Goal: Task Accomplishment & Management: Manage account settings

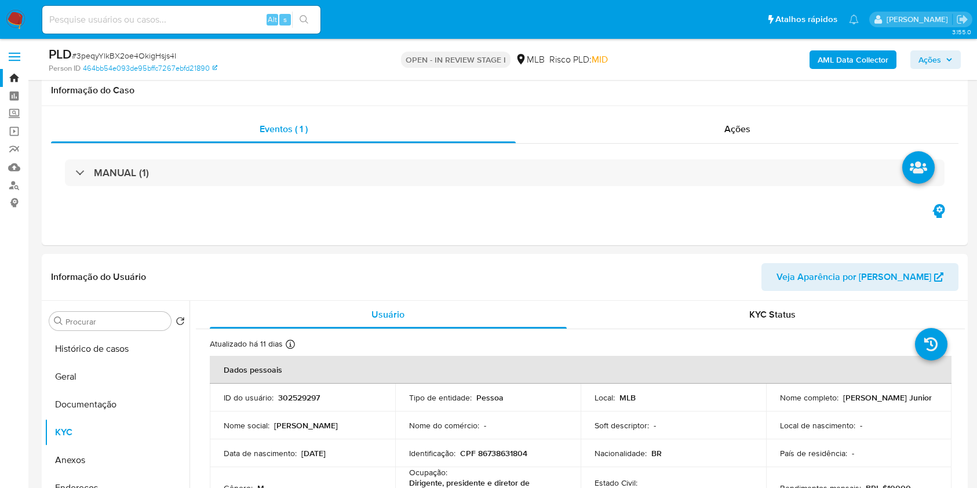
select select "10"
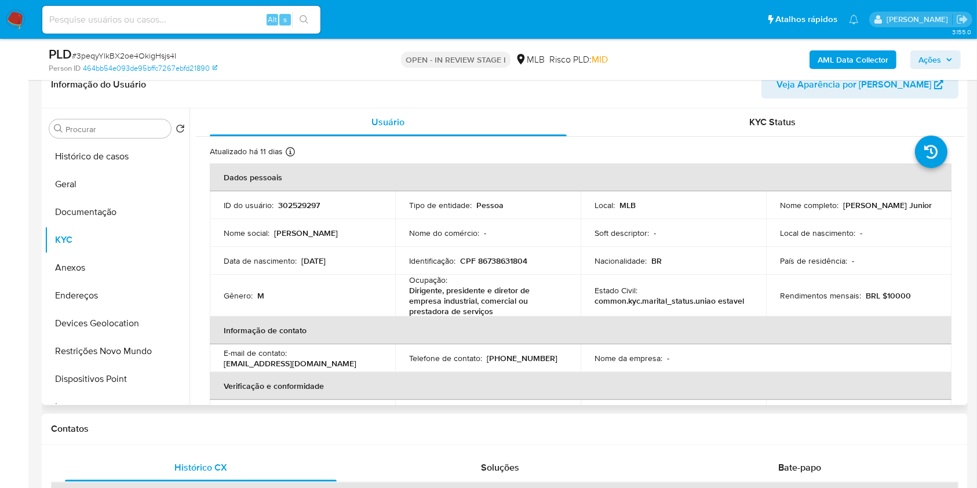
click at [304, 204] on p "302529297" at bounding box center [299, 205] width 42 height 10
copy p "302529297"
click at [147, 159] on button "Histórico de casos" at bounding box center [113, 157] width 136 height 28
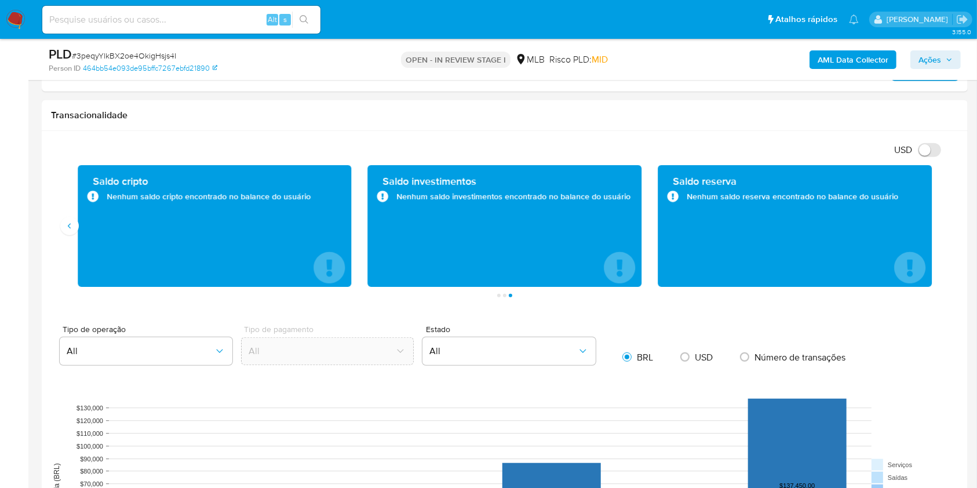
scroll to position [680, 0]
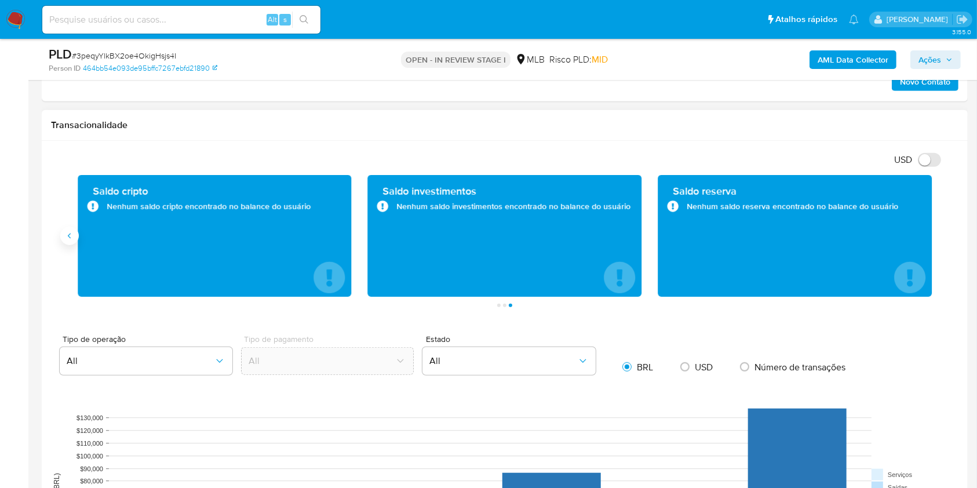
click at [74, 238] on button "Anterior" at bounding box center [69, 236] width 19 height 19
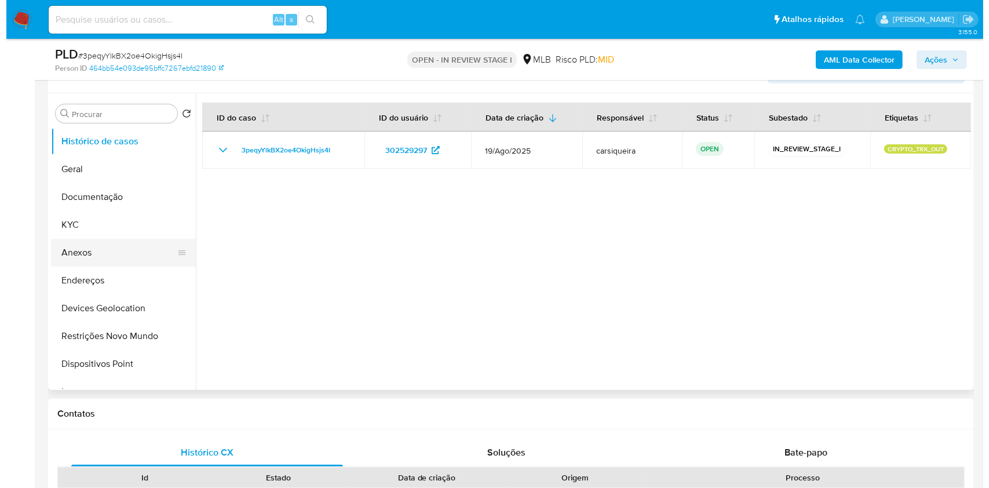
scroll to position [232, 0]
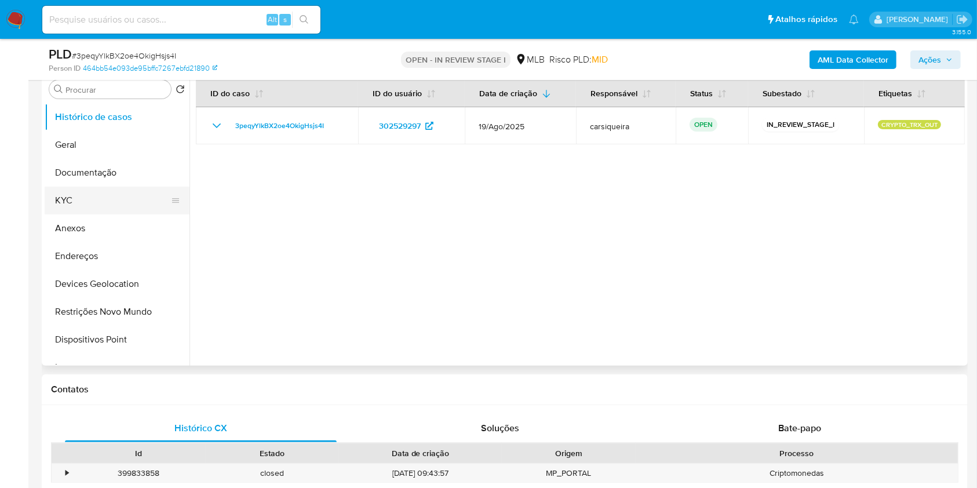
click at [107, 198] on button "KYC" at bounding box center [113, 201] width 136 height 28
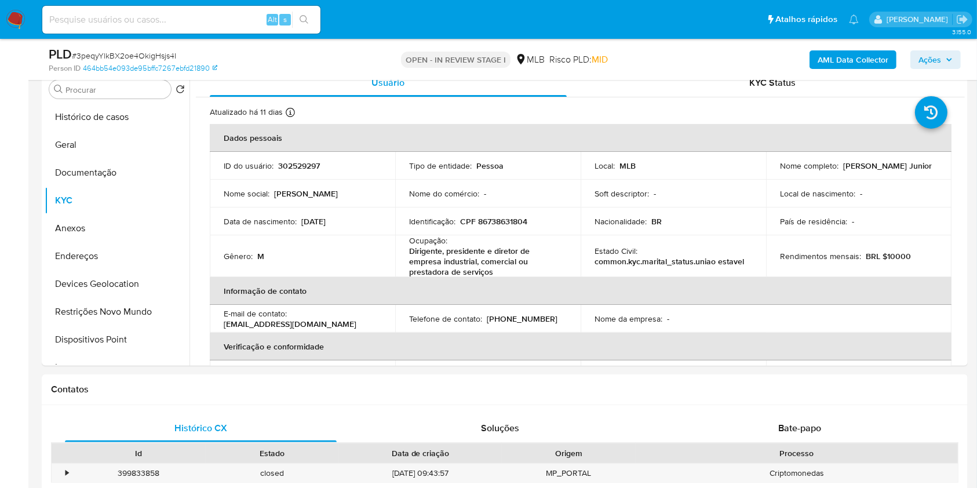
click at [833, 55] on b "AML Data Collector" at bounding box center [852, 59] width 71 height 19
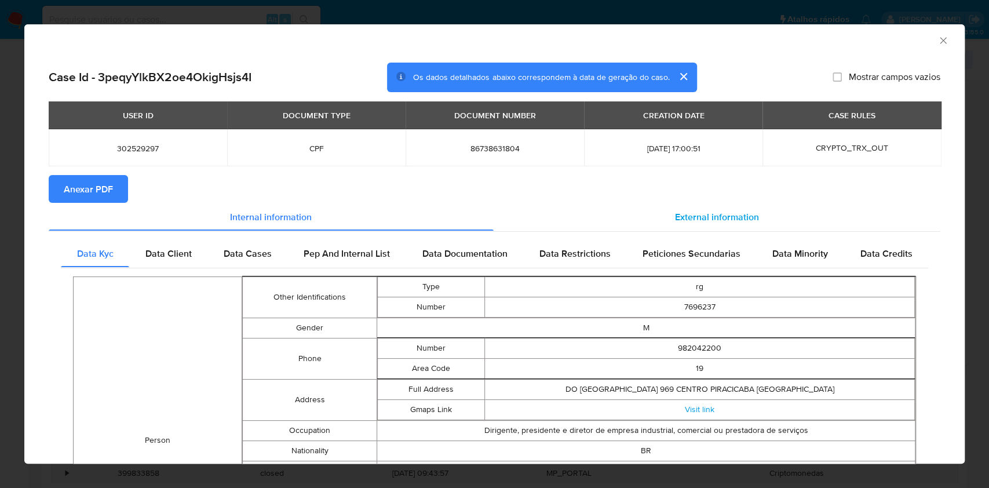
click at [709, 211] on span "External information" at bounding box center [717, 216] width 84 height 13
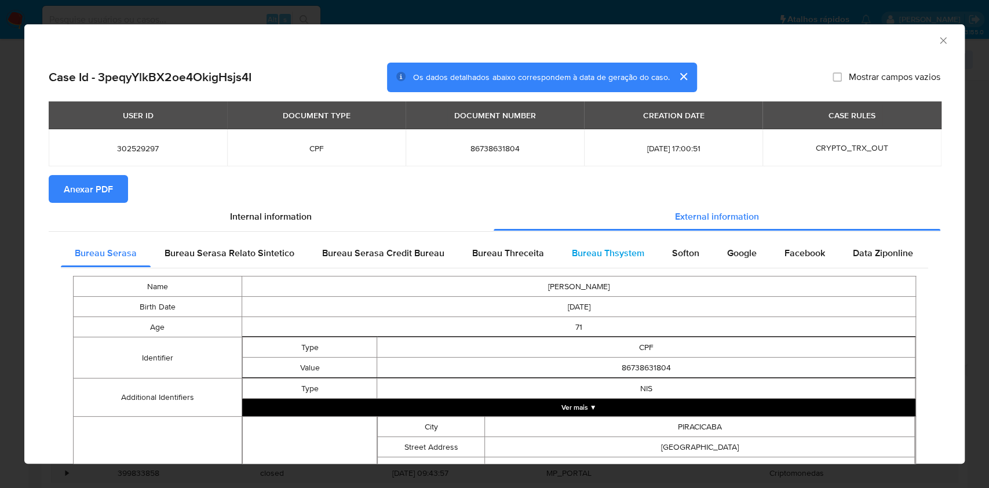
click at [618, 249] on span "Bureau Thsystem" at bounding box center [608, 252] width 72 height 13
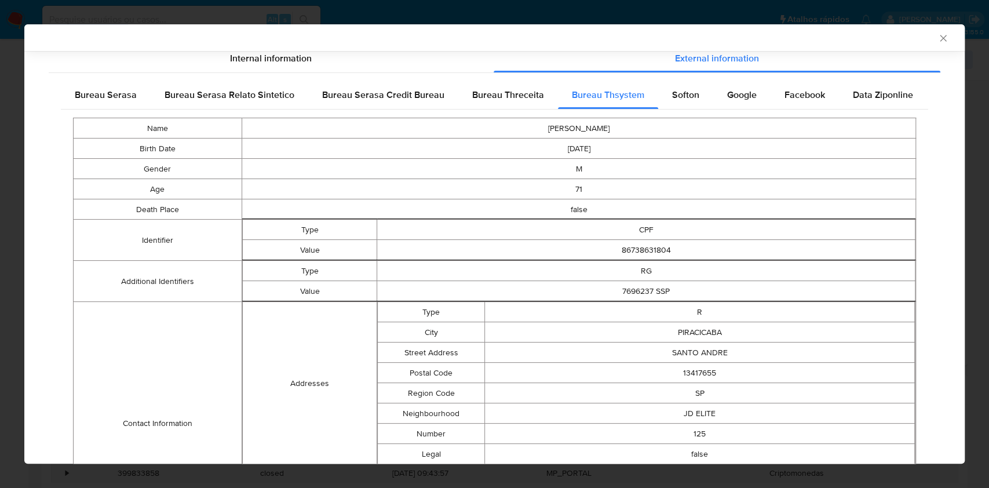
scroll to position [334, 0]
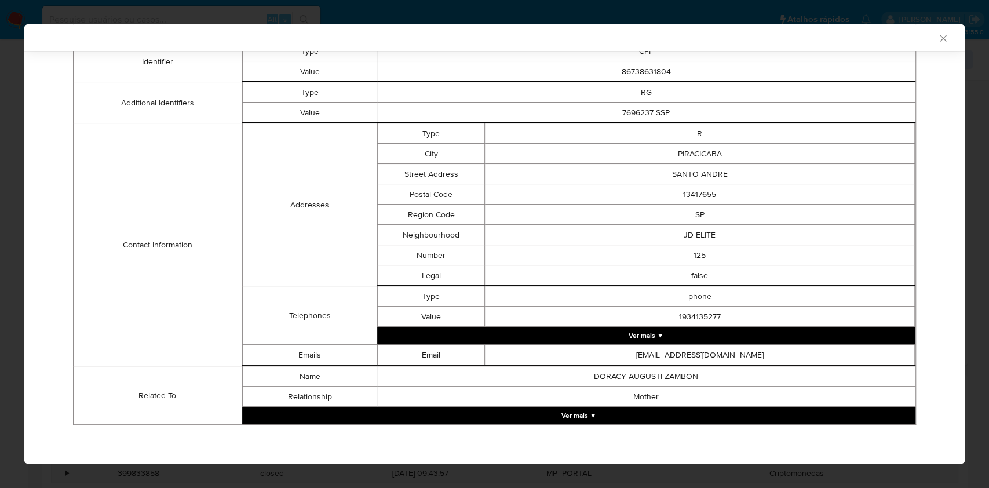
click at [580, 415] on button "Ver mais ▼" at bounding box center [578, 415] width 673 height 17
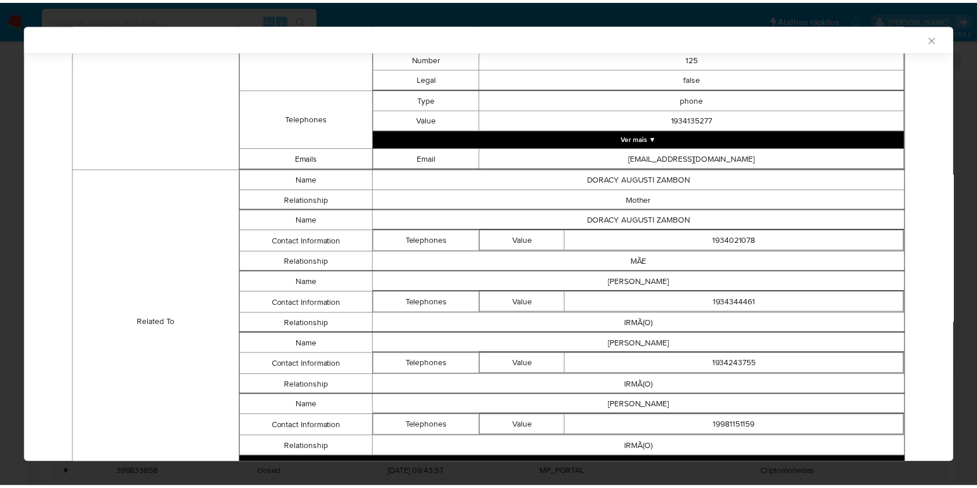
scroll to position [580, 0]
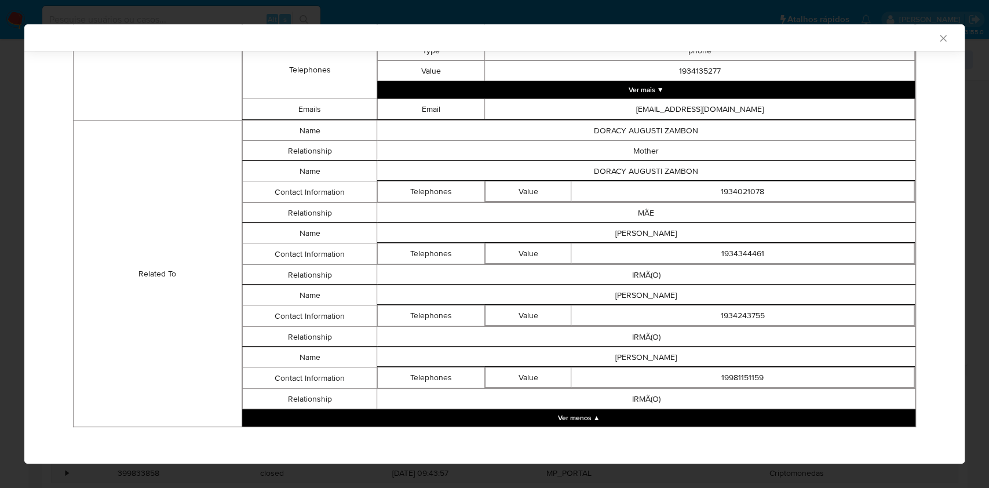
click at [0, 227] on div "AML Data Collector Case Id - 3peqyYlkBX2oe4OkigHsjs4I Os dados detalhados abaix…" at bounding box center [494, 244] width 989 height 488
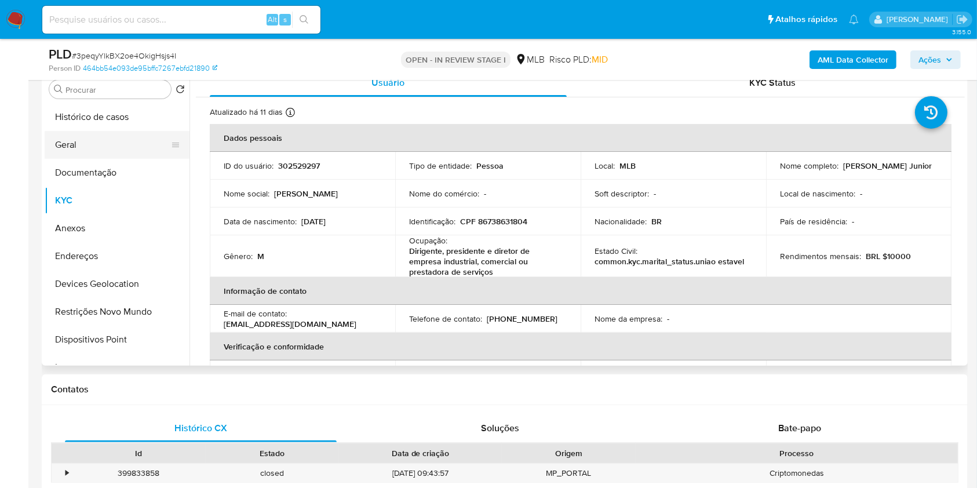
click at [89, 140] on button "Geral" at bounding box center [113, 145] width 136 height 28
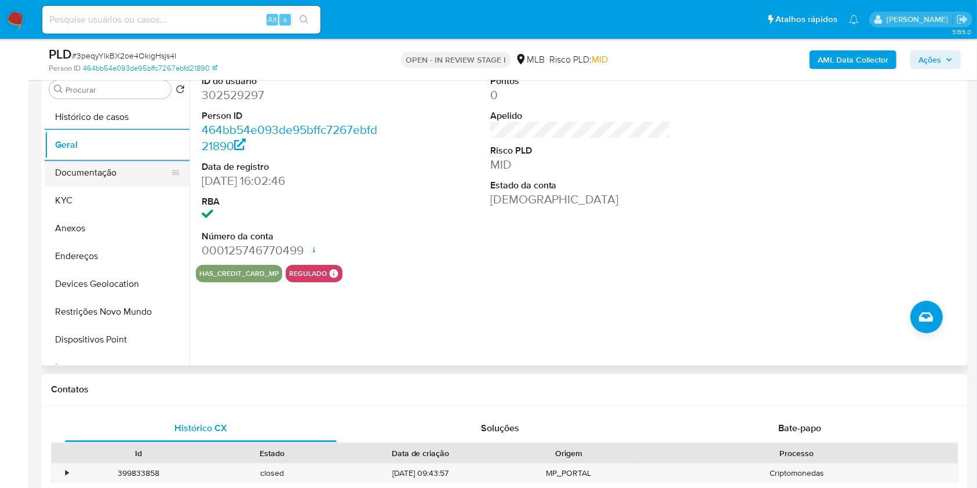
click at [101, 177] on button "Documentação" at bounding box center [113, 173] width 136 height 28
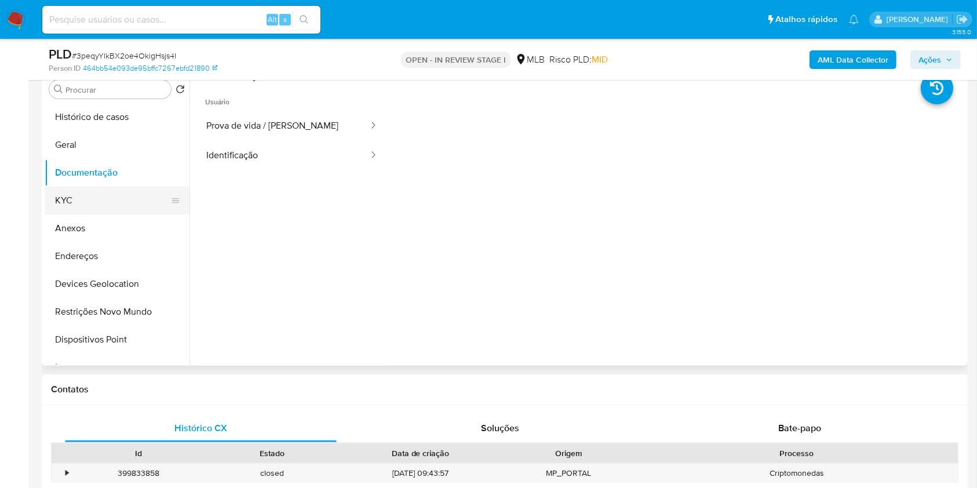
click at [78, 197] on button "KYC" at bounding box center [113, 201] width 136 height 28
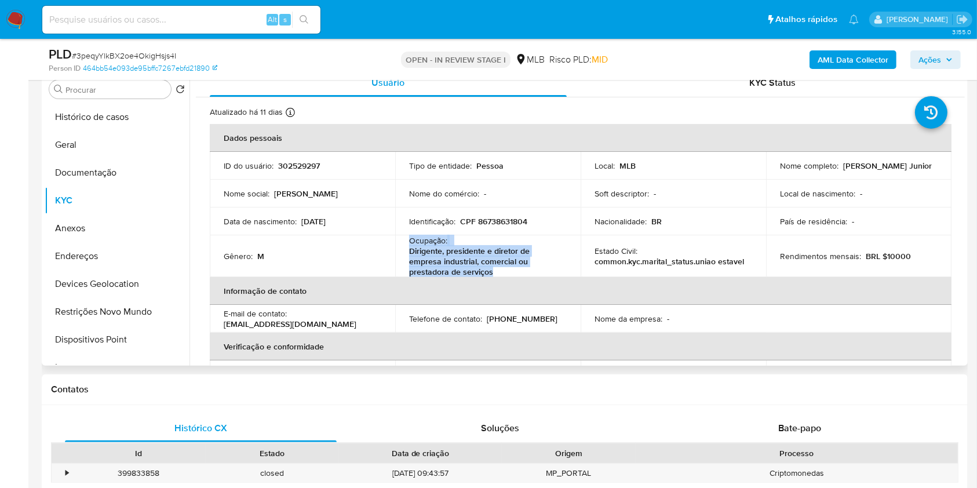
drag, startPoint x: 521, startPoint y: 276, endPoint x: 402, endPoint y: 246, distance: 122.5
click at [402, 246] on td "Ocupação : Dirigente, presidente e diretor de empresa industrial, comercial ou …" at bounding box center [487, 256] width 185 height 42
copy div "Ocupação : Dirigente, presidente e diretor de empresa industrial, comercial ou …"
click at [929, 58] on span "Ações" at bounding box center [929, 59] width 23 height 19
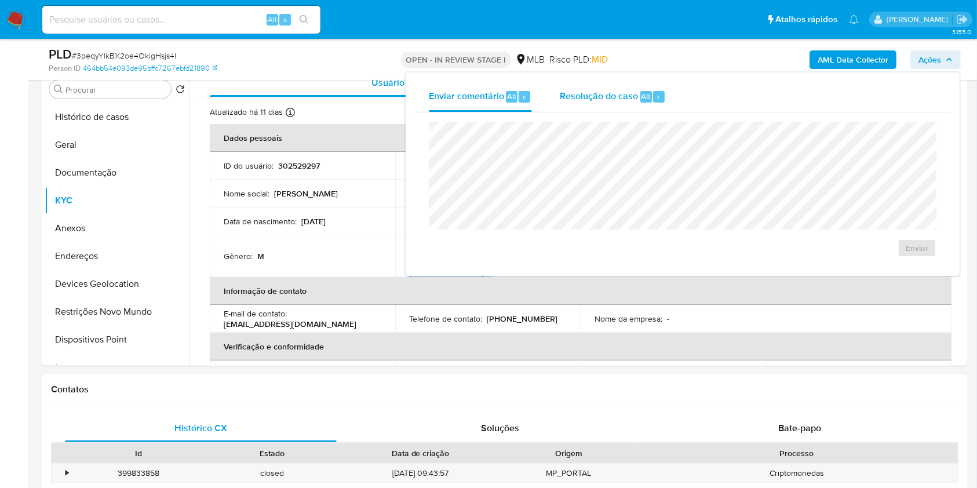
click at [574, 90] on span "Resolução do caso" at bounding box center [599, 95] width 78 height 13
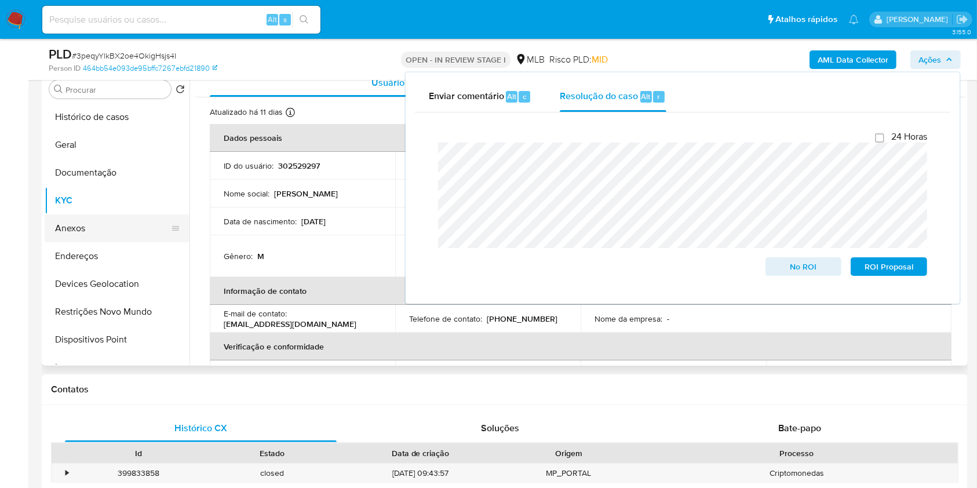
click at [92, 232] on button "Anexos" at bounding box center [113, 228] width 136 height 28
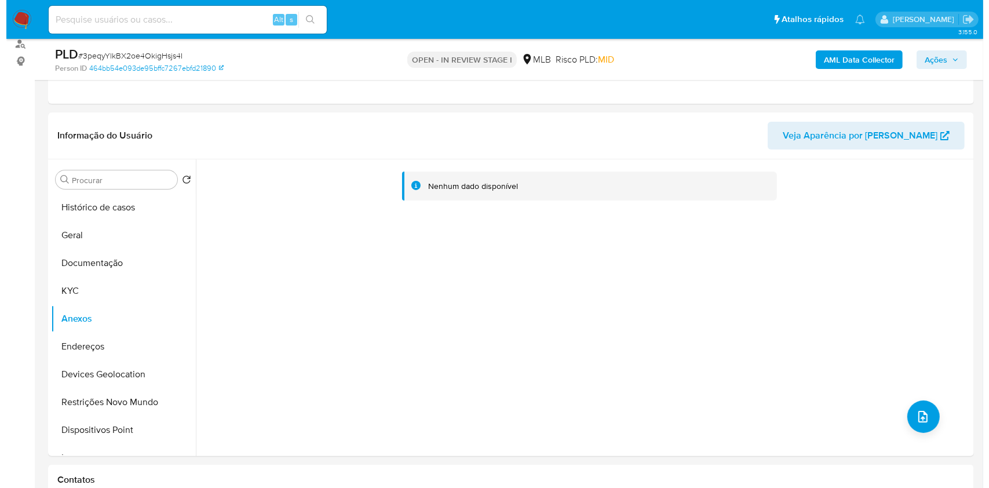
scroll to position [147, 0]
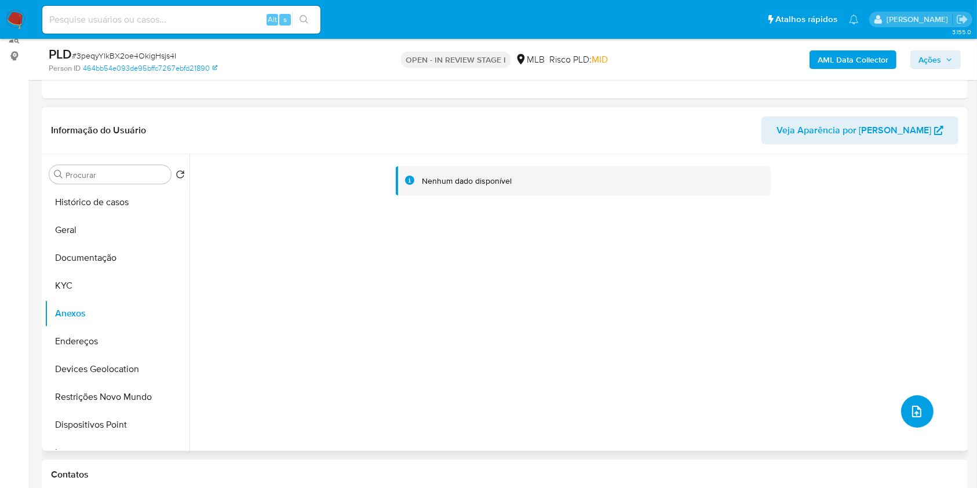
click at [914, 401] on button "upload-file" at bounding box center [917, 411] width 32 height 32
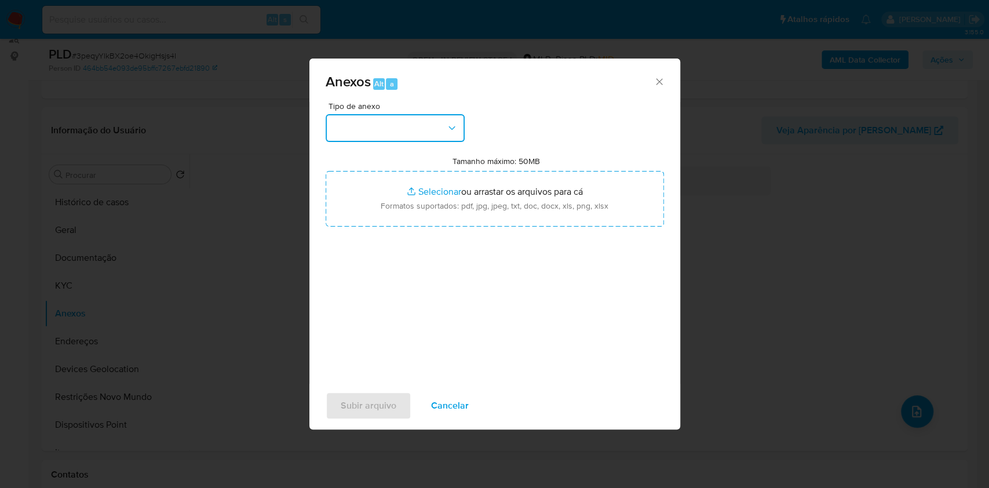
click at [382, 127] on button "button" at bounding box center [395, 128] width 139 height 28
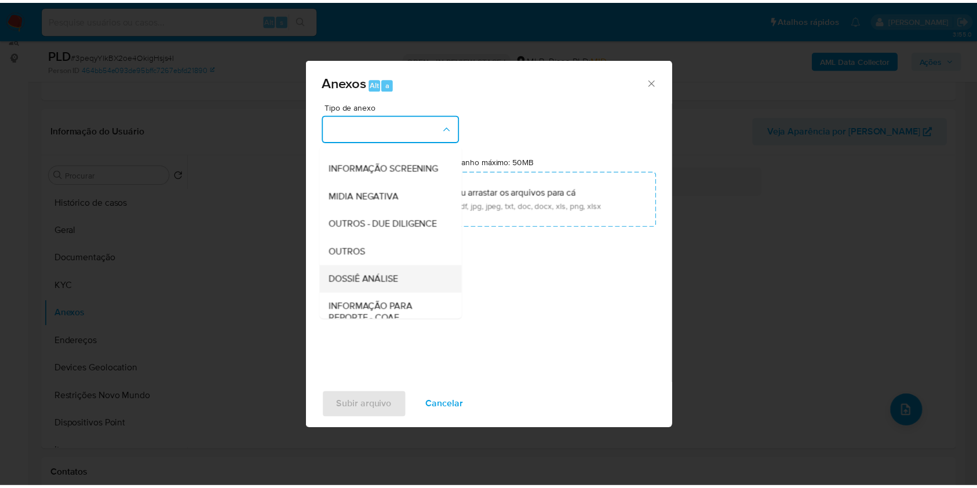
scroll to position [178, 0]
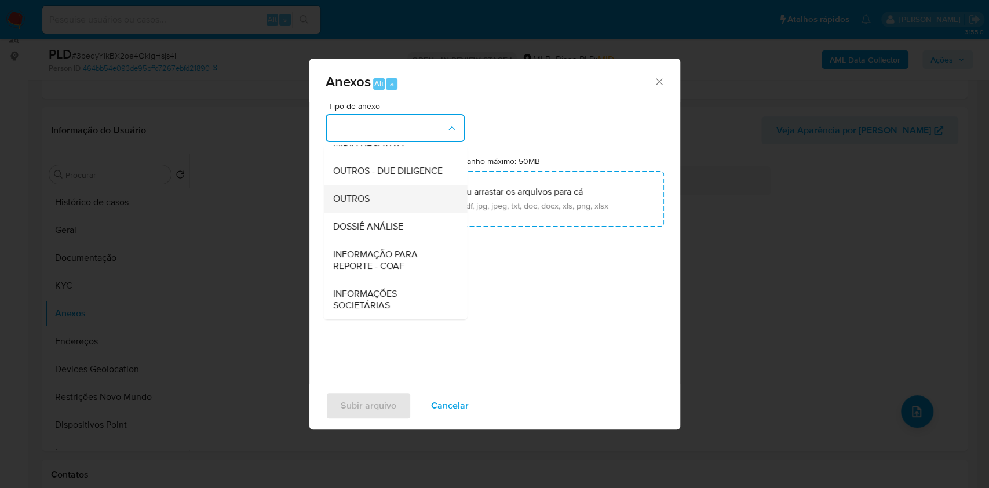
click at [375, 188] on div "OUTROS" at bounding box center [392, 199] width 118 height 28
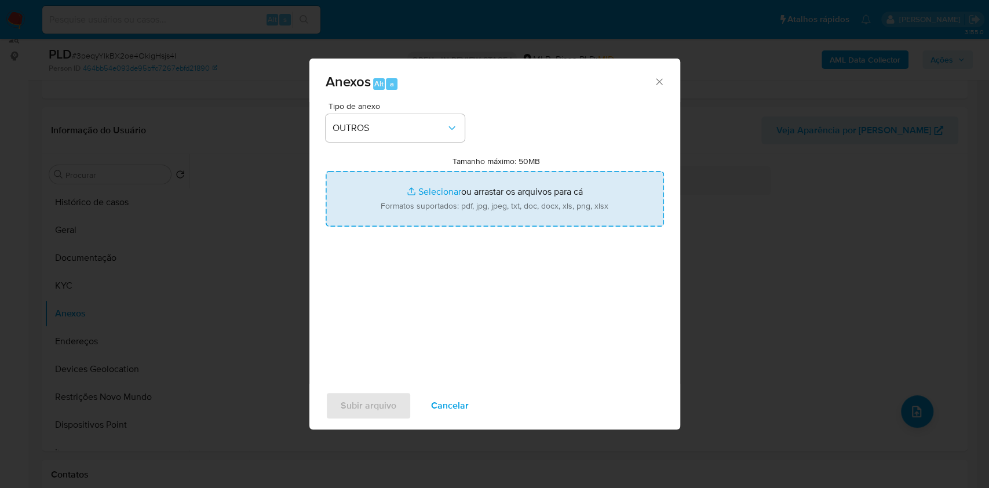
click at [421, 189] on input "Tamanho máximo: 50MB Selecionar arquivos" at bounding box center [495, 199] width 338 height 56
type input "C:\fakepath\Mulan 302529297_2025_08_25_16_38_52.xlsx"
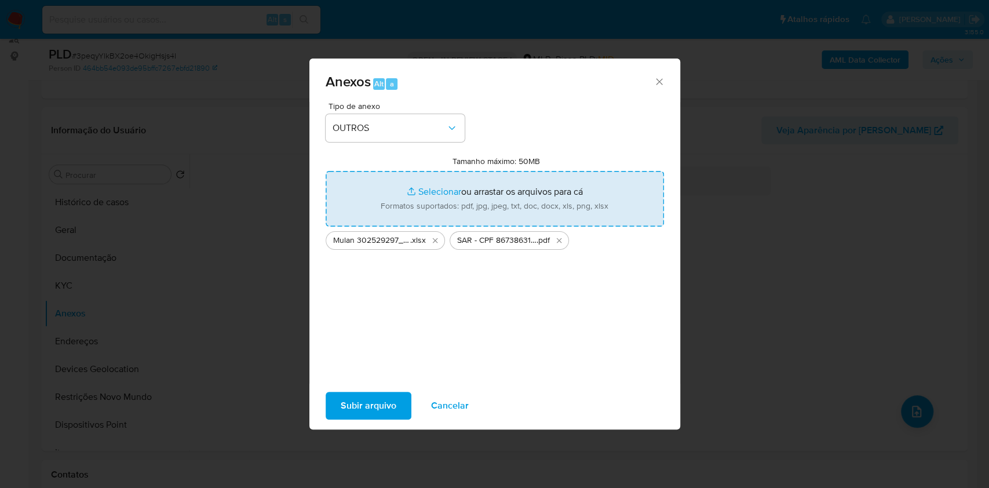
click at [377, 399] on span "Subir arquivo" at bounding box center [369, 405] width 56 height 25
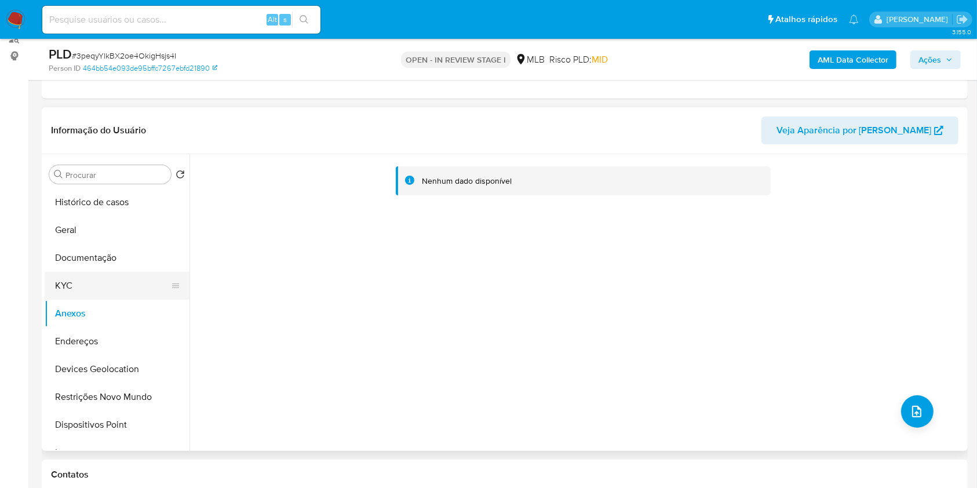
click at [108, 294] on button "KYC" at bounding box center [113, 286] width 136 height 28
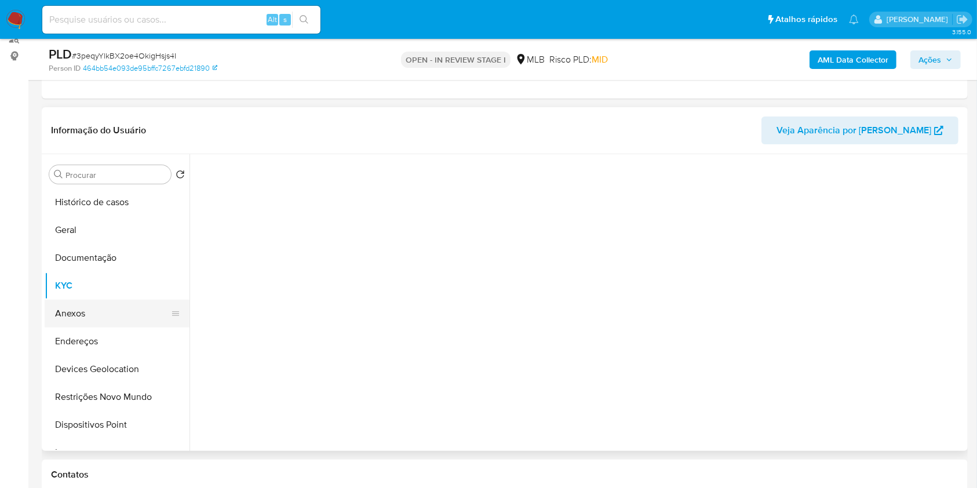
click at [111, 308] on button "Anexos" at bounding box center [113, 314] width 136 height 28
click at [855, 54] on b "AML Data Collector" at bounding box center [852, 59] width 71 height 19
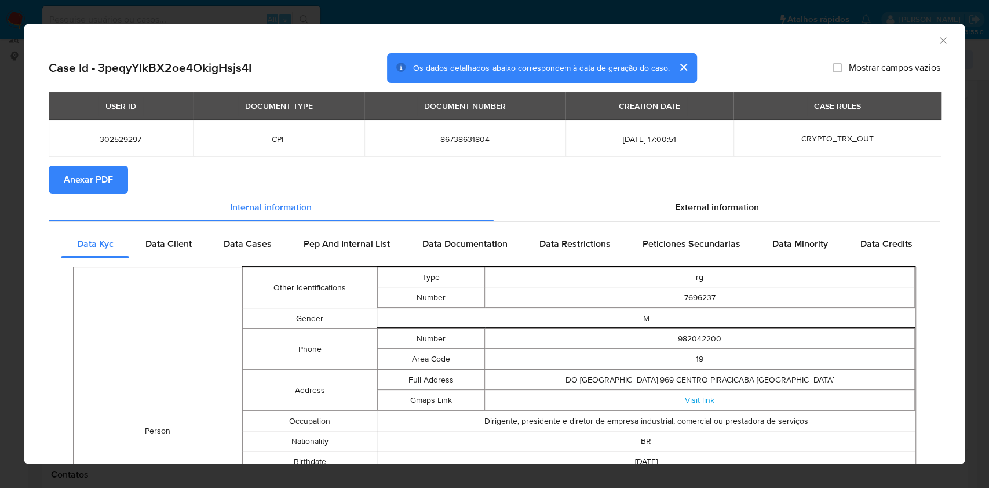
click at [70, 174] on span "Anexar PDF" at bounding box center [88, 179] width 49 height 25
click at [940, 41] on div "AML Data Collector" at bounding box center [494, 38] width 940 height 29
click at [940, 40] on icon "Fechar a janela" at bounding box center [943, 40] width 6 height 6
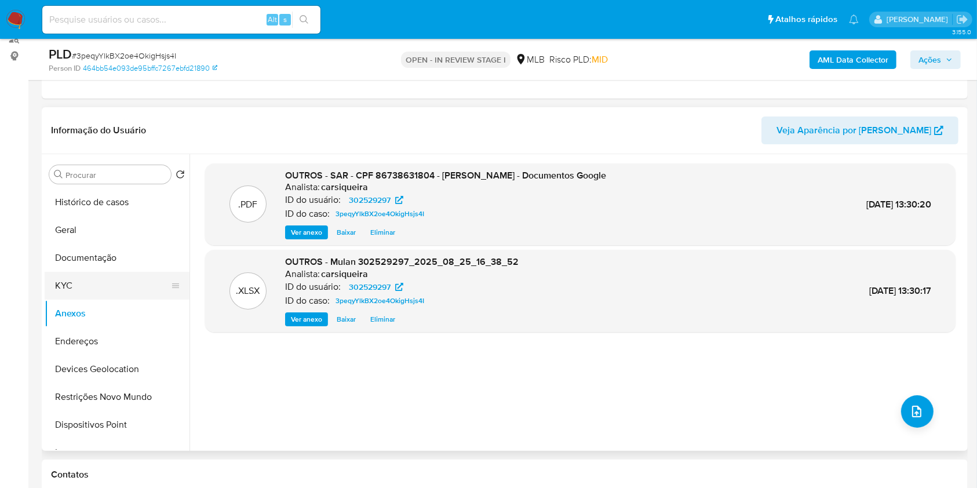
click at [81, 286] on button "KYC" at bounding box center [113, 286] width 136 height 28
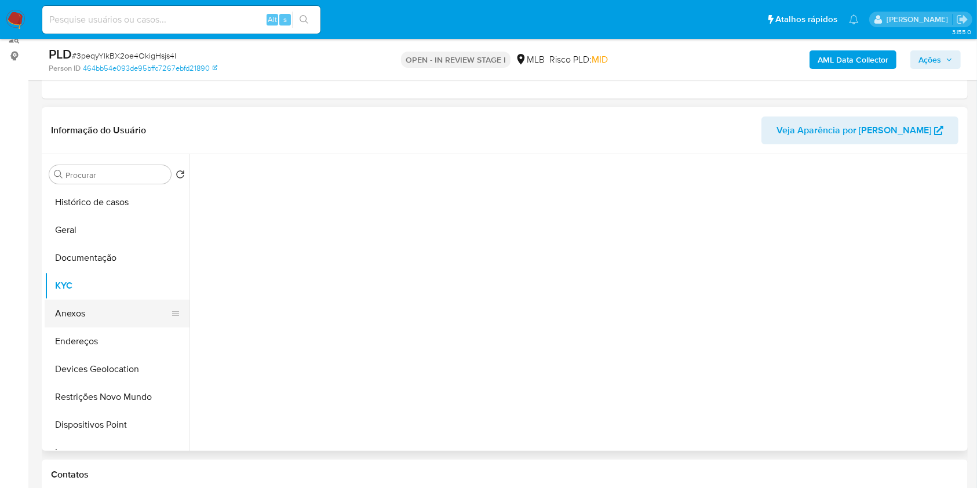
click at [93, 308] on button "Anexos" at bounding box center [113, 314] width 136 height 28
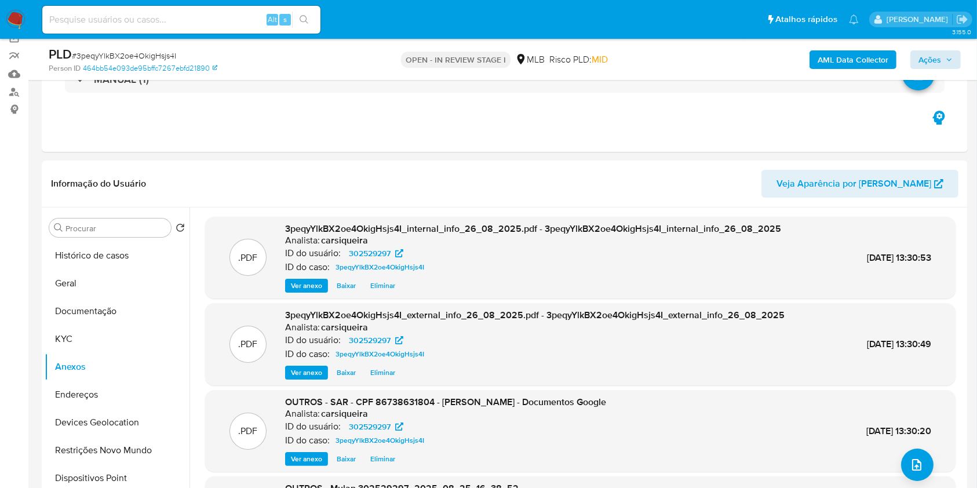
scroll to position [70, 0]
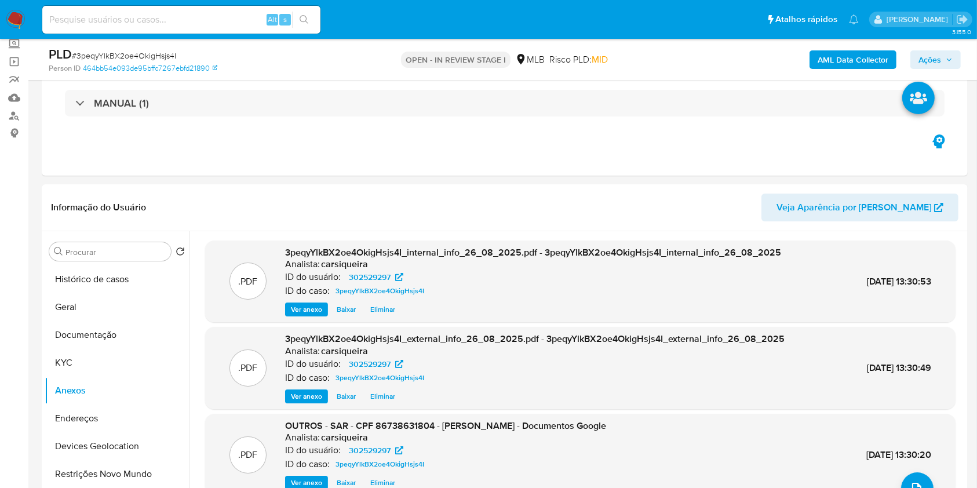
click at [930, 55] on span "Ações" at bounding box center [929, 59] width 23 height 19
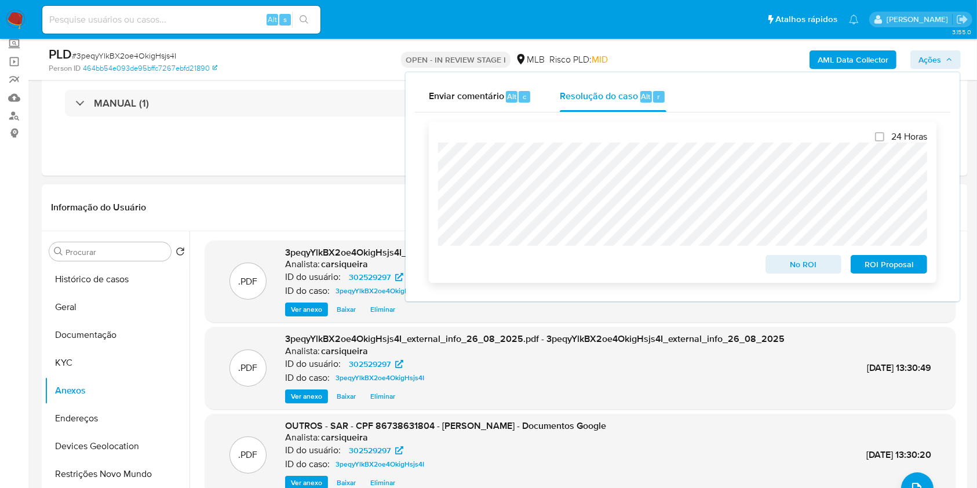
click at [890, 266] on span "ROI Proposal" at bounding box center [889, 264] width 60 height 16
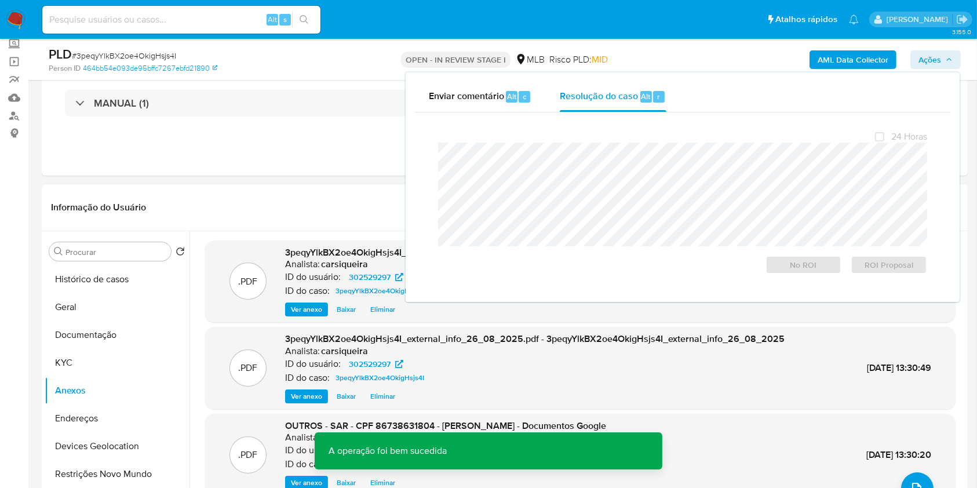
click at [160, 54] on span "# 3peqyYlkBX2oe4OkigHsjs4I" at bounding box center [124, 56] width 104 height 12
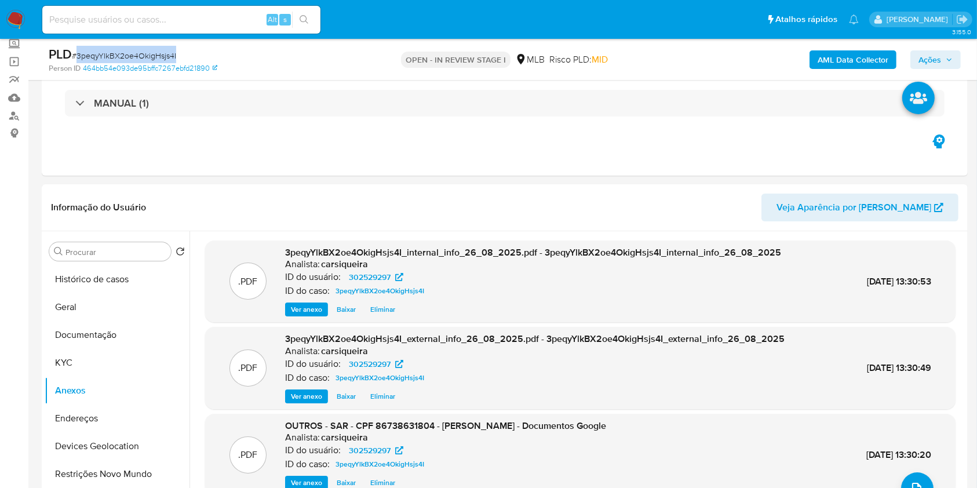
click at [160, 54] on span "# 3peqyYlkBX2oe4OkigHsjs4I" at bounding box center [124, 56] width 104 height 12
copy span "3peqyYlkBX2oe4OkigHsjs4I"
click at [932, 65] on span "Ações" at bounding box center [929, 59] width 23 height 19
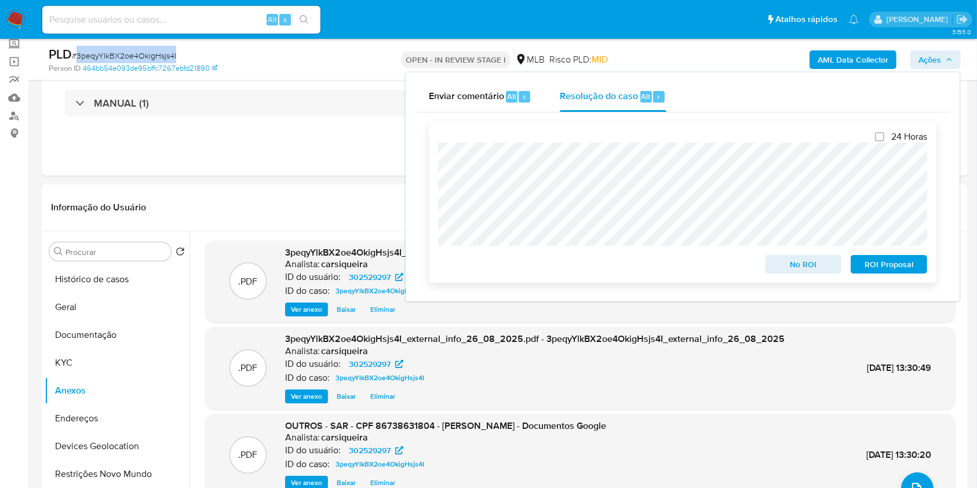
click at [889, 257] on span "ROI Proposal" at bounding box center [889, 264] width 60 height 16
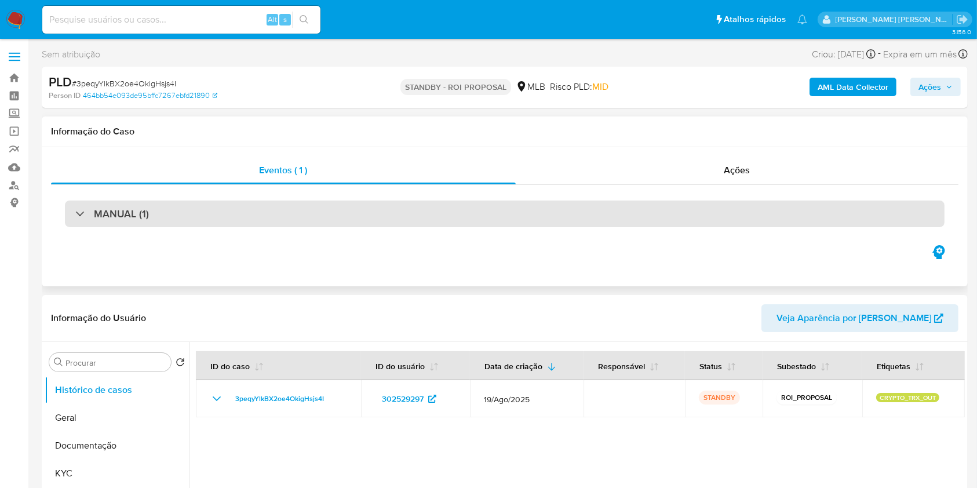
select select "10"
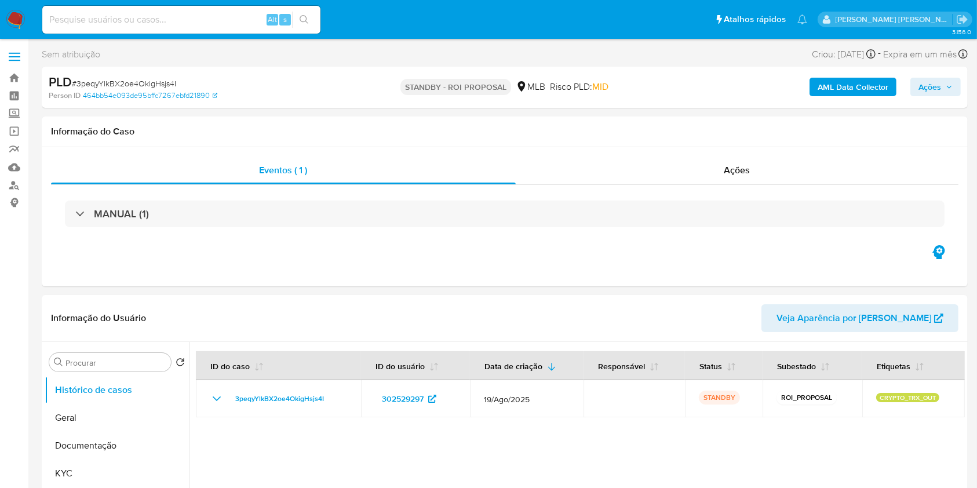
click at [23, 17] on img at bounding box center [16, 20] width 20 height 20
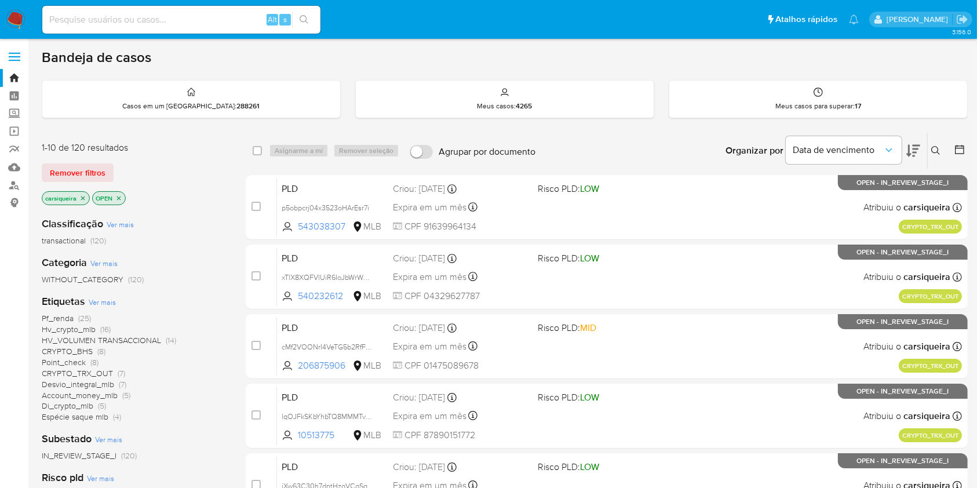
click at [82, 199] on icon "close-filter" at bounding box center [82, 198] width 7 height 7
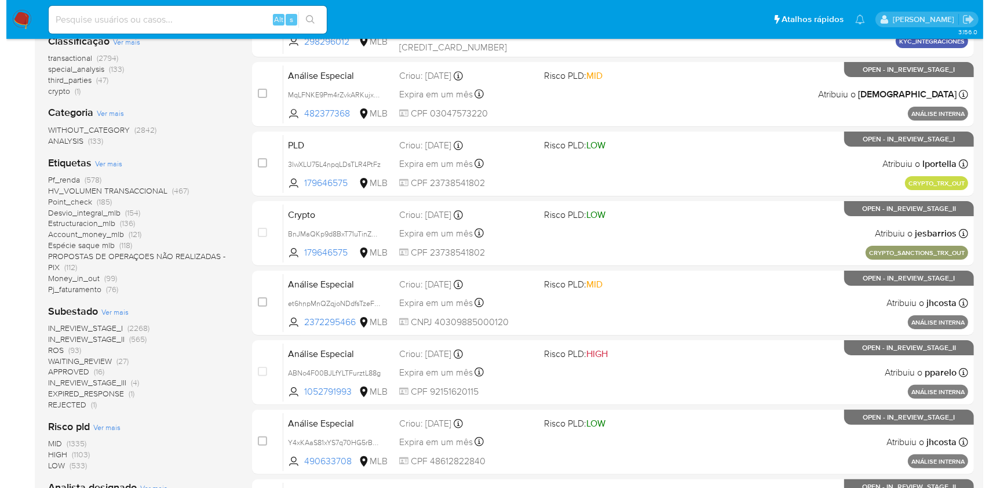
scroll to position [426, 0]
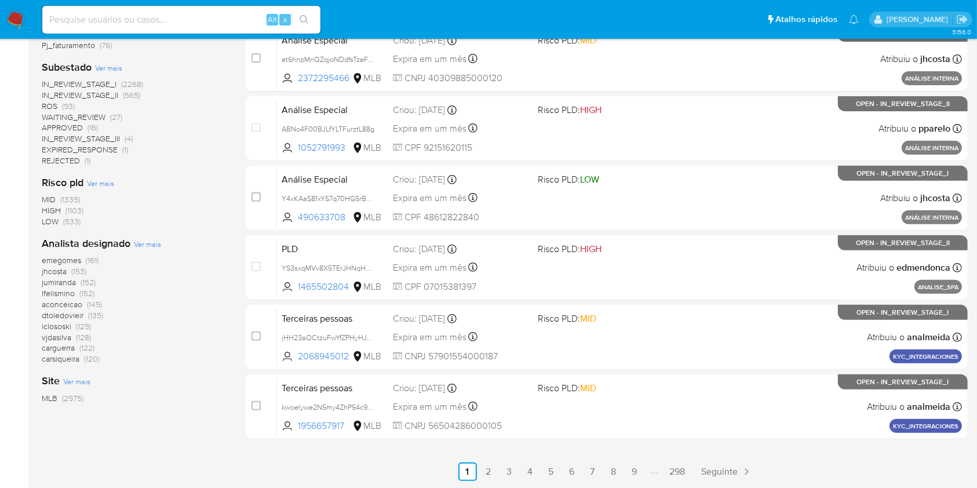
click at [151, 238] on div "Analista designado Ver mais emegomes (161) jhcosta (153) jumiranda (152) lfelis…" at bounding box center [134, 300] width 185 height 128
click at [157, 244] on span "Ver mais" at bounding box center [147, 244] width 27 height 10
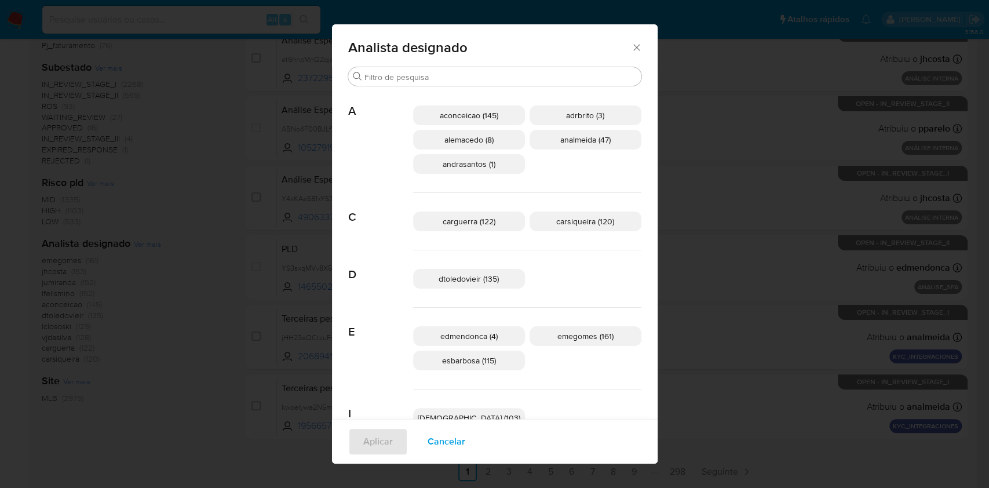
click at [468, 273] on span "dtoledovieir (135)" at bounding box center [469, 279] width 60 height 12
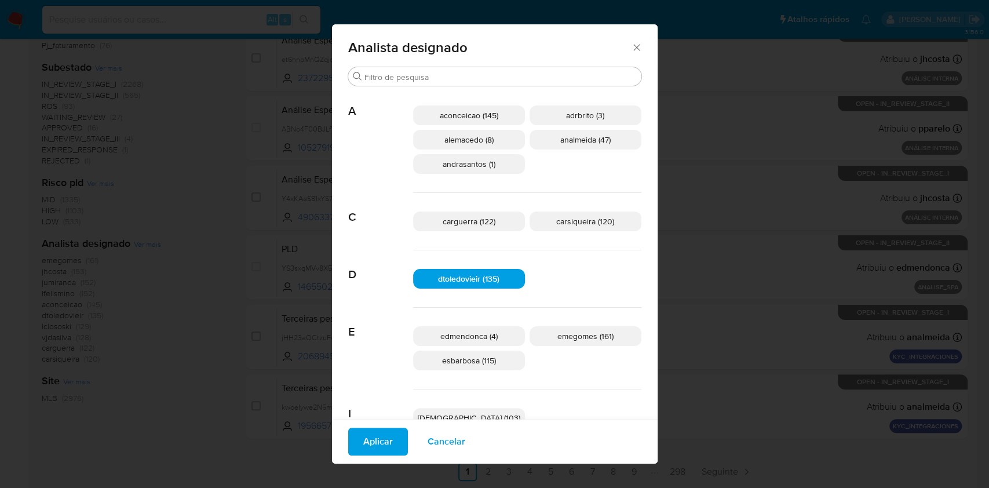
click at [393, 441] on span "Aplicar" at bounding box center [378, 441] width 30 height 25
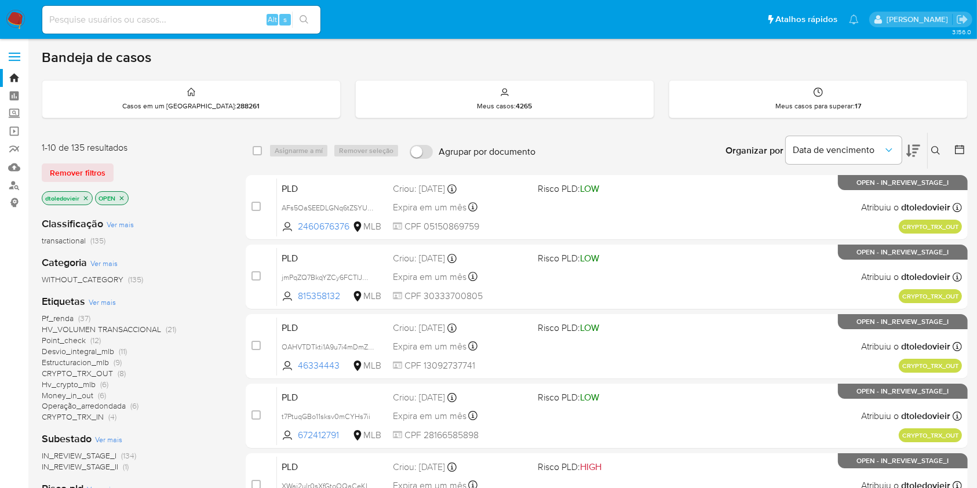
click at [956, 145] on icon at bounding box center [959, 149] width 9 height 9
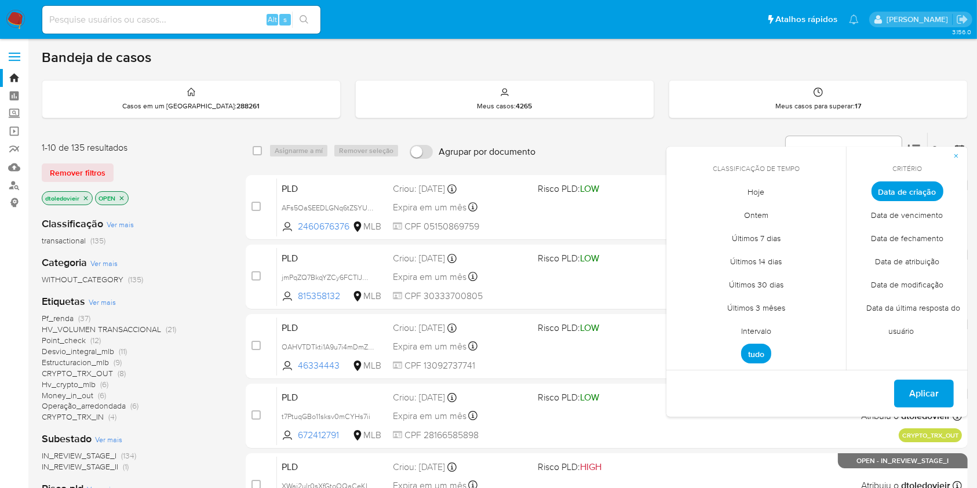
click at [913, 234] on span "Data de fechamento" at bounding box center [907, 239] width 97 height 24
click at [758, 189] on span "Hoje" at bounding box center [756, 192] width 41 height 24
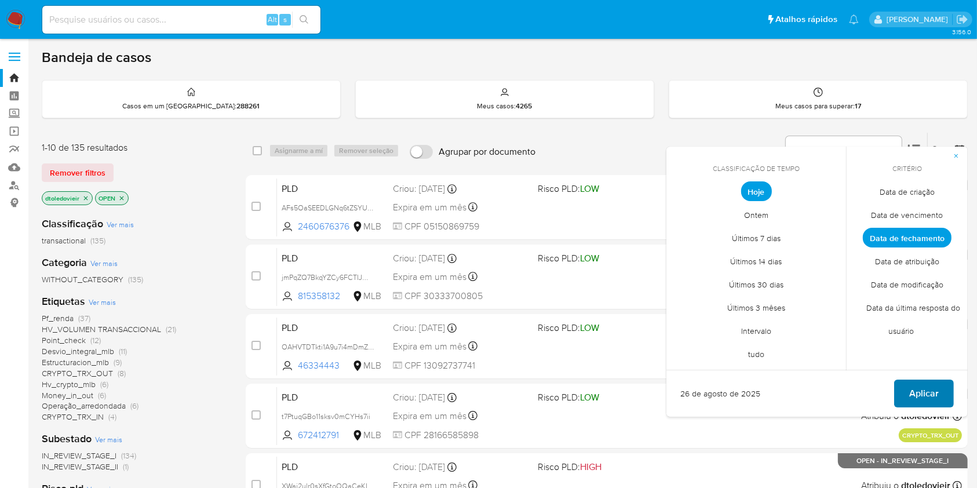
click at [918, 386] on span "Aplicar" at bounding box center [924, 393] width 30 height 25
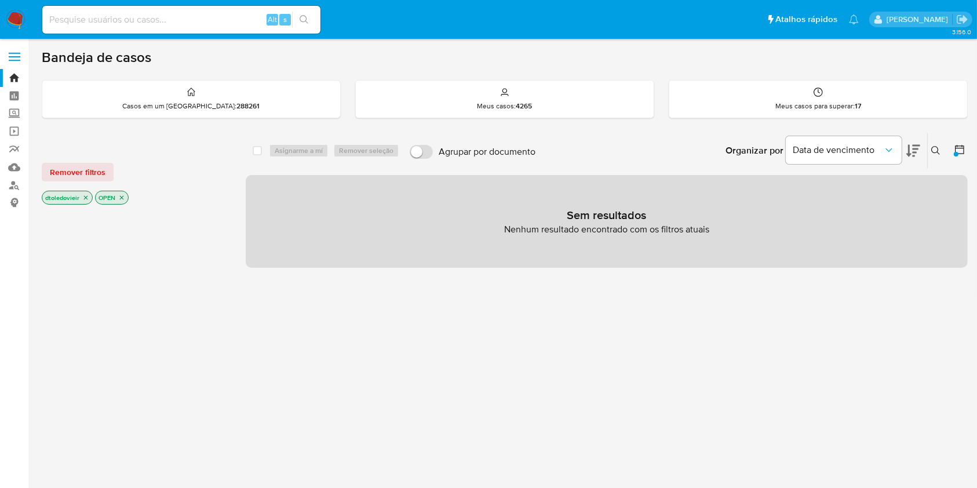
click at [16, 14] on img at bounding box center [16, 20] width 20 height 20
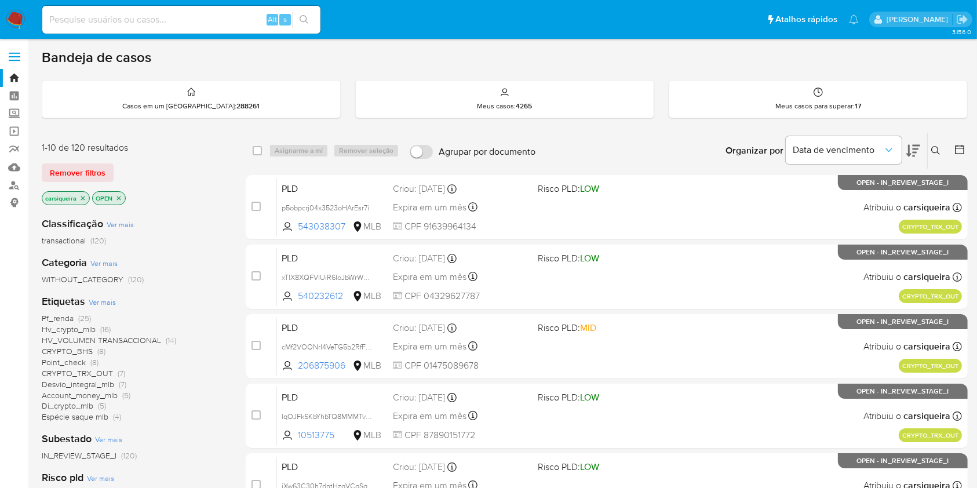
click at [17, 17] on img at bounding box center [16, 20] width 20 height 20
click at [206, 17] on input at bounding box center [181, 19] width 278 height 15
paste input "zli9Fv4xo3WzSCSeCycrhfFR"
type input "zli9Fv4xo3WzSCSeCycrhfFR"
click at [290, 16] on div "s" at bounding box center [285, 20] width 12 height 12
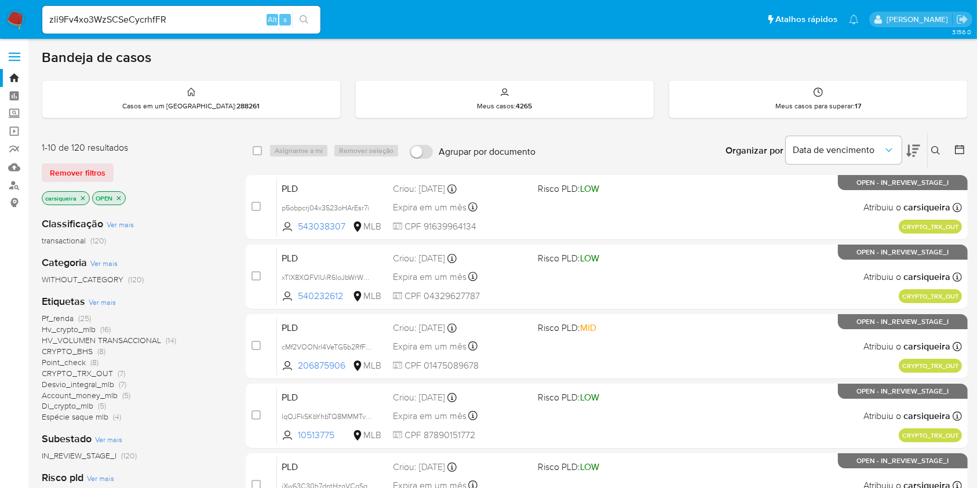
click at [302, 17] on icon "search-icon" at bounding box center [304, 19] width 9 height 9
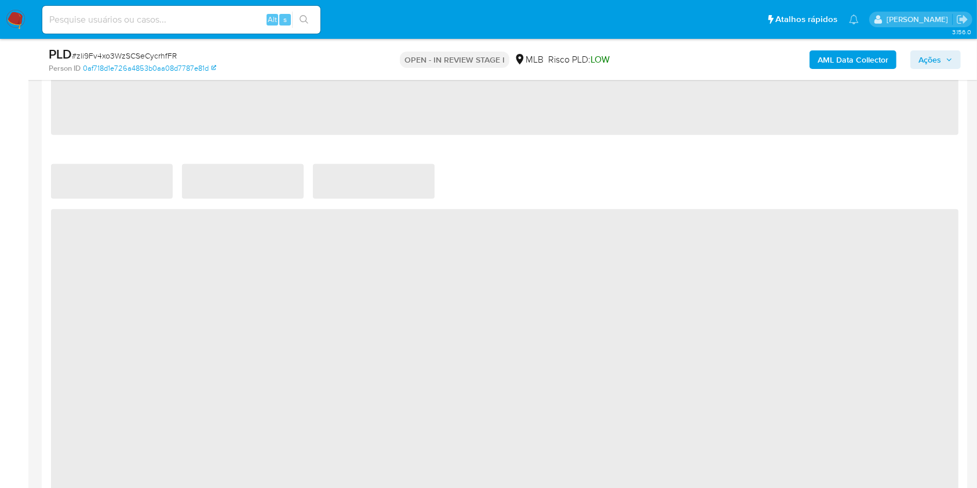
select select "10"
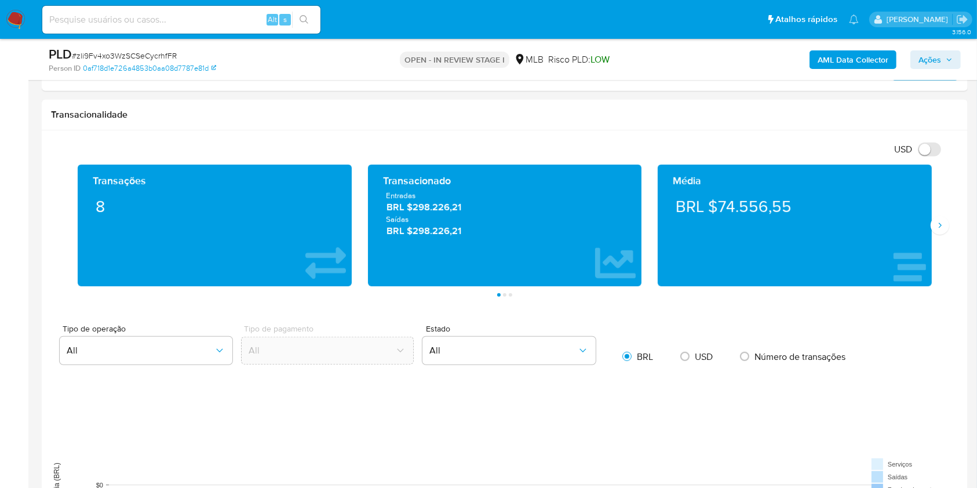
scroll to position [695, 0]
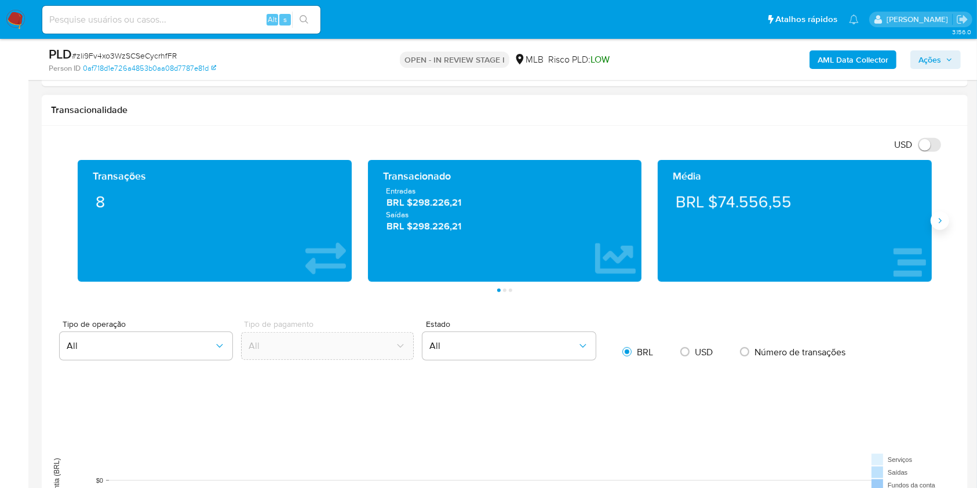
click at [932, 216] on button "Siguiente" at bounding box center [939, 220] width 19 height 19
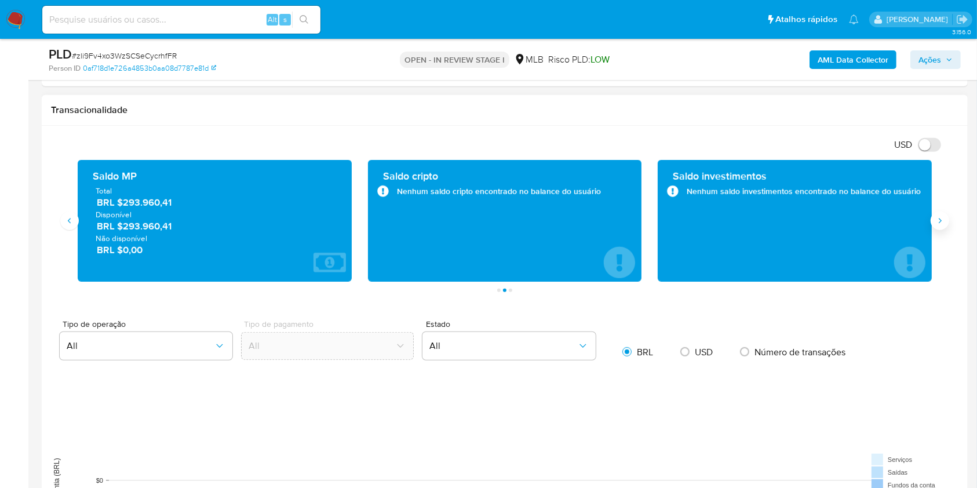
click at [932, 216] on button "Siguiente" at bounding box center [939, 220] width 19 height 19
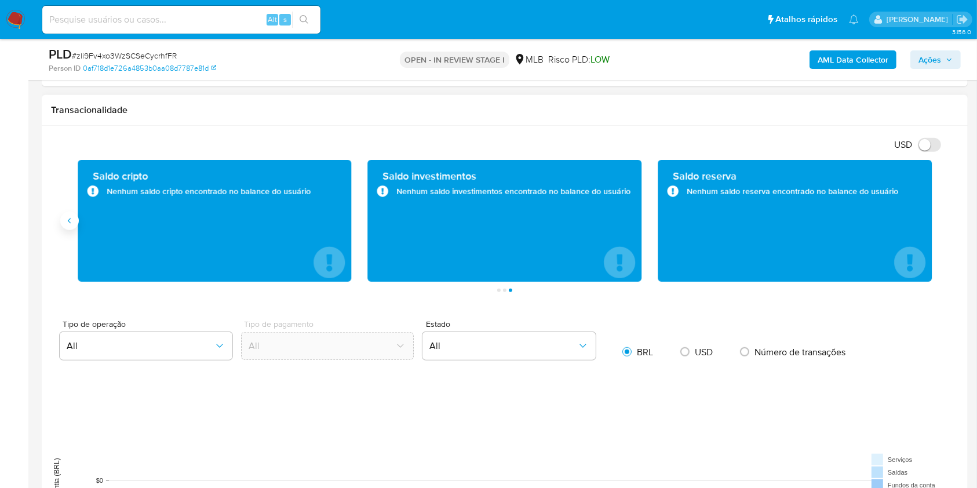
click at [70, 216] on icon "Anterior" at bounding box center [69, 220] width 9 height 9
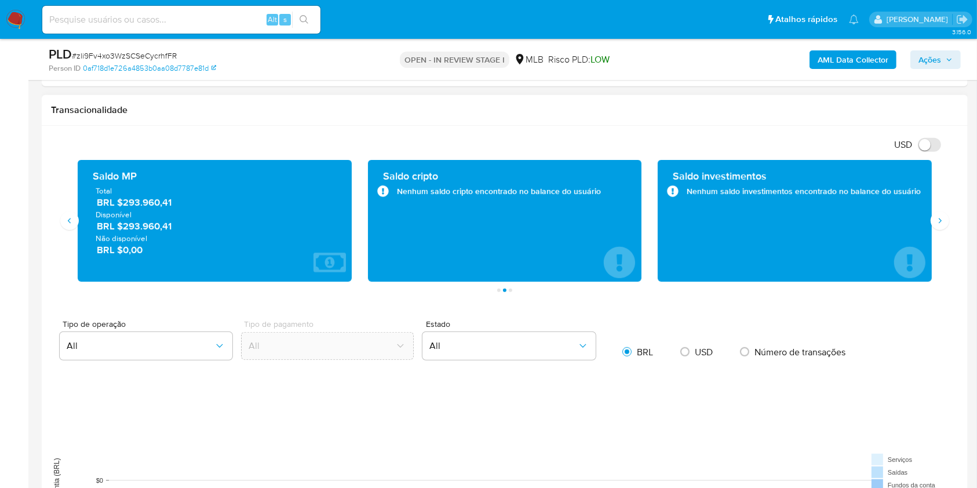
drag, startPoint x: 181, startPoint y: 228, endPoint x: 125, endPoint y: 227, distance: 56.2
click at [125, 227] on span "BRL $293.960,41" at bounding box center [215, 226] width 237 height 13
click at [71, 217] on icon "Anterior" at bounding box center [69, 220] width 9 height 9
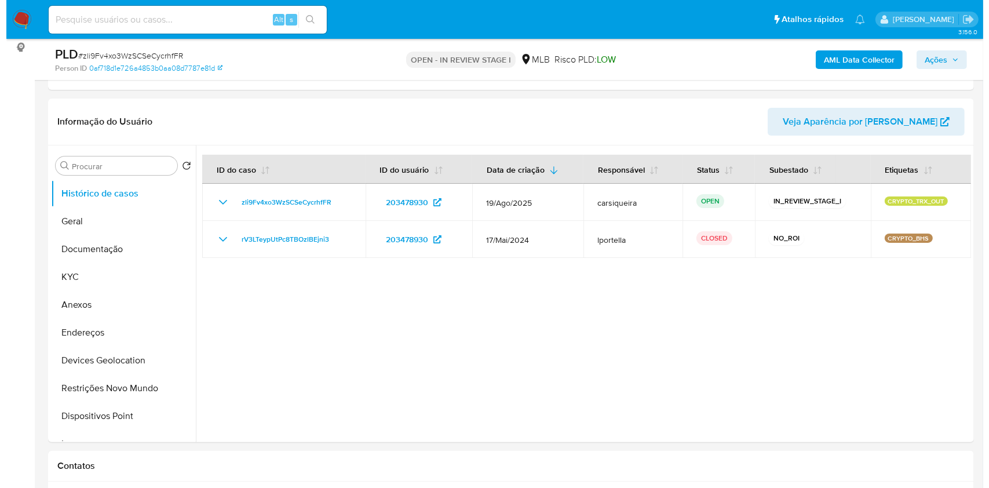
scroll to position [155, 0]
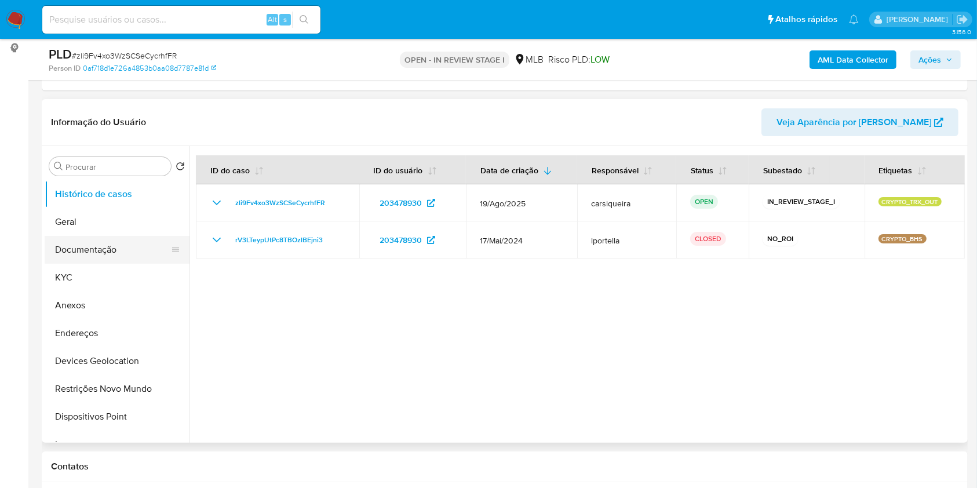
click at [90, 248] on button "Documentação" at bounding box center [113, 250] width 136 height 28
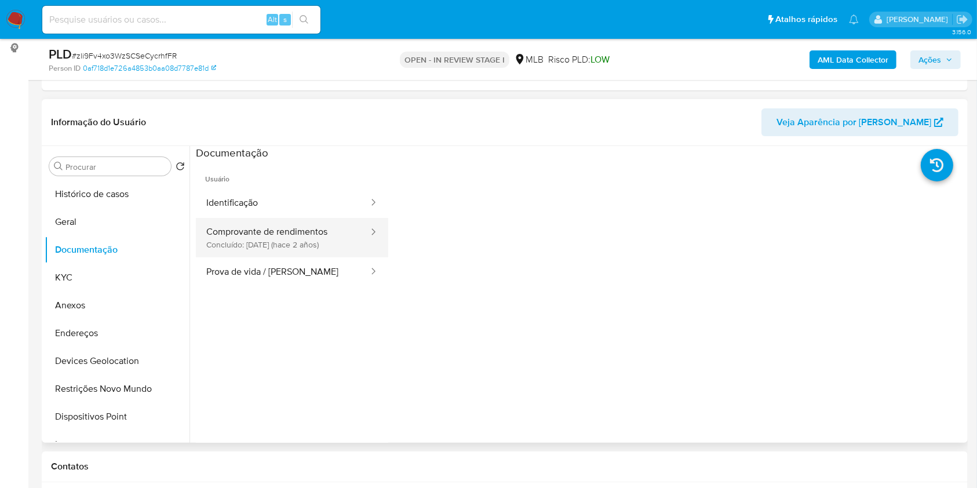
click at [276, 235] on button "Comprovante de rendimentos Concluído: 19/01/2024 (hace 2 años)" at bounding box center [283, 237] width 174 height 39
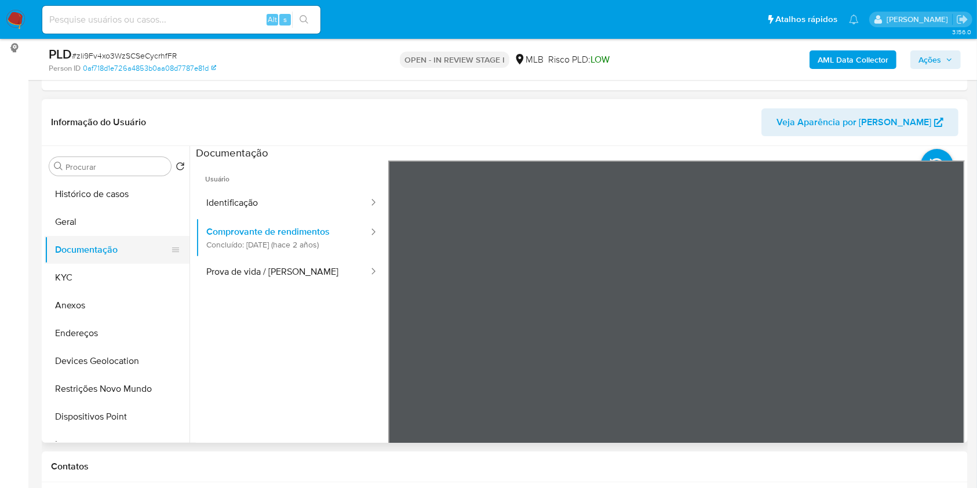
click at [116, 258] on button "Documentação" at bounding box center [113, 250] width 136 height 28
click at [111, 281] on button "KYC" at bounding box center [113, 278] width 136 height 28
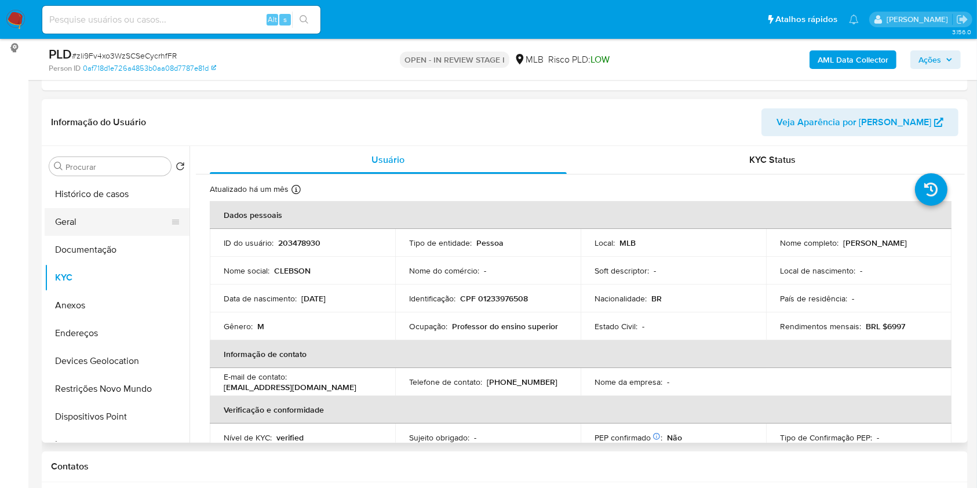
click at [101, 220] on button "Geral" at bounding box center [113, 222] width 136 height 28
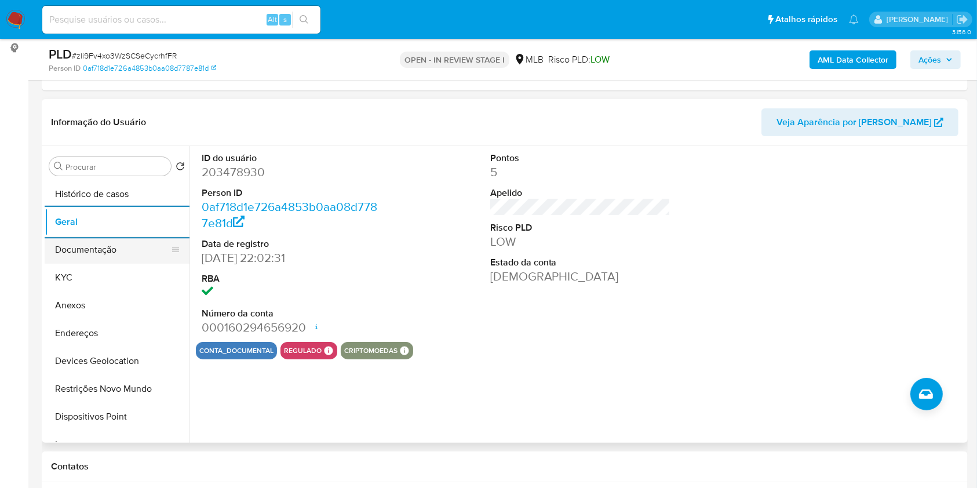
click at [94, 239] on button "Documentação" at bounding box center [113, 250] width 136 height 28
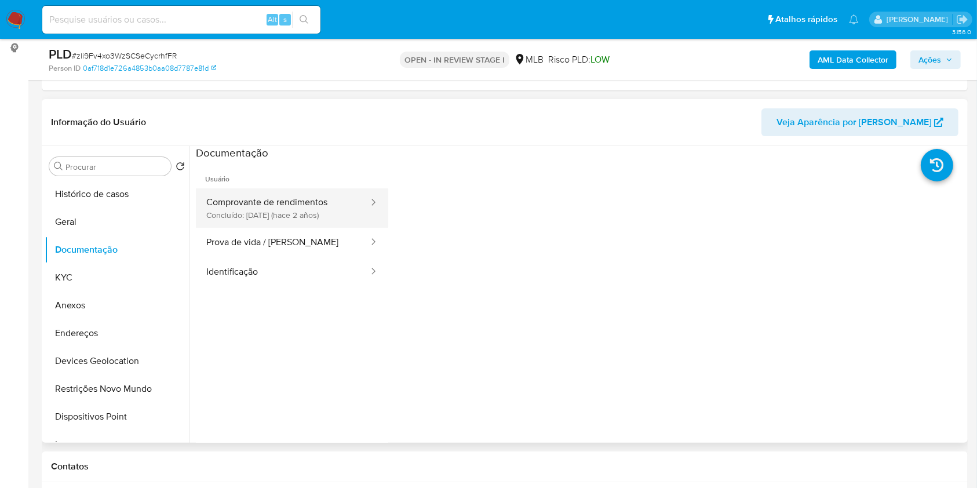
click at [321, 210] on button "Comprovante de rendimentos Concluído: 19/01/2024 (hace 2 años)" at bounding box center [283, 207] width 174 height 39
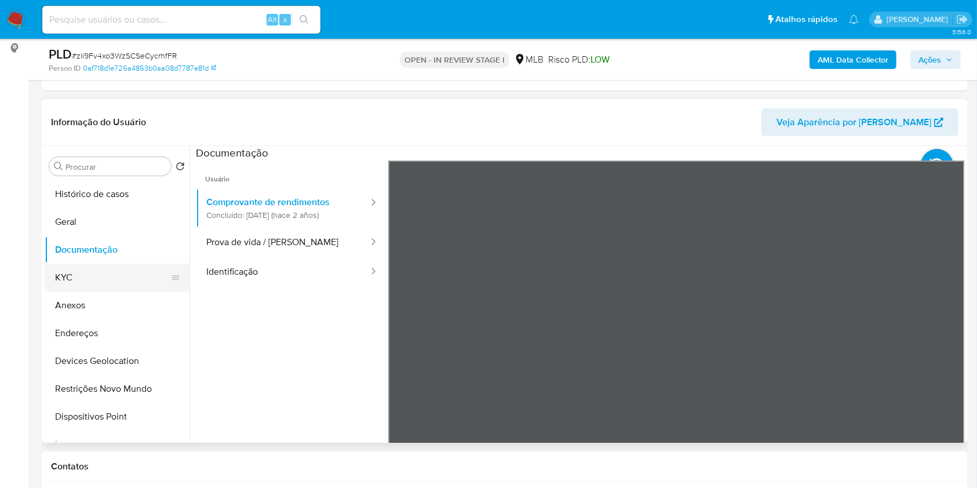
click at [74, 277] on button "KYC" at bounding box center [113, 278] width 136 height 28
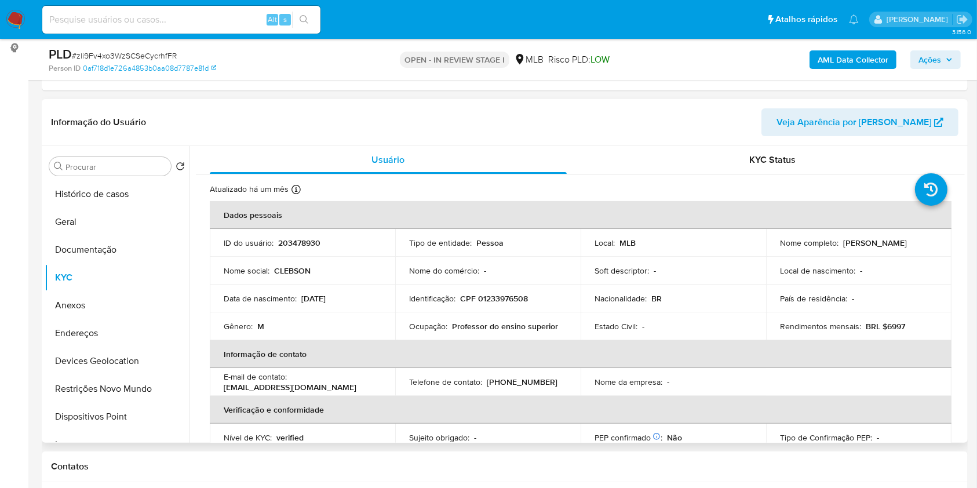
click at [490, 299] on p "CPF 01233976508" at bounding box center [494, 298] width 68 height 10
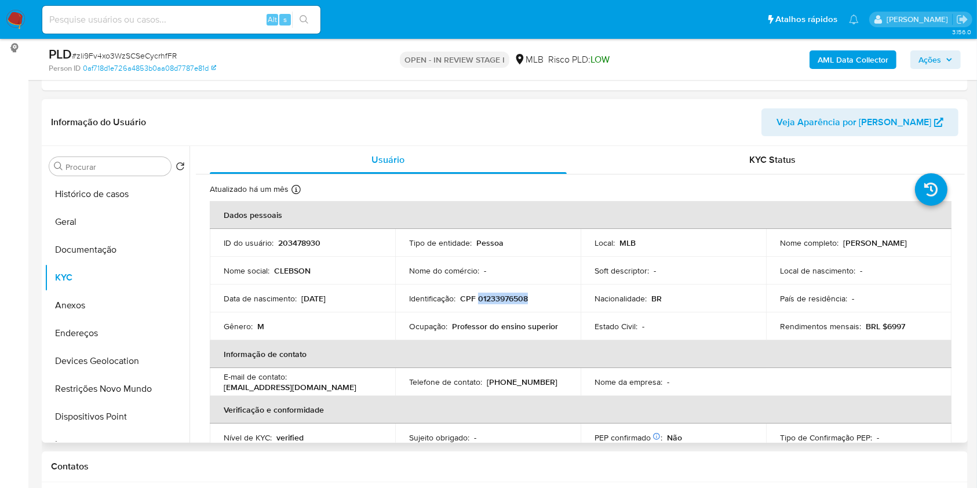
drag, startPoint x: 921, startPoint y: 243, endPoint x: 839, endPoint y: 239, distance: 82.4
click at [839, 239] on div "Nome completo : Clebson Ribeiro Porto" at bounding box center [859, 243] width 158 height 10
click at [118, 244] on button "Documentação" at bounding box center [113, 250] width 136 height 28
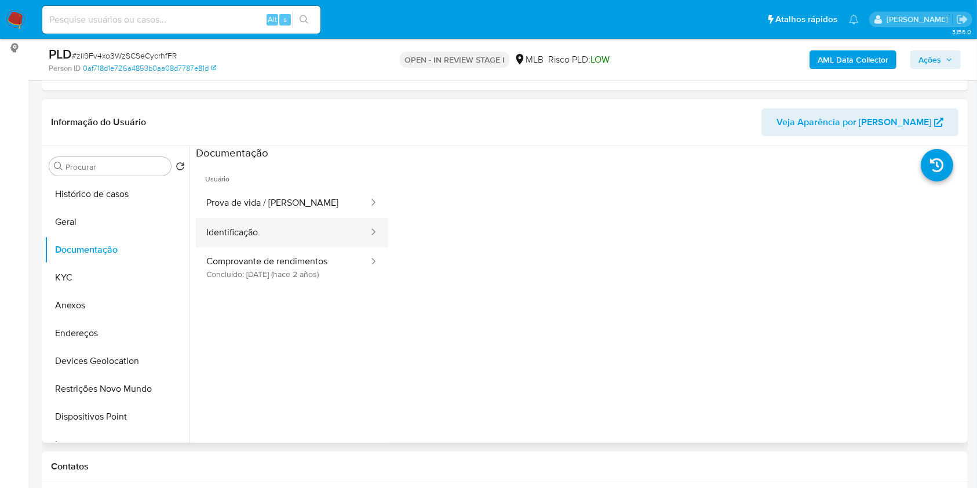
click at [282, 240] on button "Identificação" at bounding box center [283, 233] width 174 height 30
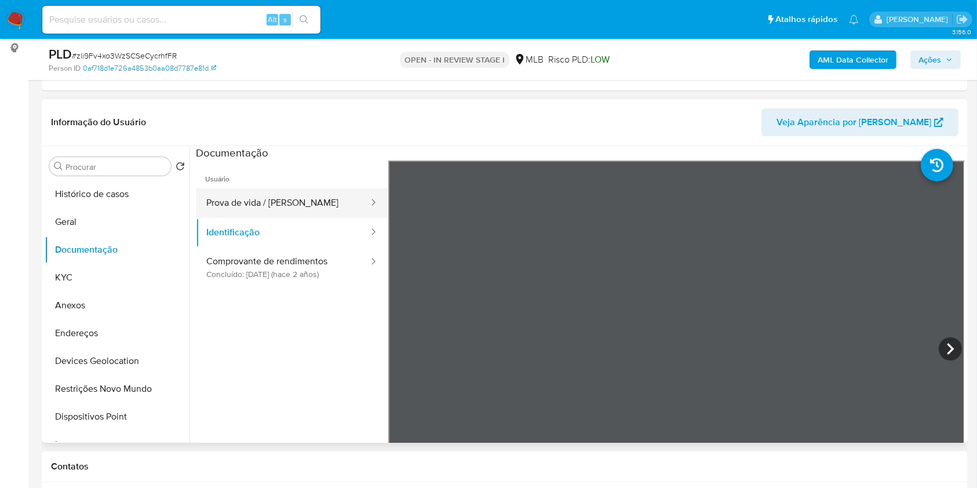
click at [280, 203] on button "Prova de vida / Selfie" at bounding box center [283, 203] width 174 height 30
click at [860, 56] on b "AML Data Collector" at bounding box center [852, 59] width 71 height 19
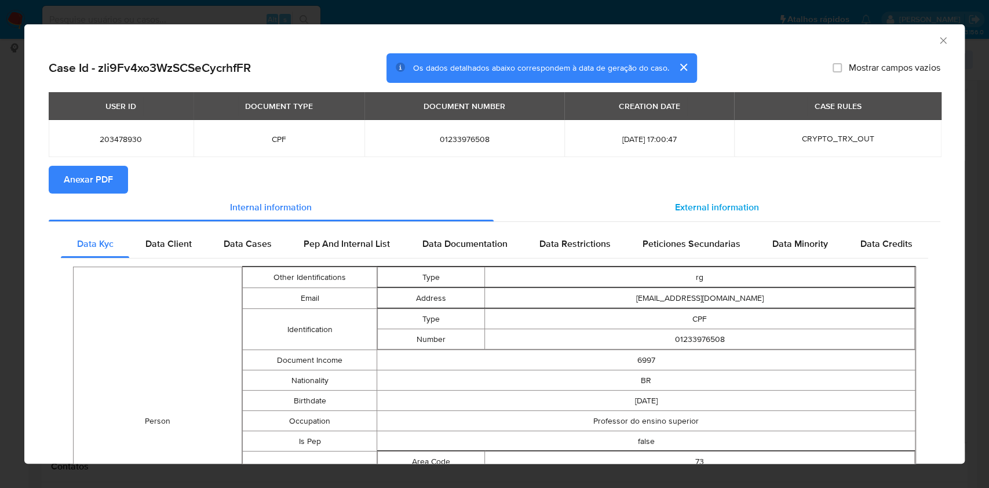
click at [704, 205] on span "External information" at bounding box center [717, 206] width 84 height 13
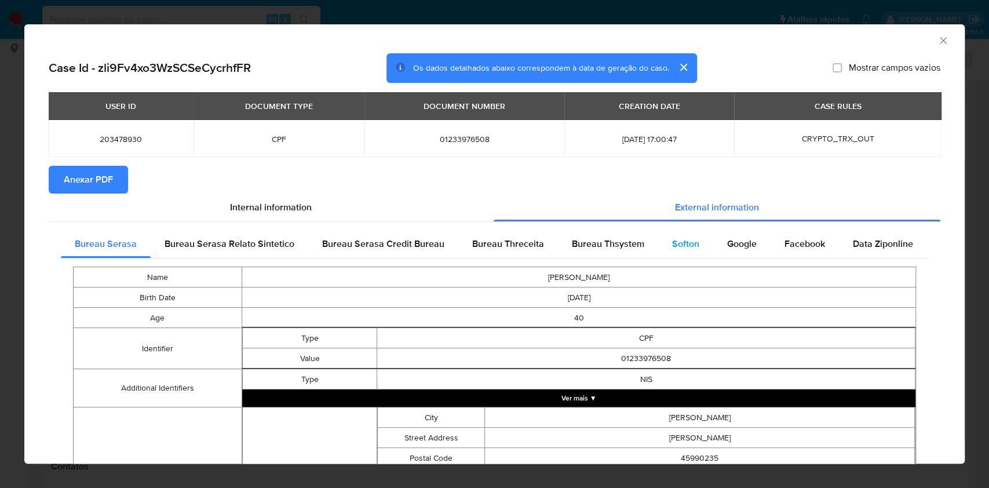
click at [668, 234] on div "Softon" at bounding box center [685, 244] width 55 height 28
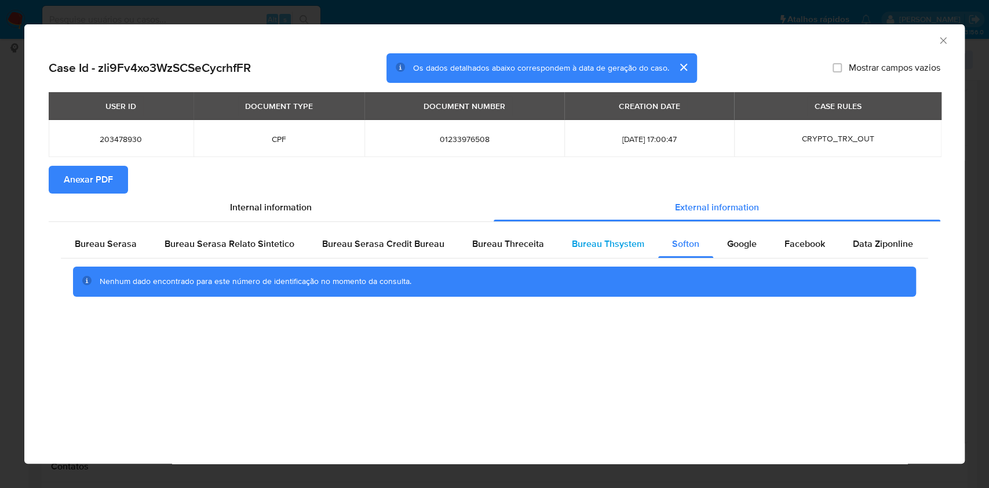
click at [621, 232] on div "Bureau Thsystem" at bounding box center [608, 244] width 100 height 28
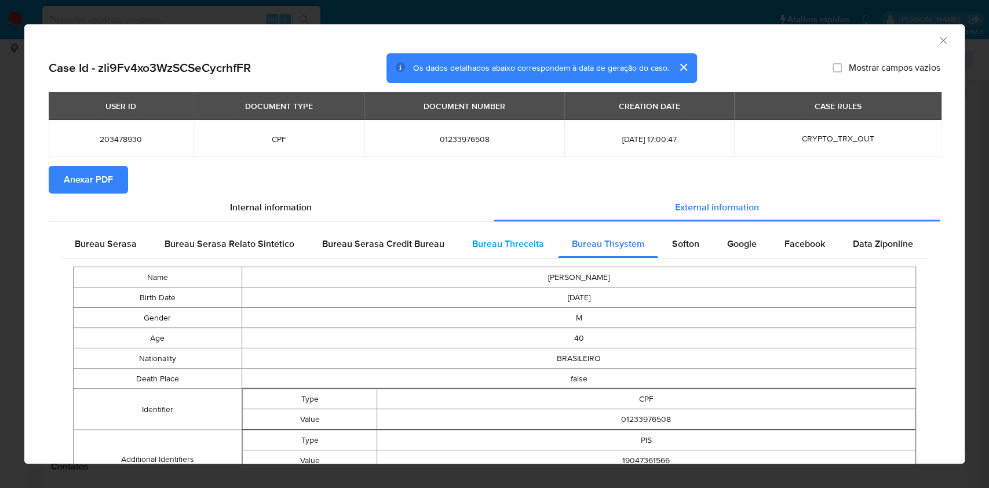
click at [521, 239] on span "Bureau Threceita" at bounding box center [508, 243] width 72 height 13
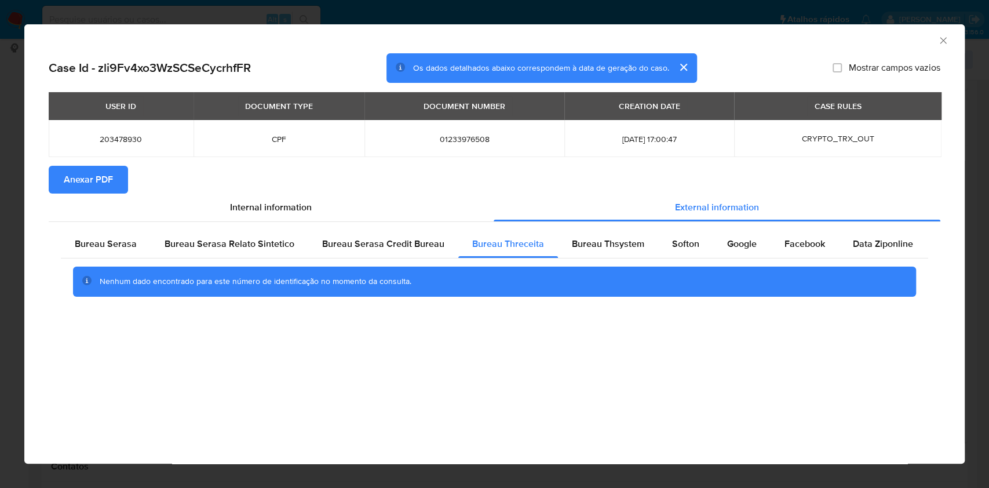
click at [0, 198] on div "AML Data Collector Case Id - zli9Fv4xo3WzSCSeCycrhfFR Os dados detalhados abaix…" at bounding box center [494, 244] width 989 height 488
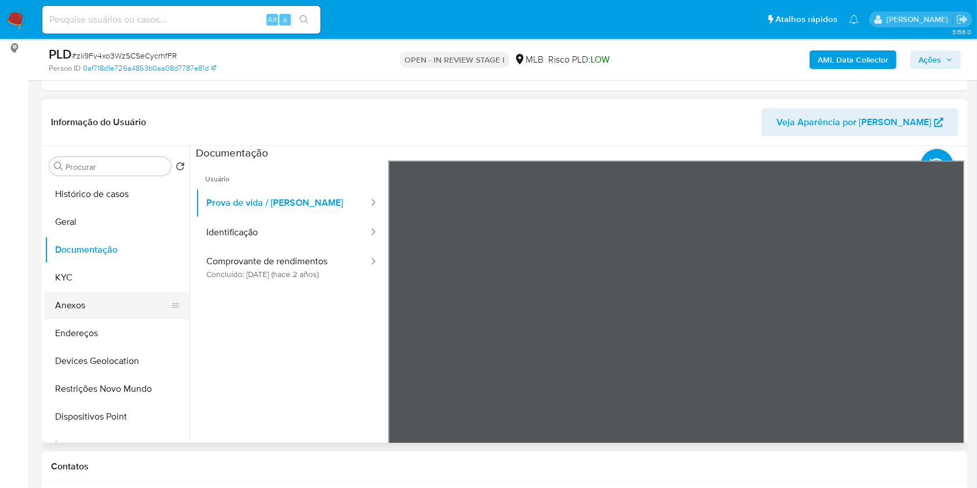
click at [97, 302] on button "Anexos" at bounding box center [113, 305] width 136 height 28
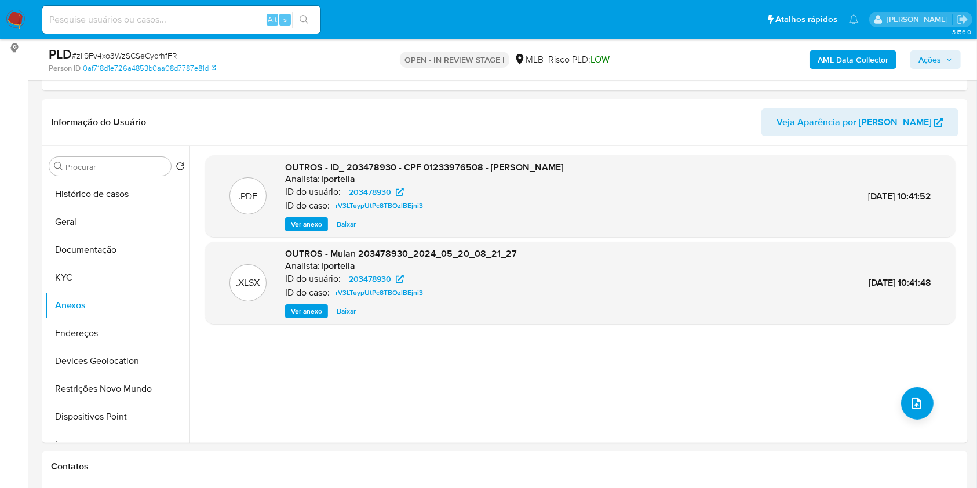
click at [863, 58] on b "AML Data Collector" at bounding box center [852, 59] width 71 height 19
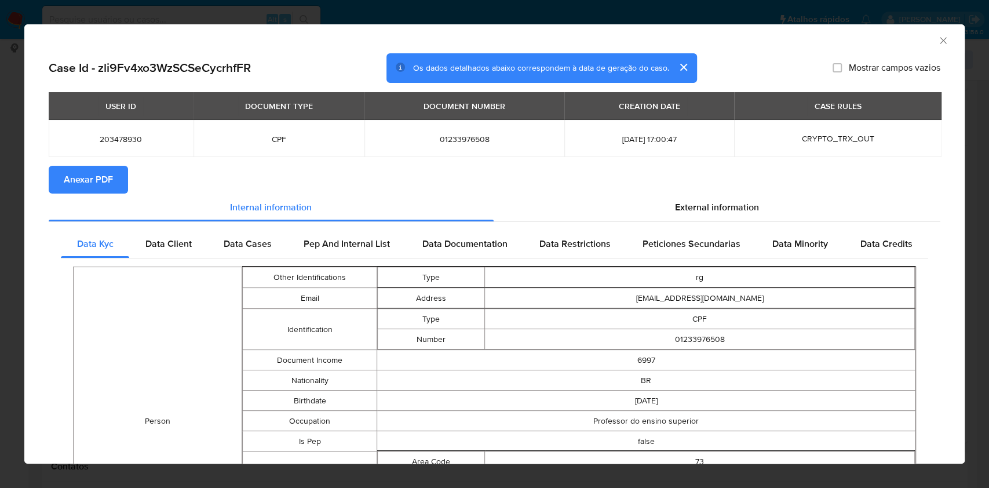
click at [100, 178] on span "Anexar PDF" at bounding box center [88, 179] width 49 height 25
click at [725, 202] on span "External information" at bounding box center [717, 206] width 84 height 13
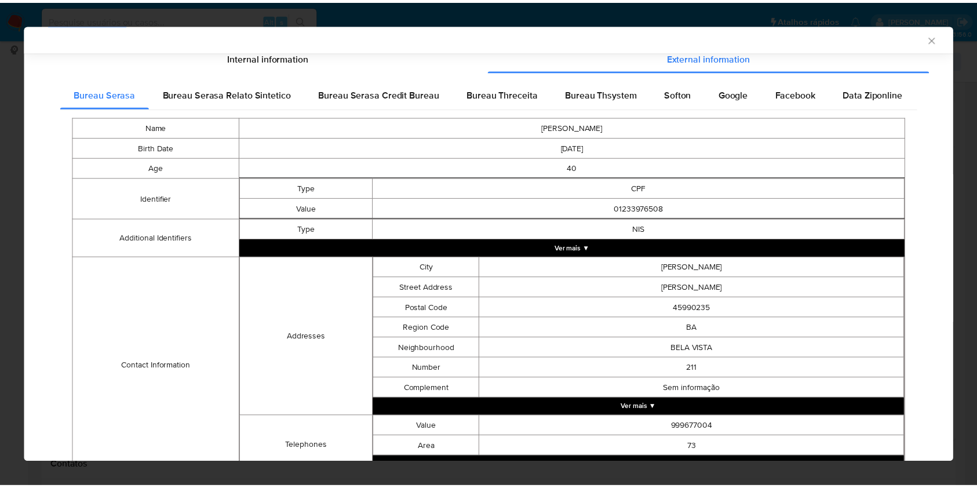
scroll to position [152, 0]
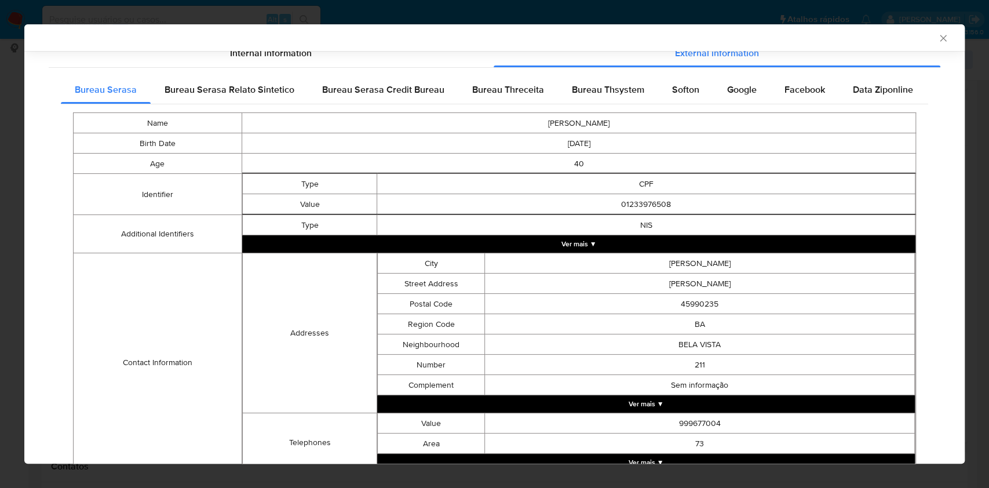
click at [648, 207] on td "01233976508" at bounding box center [646, 204] width 538 height 20
copy td "01233976508"
click at [0, 147] on div "AML Data Collector Case Id - zli9Fv4xo3WzSCSeCycrhfFR Os dados detalhados abaix…" at bounding box center [494, 244] width 989 height 488
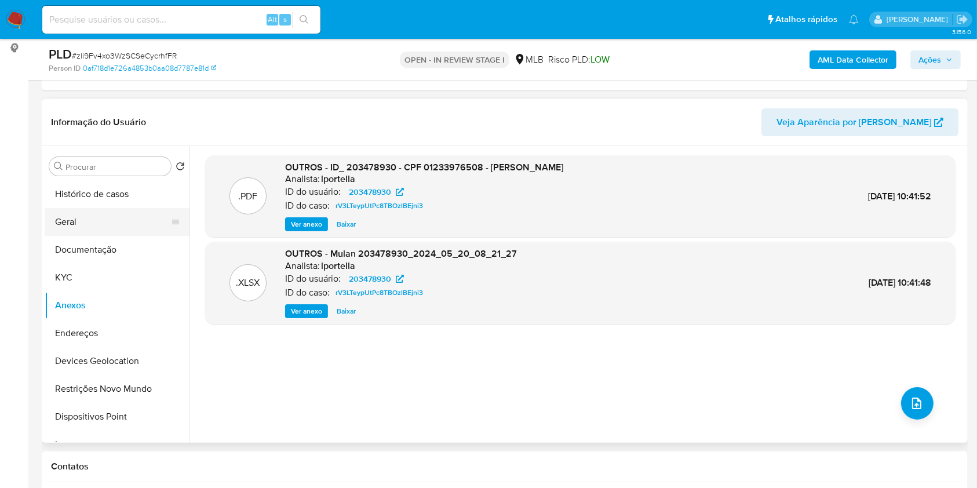
click at [99, 214] on button "Geral" at bounding box center [113, 222] width 136 height 28
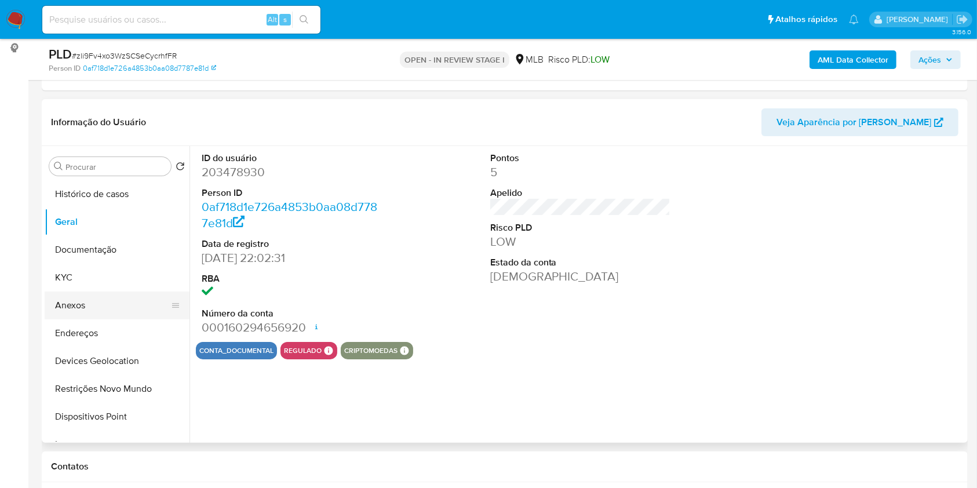
click at [98, 302] on button "Anexos" at bounding box center [113, 305] width 136 height 28
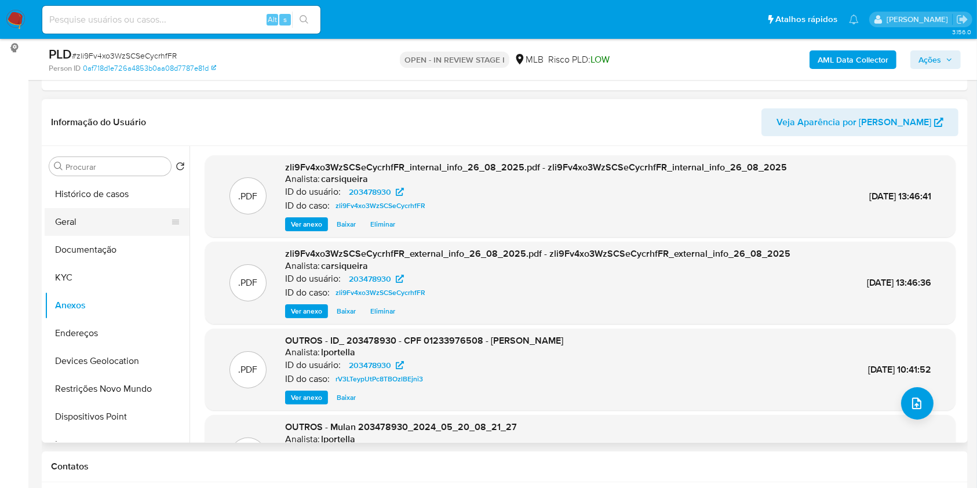
click at [85, 217] on button "Geral" at bounding box center [113, 222] width 136 height 28
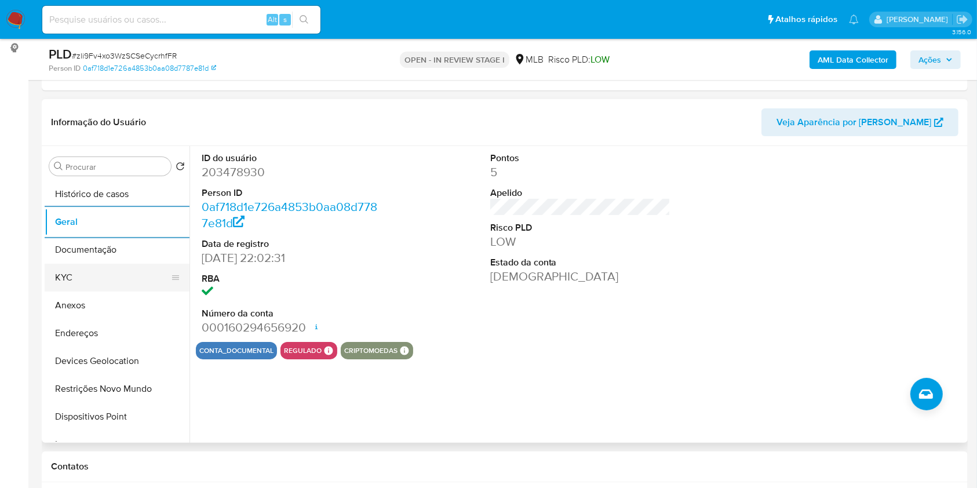
click at [101, 274] on button "KYC" at bounding box center [113, 278] width 136 height 28
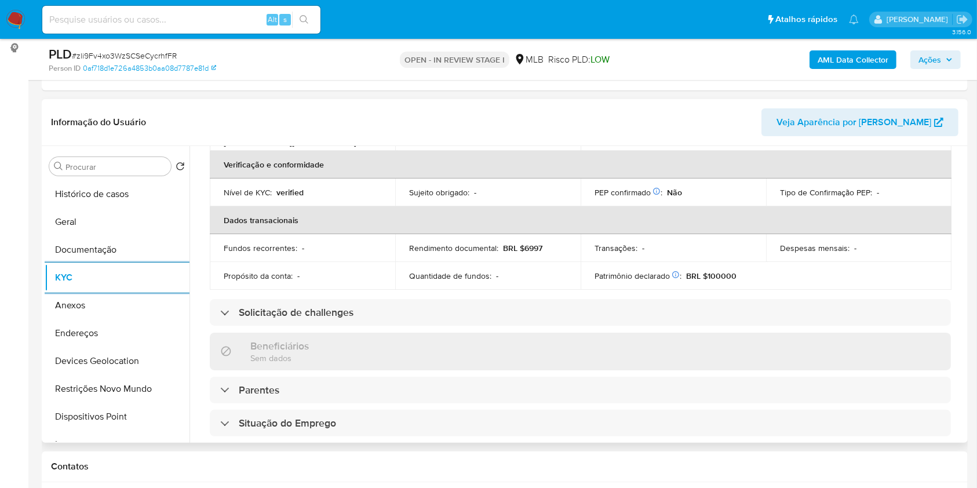
scroll to position [492, 0]
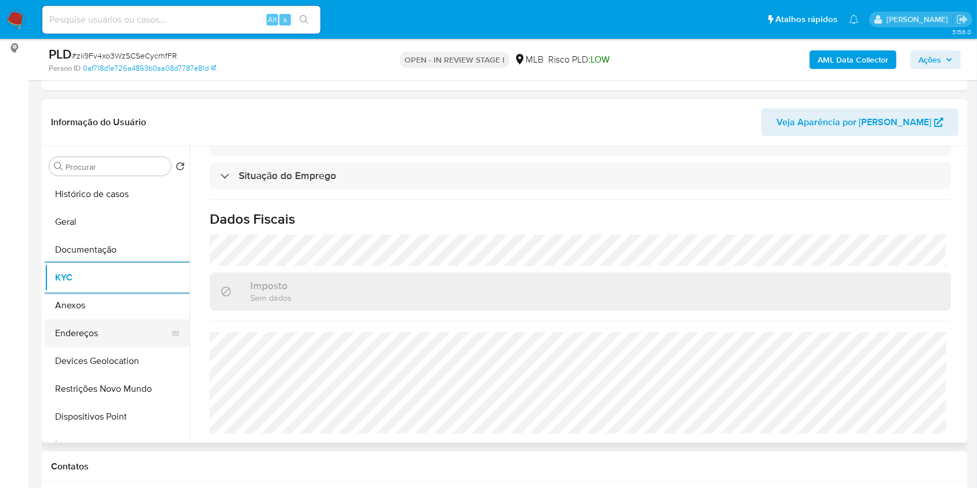
click at [75, 326] on button "Endereços" at bounding box center [113, 333] width 136 height 28
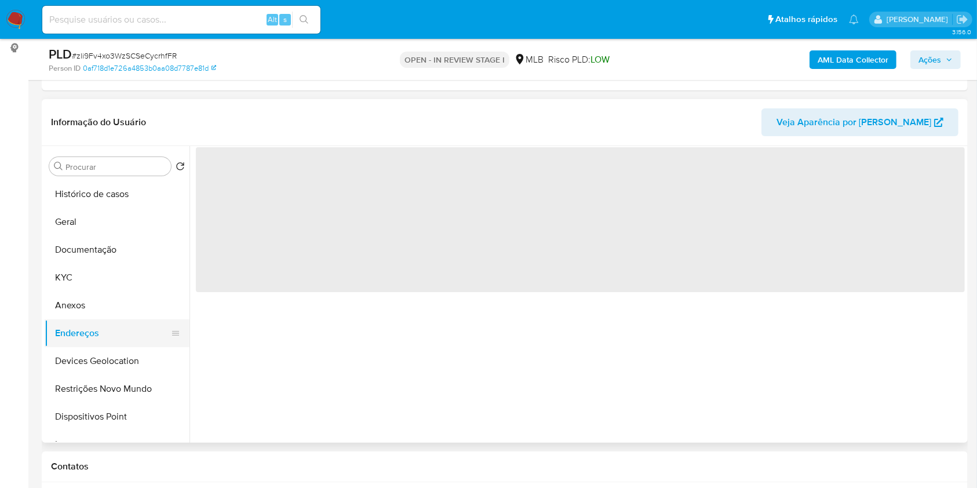
scroll to position [0, 0]
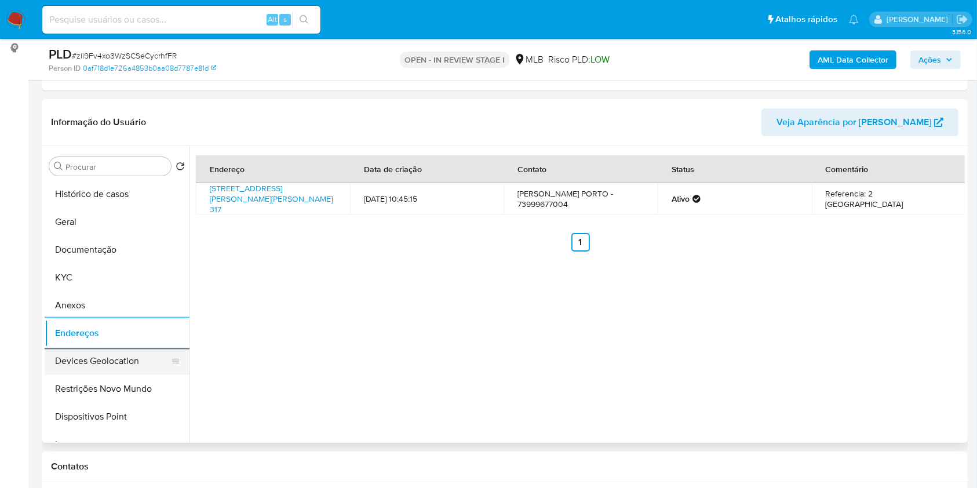
click at [160, 356] on button "Devices Geolocation" at bounding box center [113, 361] width 136 height 28
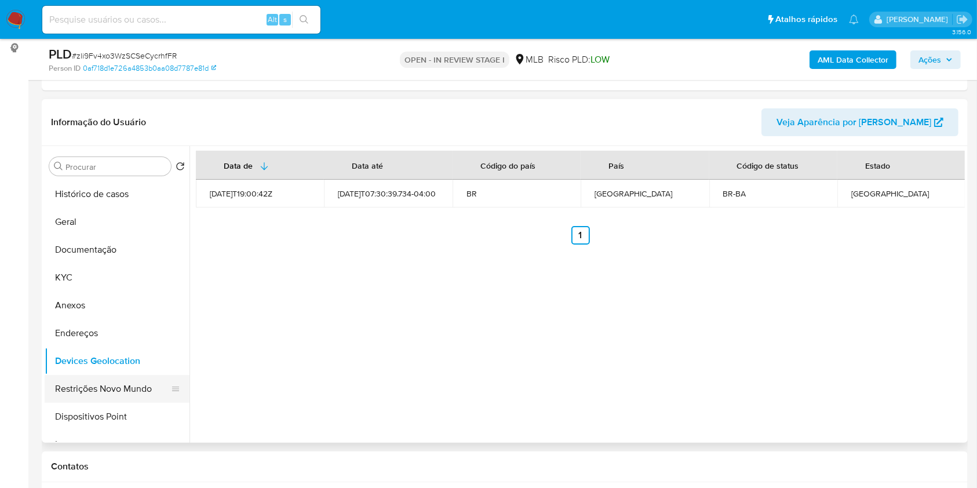
click at [135, 383] on button "Restrições Novo Mundo" at bounding box center [113, 389] width 136 height 28
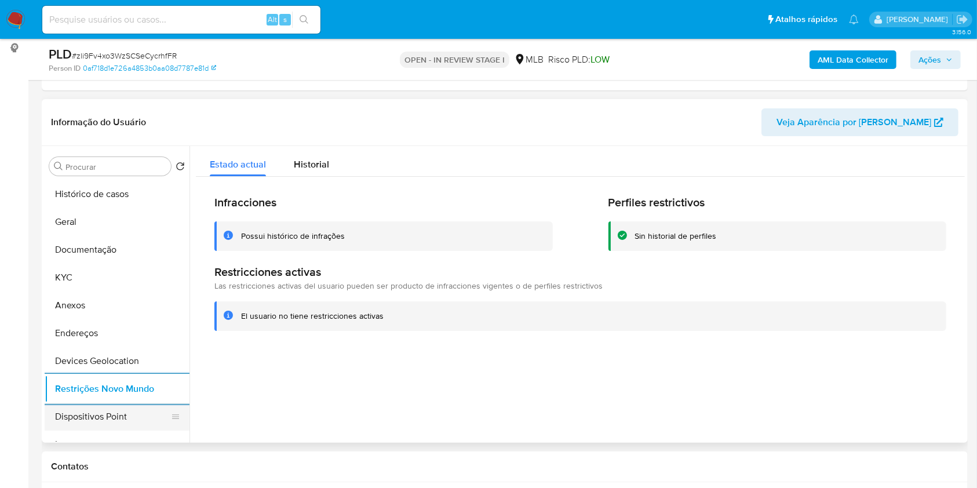
click at [114, 405] on button "Dispositivos Point" at bounding box center [113, 417] width 136 height 28
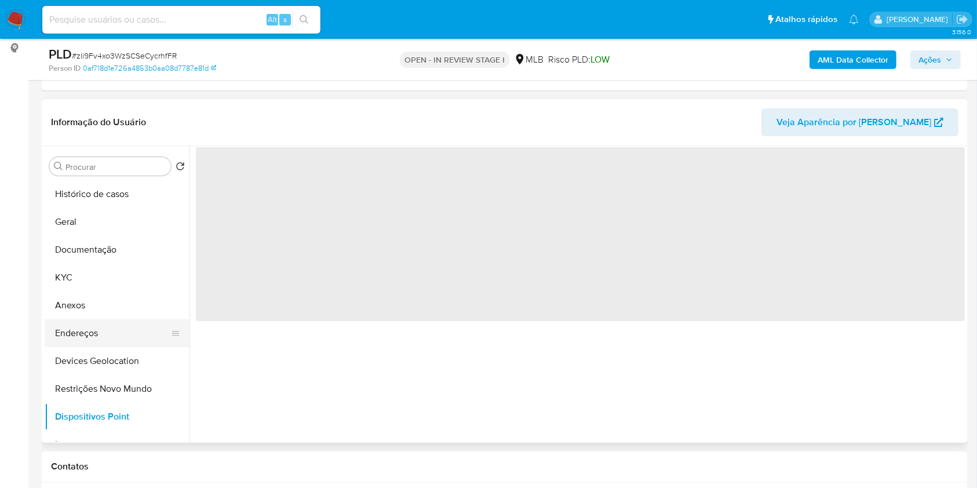
scroll to position [154, 0]
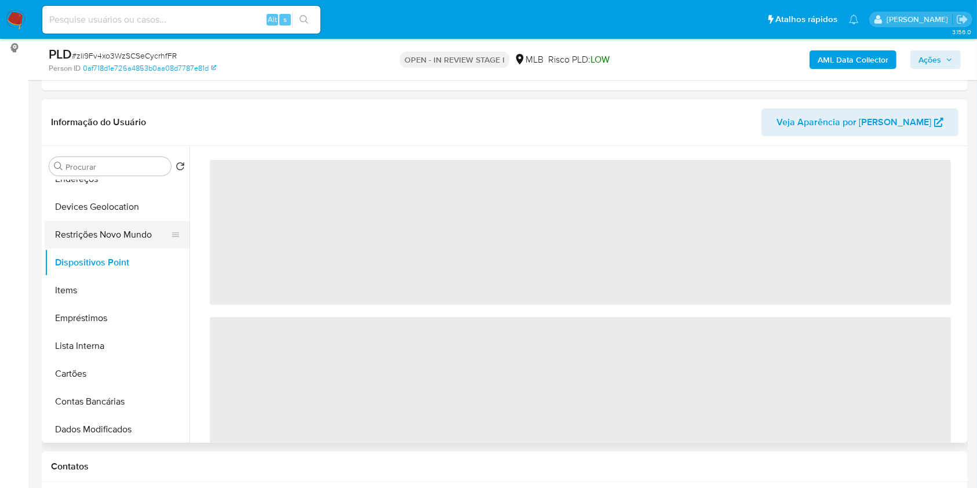
click at [130, 228] on button "Restrições Novo Mundo" at bounding box center [113, 235] width 136 height 28
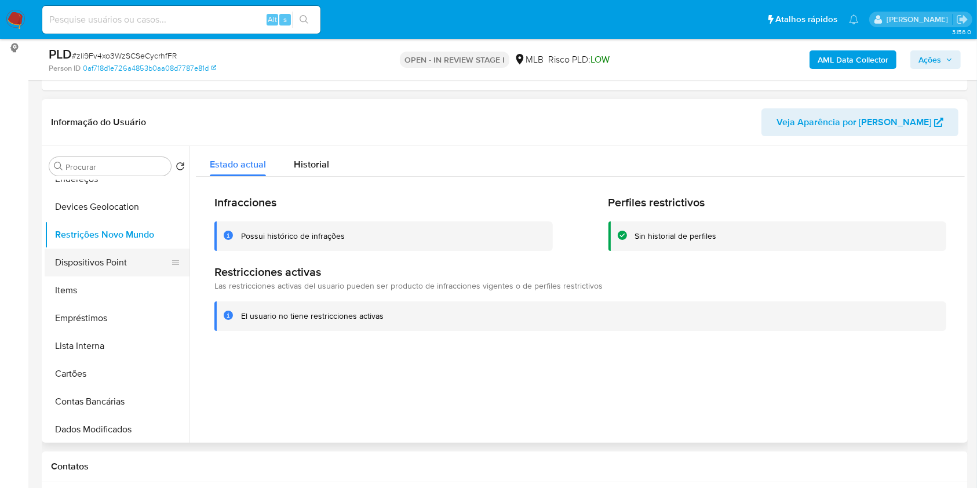
click at [121, 264] on button "Dispositivos Point" at bounding box center [113, 263] width 136 height 28
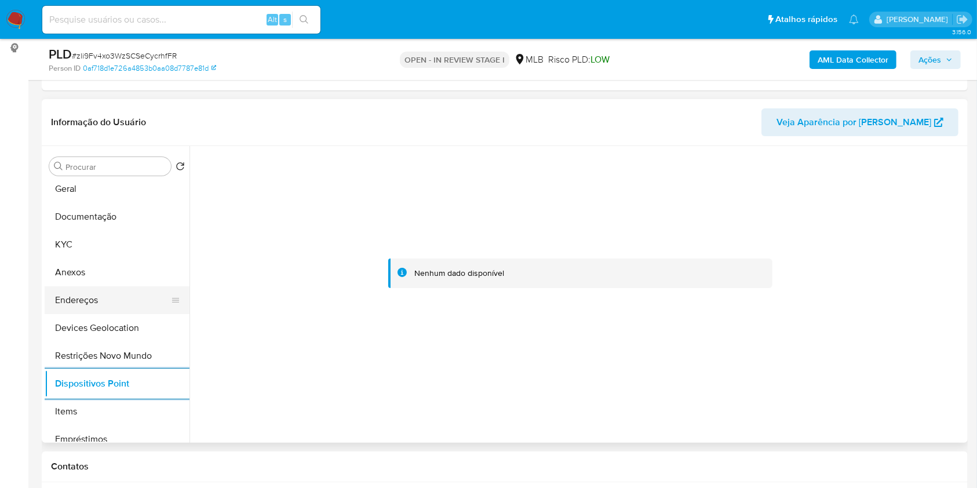
scroll to position [0, 0]
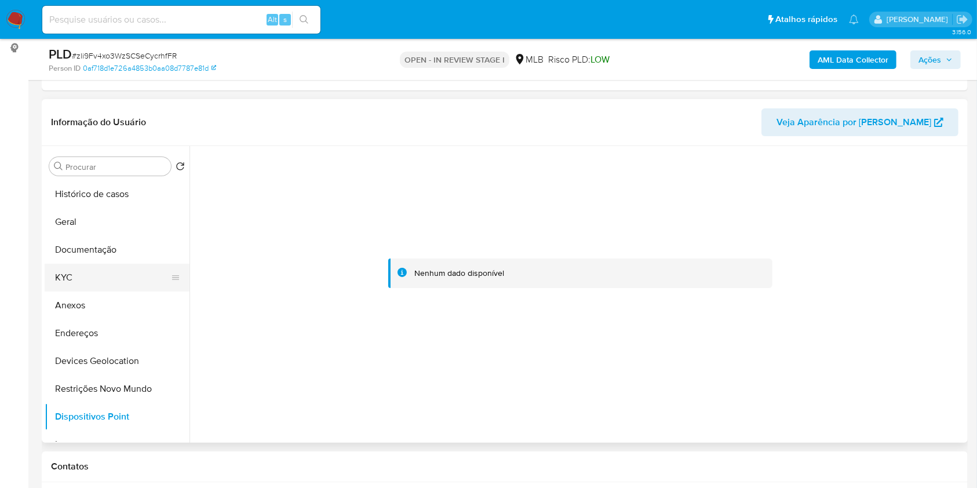
click at [95, 264] on button "KYC" at bounding box center [113, 278] width 136 height 28
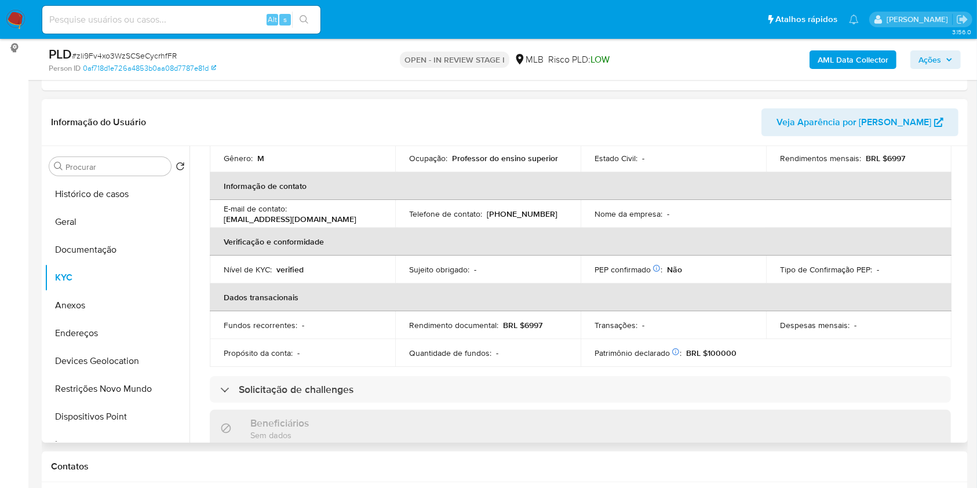
scroll to position [492, 0]
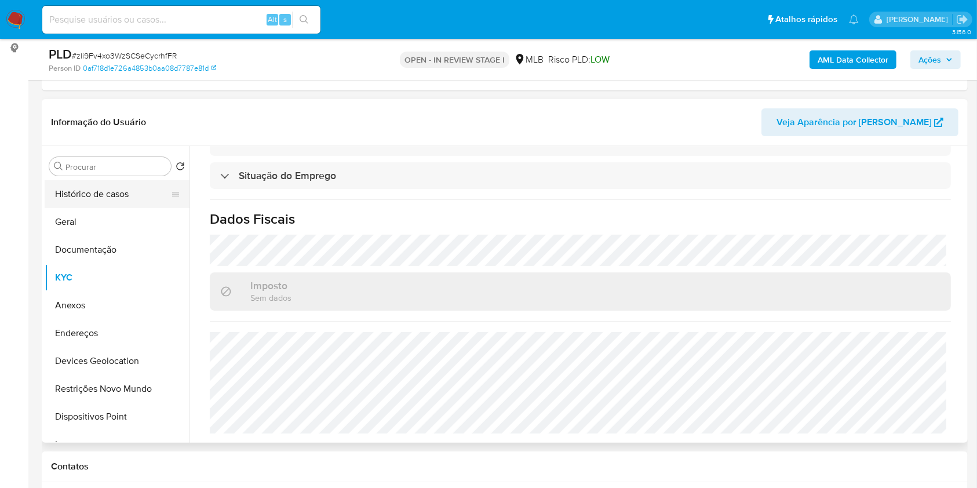
click at [138, 198] on button "Histórico de casos" at bounding box center [113, 194] width 136 height 28
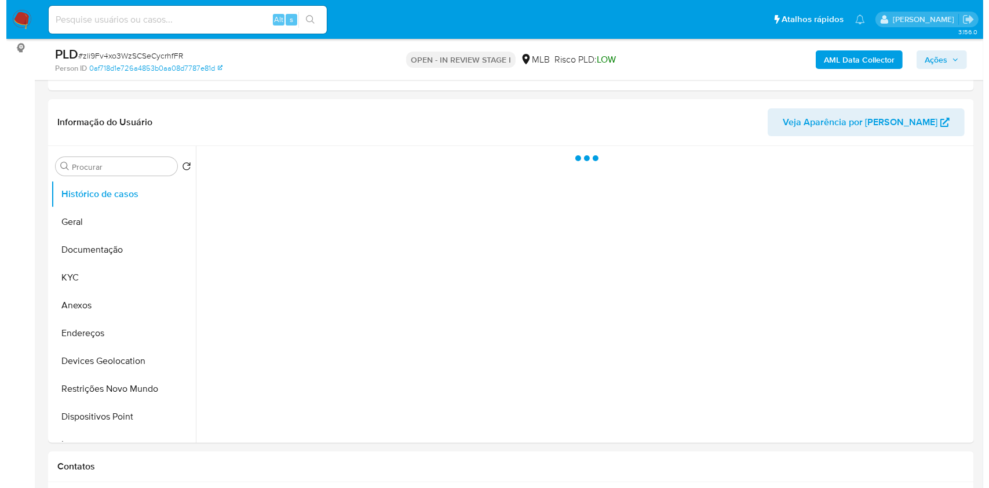
scroll to position [0, 0]
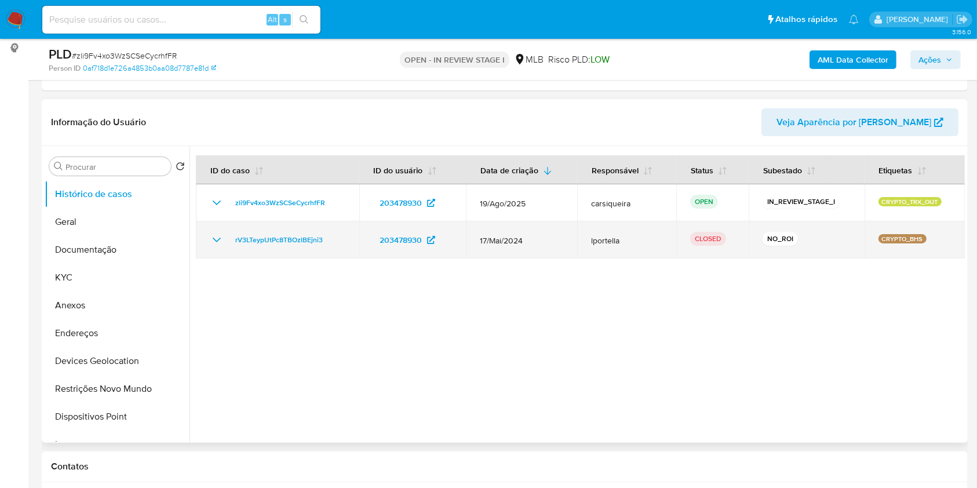
click at [217, 244] on icon "Mostrar/Ocultar" at bounding box center [217, 240] width 14 height 14
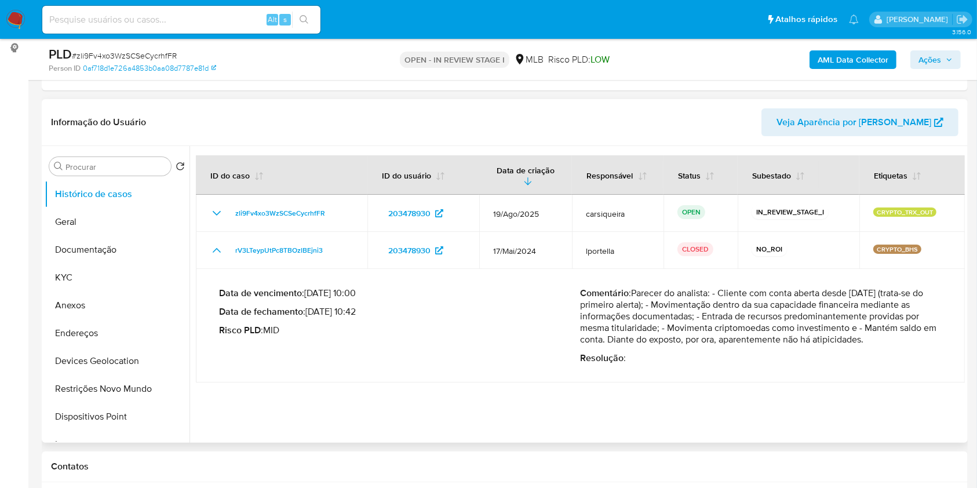
drag, startPoint x: 700, startPoint y: 317, endPoint x: 927, endPoint y: 327, distance: 227.3
click at [927, 327] on p "Comentário : Parecer do analista: - Cliente com conta aberta desde 20/06/2017 (…" at bounding box center [761, 316] width 362 height 58
click at [736, 327] on p "Comentário : Parecer do analista: - Cliente com conta aberta desde 20/06/2017 (…" at bounding box center [761, 316] width 362 height 58
click at [937, 50] on span "Ações" at bounding box center [929, 59] width 23 height 19
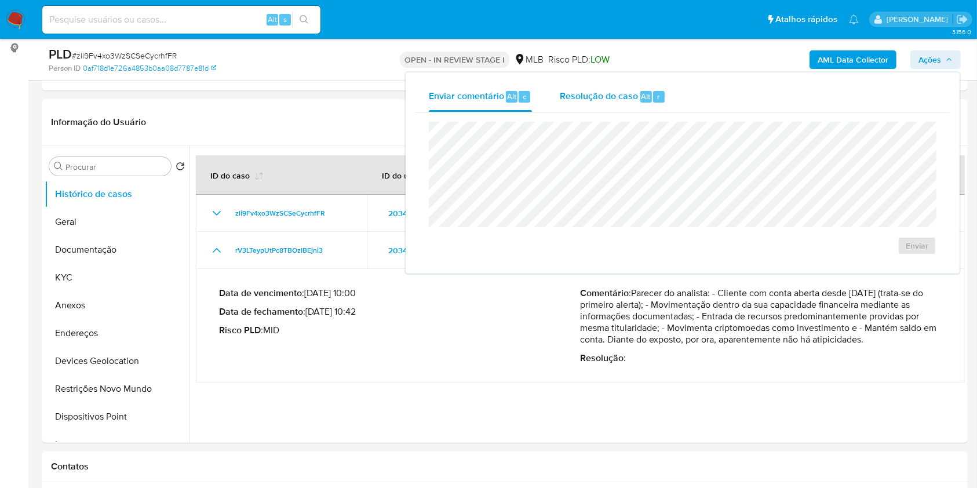
click at [579, 98] on span "Resolução do caso" at bounding box center [599, 95] width 78 height 13
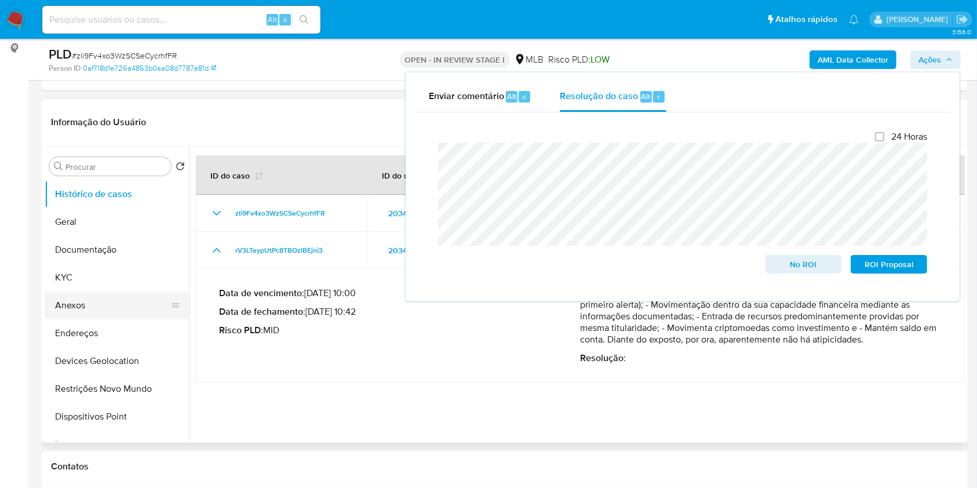
click at [90, 306] on button "Anexos" at bounding box center [113, 305] width 136 height 28
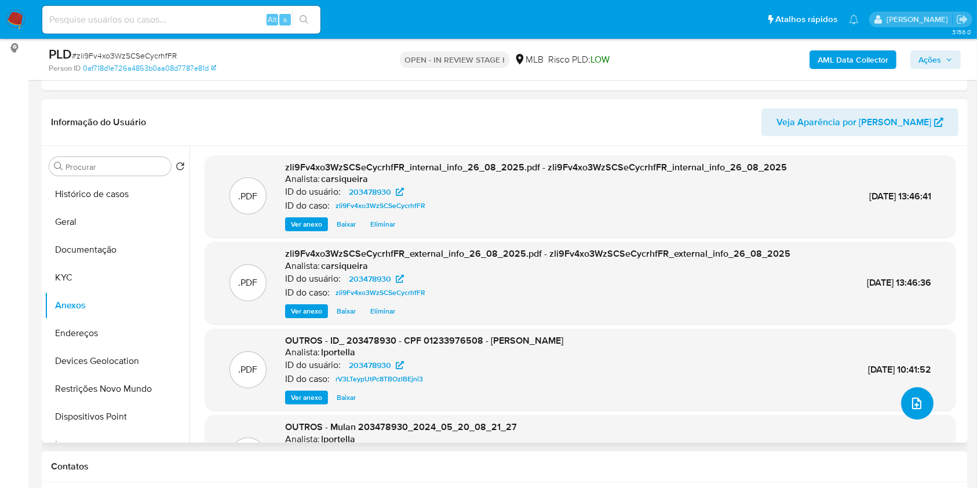
click at [910, 399] on icon "upload-file" at bounding box center [917, 403] width 14 height 14
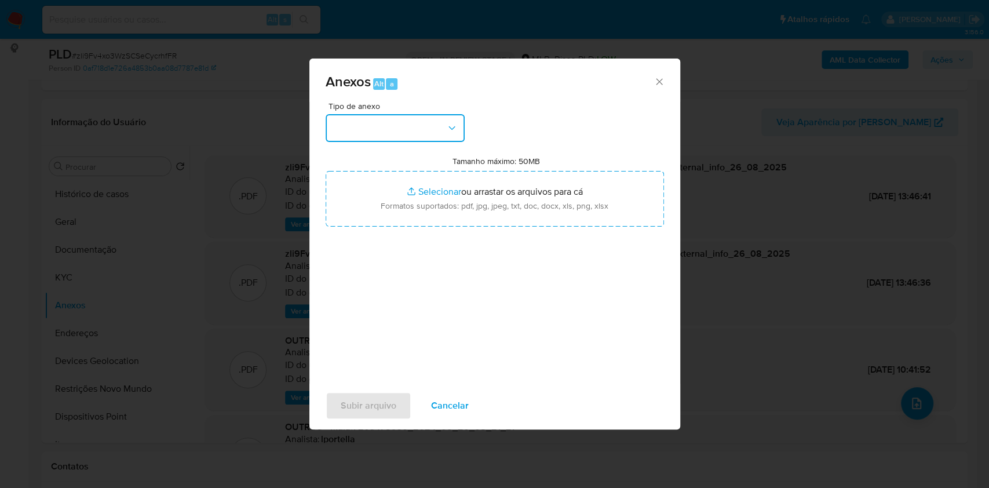
click at [390, 132] on button "button" at bounding box center [395, 128] width 139 height 28
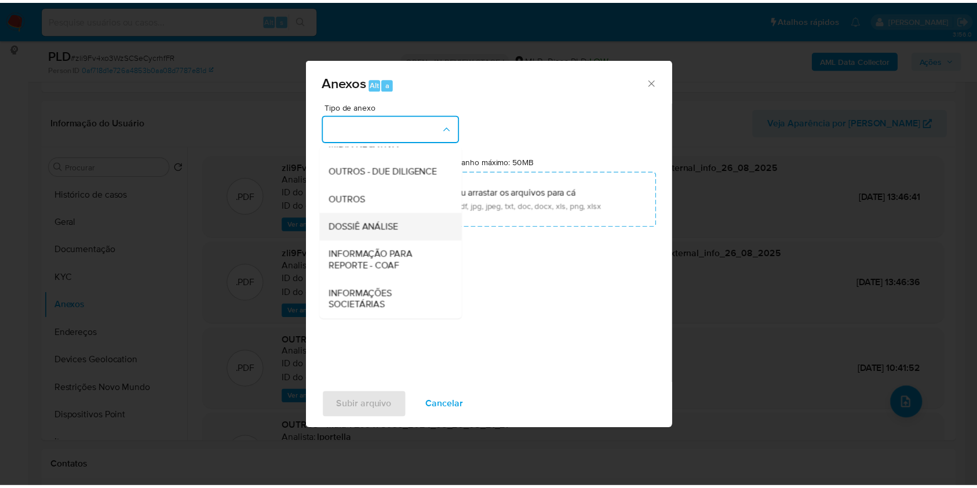
scroll to position [178, 0]
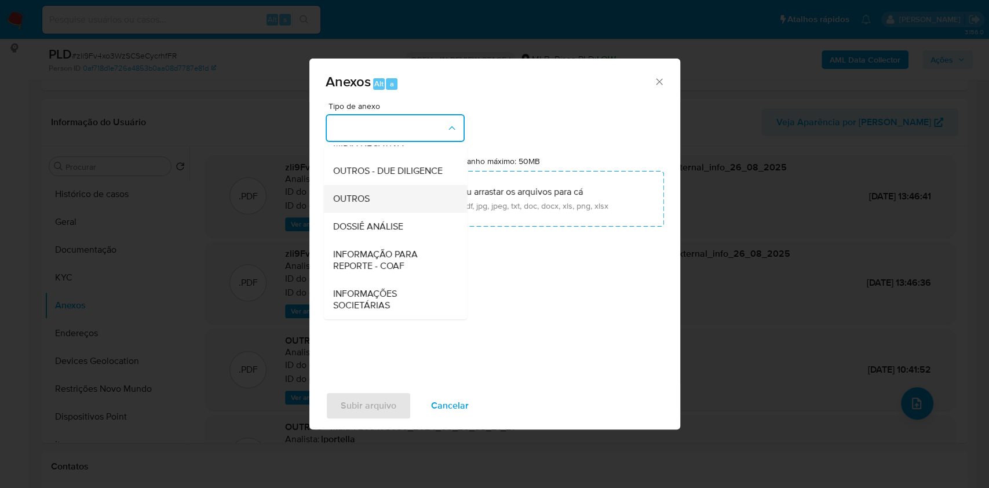
click at [379, 196] on div "OUTROS" at bounding box center [392, 199] width 118 height 28
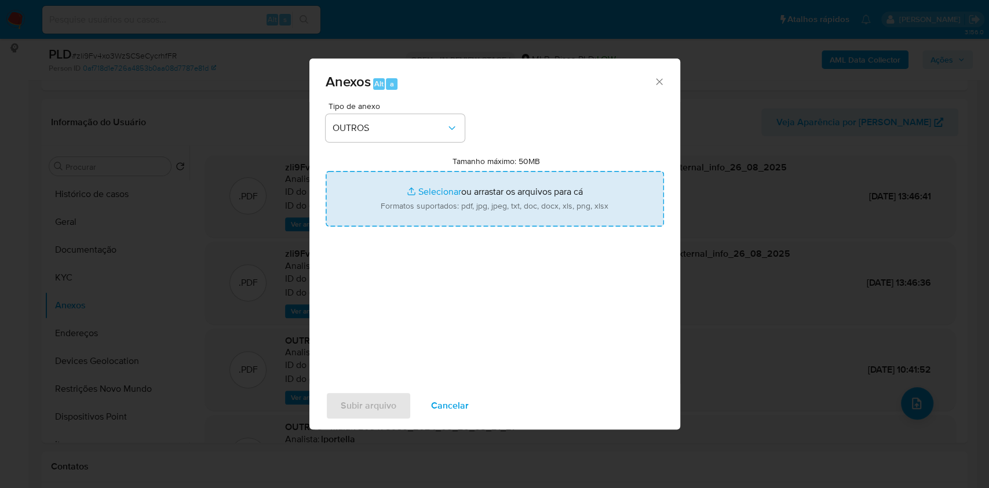
click at [430, 198] on input "Tamanho máximo: 50MB Selecionar arquivos" at bounding box center [495, 199] width 338 height 56
type input "C:\fakepath\CPF 01233976508 - CLEBSON RIBEIRO PORTO - Documentos Google.pdf"
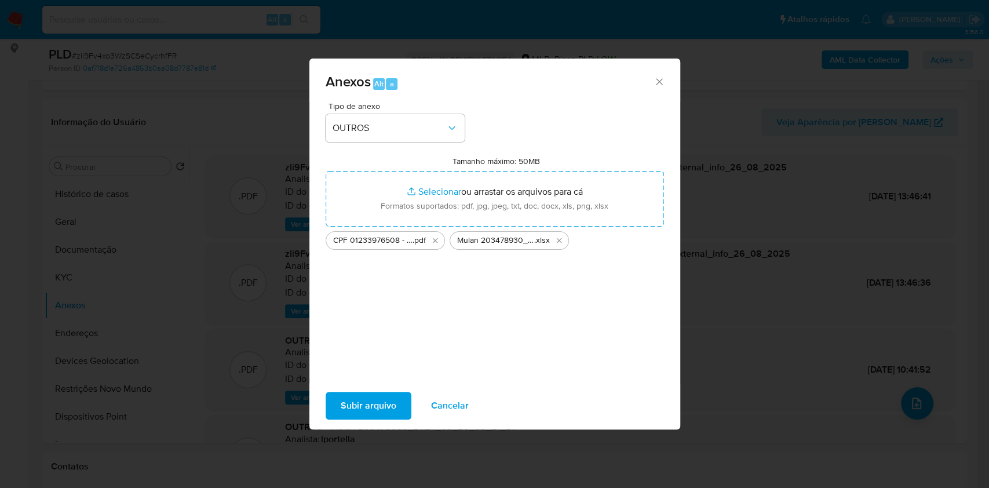
click at [374, 399] on span "Subir arquivo" at bounding box center [369, 405] width 56 height 25
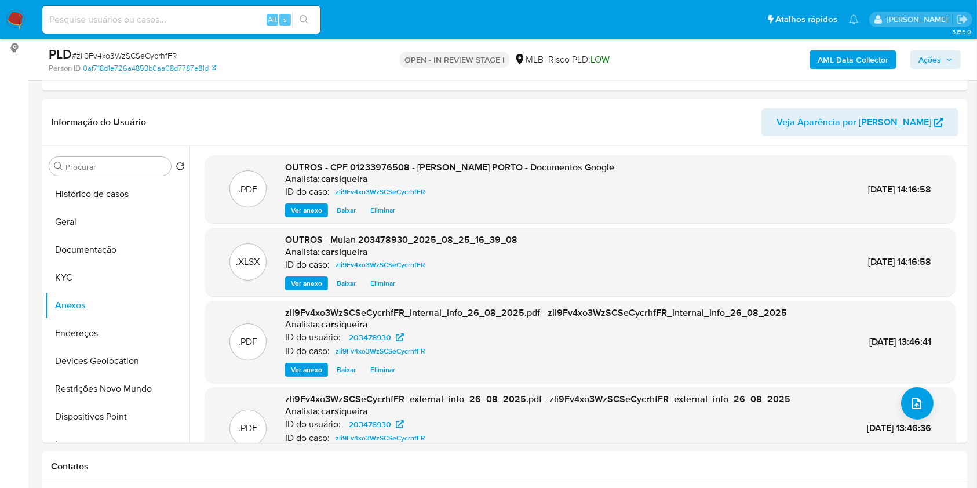
click at [939, 53] on span "Ações" at bounding box center [929, 59] width 23 height 19
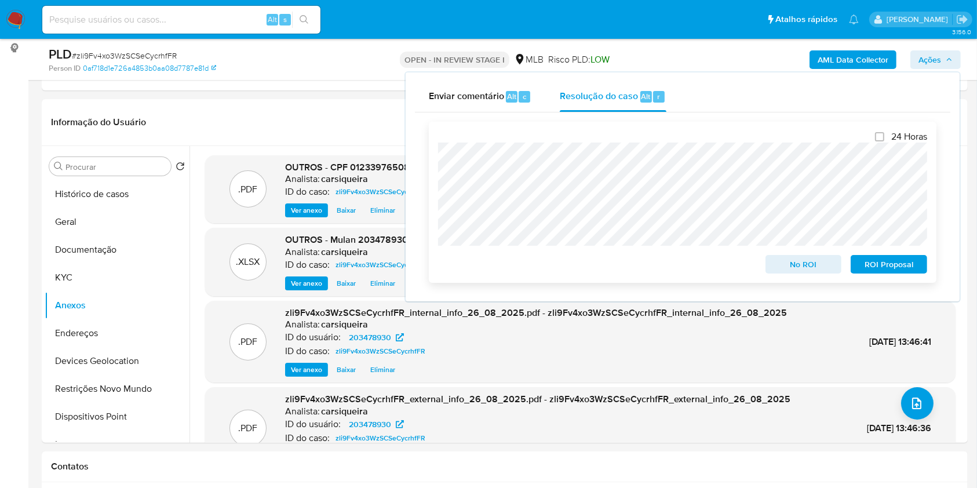
click at [804, 262] on span "No ROI" at bounding box center [803, 264] width 60 height 16
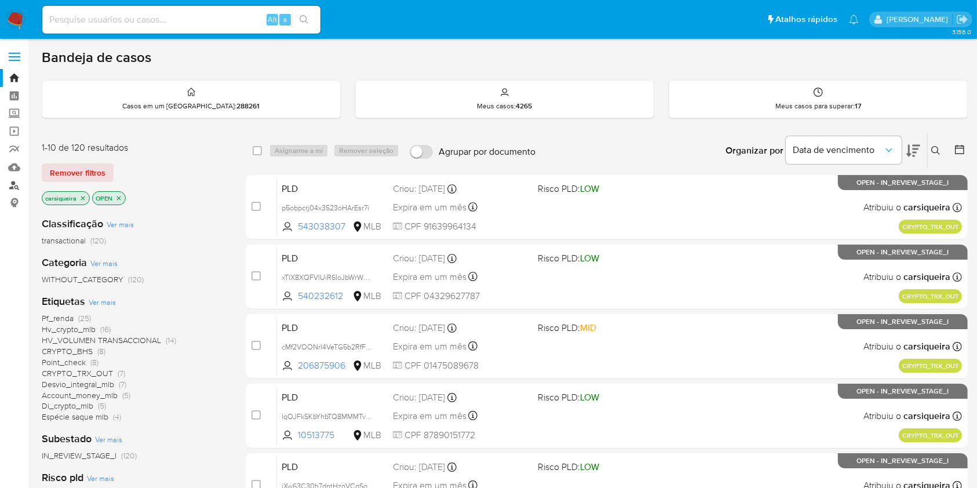
click at [15, 183] on link "Localizador de pessoas" at bounding box center [69, 185] width 138 height 18
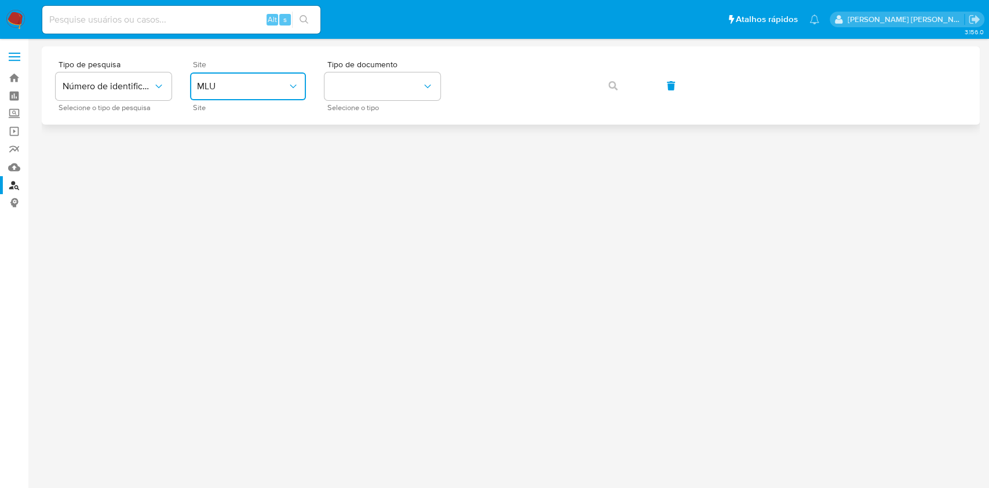
drag, startPoint x: 223, startPoint y: 85, endPoint x: 225, endPoint y: 95, distance: 10.1
click at [224, 86] on span "MLU" at bounding box center [242, 87] width 90 height 12
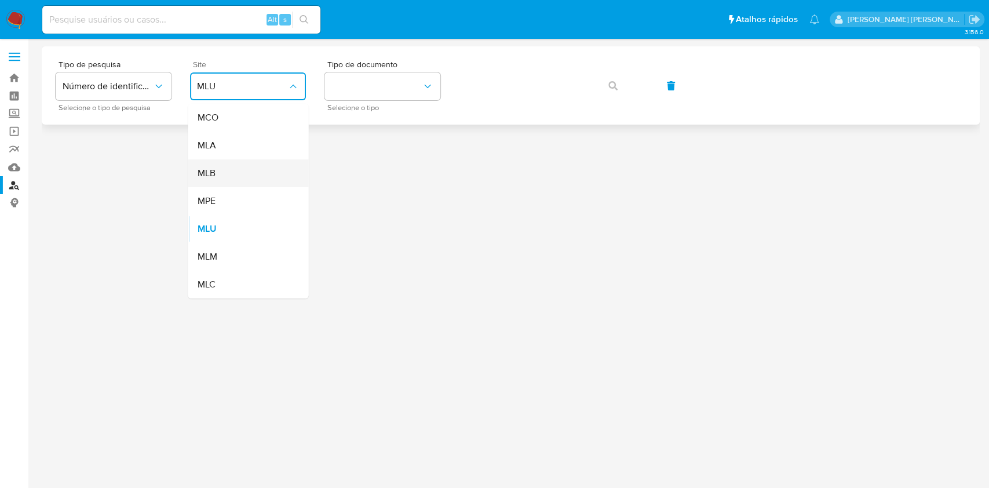
click at [238, 174] on div "MLB" at bounding box center [244, 173] width 95 height 28
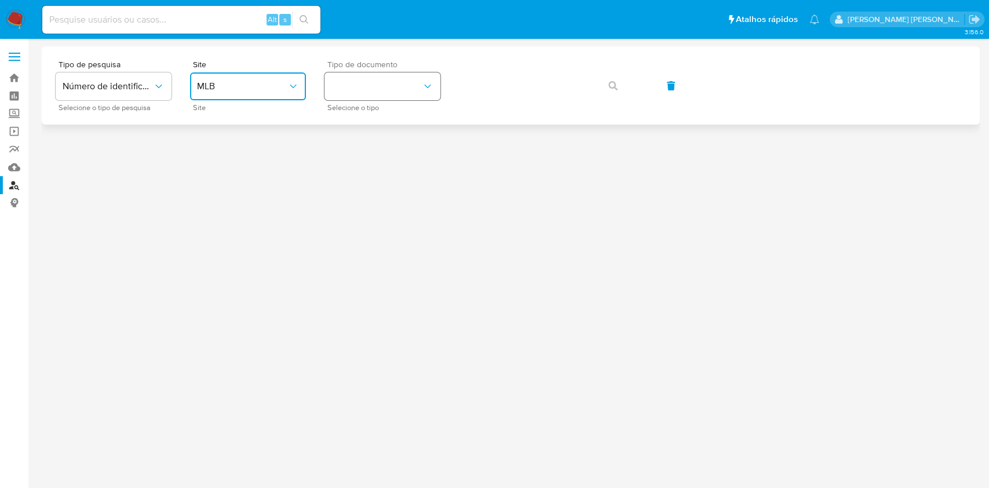
click at [414, 79] on button "identificationType" at bounding box center [382, 86] width 116 height 28
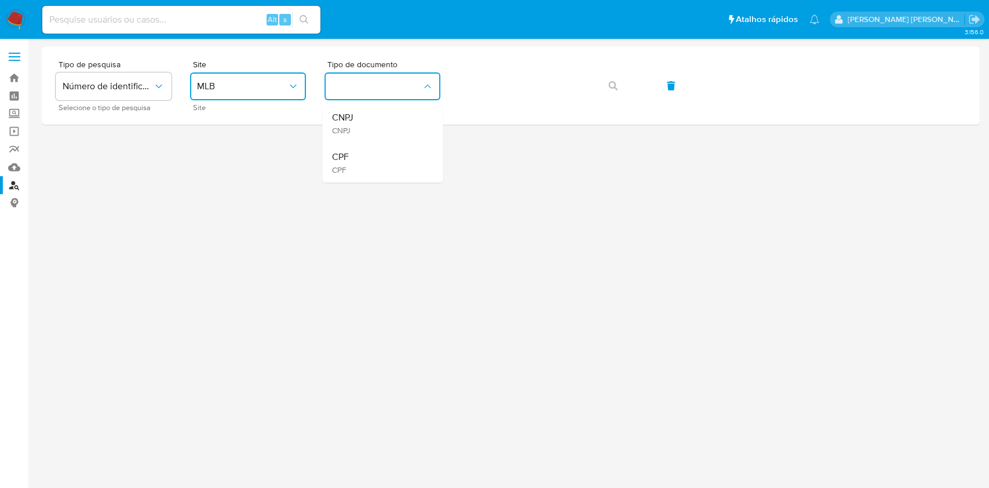
click at [384, 155] on div "CPF CPF" at bounding box center [378, 162] width 95 height 39
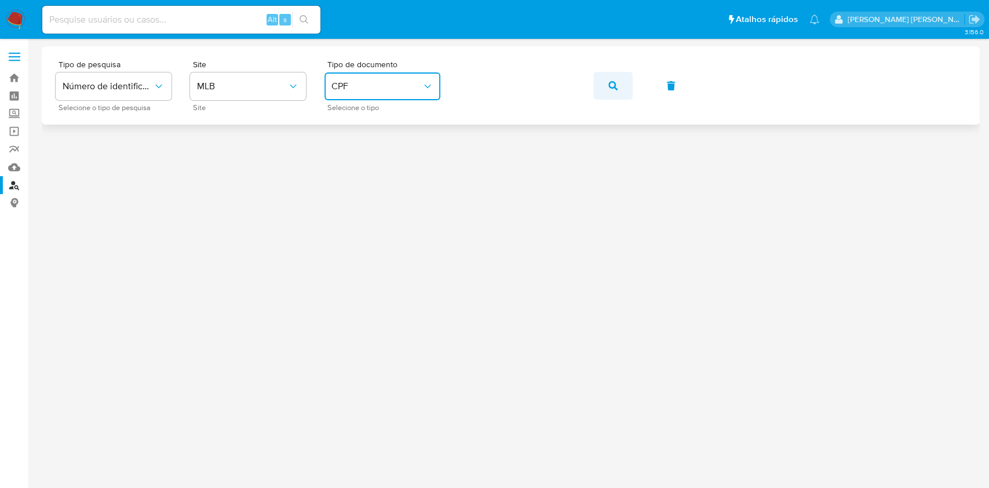
click at [618, 86] on button "button" at bounding box center [612, 86] width 39 height 28
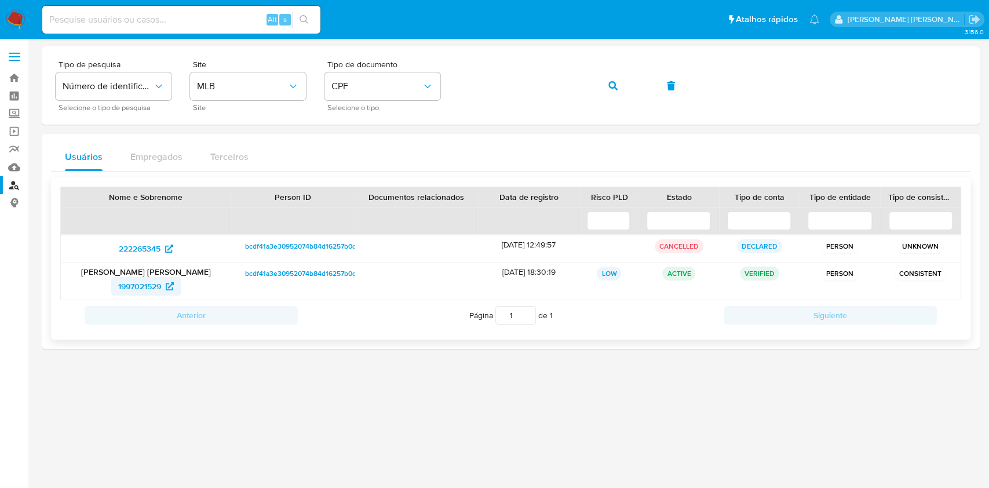
click at [138, 280] on span "1997021529" at bounding box center [139, 286] width 43 height 19
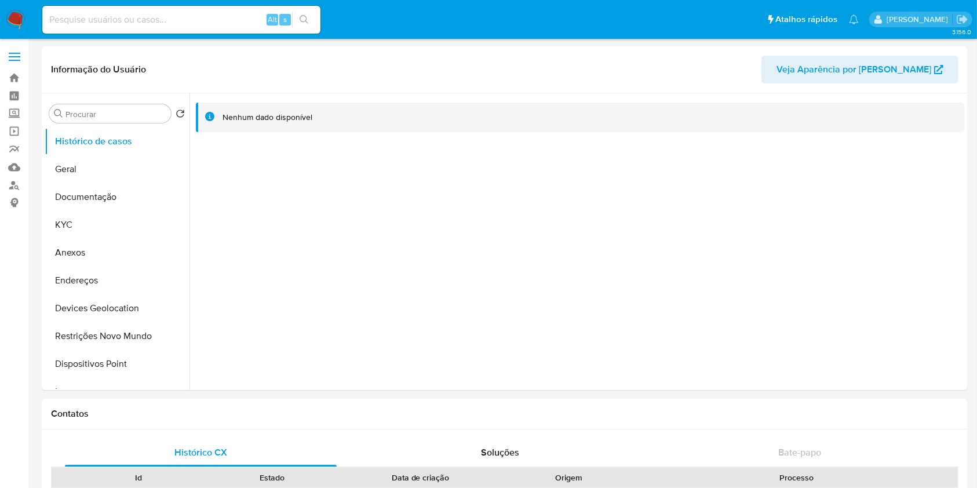
select select "10"
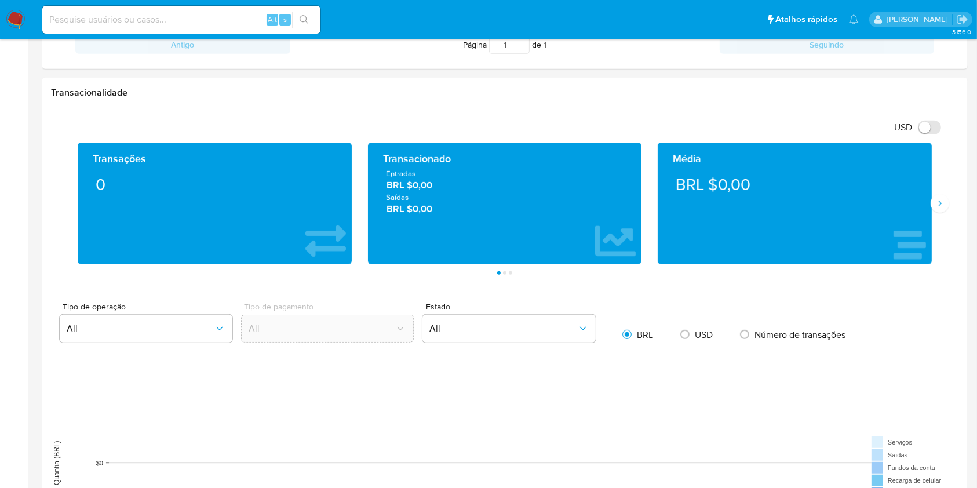
scroll to position [538, 0]
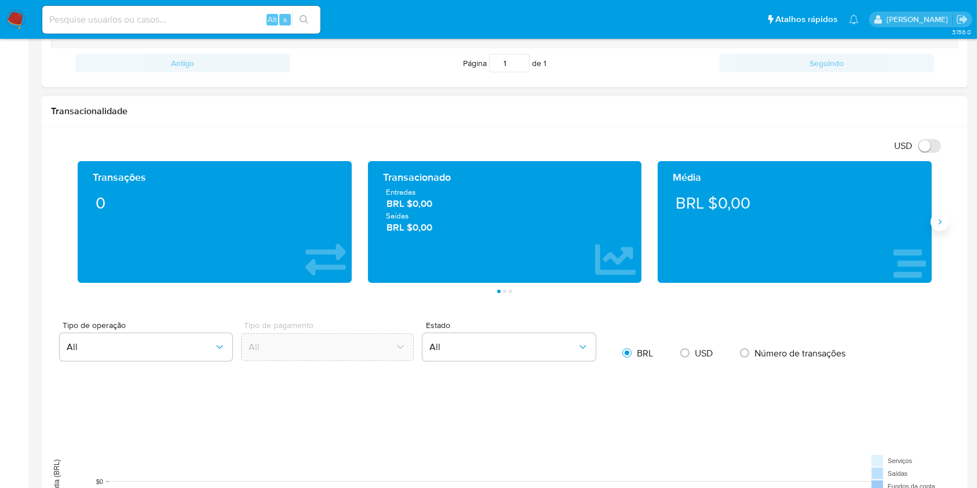
click at [936, 218] on icon "Siguiente" at bounding box center [939, 221] width 9 height 9
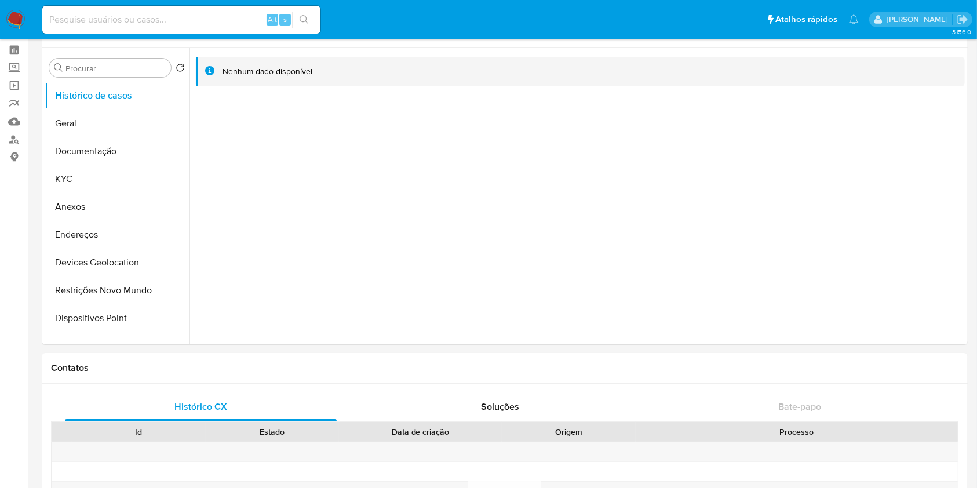
scroll to position [11, 0]
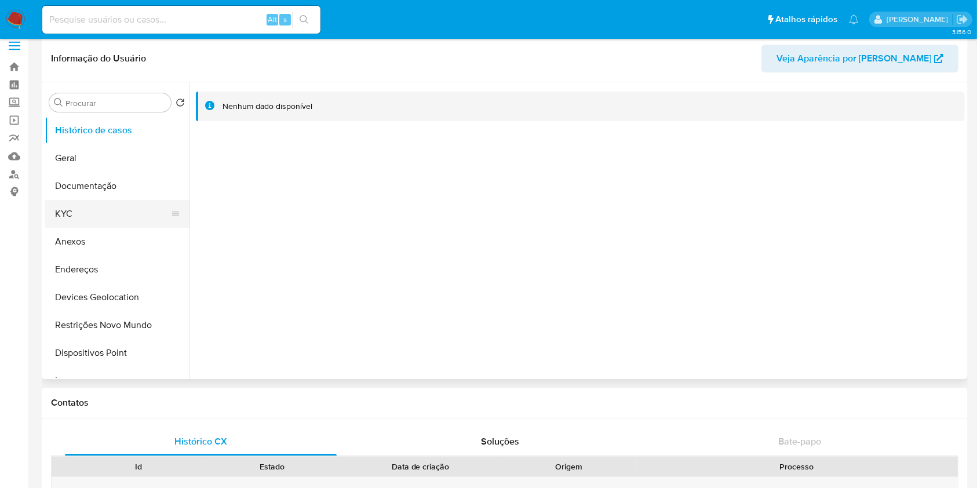
click at [117, 208] on button "KYC" at bounding box center [113, 214] width 136 height 28
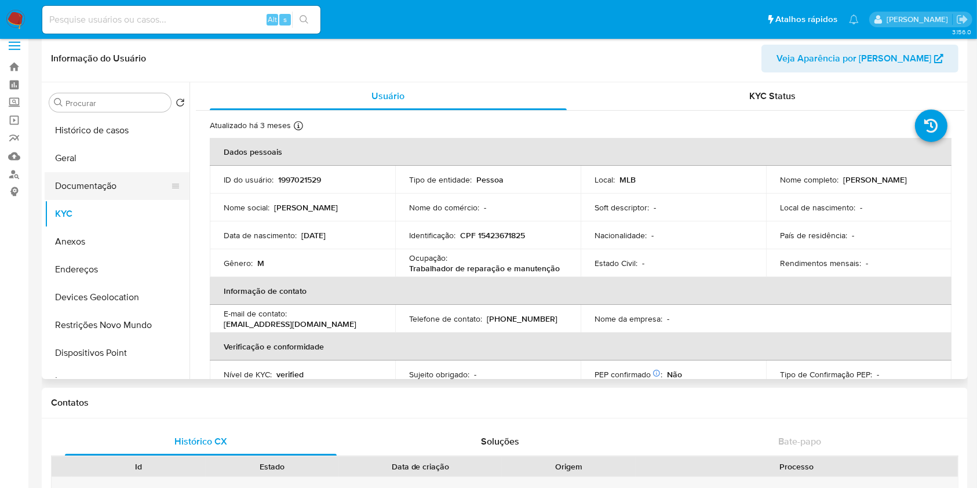
click at [110, 181] on button "Documentação" at bounding box center [113, 186] width 136 height 28
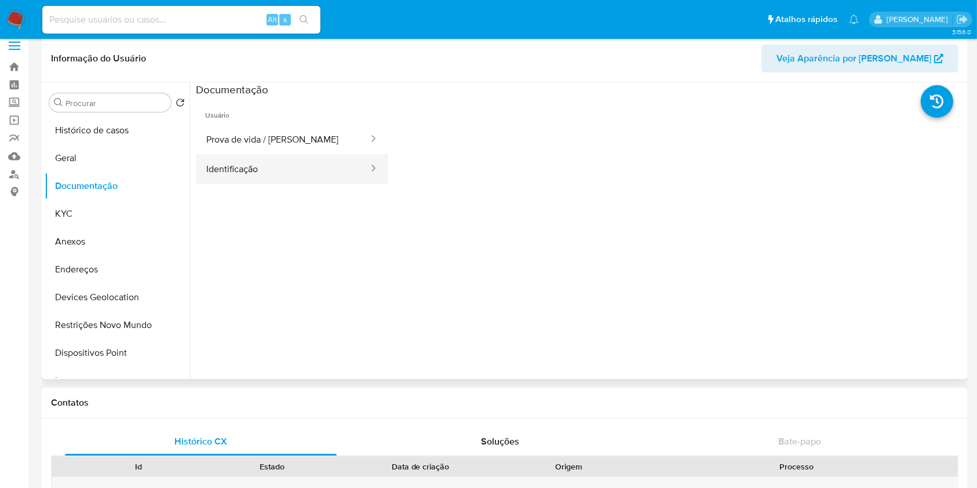
click at [291, 174] on button "Identificação" at bounding box center [283, 169] width 174 height 30
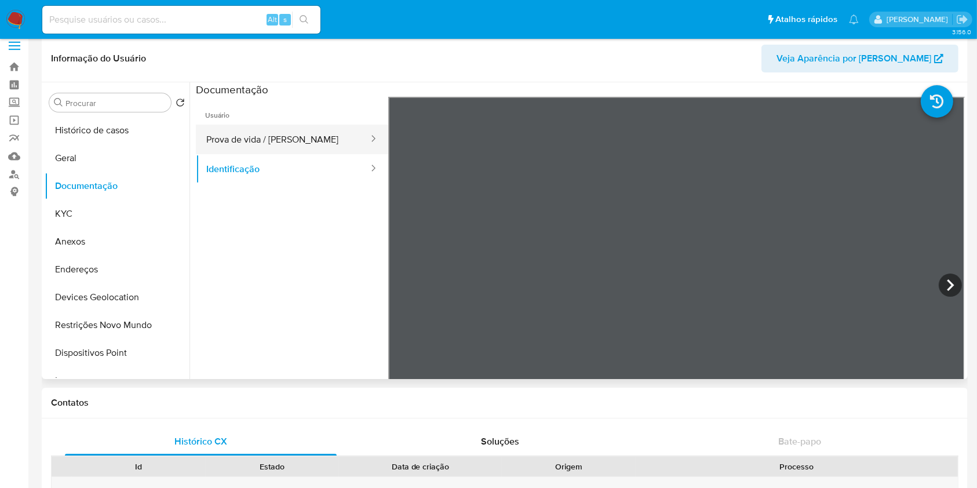
click at [246, 137] on button "Prova de vida / [PERSON_NAME]" at bounding box center [283, 140] width 174 height 30
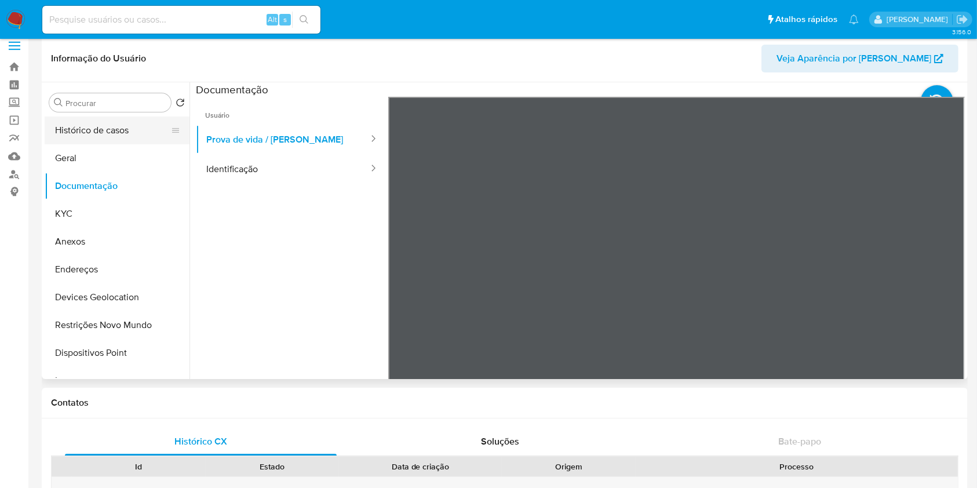
click at [93, 132] on button "Histórico de casos" at bounding box center [113, 130] width 136 height 28
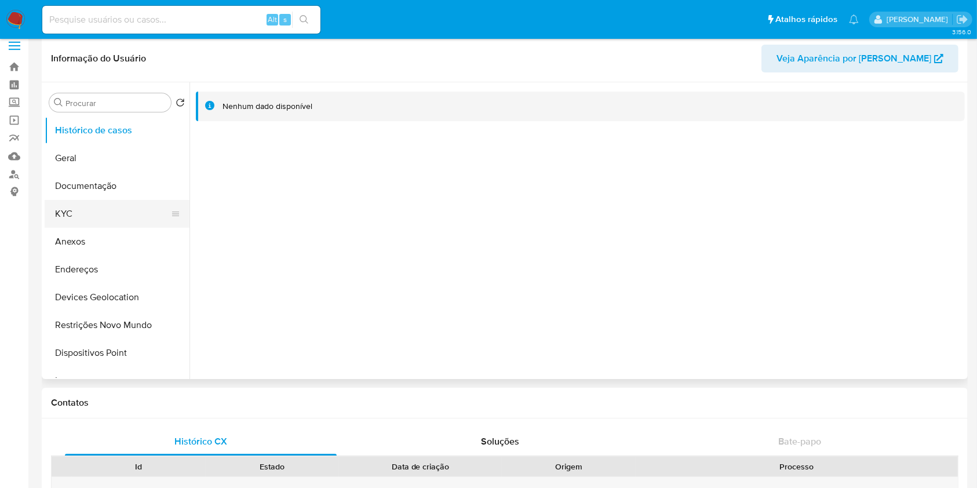
click at [111, 206] on button "KYC" at bounding box center [113, 214] width 136 height 28
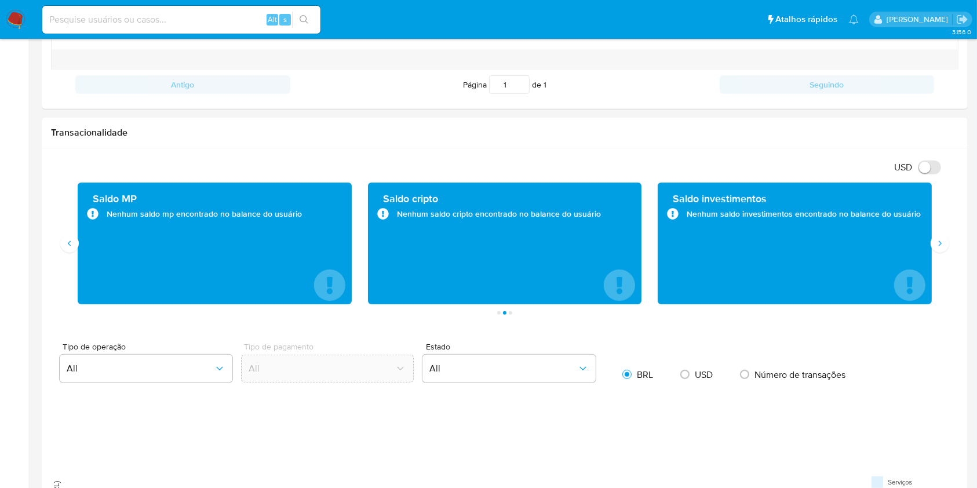
scroll to position [556, 0]
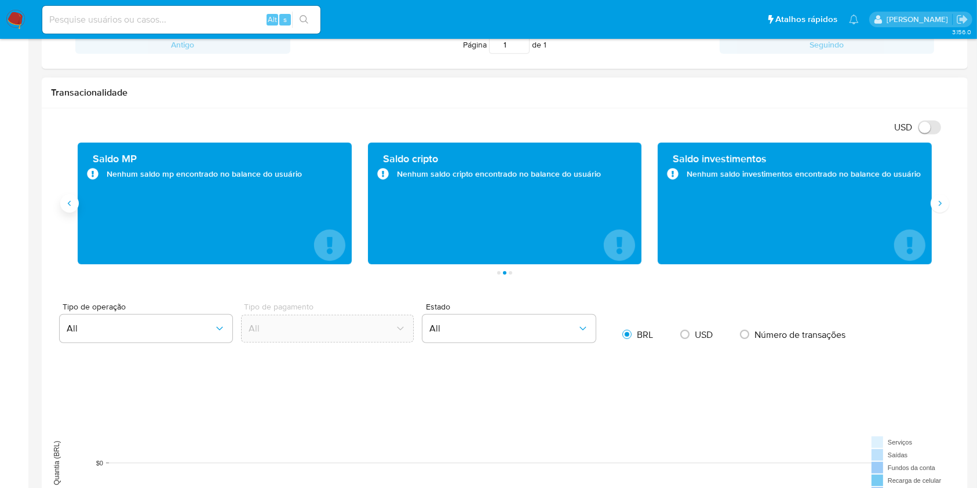
click at [70, 199] on icon "Anterior" at bounding box center [69, 203] width 9 height 9
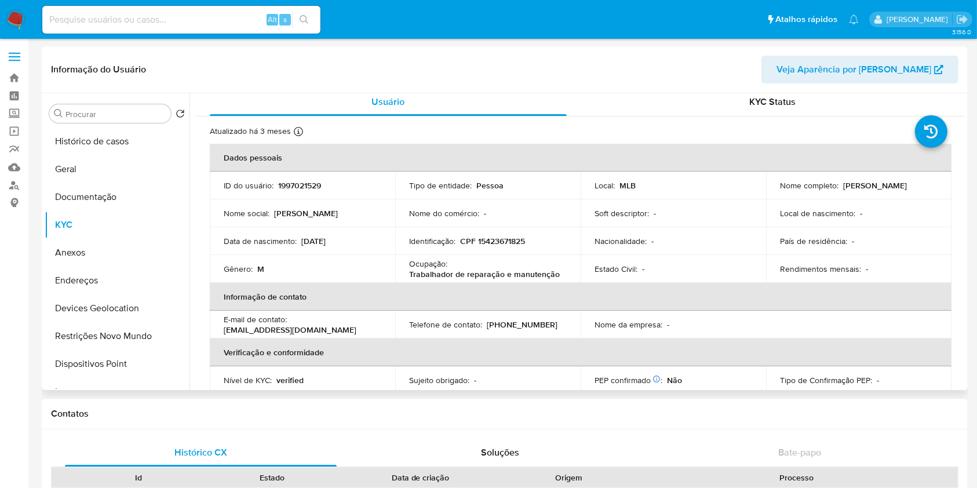
scroll to position [0, 0]
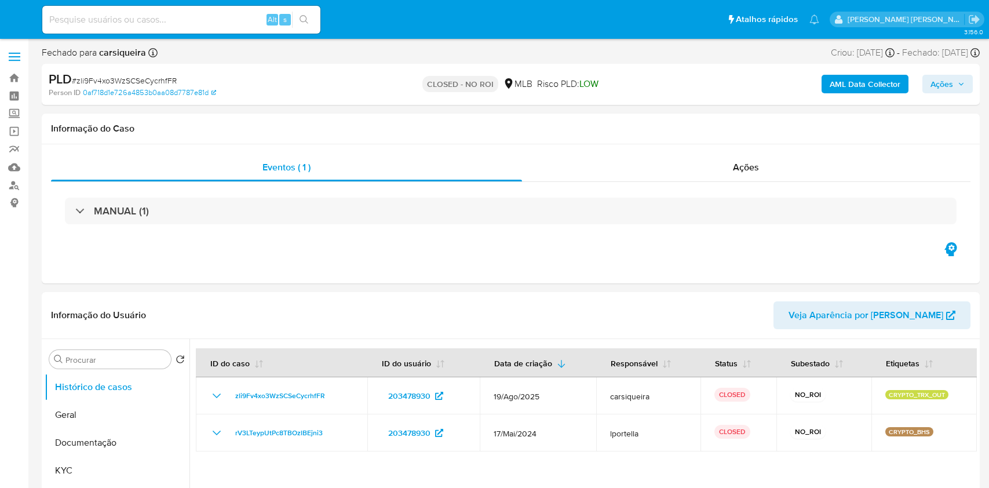
select select "10"
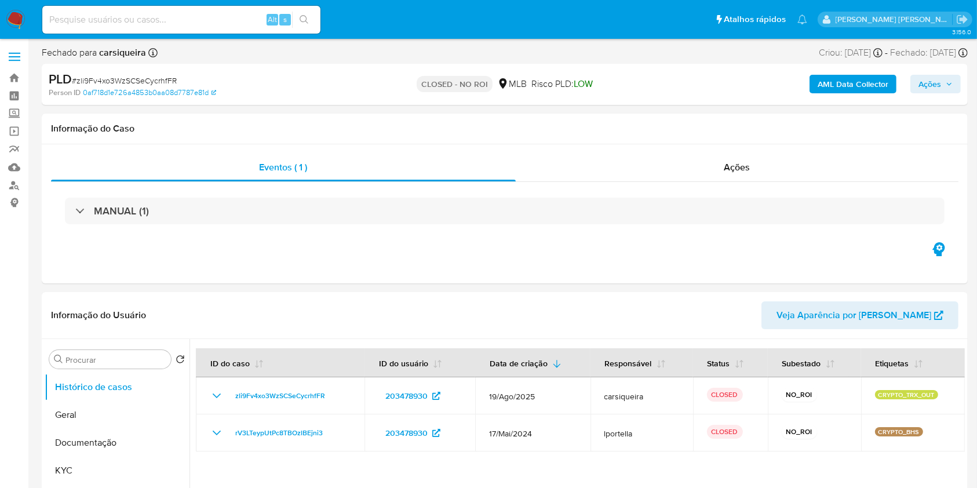
click at [19, 18] on img at bounding box center [16, 20] width 20 height 20
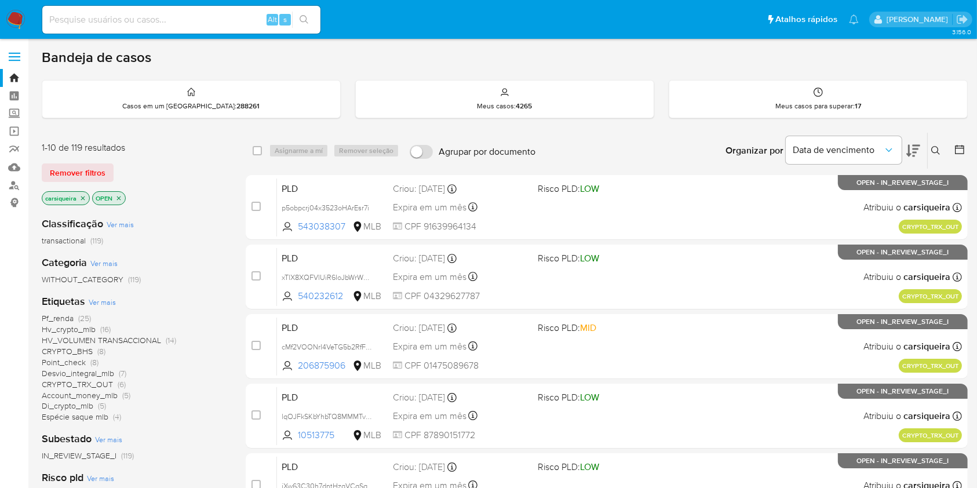
click at [140, 21] on input at bounding box center [181, 19] width 278 height 15
paste input "xTlX8XQFVlUiR6IoJbWrWCcs"
type input "xTlX8XQFVlUiR6IoJbWrWCcs"
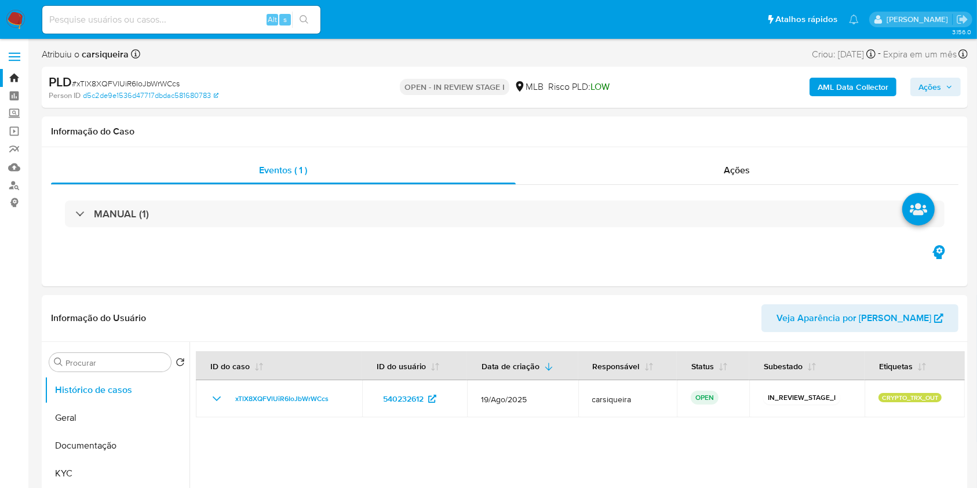
select select "10"
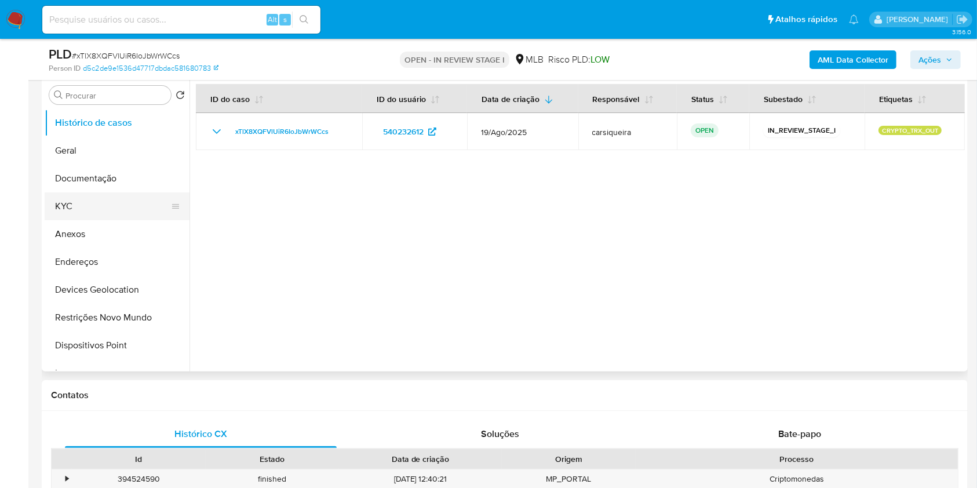
scroll to position [232, 0]
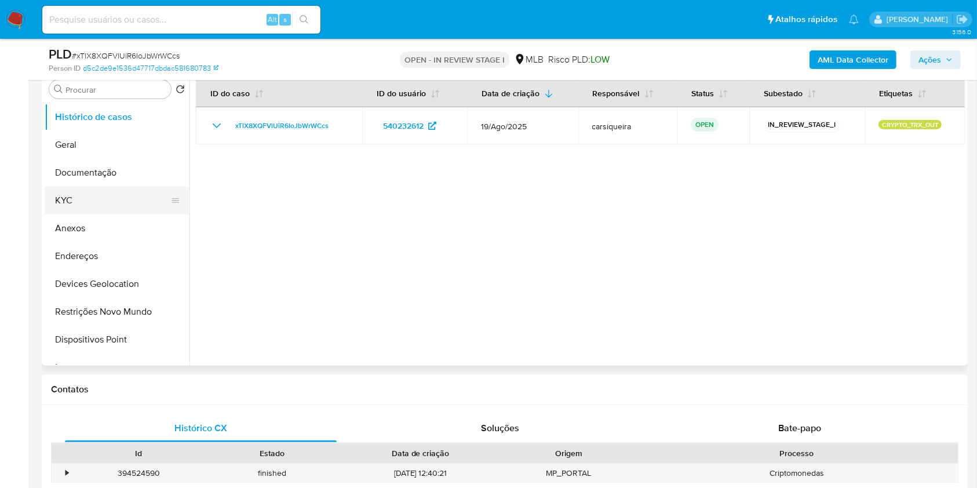
click at [86, 198] on button "KYC" at bounding box center [113, 201] width 136 height 28
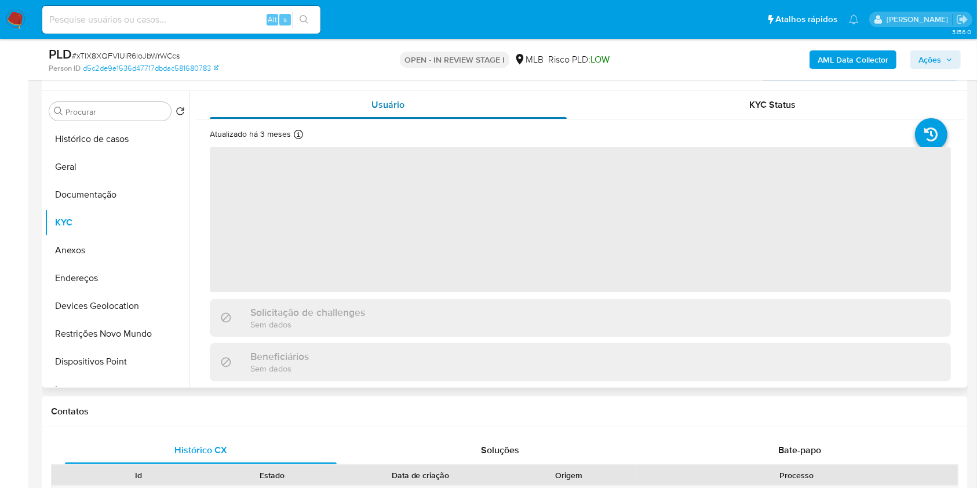
scroll to position [192, 0]
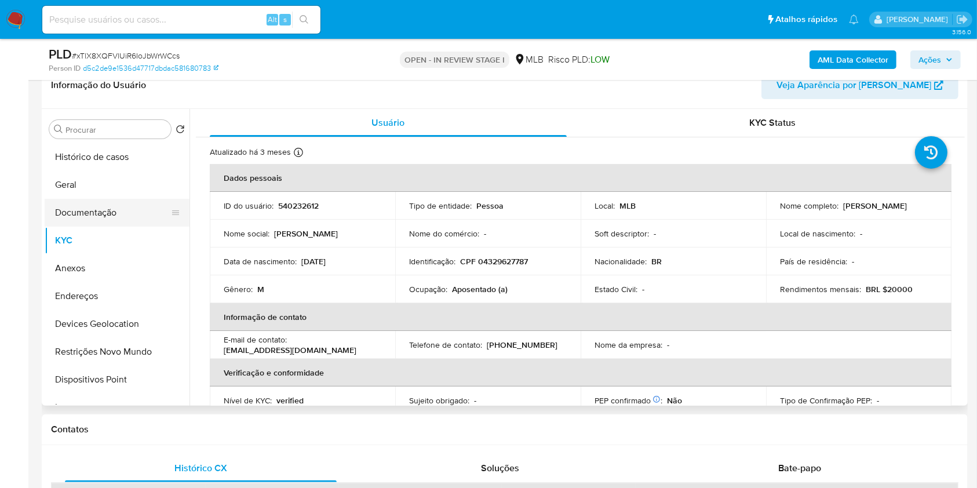
click at [93, 199] on button "Documentação" at bounding box center [113, 213] width 136 height 28
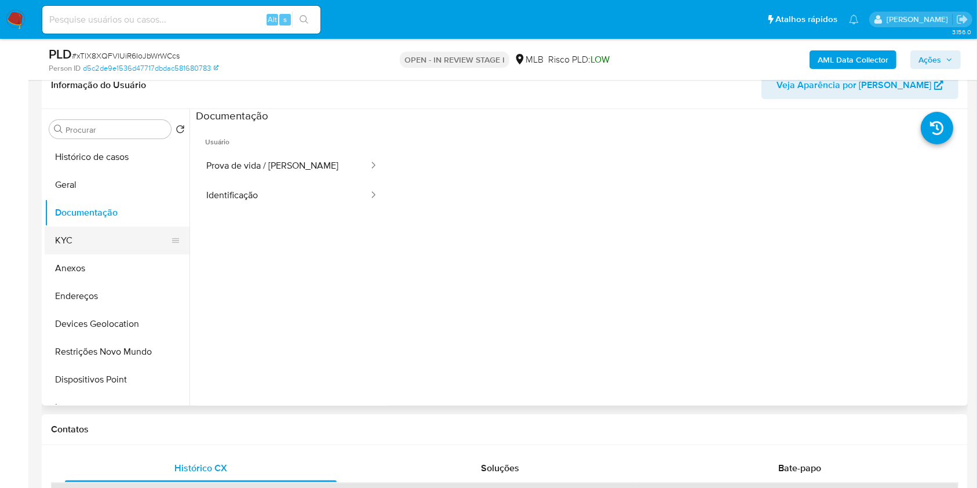
click at [99, 247] on button "KYC" at bounding box center [113, 241] width 136 height 28
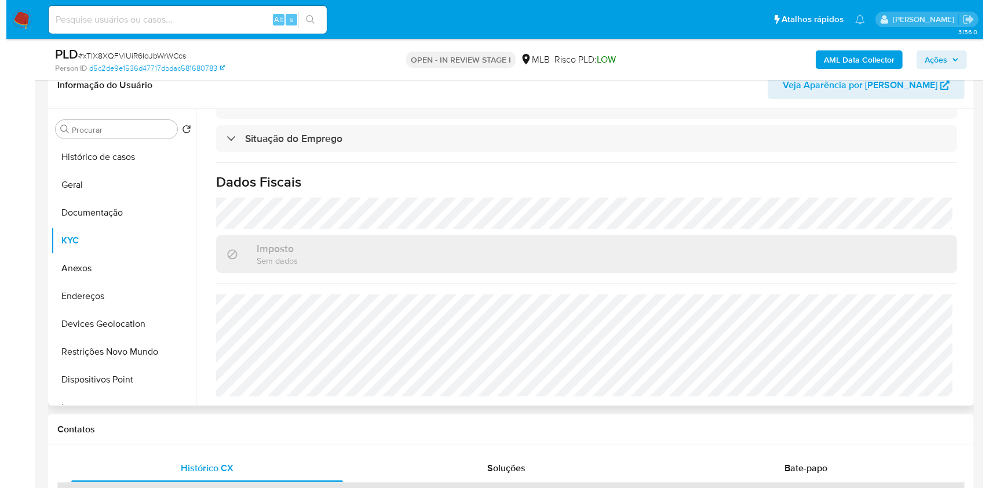
scroll to position [0, 0]
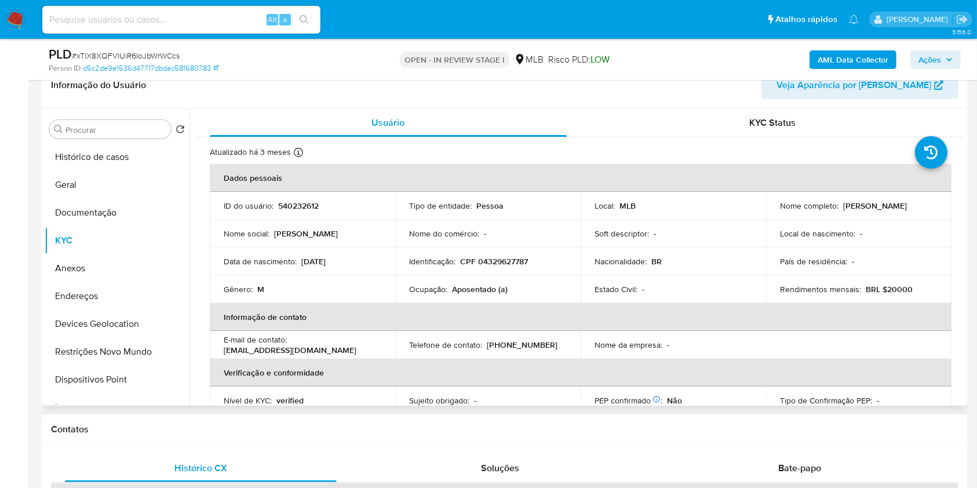
click at [480, 265] on p "CPF 04329627787" at bounding box center [494, 261] width 68 height 10
copy p "04329627787"
click at [100, 204] on button "Documentação" at bounding box center [113, 213] width 136 height 28
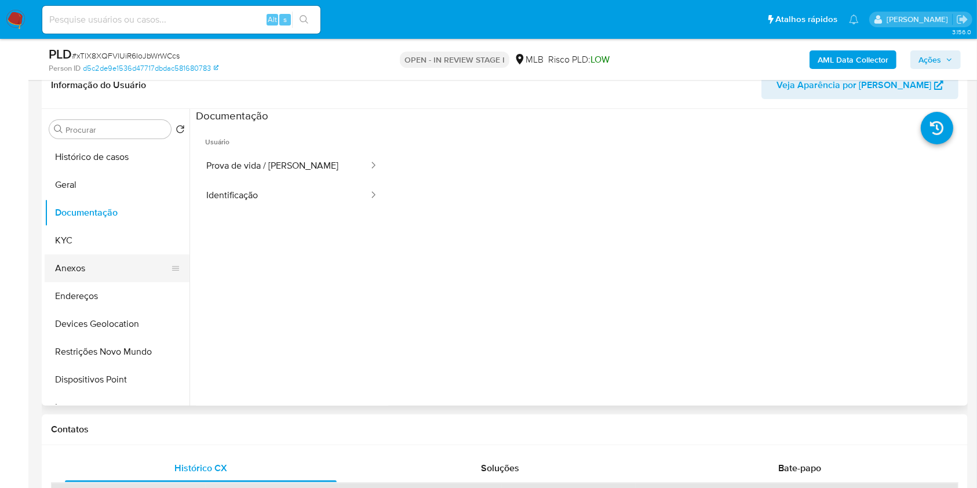
click at [129, 259] on button "Anexos" at bounding box center [113, 268] width 136 height 28
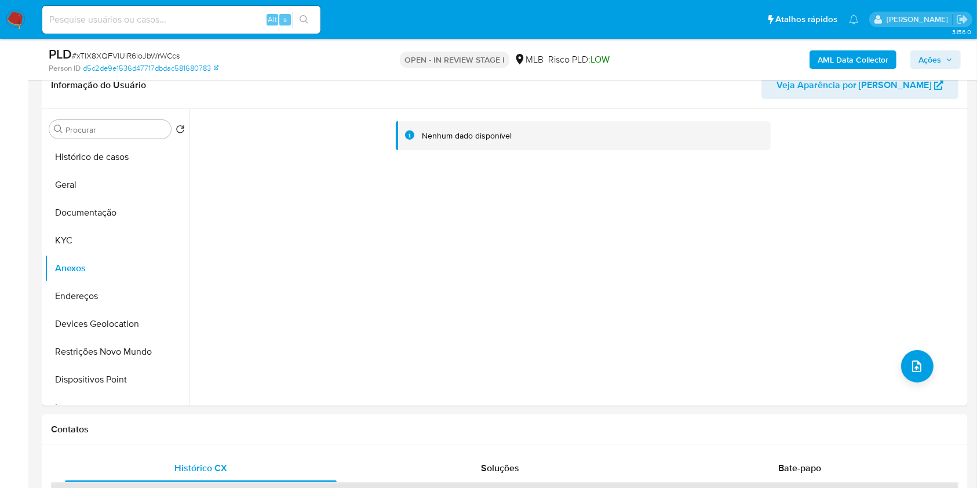
click at [881, 54] on b "AML Data Collector" at bounding box center [852, 59] width 71 height 19
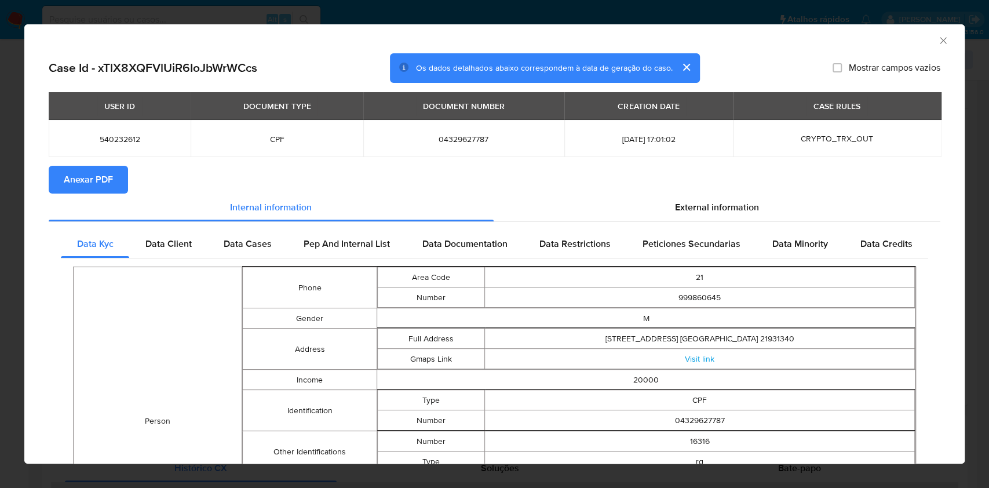
click at [105, 177] on span "Anexar PDF" at bounding box center [88, 179] width 49 height 25
click at [0, 185] on div "AML Data Collector Case Id - xTlX8XQFVlUiR6IoJbWrWCcs Os dados detalhados abaix…" at bounding box center [494, 244] width 989 height 488
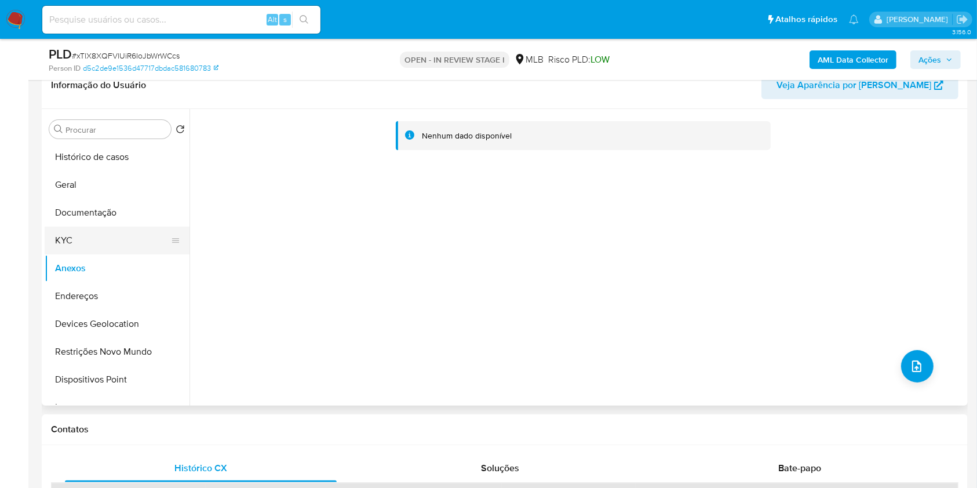
click at [82, 247] on button "KYC" at bounding box center [113, 241] width 136 height 28
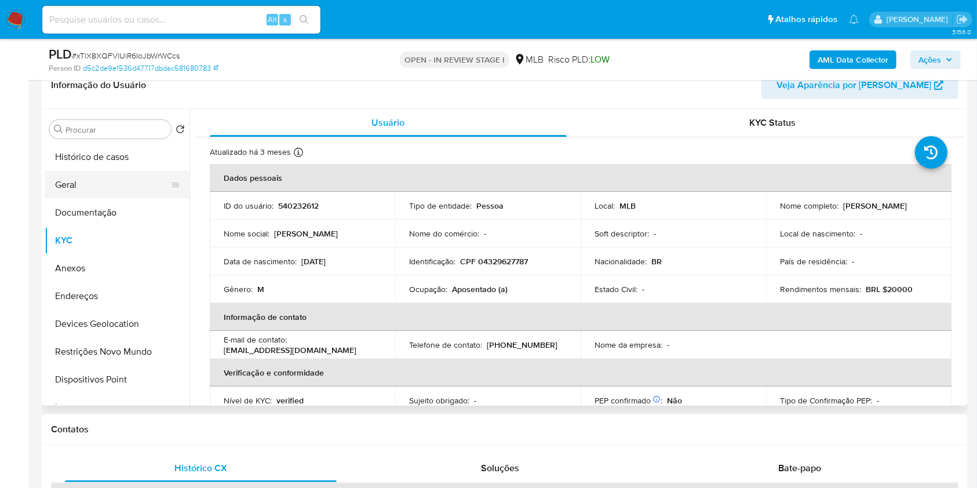
click at [101, 177] on button "Geral" at bounding box center [113, 185] width 136 height 28
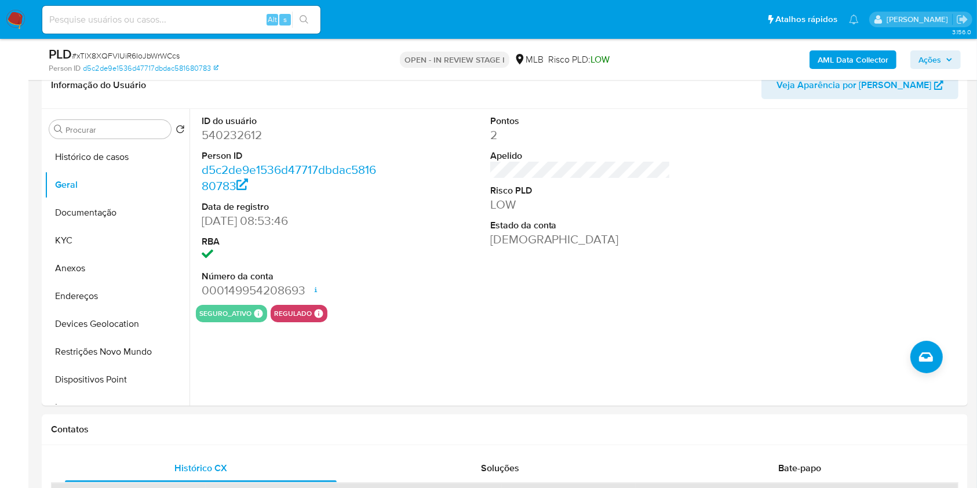
click at [850, 58] on b "AML Data Collector" at bounding box center [852, 59] width 71 height 19
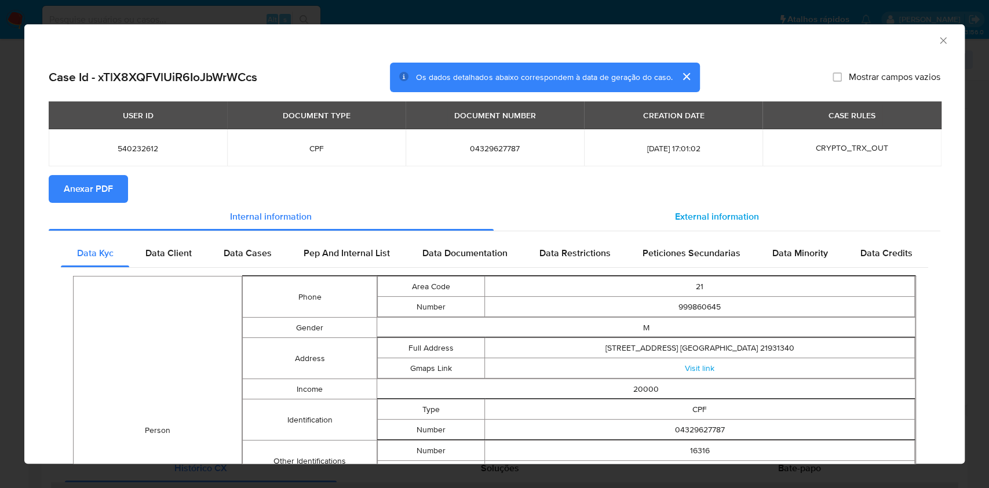
click at [707, 210] on span "External information" at bounding box center [717, 216] width 84 height 13
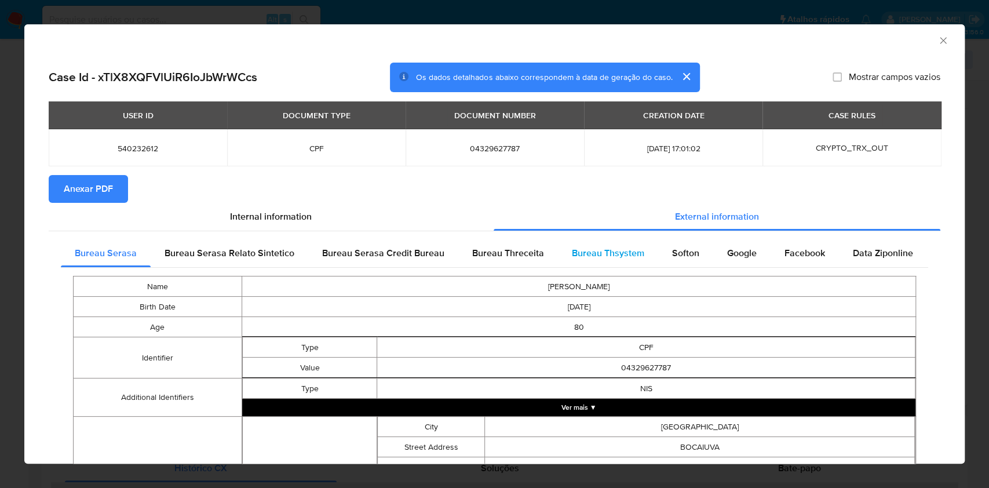
click at [593, 252] on span "Bureau Thsystem" at bounding box center [608, 252] width 72 height 13
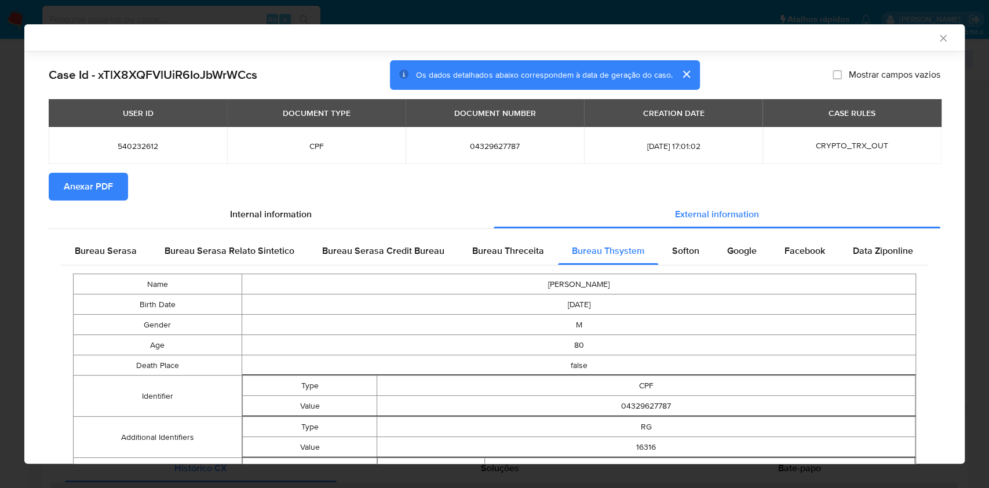
scroll to position [458, 0]
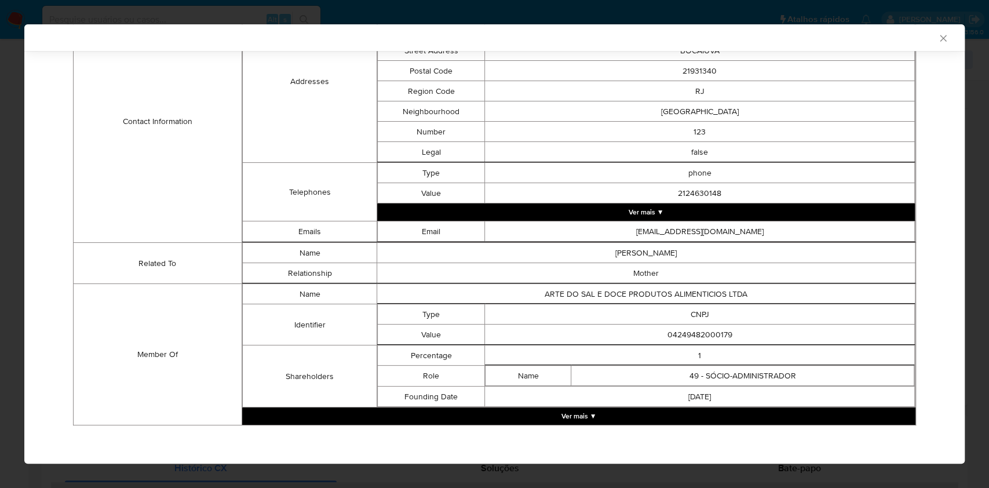
click at [584, 411] on button "Ver mais ▼" at bounding box center [578, 415] width 673 height 17
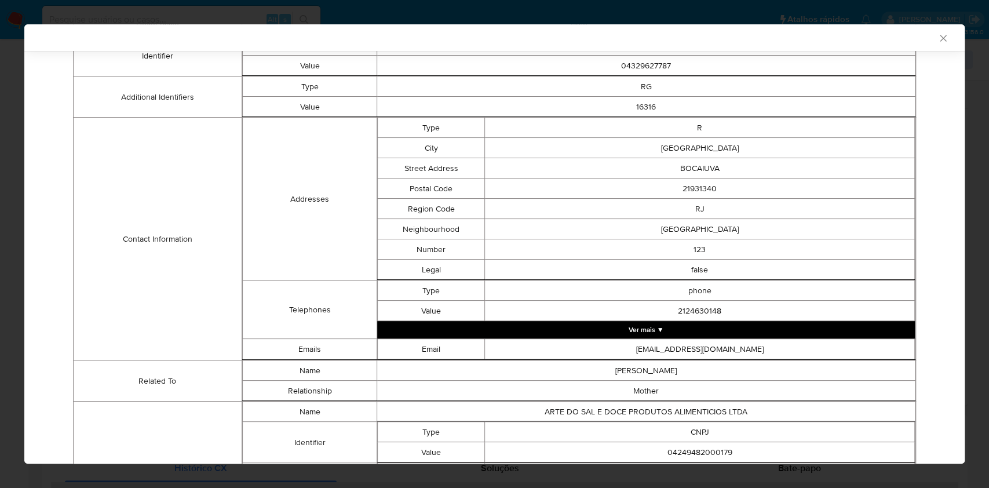
scroll to position [0, 0]
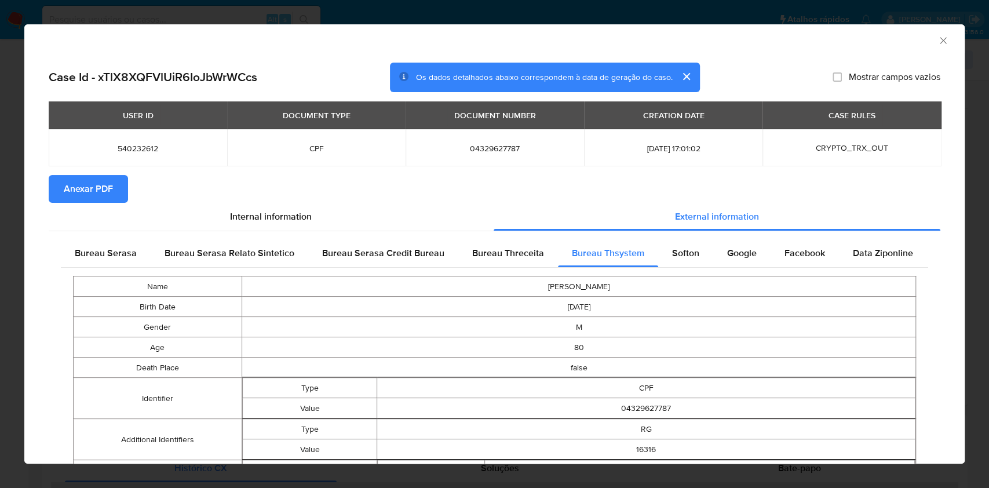
click at [498, 148] on span "04329627787" at bounding box center [494, 148] width 151 height 10
copy span "04329627787"
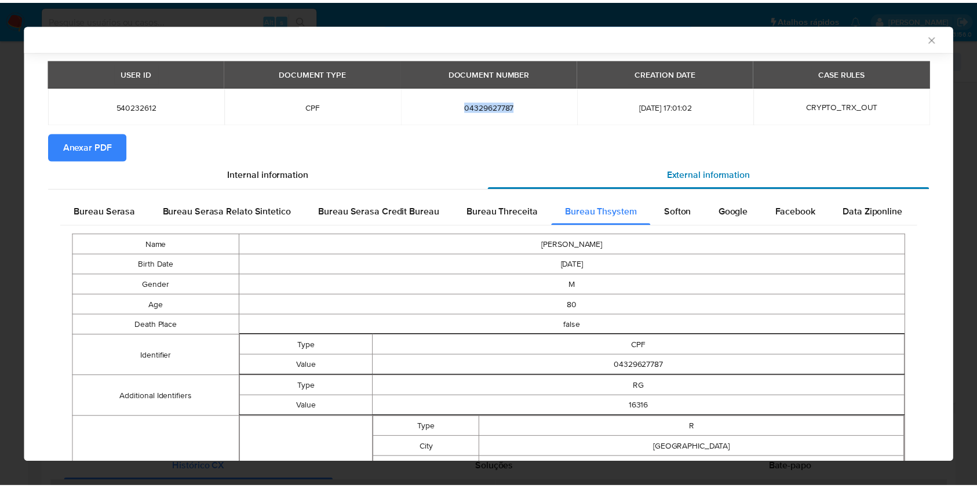
scroll to position [39, 0]
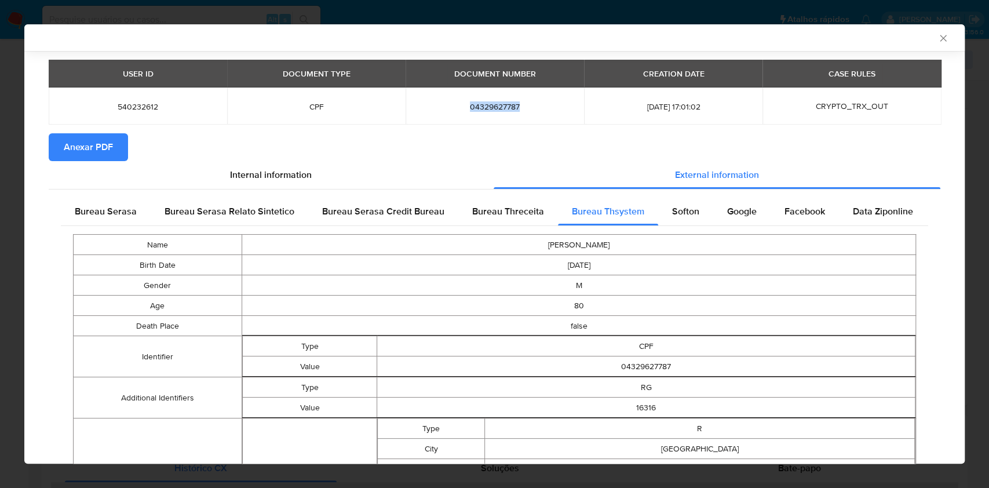
click at [536, 114] on td "04329627787" at bounding box center [495, 105] width 178 height 37
click at [491, 106] on span "04329627787" at bounding box center [494, 106] width 151 height 10
click at [491, 105] on span "04329627787" at bounding box center [494, 106] width 151 height 10
copy span "04329627787"
drag, startPoint x: 640, startPoint y: 237, endPoint x: 516, endPoint y: 240, distance: 124.0
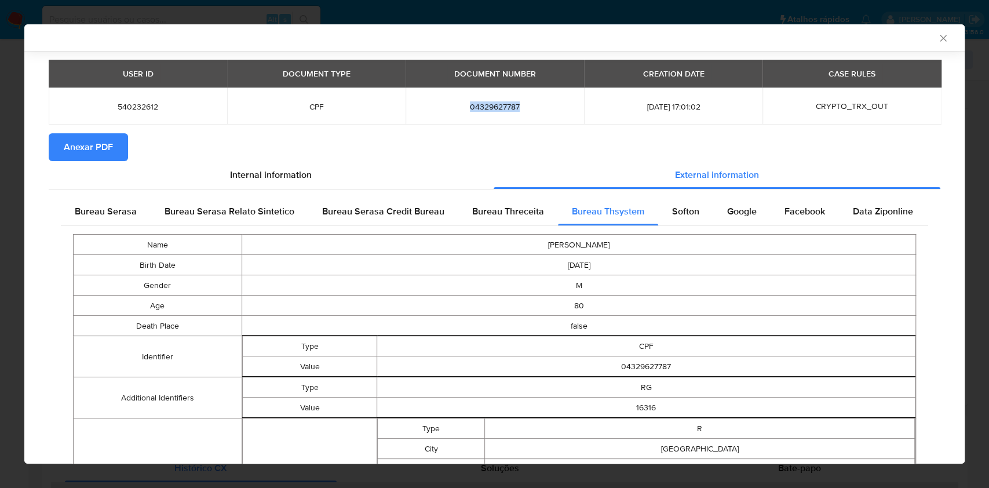
click at [516, 240] on td "SERGIO DE ALMEIDA MOTA" at bounding box center [579, 245] width 674 height 20
copy td "SERGIO DE ALMEIDA MOTA"
click at [125, 107] on span "540232612" at bounding box center [138, 106] width 151 height 10
copy span "540232612"
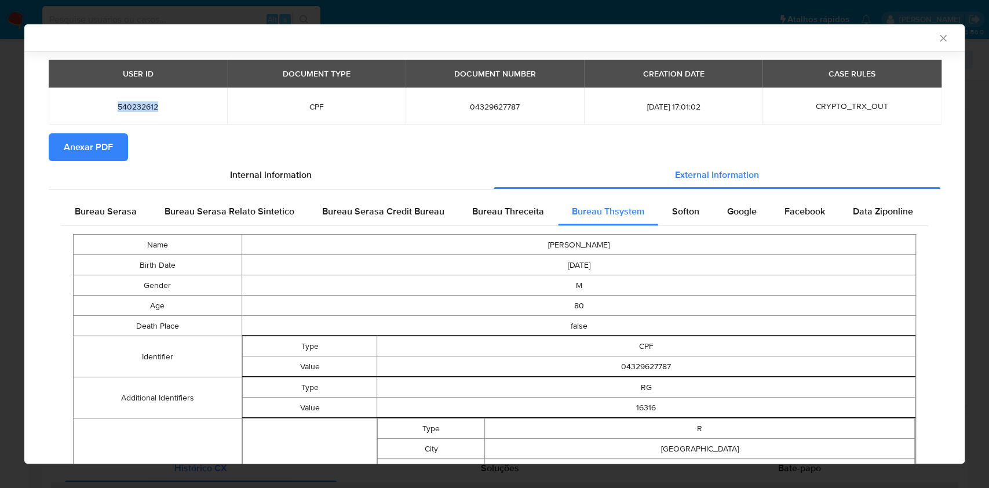
click at [0, 213] on div "AML Data Collector Case Id - xTlX8XQFVlUiR6IoJbWrWCcs Os dados detalhados abaix…" at bounding box center [494, 244] width 989 height 488
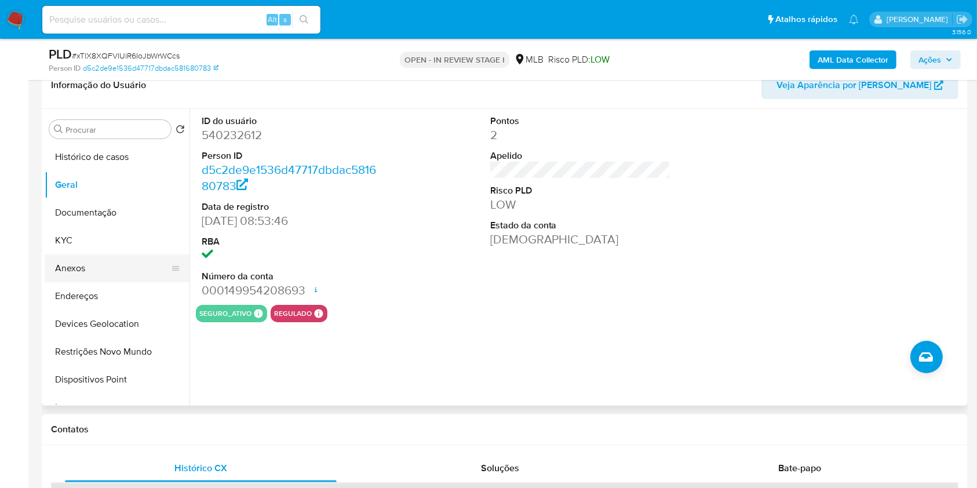
click at [86, 263] on button "Anexos" at bounding box center [113, 268] width 136 height 28
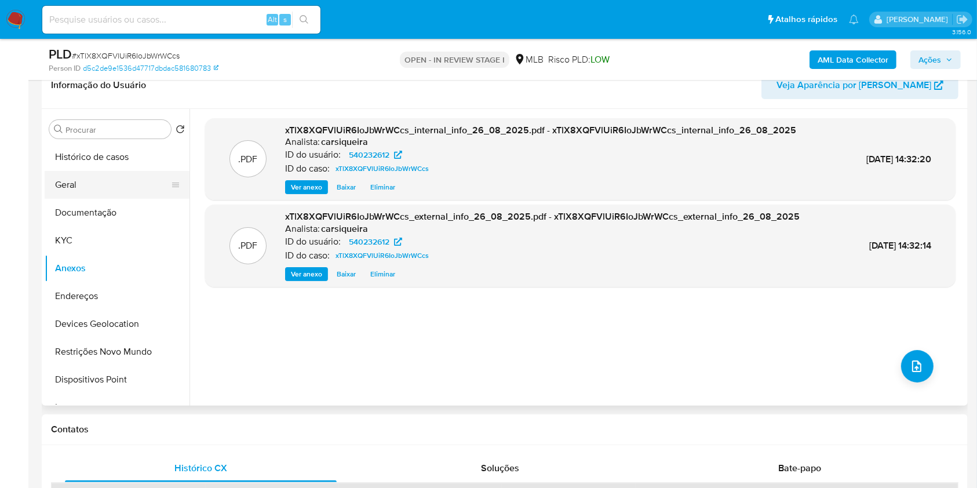
click at [126, 181] on button "Geral" at bounding box center [113, 185] width 136 height 28
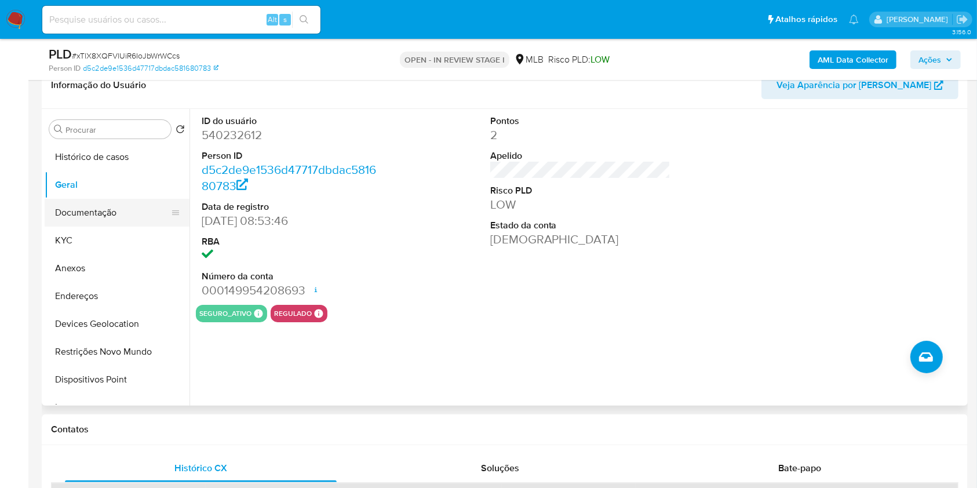
click at [121, 221] on button "Documentação" at bounding box center [113, 213] width 136 height 28
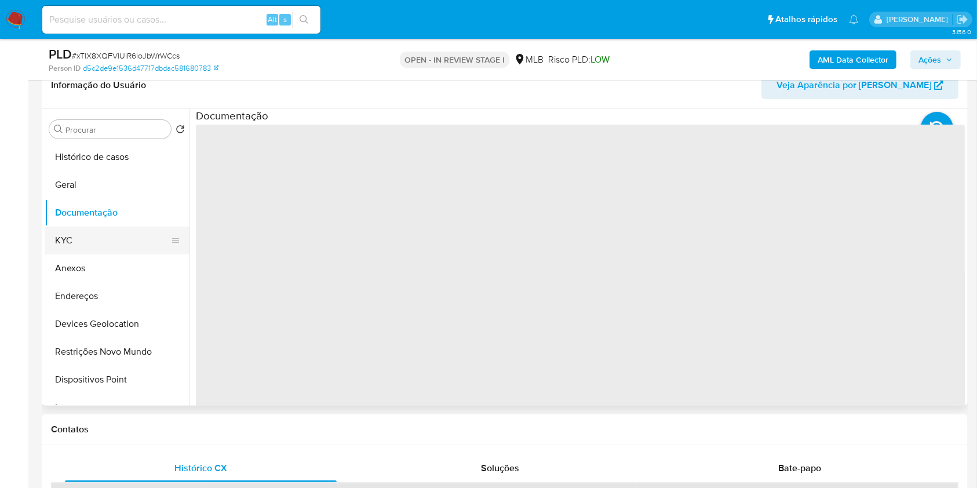
click at [123, 233] on button "KYC" at bounding box center [113, 241] width 136 height 28
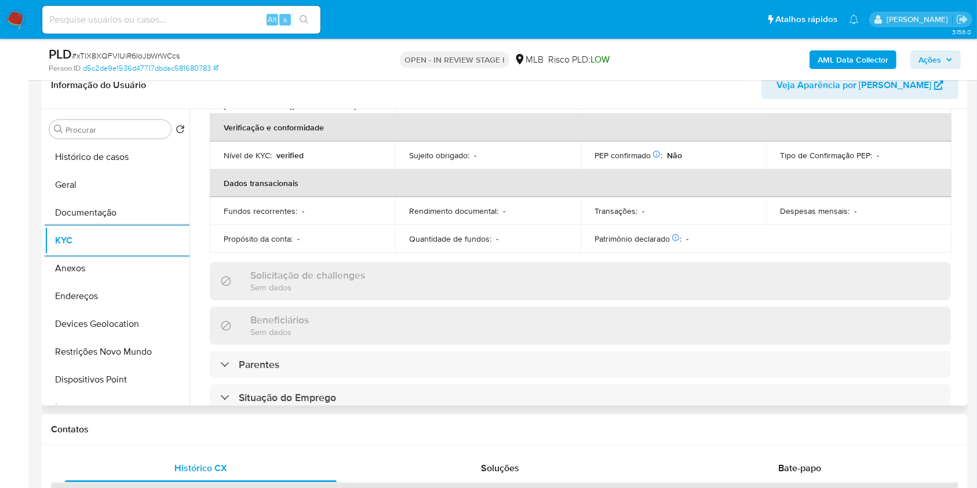
scroll to position [504, 0]
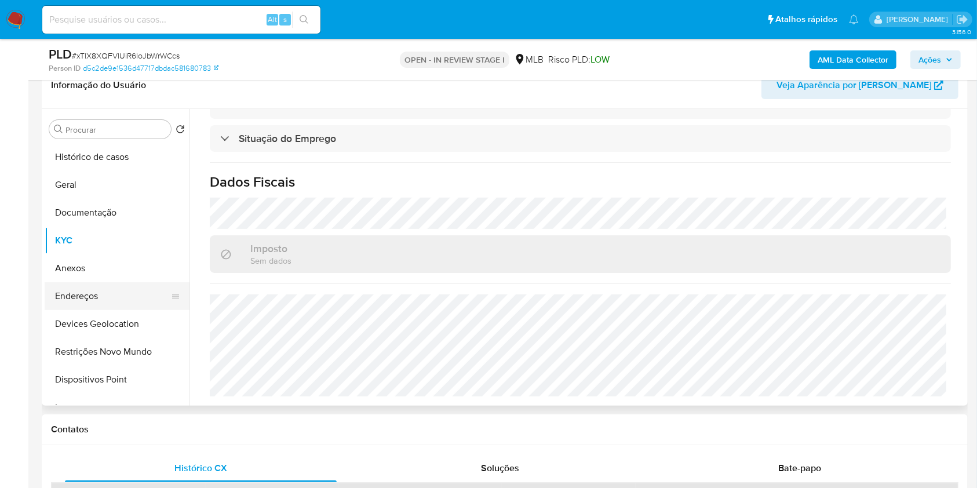
click at [124, 295] on button "Endereços" at bounding box center [113, 296] width 136 height 28
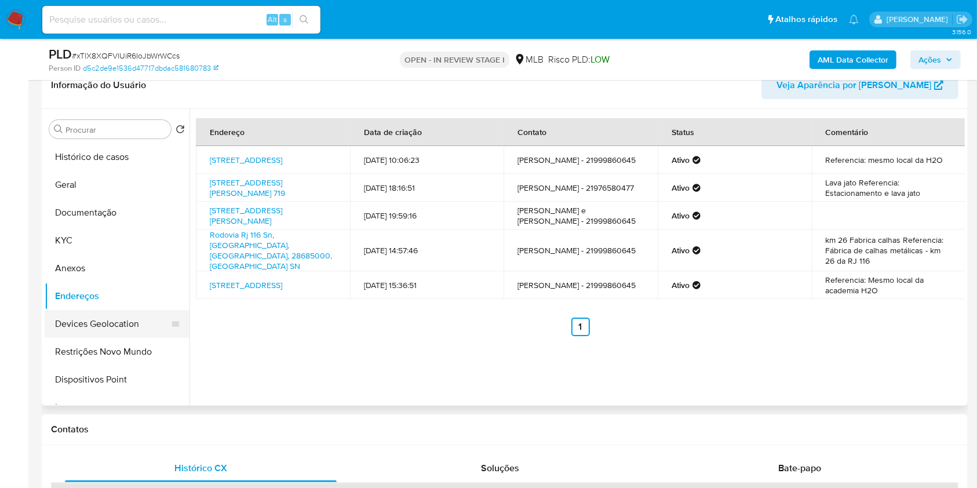
click at [133, 327] on button "Devices Geolocation" at bounding box center [113, 324] width 136 height 28
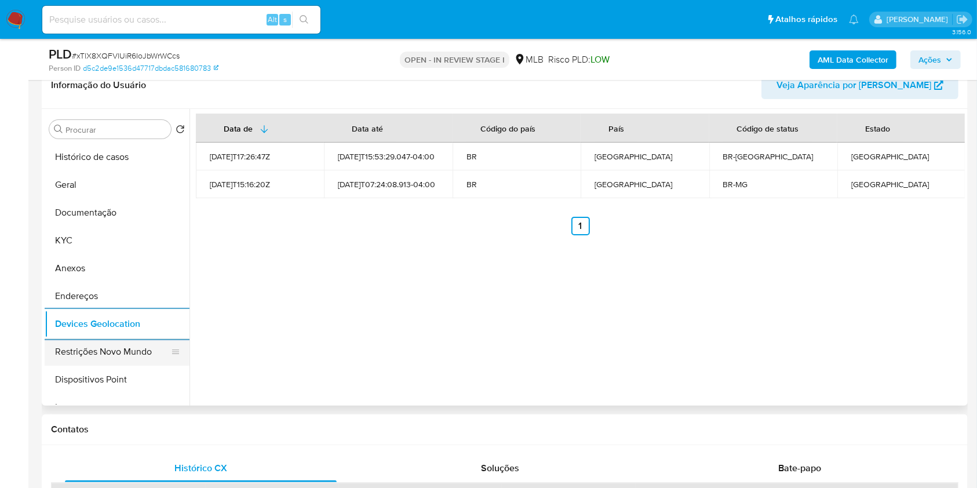
click at [153, 344] on button "Restrições Novo Mundo" at bounding box center [113, 352] width 136 height 28
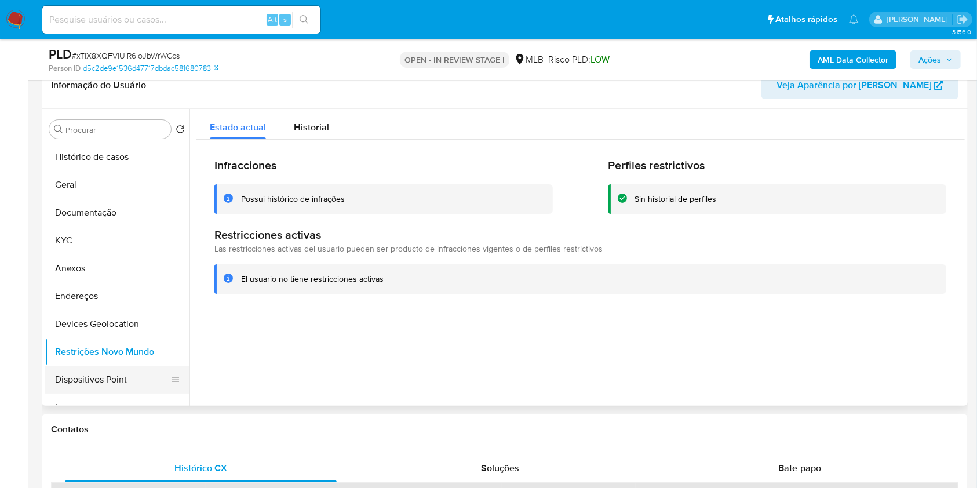
click at [136, 378] on button "Dispositivos Point" at bounding box center [113, 380] width 136 height 28
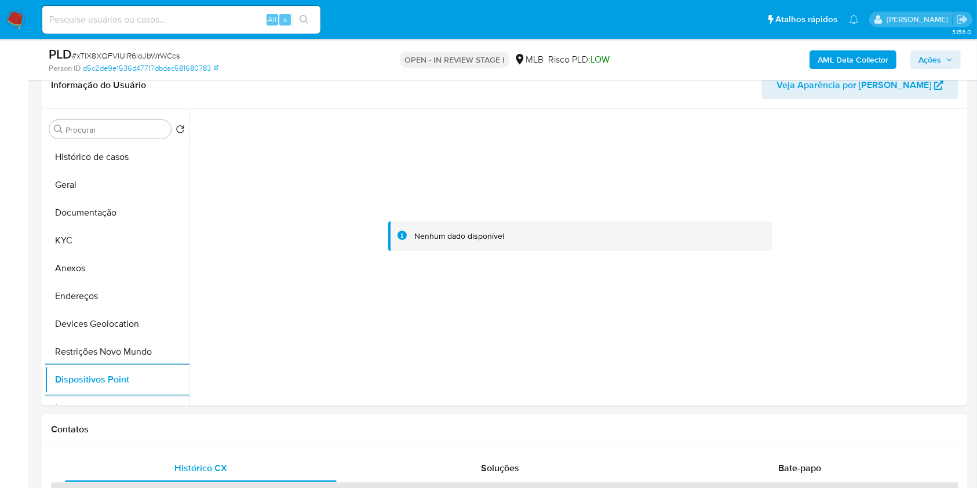
click at [933, 56] on span "Ações" at bounding box center [929, 59] width 23 height 19
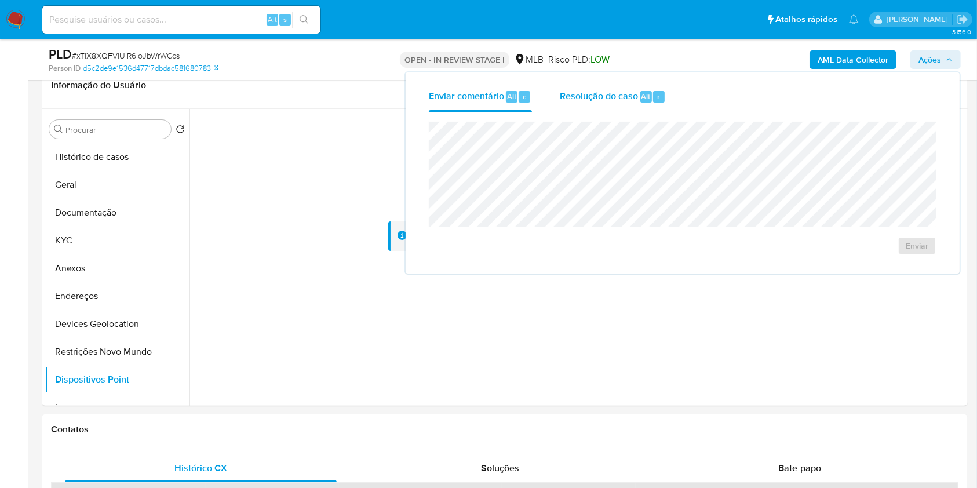
click at [621, 99] on span "Resolução do caso" at bounding box center [599, 95] width 78 height 13
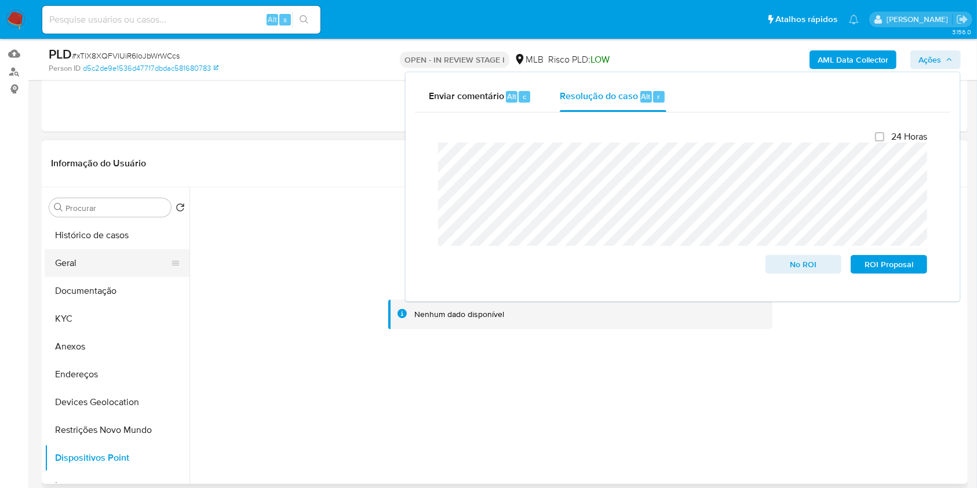
scroll to position [37, 0]
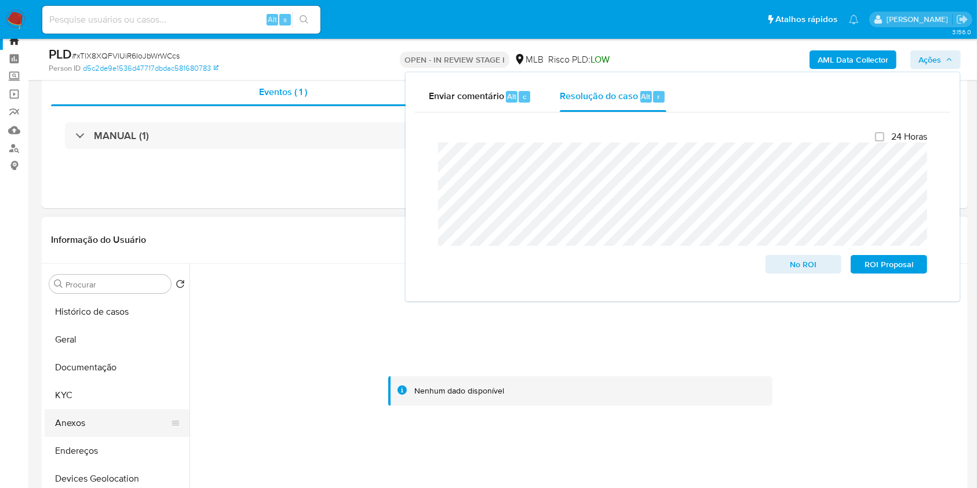
click at [100, 419] on button "Anexos" at bounding box center [113, 423] width 136 height 28
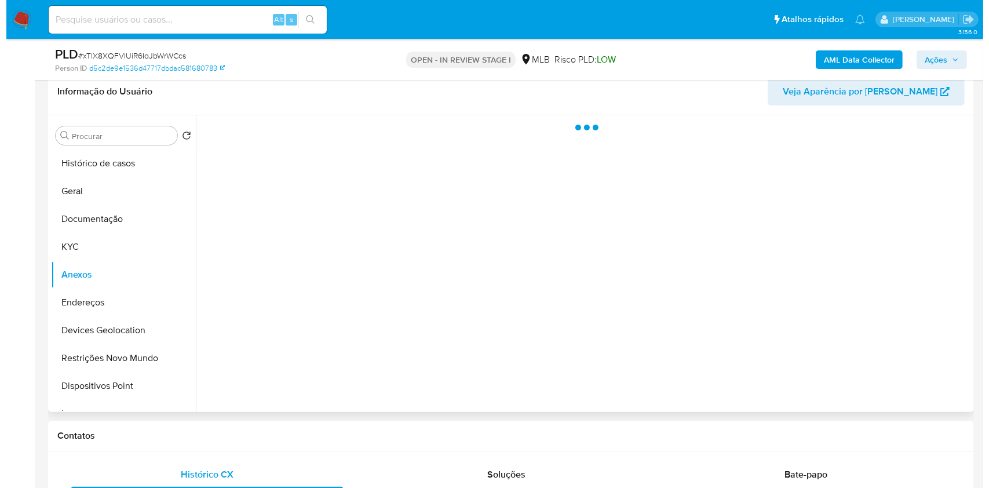
scroll to position [192, 0]
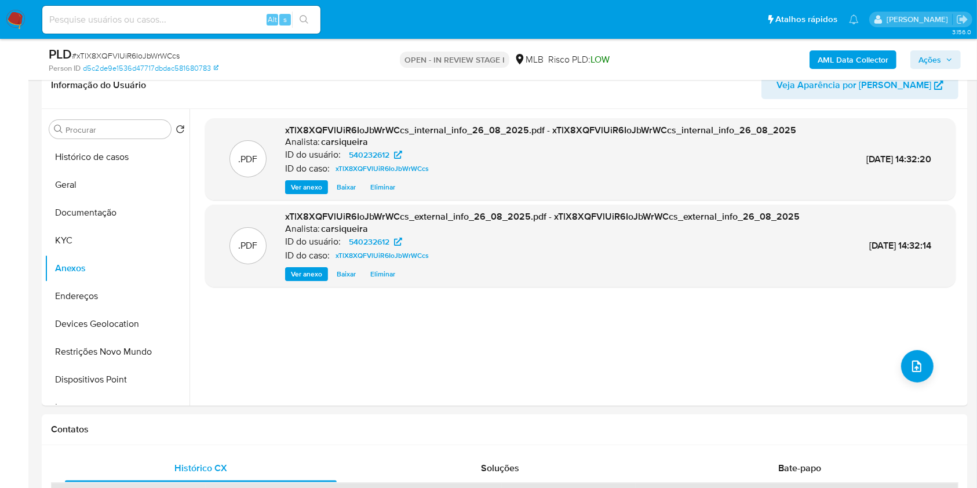
click at [922, 52] on span "Ações" at bounding box center [929, 59] width 23 height 19
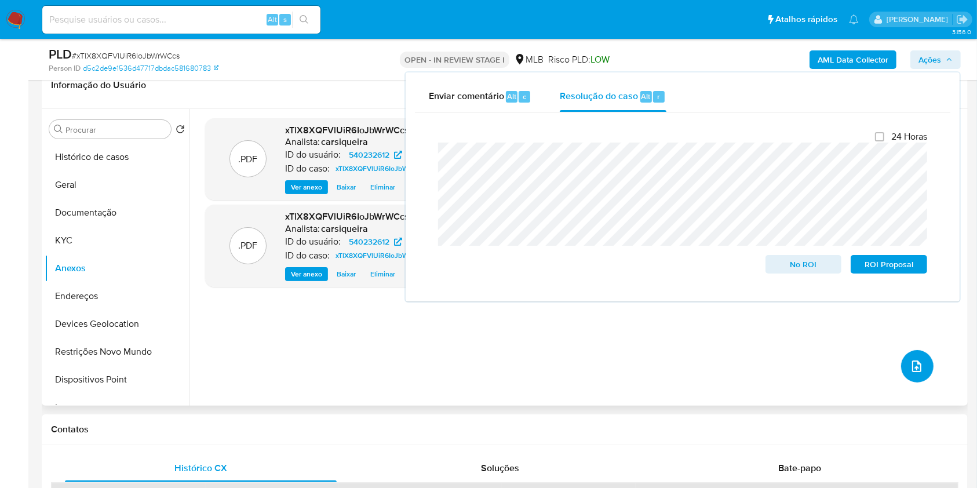
click at [913, 357] on button "upload-file" at bounding box center [917, 366] width 32 height 32
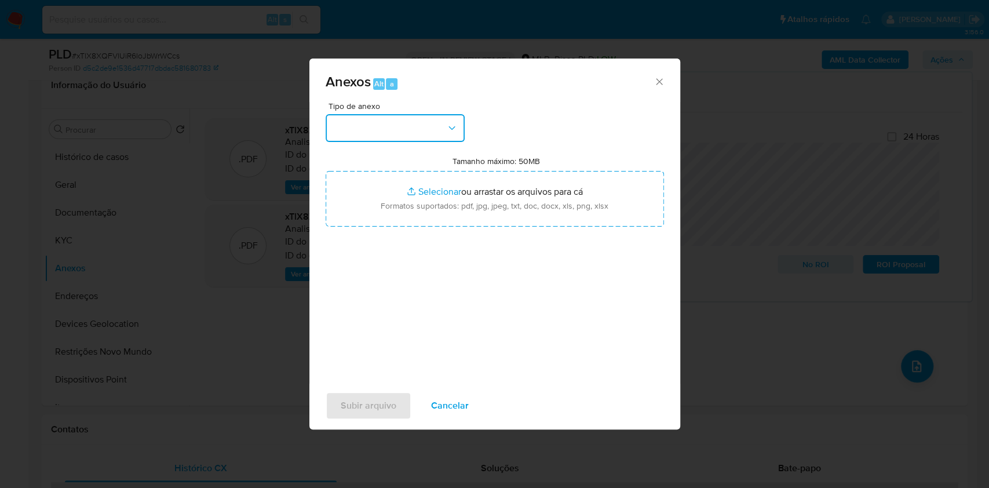
click at [380, 125] on button "button" at bounding box center [395, 128] width 139 height 28
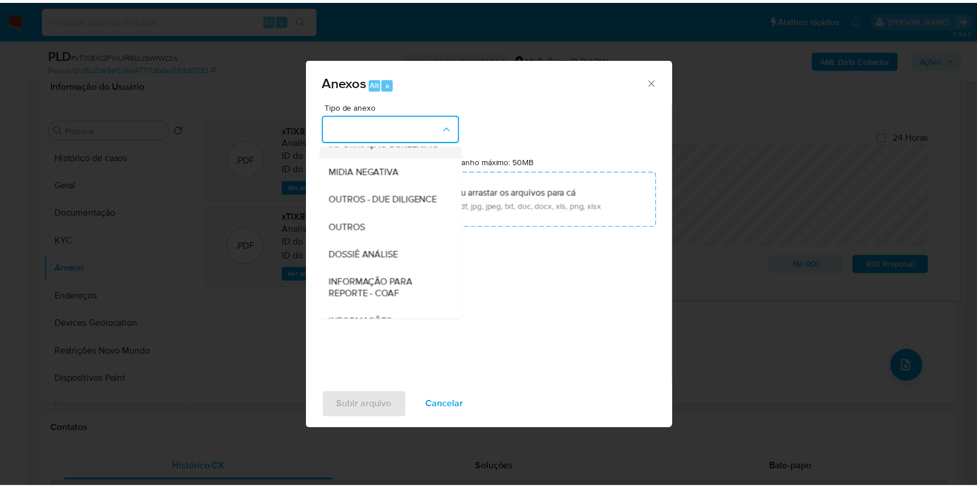
scroll to position [178, 0]
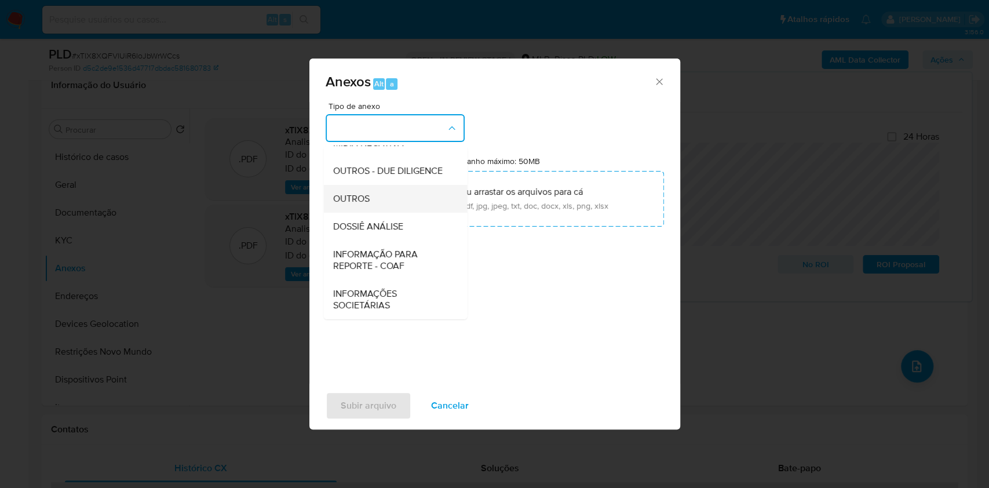
click at [381, 199] on div "OUTROS" at bounding box center [392, 199] width 118 height 28
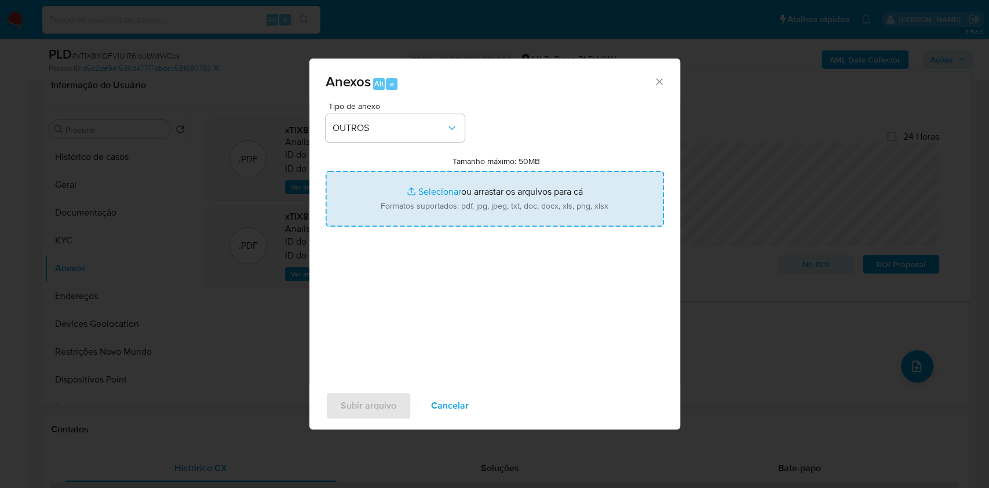
click at [433, 189] on input "Tamanho máximo: 50MB Selecionar arquivos" at bounding box center [495, 199] width 338 height 56
type input "C:\fakepath\CPF 04329627787 - SERGIO DE ALMEIDA MOTA - Documentos Google.pdf"
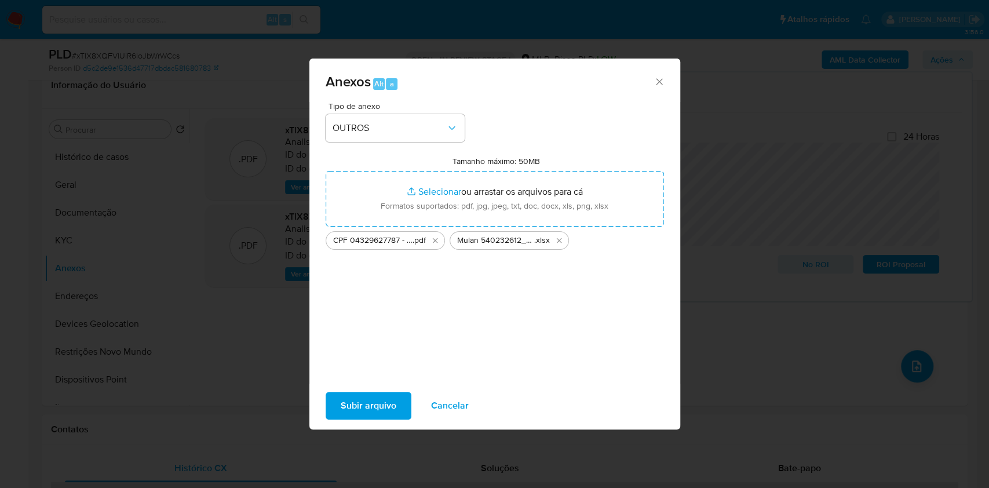
click at [355, 416] on span "Subir arquivo" at bounding box center [369, 405] width 56 height 25
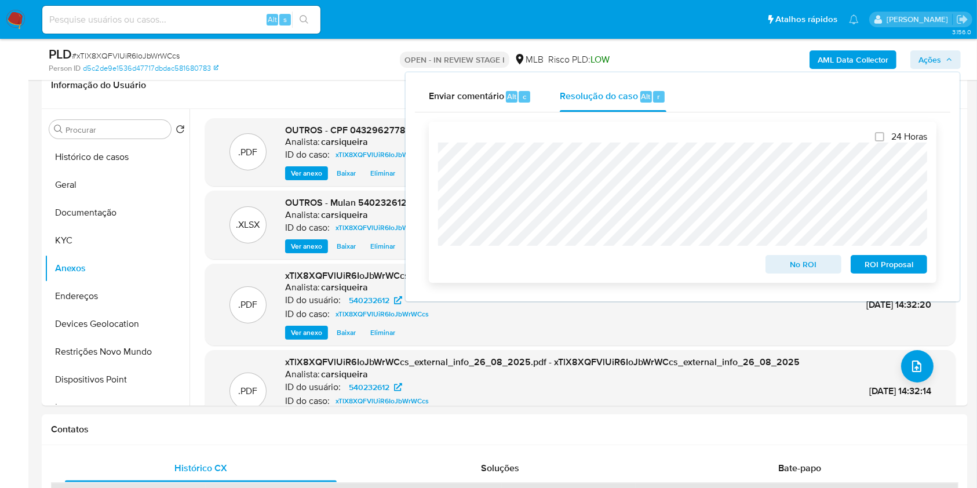
click at [810, 260] on span "No ROI" at bounding box center [803, 264] width 60 height 16
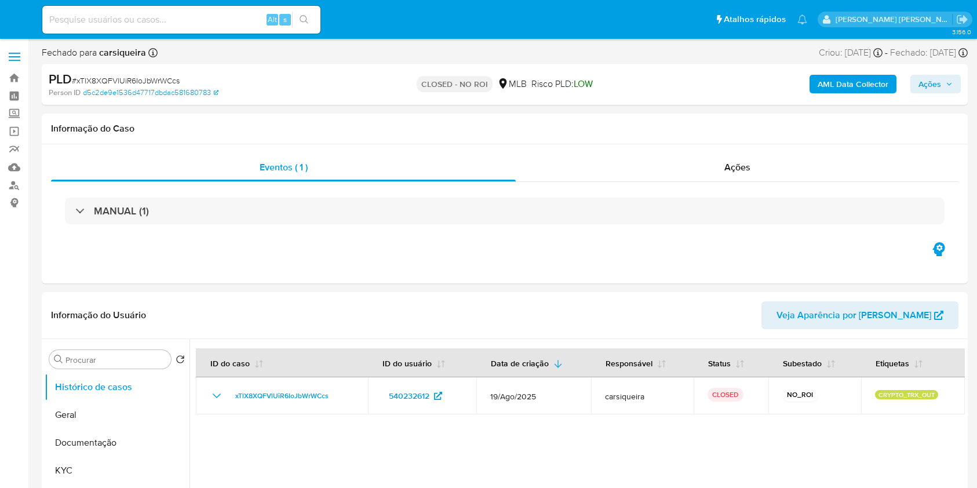
select select "10"
click at [18, 10] on img at bounding box center [16, 20] width 20 height 20
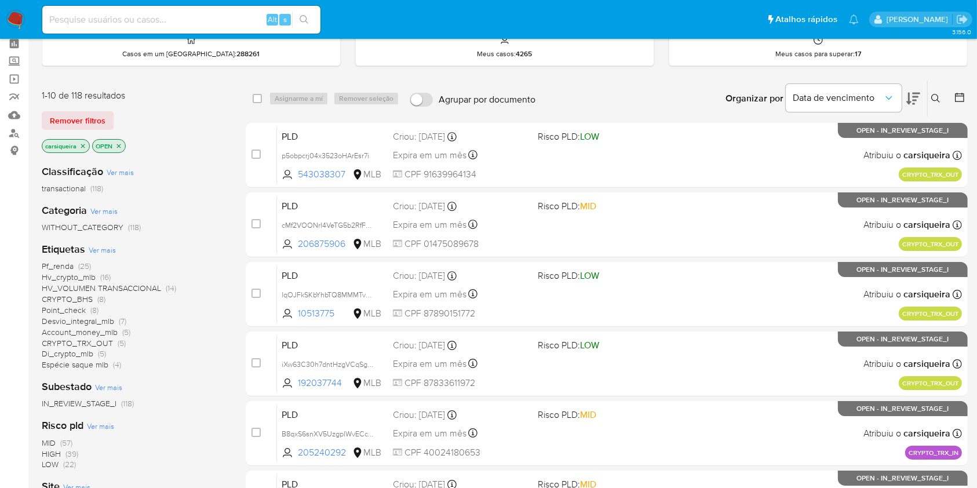
scroll to position [40, 0]
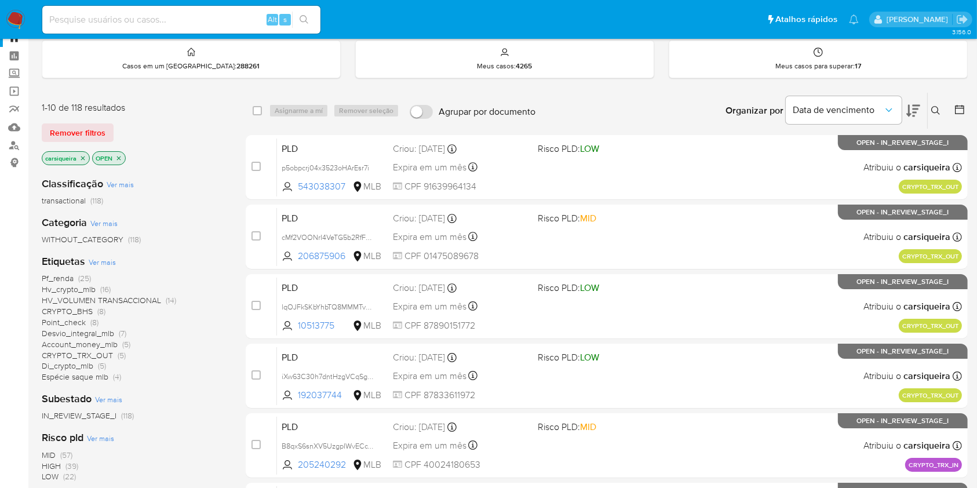
click at [10, 12] on img at bounding box center [16, 20] width 20 height 20
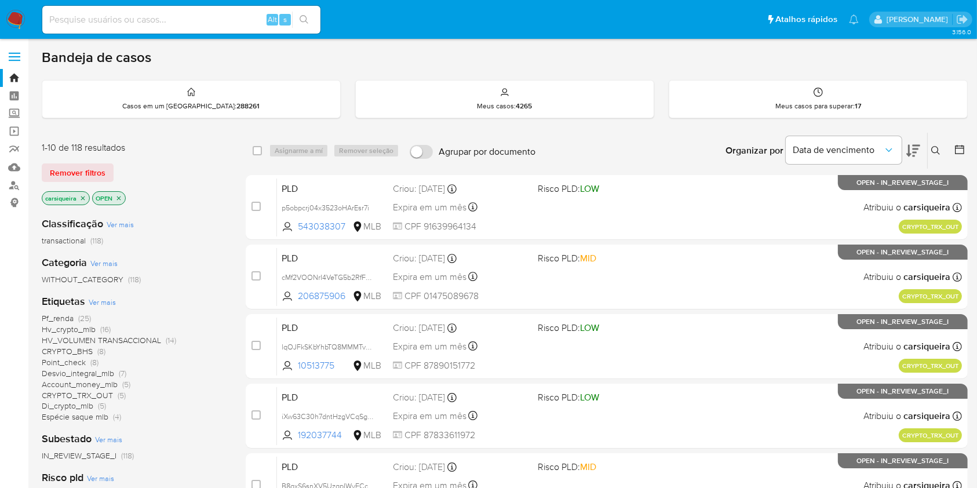
click at [164, 341] on span "HV_VOLUMEN TRANSACCIONAL (14)" at bounding box center [109, 340] width 134 height 11
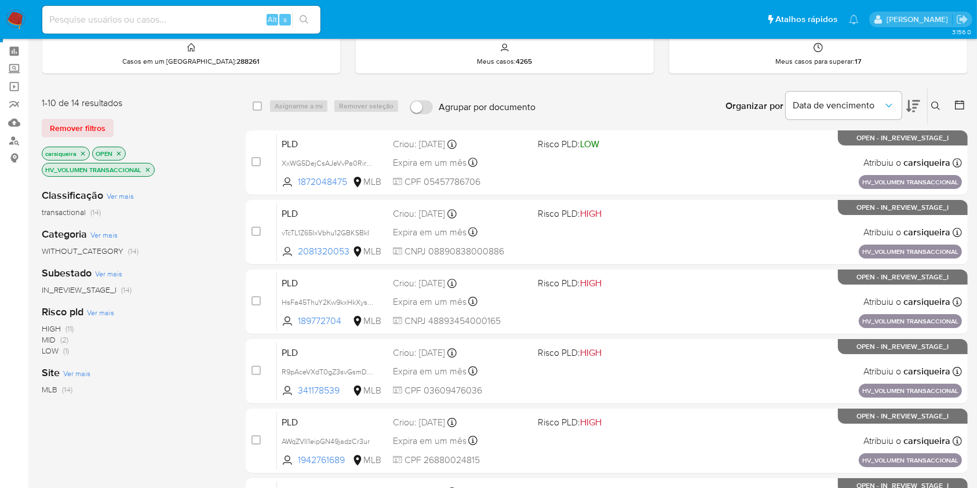
scroll to position [40, 0]
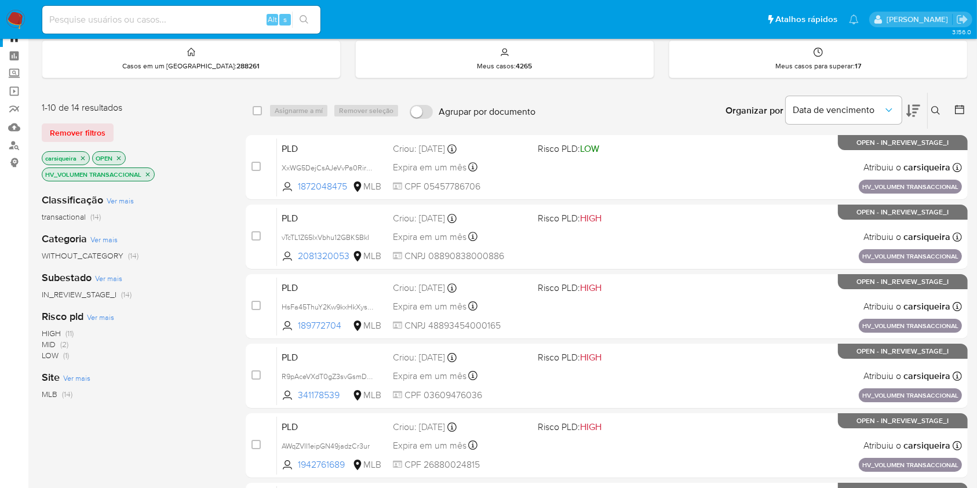
click at [66, 355] on span "(1)" at bounding box center [66, 355] width 6 height 12
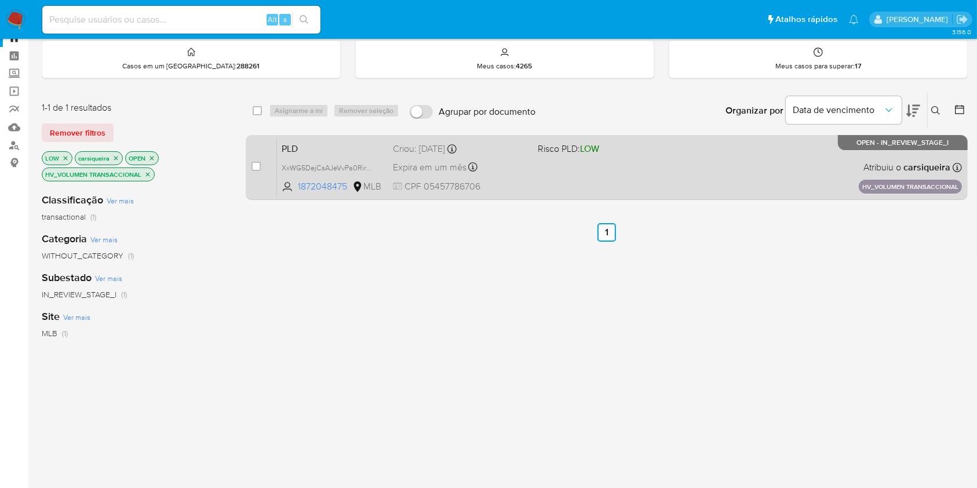
click at [635, 165] on div "PLD XxWG5DejCsAJeVvPa0Rir6Od 1872048475 MLB Risco PLD: LOW Criou: 14/08/2025 Cr…" at bounding box center [619, 167] width 685 height 59
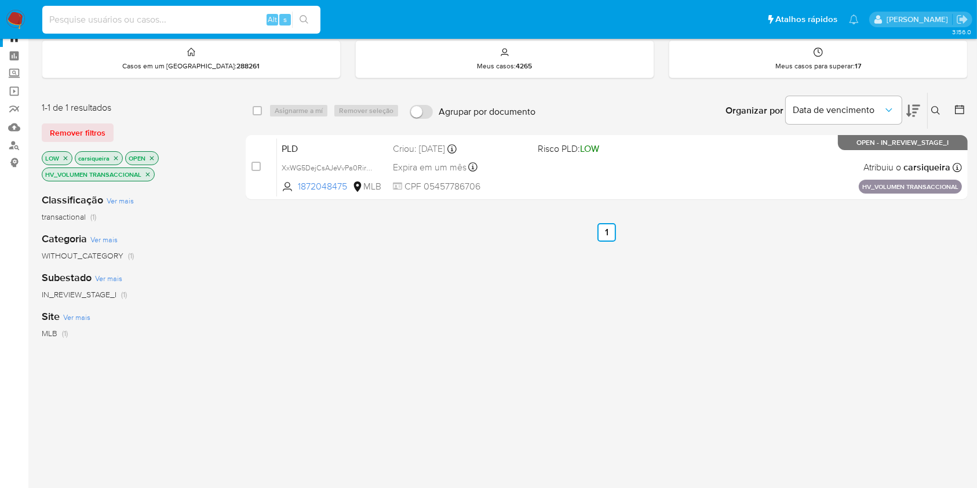
click at [150, 13] on input at bounding box center [181, 19] width 278 height 15
paste input "p5obpcrj04x3523oHArEsr7i"
type input "p5obpcrj04x3523oHArEsr7i"
click at [301, 12] on button "search-icon" at bounding box center [304, 20] width 24 height 16
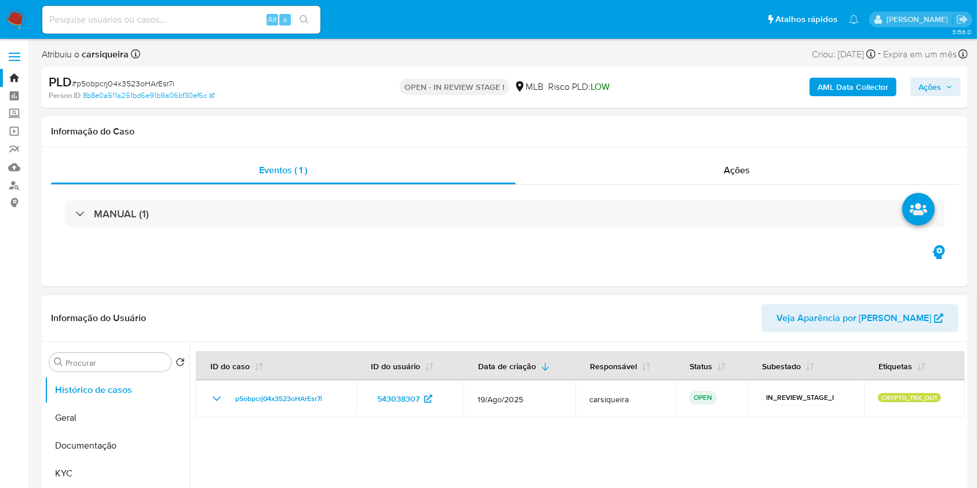
select select "10"
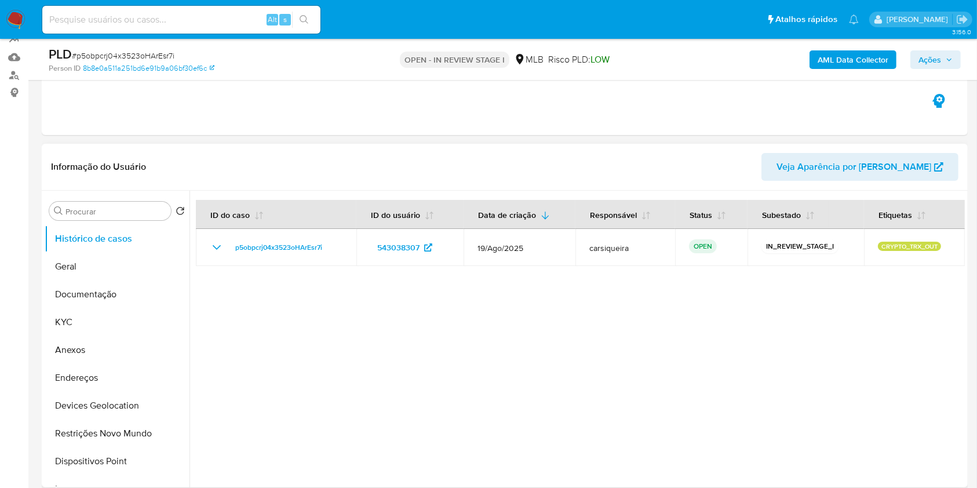
scroll to position [232, 0]
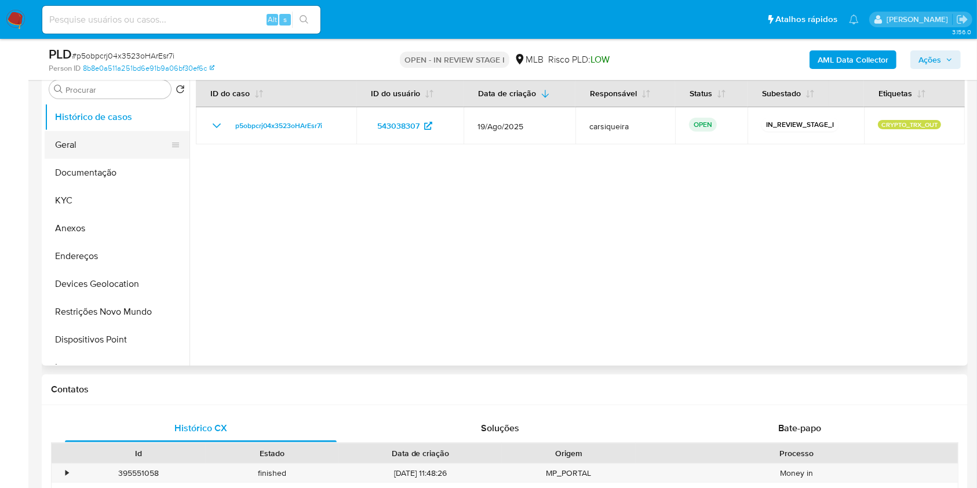
click at [68, 141] on button "Geral" at bounding box center [113, 145] width 136 height 28
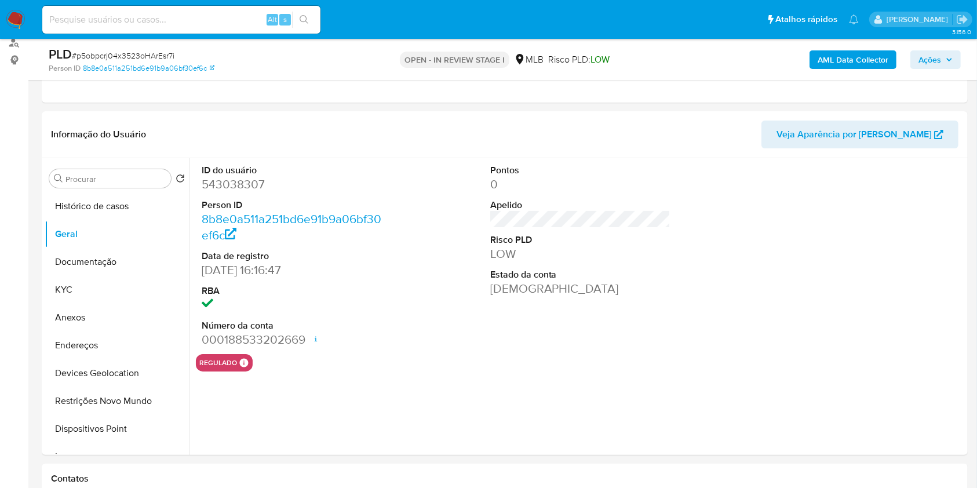
scroll to position [140, 0]
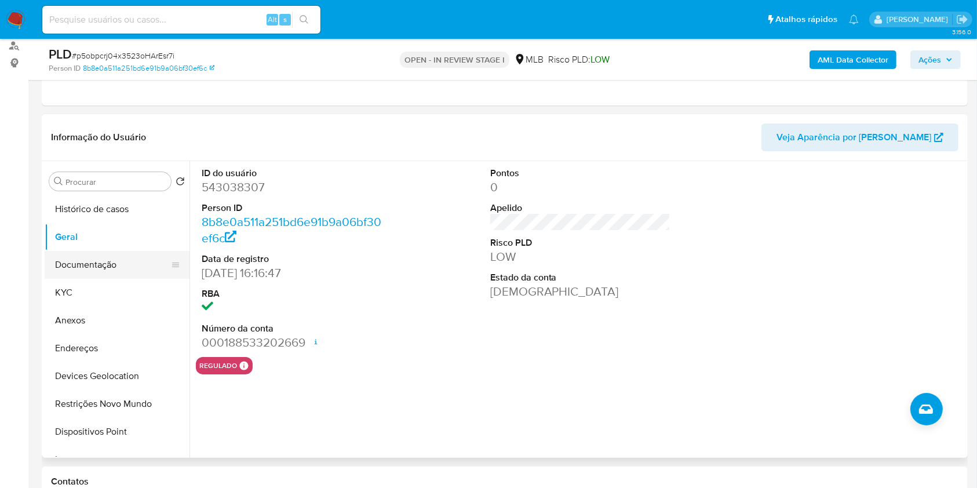
click at [105, 263] on button "Documentação" at bounding box center [113, 265] width 136 height 28
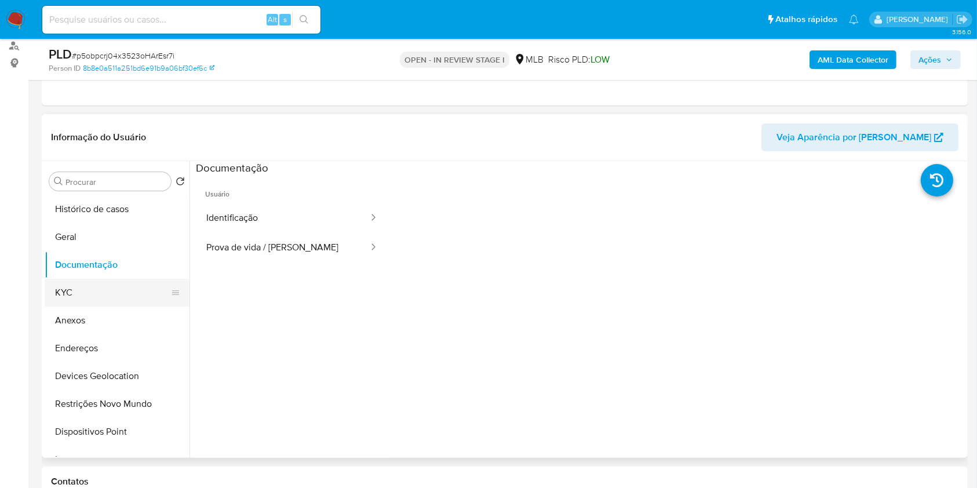
click at [111, 290] on button "KYC" at bounding box center [113, 293] width 136 height 28
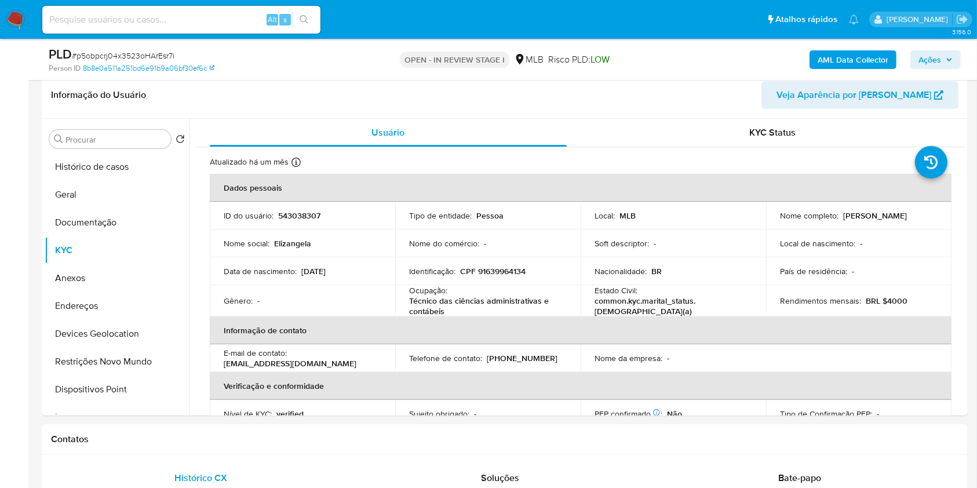
scroll to position [222, 0]
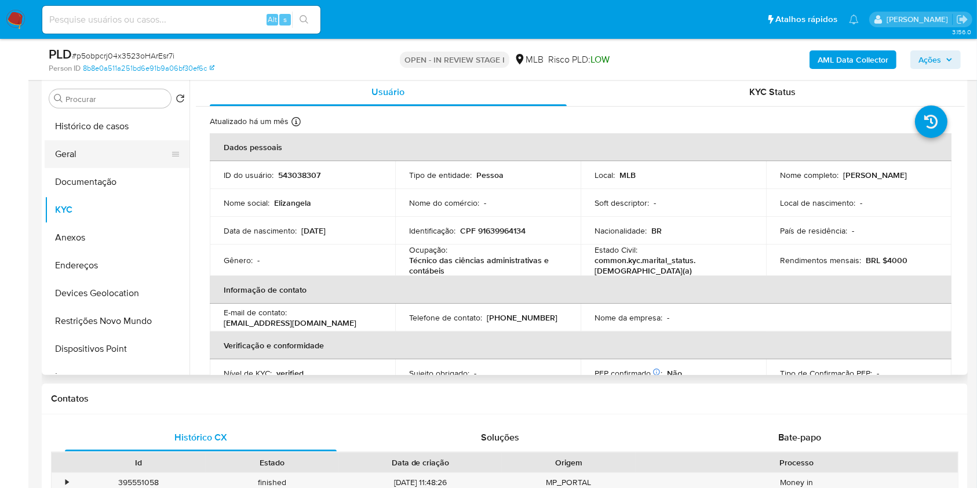
click at [100, 141] on button "Geral" at bounding box center [113, 154] width 136 height 28
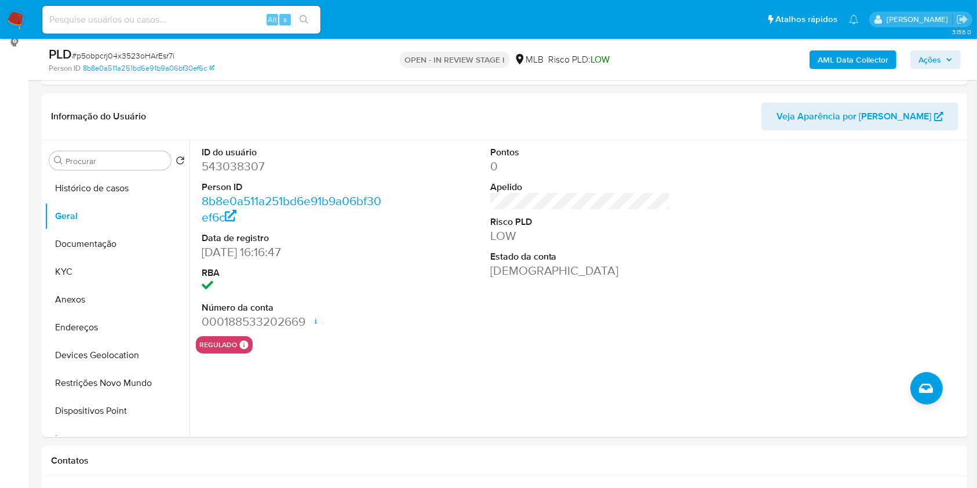
scroll to position [163, 0]
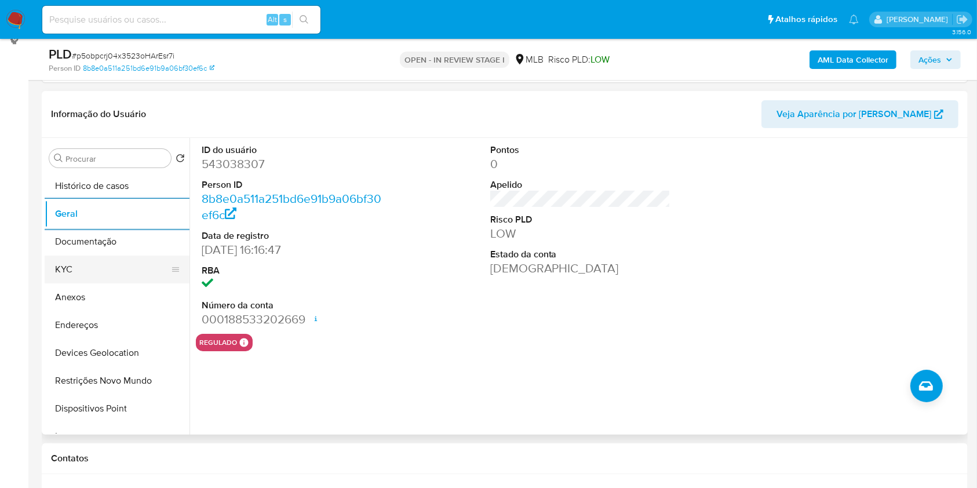
click at [87, 262] on button "KYC" at bounding box center [113, 269] width 136 height 28
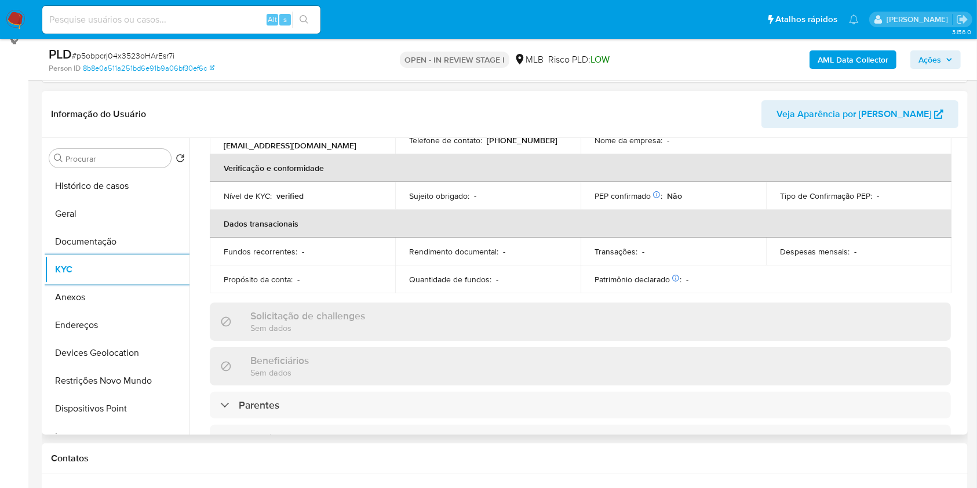
scroll to position [507, 0]
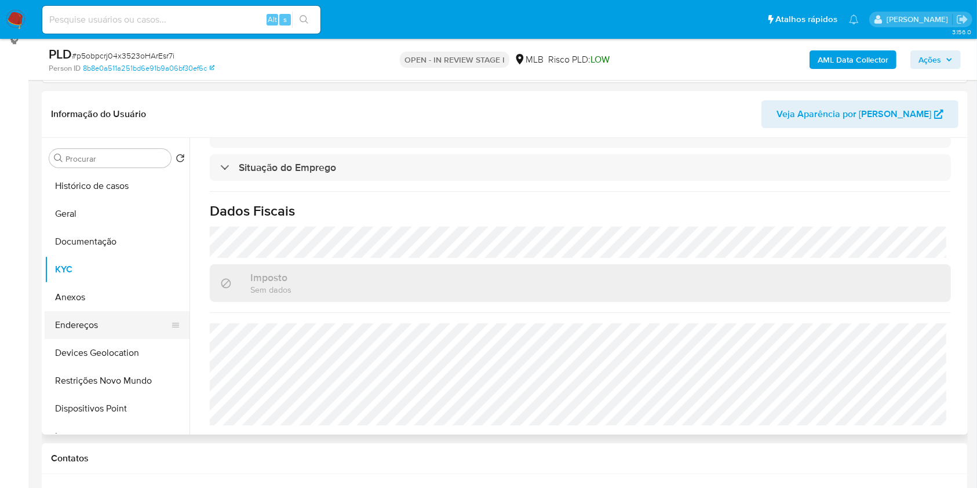
click at [119, 323] on button "Endereços" at bounding box center [113, 325] width 136 height 28
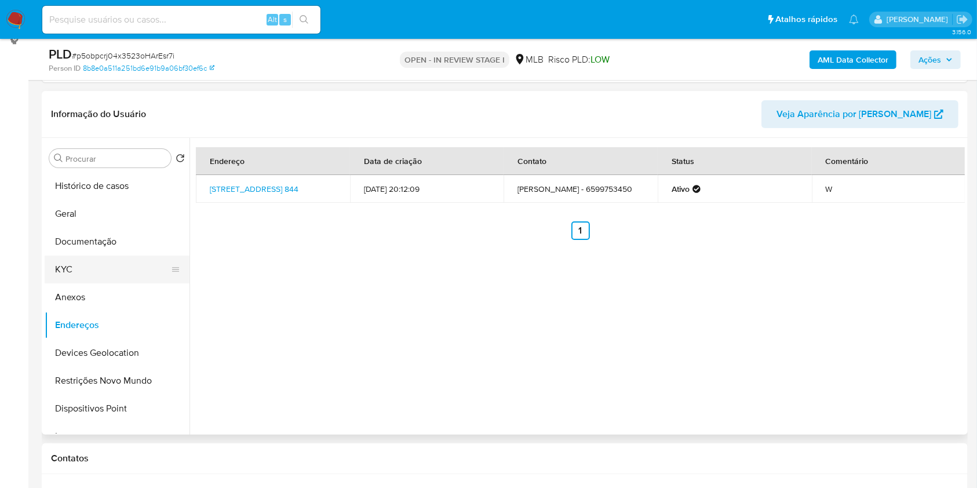
click at [65, 270] on button "KYC" at bounding box center [113, 269] width 136 height 28
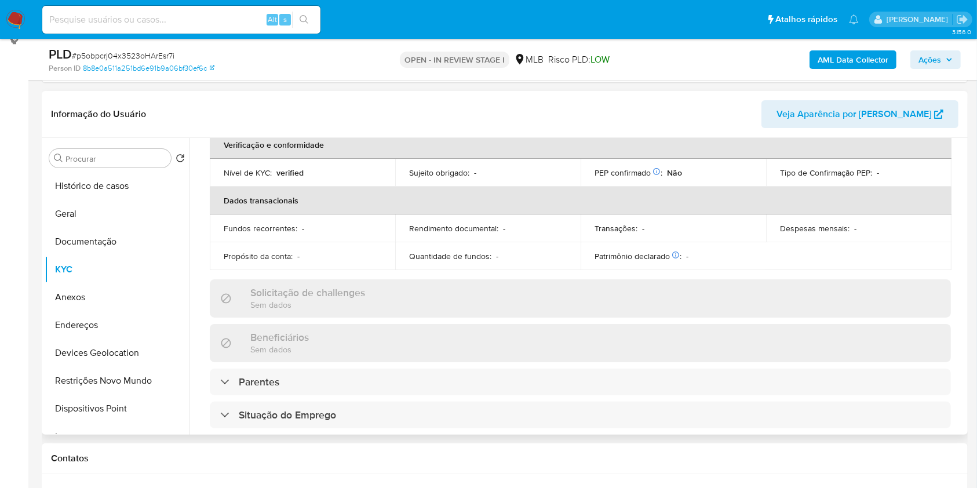
scroll to position [44, 0]
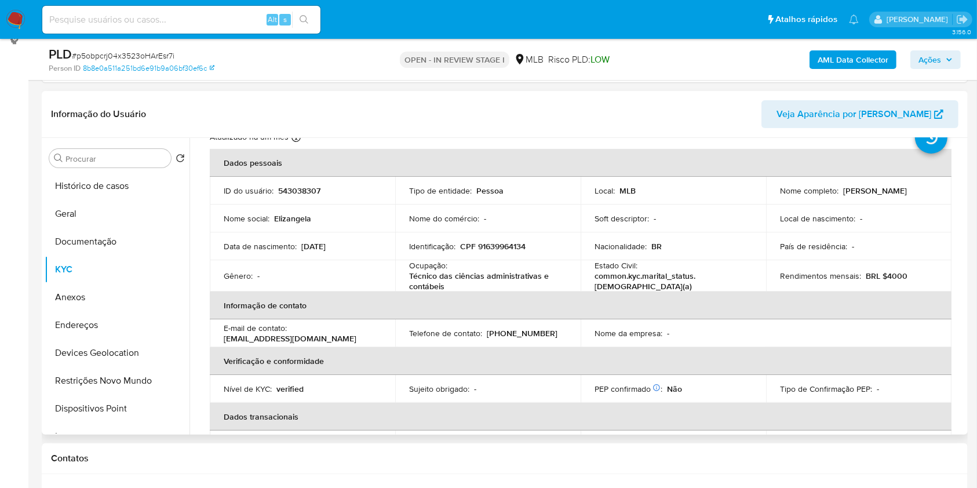
click at [499, 242] on p "CPF 91639964134" at bounding box center [492, 246] width 65 height 10
copy p "91639964134"
click at [124, 348] on button "Devices Geolocation" at bounding box center [113, 353] width 136 height 28
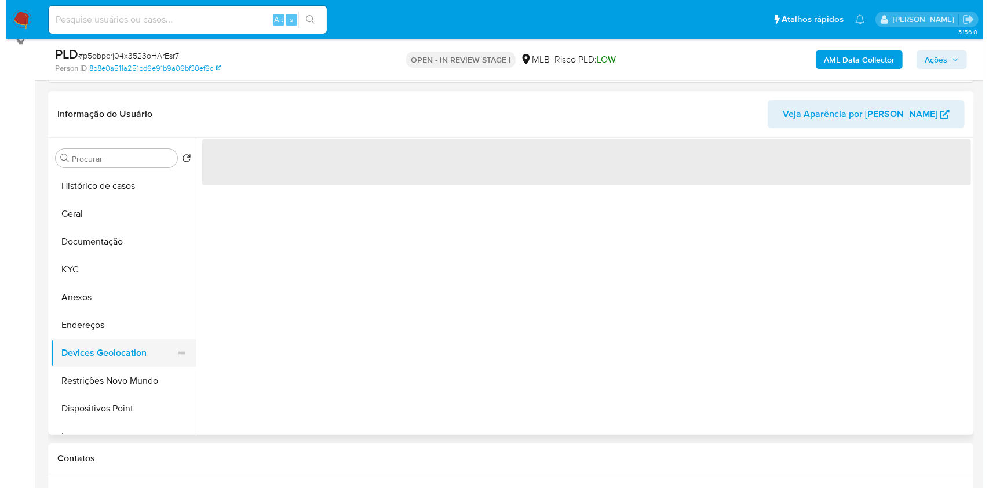
scroll to position [0, 0]
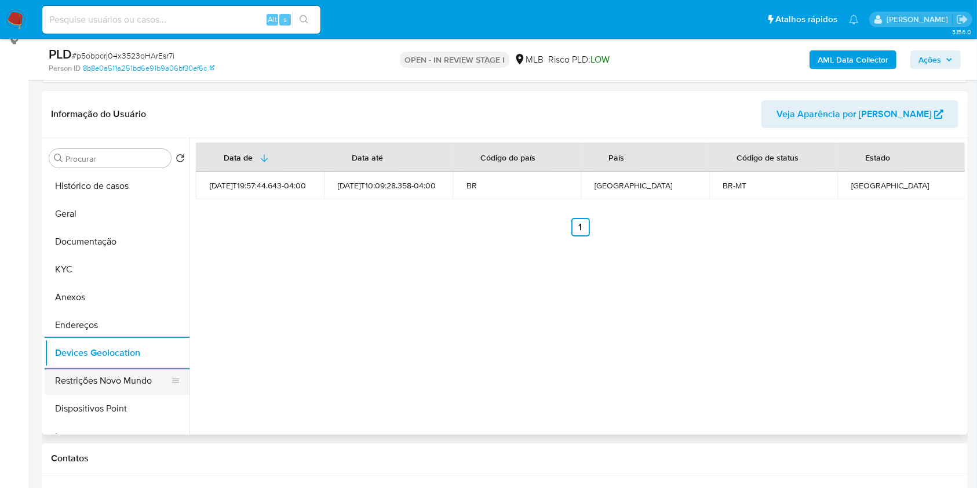
click at [115, 379] on button "Restrições Novo Mundo" at bounding box center [113, 381] width 136 height 28
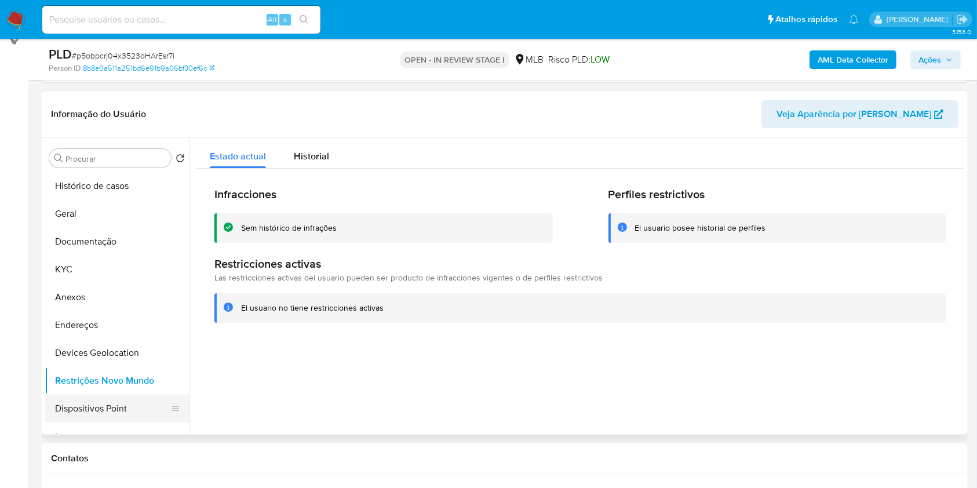
click at [117, 401] on button "Dispositivos Point" at bounding box center [113, 409] width 136 height 28
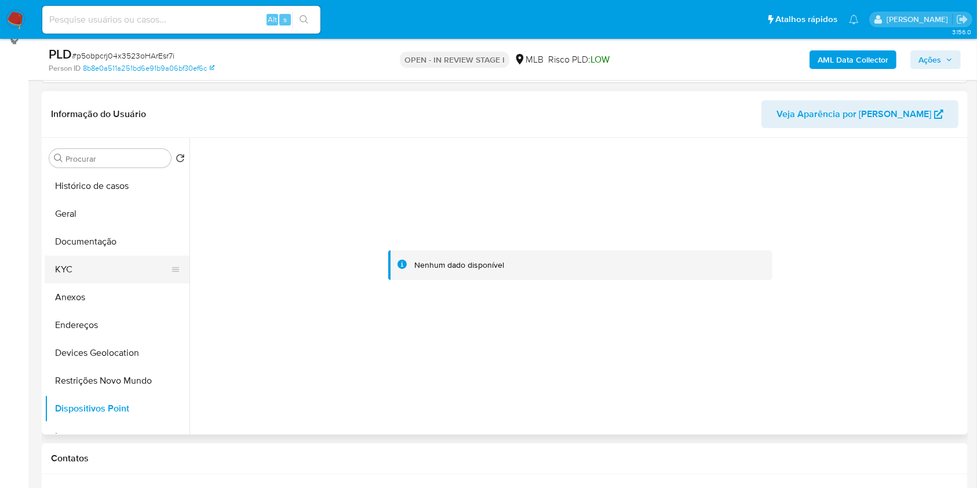
click at [88, 276] on button "KYC" at bounding box center [113, 269] width 136 height 28
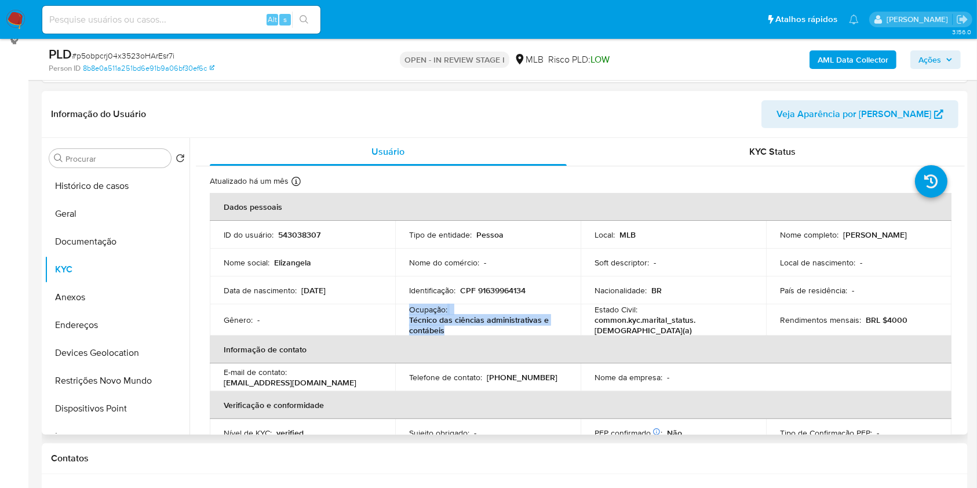
drag, startPoint x: 451, startPoint y: 329, endPoint x: 401, endPoint y: 309, distance: 53.8
click at [401, 309] on td "Ocupação : Técnico das ciências administrativas e contábeis" at bounding box center [487, 319] width 185 height 31
copy div "Ocupação : Técnico das ciências administrativas e contábeis"
click at [132, 226] on button "Geral" at bounding box center [113, 214] width 136 height 28
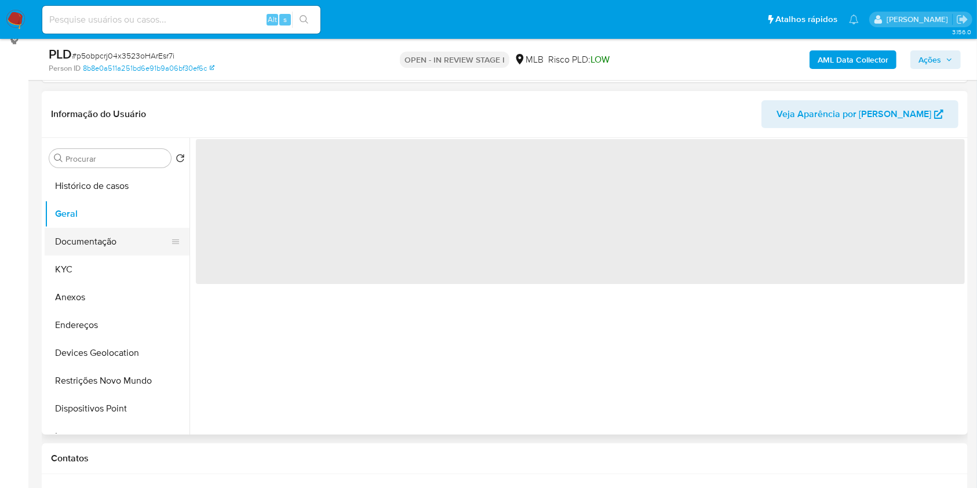
click at [108, 232] on button "Documentação" at bounding box center [113, 242] width 136 height 28
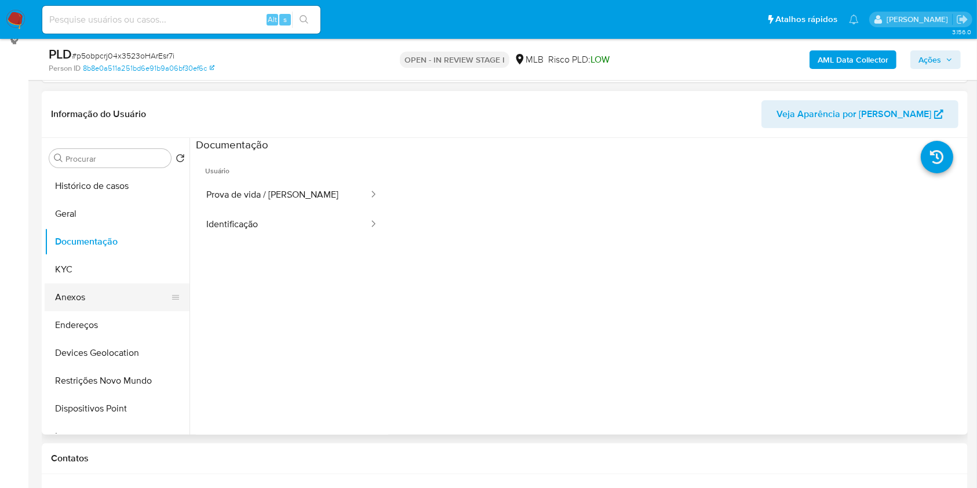
click at [90, 291] on button "Anexos" at bounding box center [113, 297] width 136 height 28
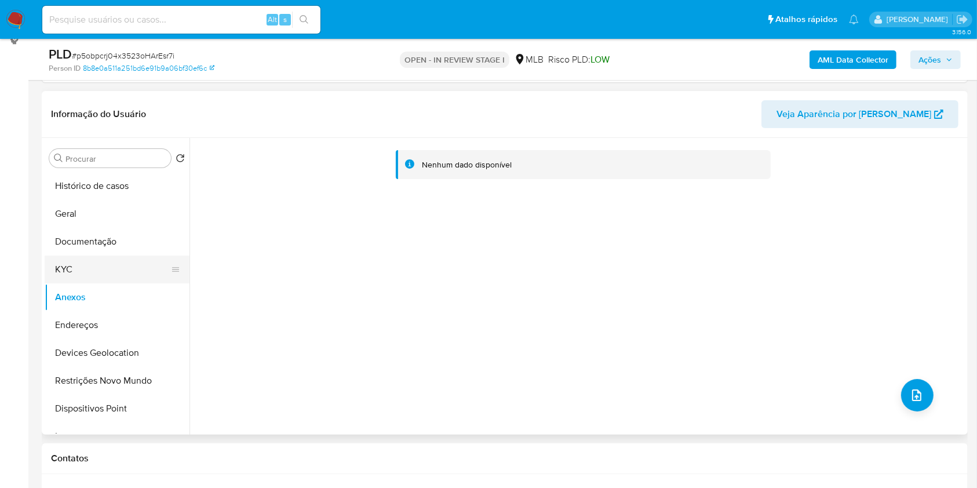
click at [87, 272] on button "KYC" at bounding box center [113, 269] width 136 height 28
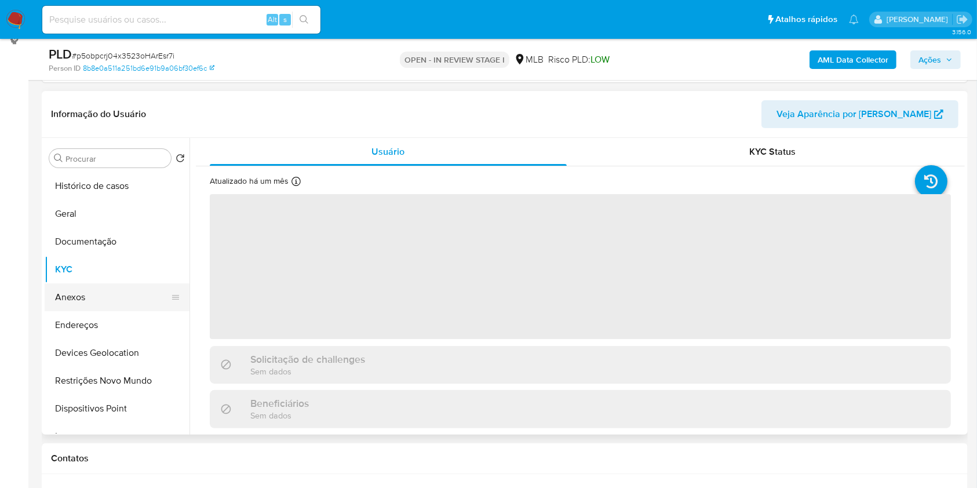
click at [102, 294] on button "Anexos" at bounding box center [113, 297] width 136 height 28
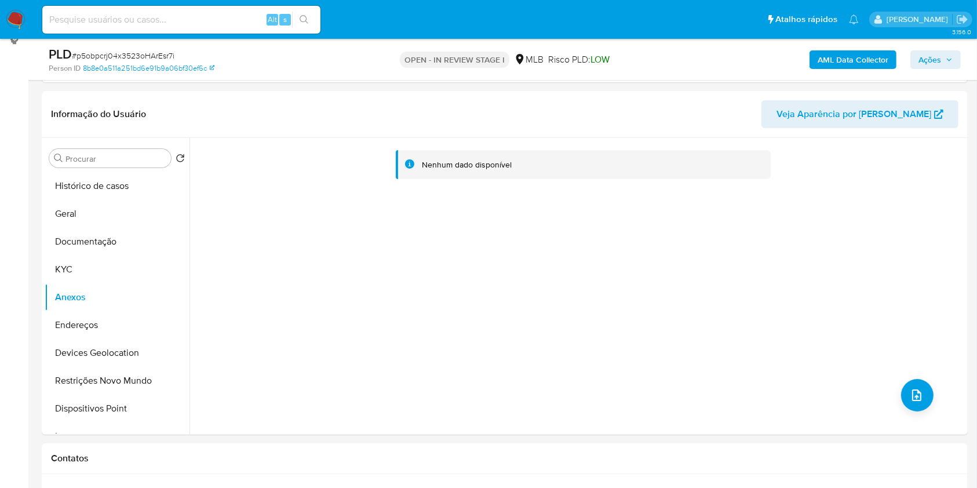
click at [851, 53] on b "AML Data Collector" at bounding box center [852, 59] width 71 height 19
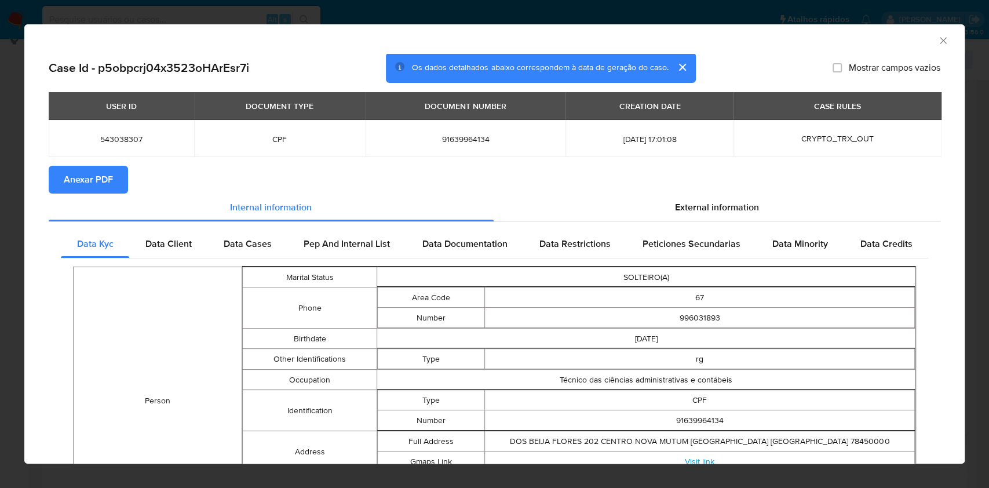
click at [76, 178] on span "Anexar PDF" at bounding box center [88, 179] width 49 height 25
click at [676, 63] on button "cerrar" at bounding box center [682, 67] width 28 height 28
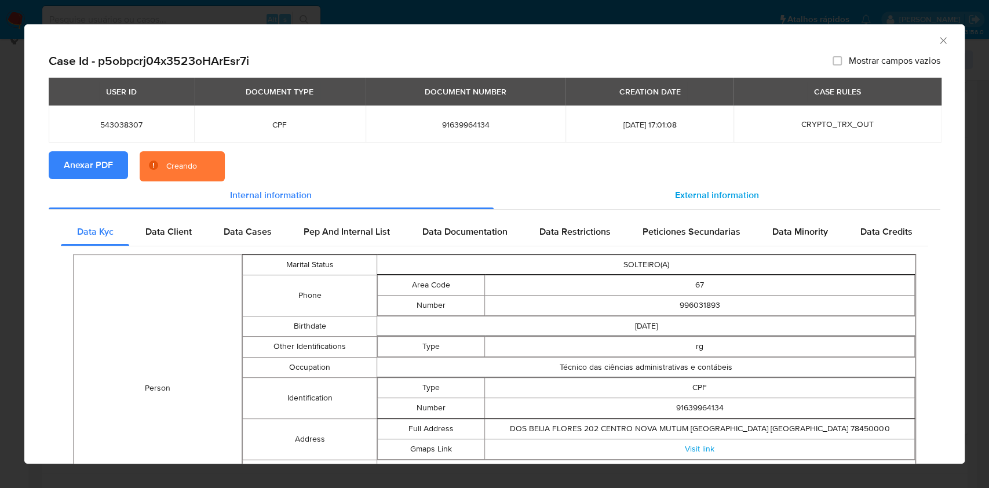
click at [713, 195] on span "External information" at bounding box center [717, 194] width 84 height 13
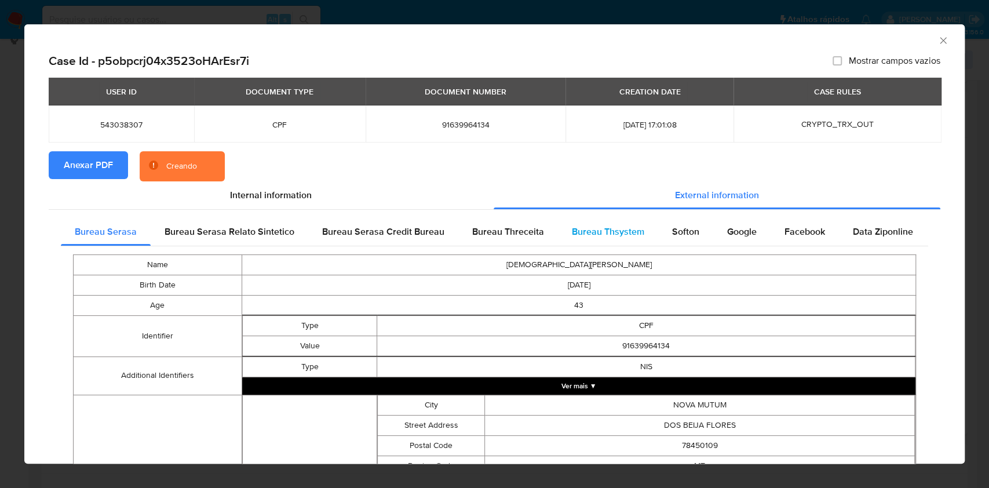
click at [589, 232] on span "Bureau Thsystem" at bounding box center [608, 231] width 72 height 13
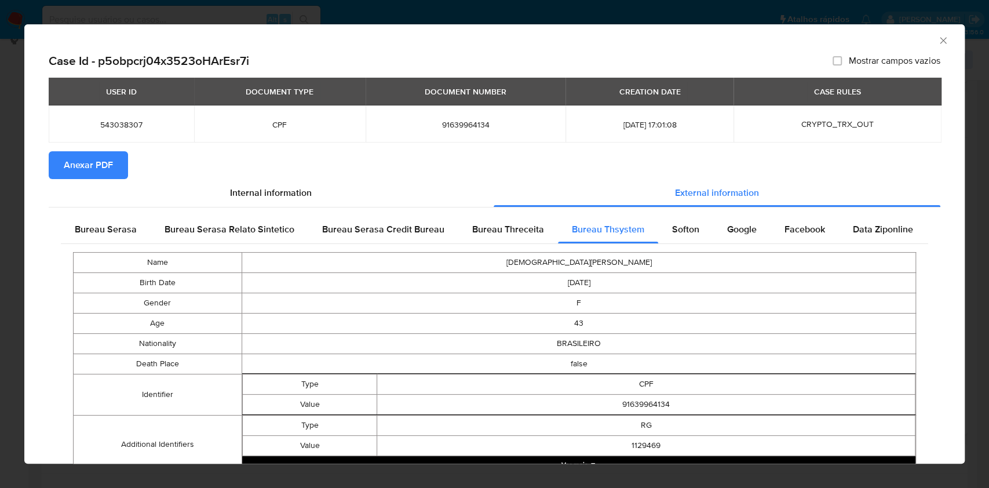
click at [435, 127] on span "91639964134" at bounding box center [465, 124] width 173 height 10
copy span "91639964134"
click at [0, 248] on div "AML Data Collector Case Id - p5obpcrj04x3523oHArEsr7i Mostrar campos vazios USE…" at bounding box center [494, 244] width 989 height 488
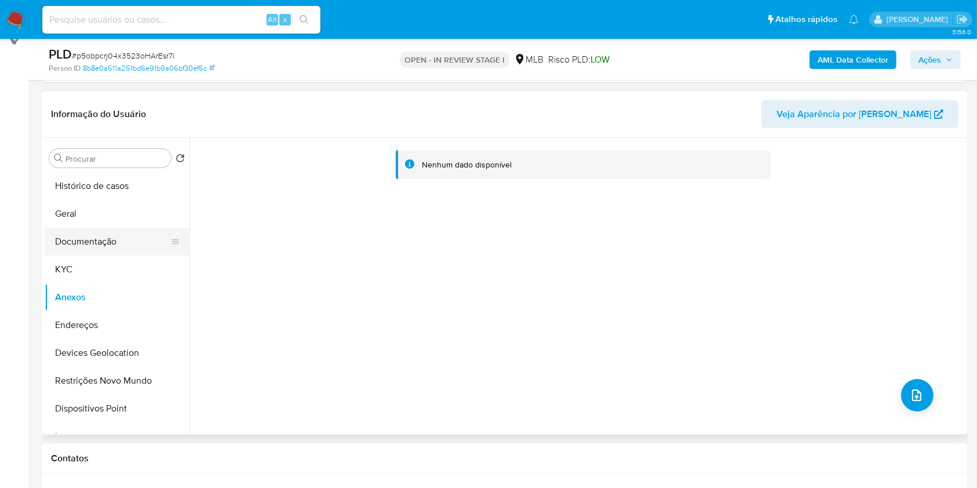
click at [132, 241] on button "Documentação" at bounding box center [113, 242] width 136 height 28
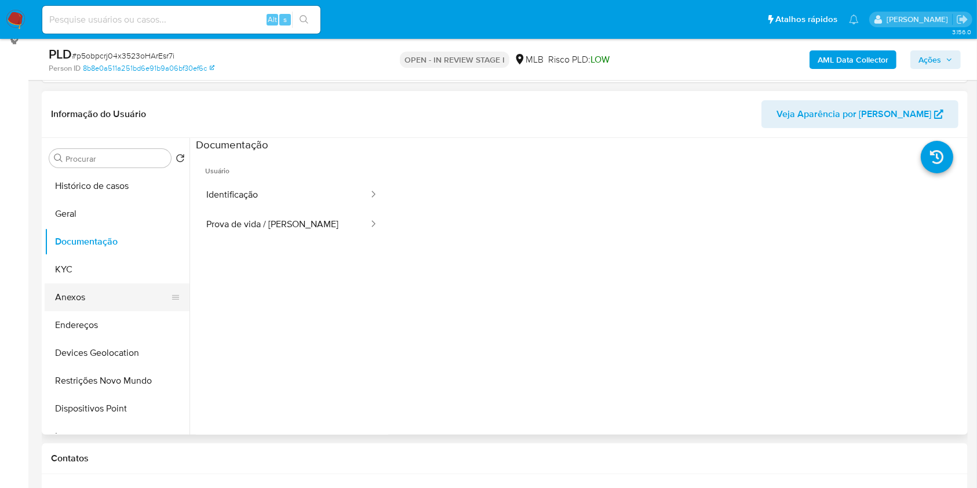
click at [122, 293] on button "Anexos" at bounding box center [113, 297] width 136 height 28
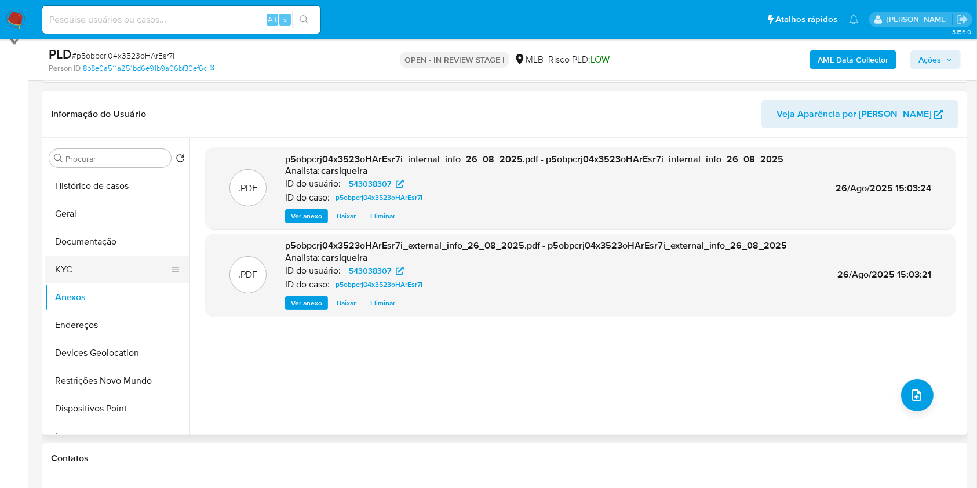
click at [75, 269] on button "KYC" at bounding box center [113, 269] width 136 height 28
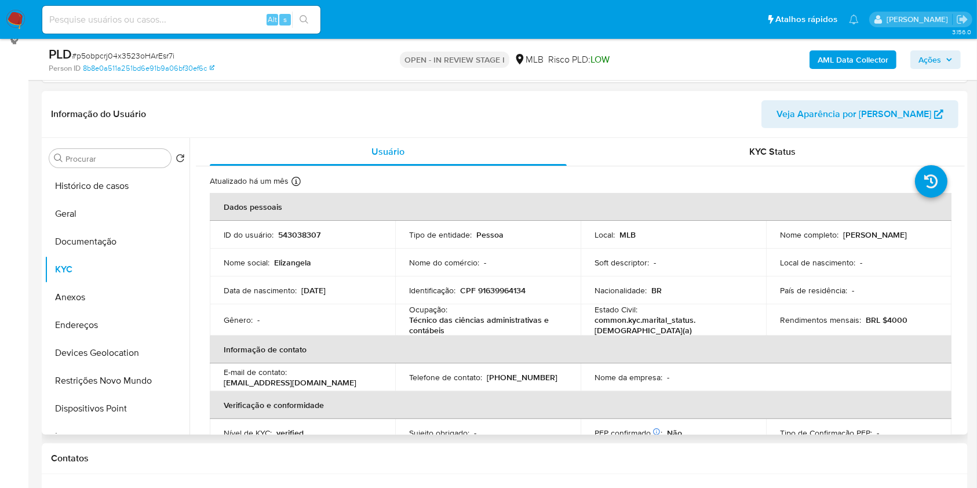
click at [499, 287] on p "CPF 91639964134" at bounding box center [492, 290] width 65 height 10
copy p "91639964134"
drag, startPoint x: 890, startPoint y: 239, endPoint x: 774, endPoint y: 239, distance: 115.9
click at [774, 239] on td "Nome completo : Elizangela Dos Santos Paulino" at bounding box center [858, 235] width 185 height 28
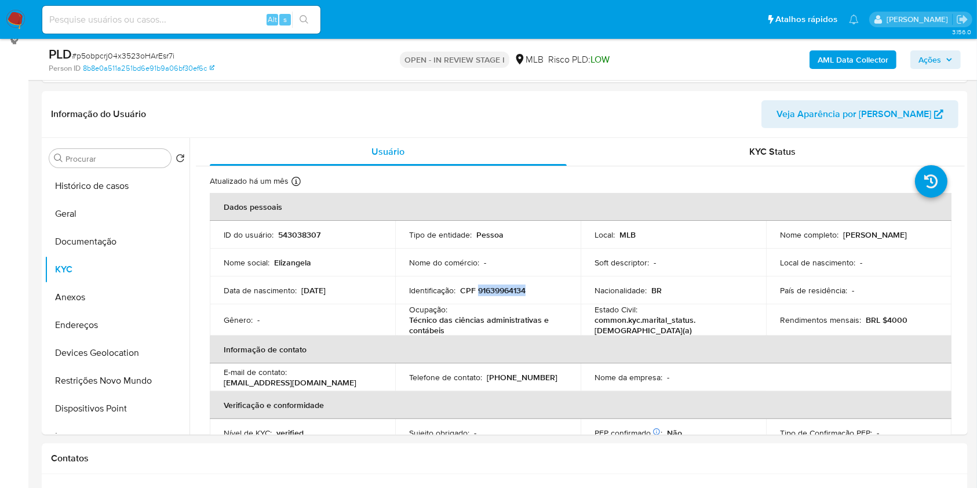
copy p "[PERSON_NAME] Dos [PERSON_NAME]"
click at [507, 287] on p "CPF 91639964134" at bounding box center [492, 290] width 65 height 10
copy p "91639964134"
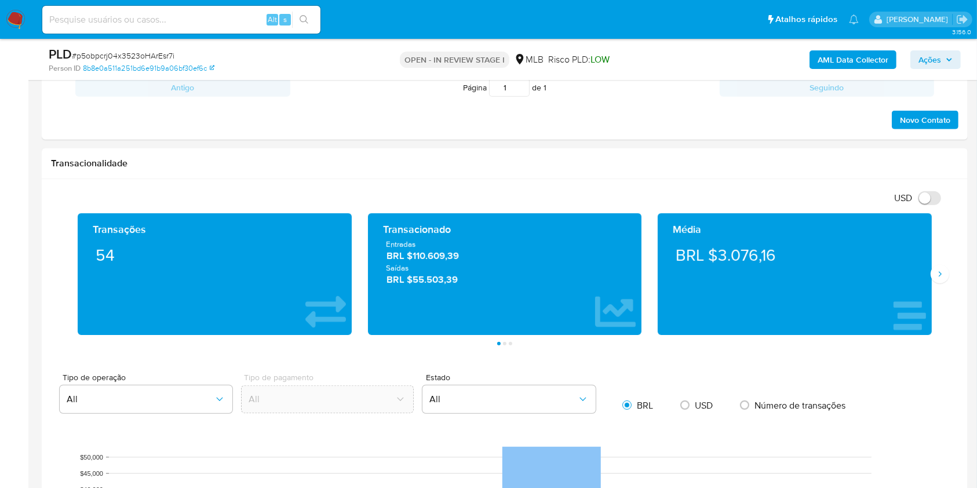
scroll to position [659, 0]
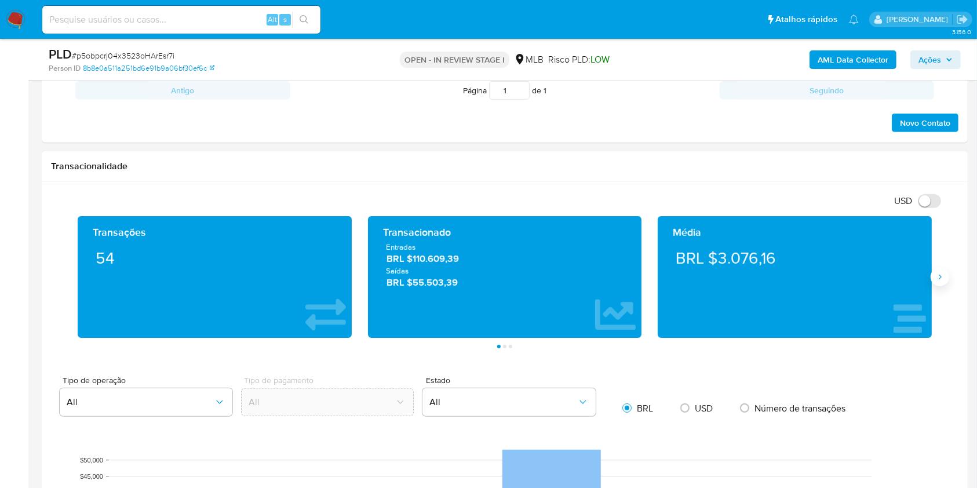
click at [937, 277] on icon "Siguiente" at bounding box center [939, 276] width 9 height 9
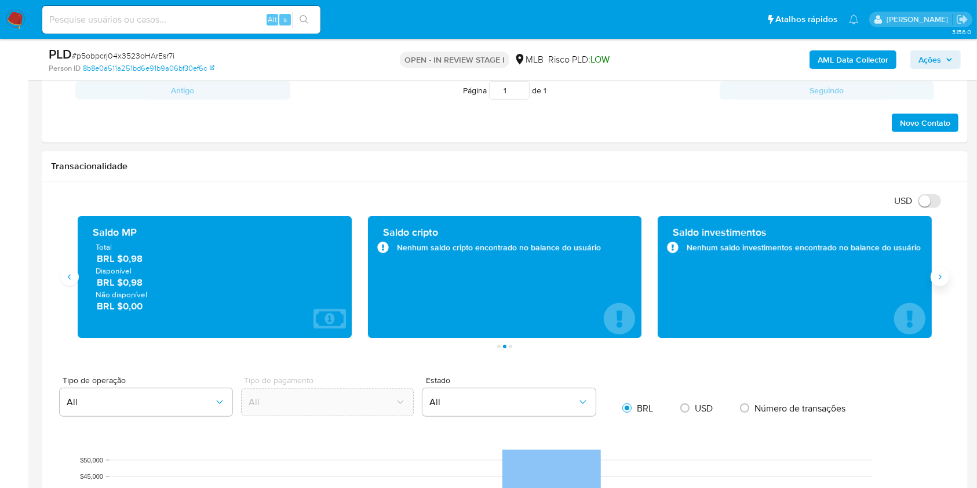
click at [937, 277] on icon "Siguiente" at bounding box center [939, 276] width 9 height 9
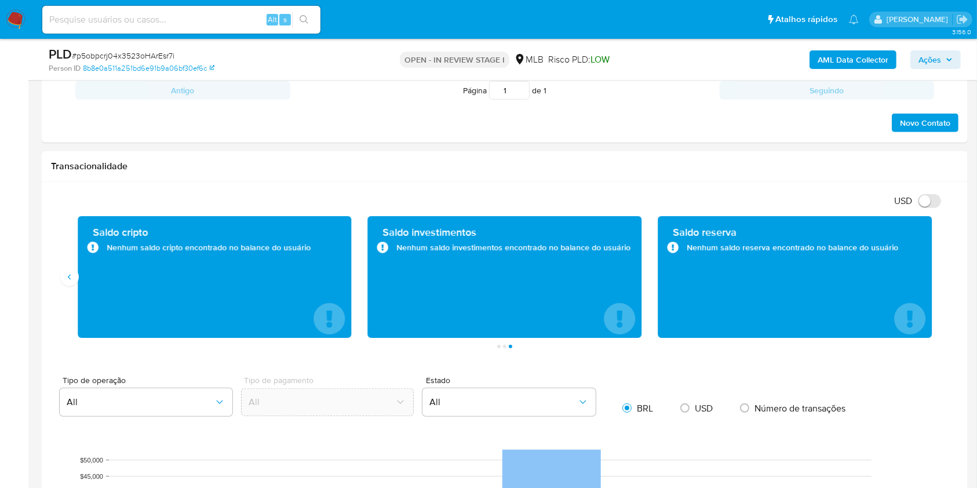
click at [928, 53] on span "Ações" at bounding box center [929, 59] width 23 height 19
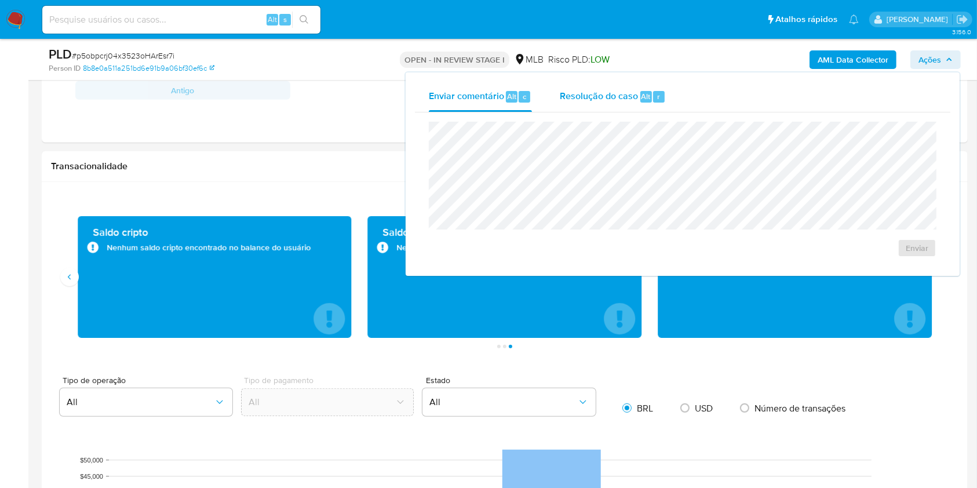
click at [603, 92] on span "Resolução do caso" at bounding box center [599, 95] width 78 height 13
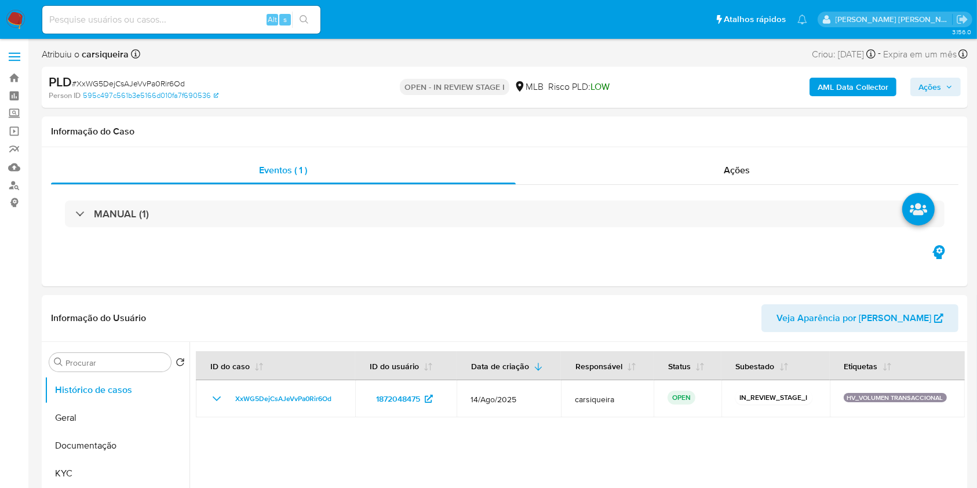
select select "10"
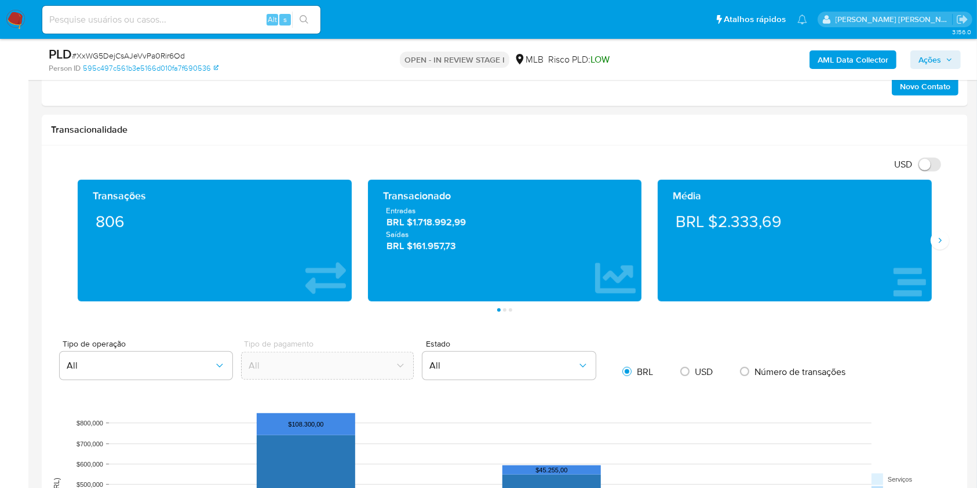
scroll to position [720, 0]
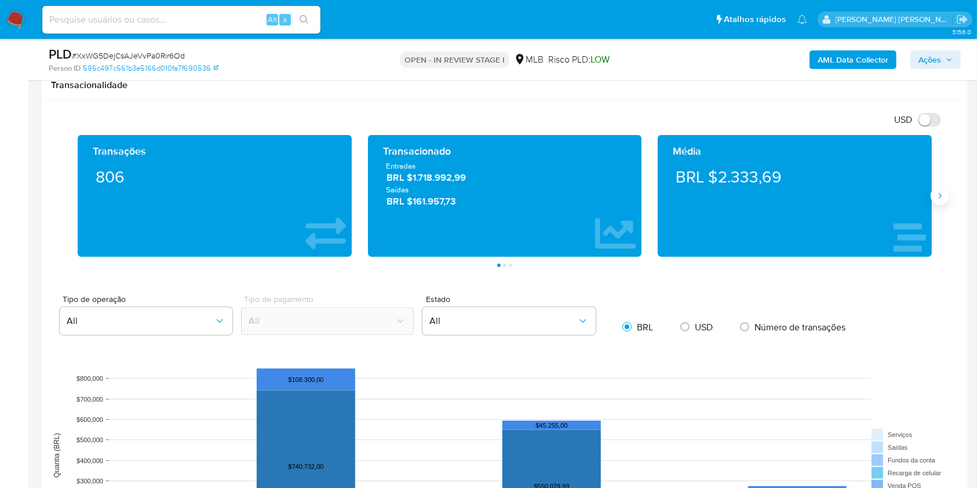
click at [939, 197] on icon "Siguiente" at bounding box center [940, 195] width 3 height 5
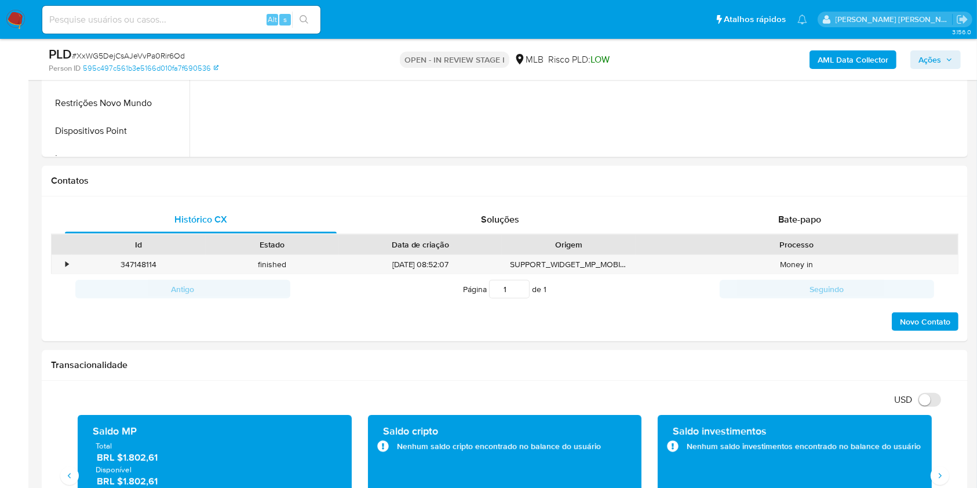
scroll to position [420, 0]
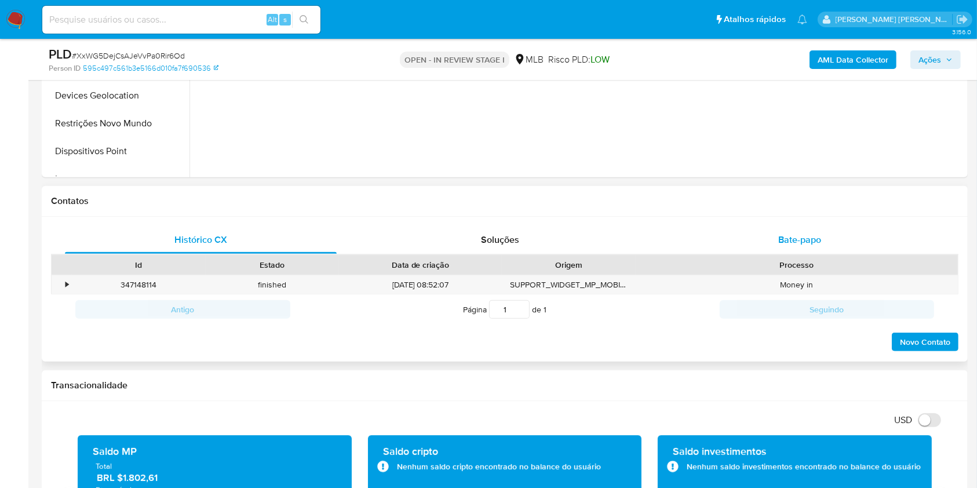
click at [796, 239] on span "Bate-papo" at bounding box center [799, 239] width 43 height 13
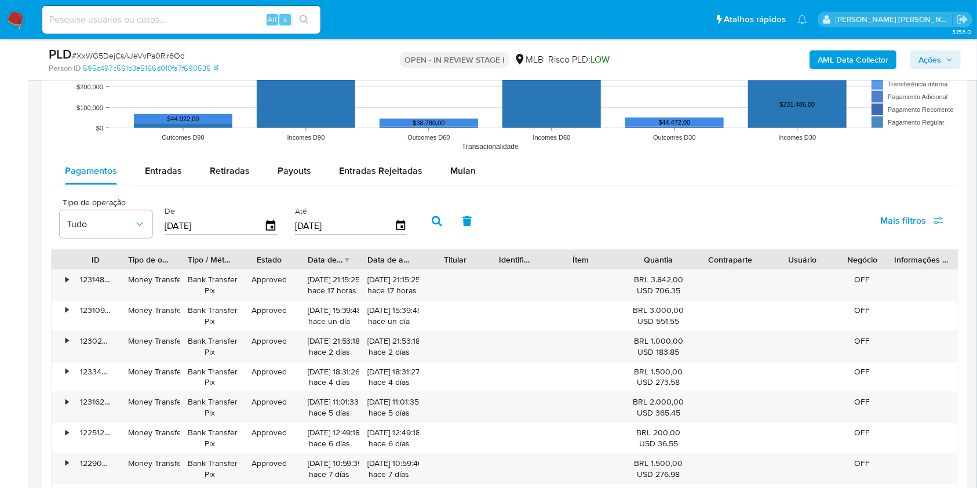
scroll to position [1426, 0]
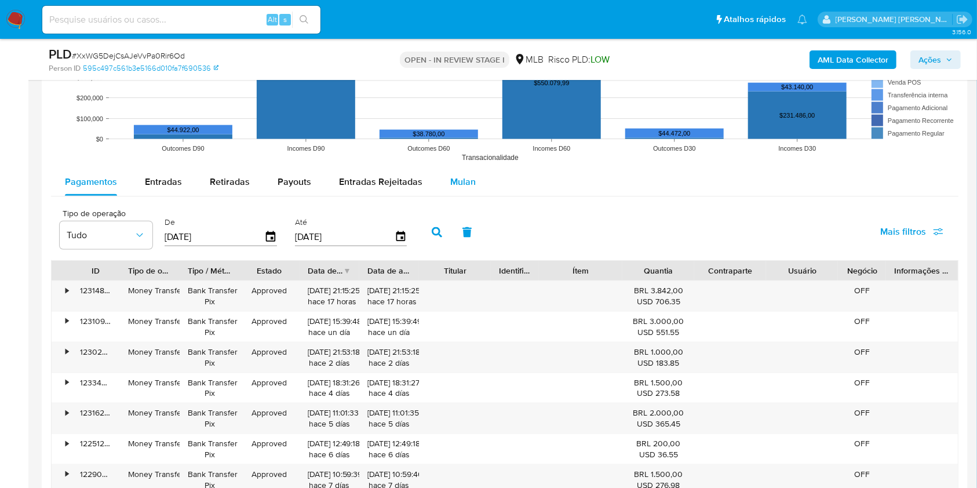
click at [459, 178] on span "Mulan" at bounding box center [462, 181] width 25 height 13
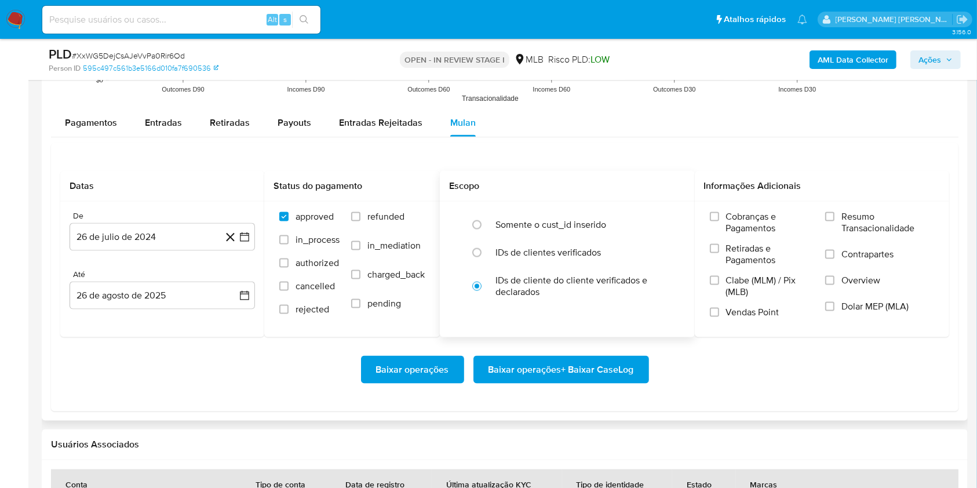
scroll to position [1580, 0]
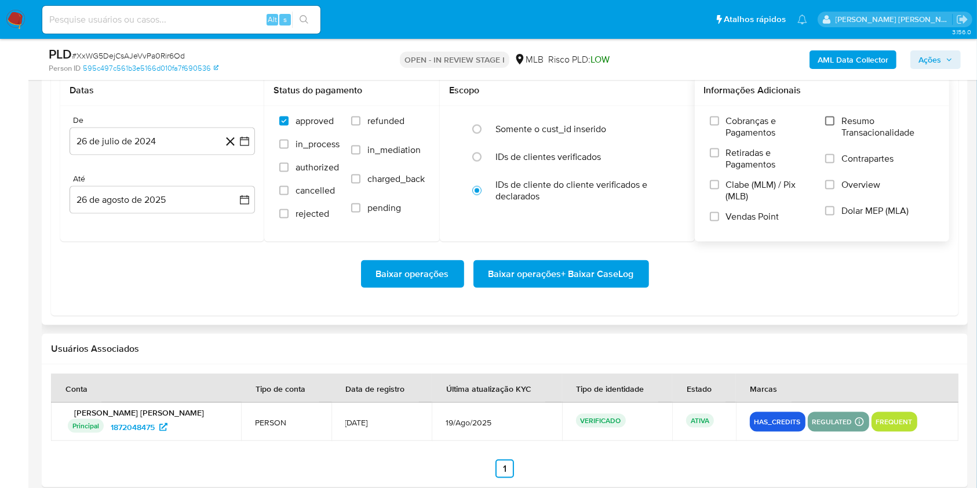
click at [833, 119] on input "Resumo Transacionalidade" at bounding box center [829, 120] width 9 height 9
click at [718, 211] on label "Vendas Point" at bounding box center [762, 221] width 104 height 20
click at [718, 212] on input "Vendas Point" at bounding box center [714, 216] width 9 height 9
click at [244, 144] on icon "button" at bounding box center [245, 142] width 12 height 12
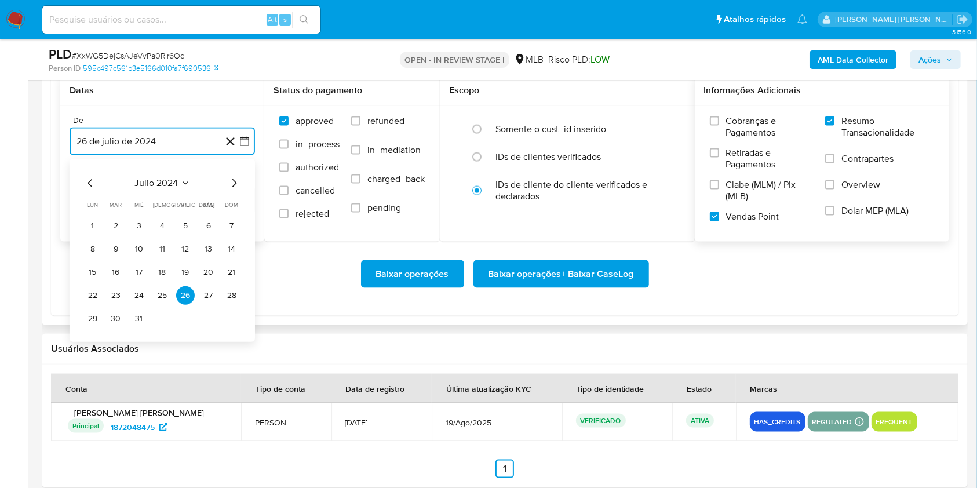
click at [231, 183] on icon "Mes siguiente" at bounding box center [234, 183] width 14 height 14
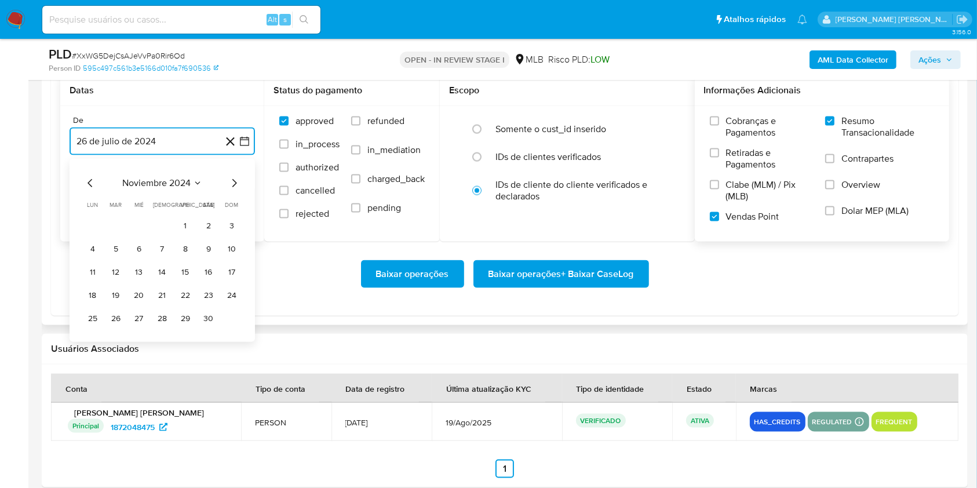
click at [231, 183] on icon "Mes siguiente" at bounding box center [234, 183] width 14 height 14
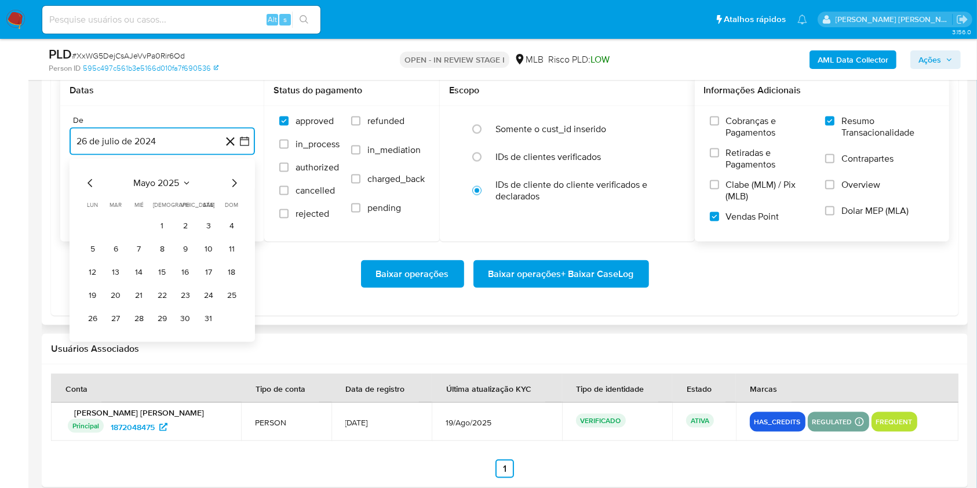
click at [231, 183] on icon "Mes siguiente" at bounding box center [234, 183] width 14 height 14
click at [111, 221] on button "1" at bounding box center [116, 226] width 19 height 19
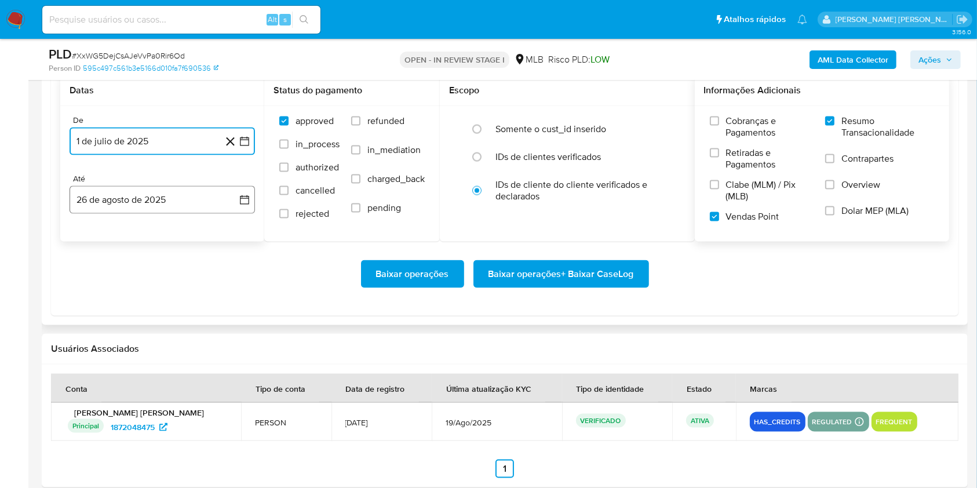
click at [153, 200] on button "26 de agosto de 2025" at bounding box center [162, 200] width 185 height 28
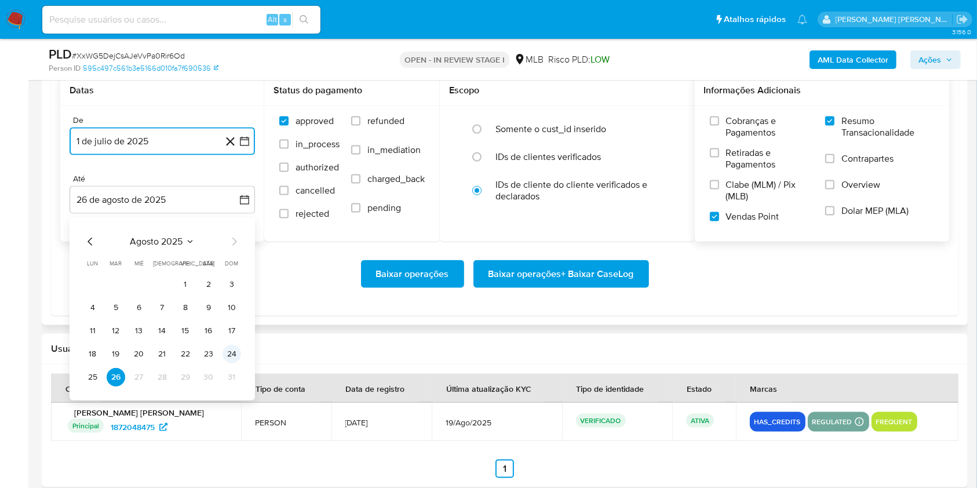
click at [228, 351] on button "24" at bounding box center [231, 354] width 19 height 19
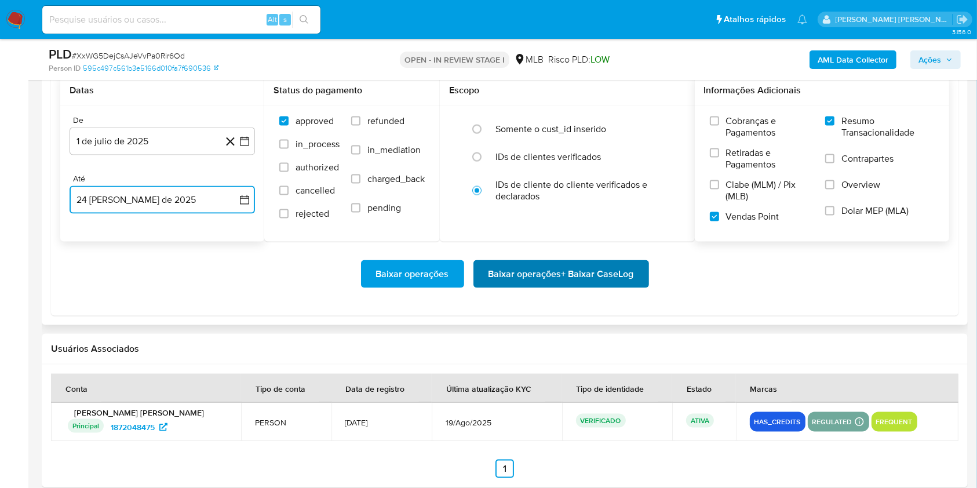
click at [598, 276] on span "Baixar operações + Baixar CaseLog" at bounding box center [560, 273] width 145 height 25
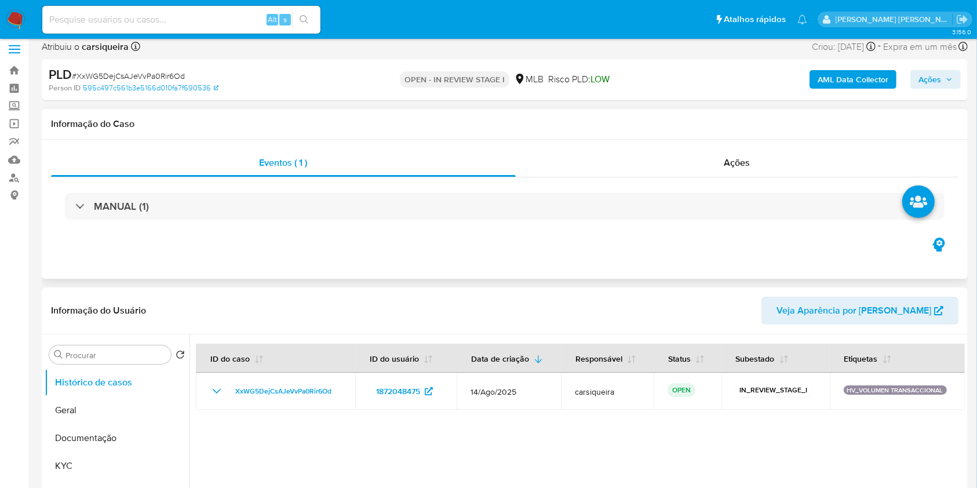
scroll to position [0, 0]
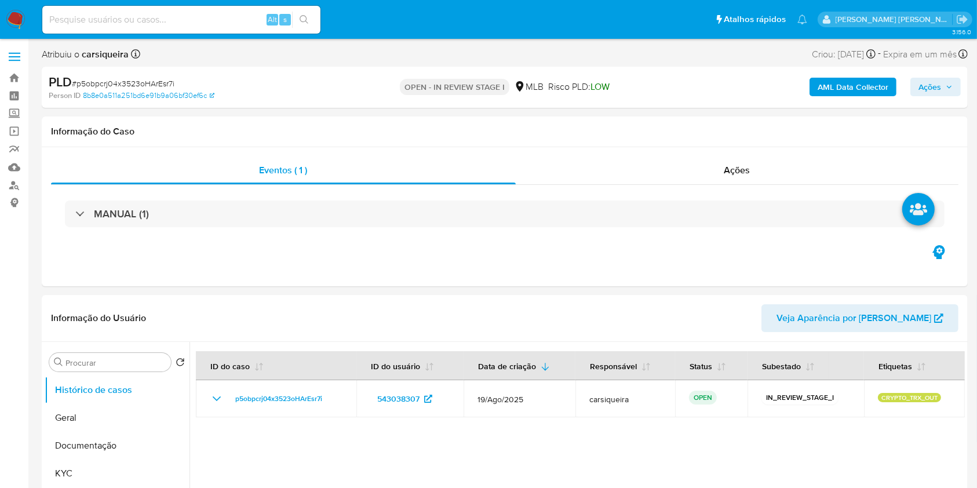
select select "10"
click at [936, 86] on span "Ações" at bounding box center [929, 87] width 23 height 19
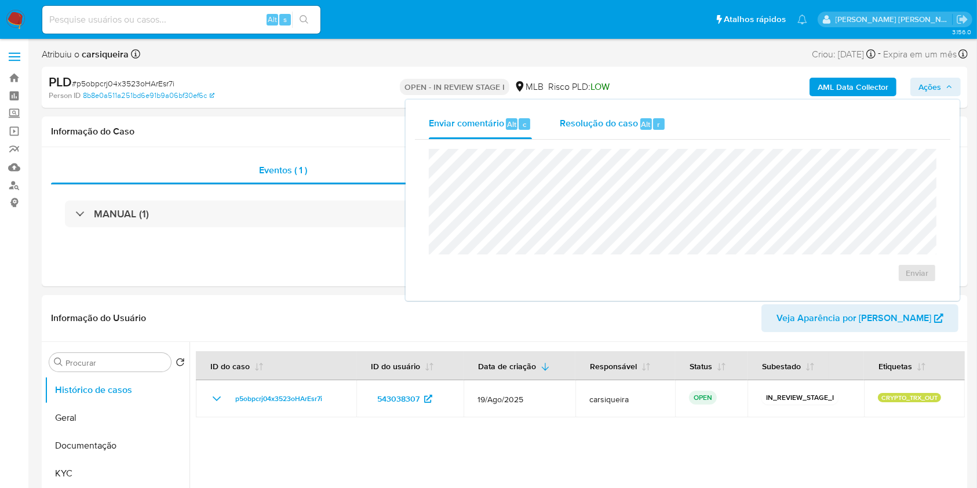
click at [628, 113] on div "Resolução do caso Alt r" at bounding box center [613, 124] width 106 height 30
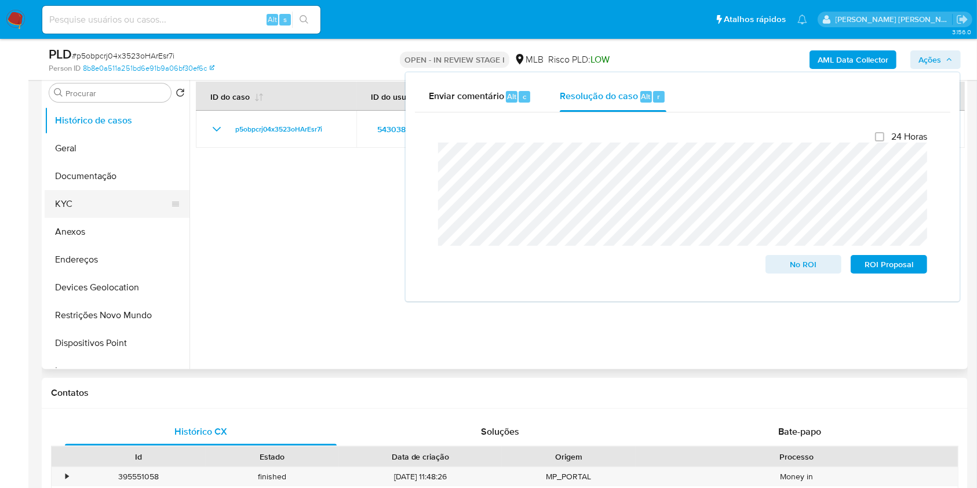
scroll to position [232, 0]
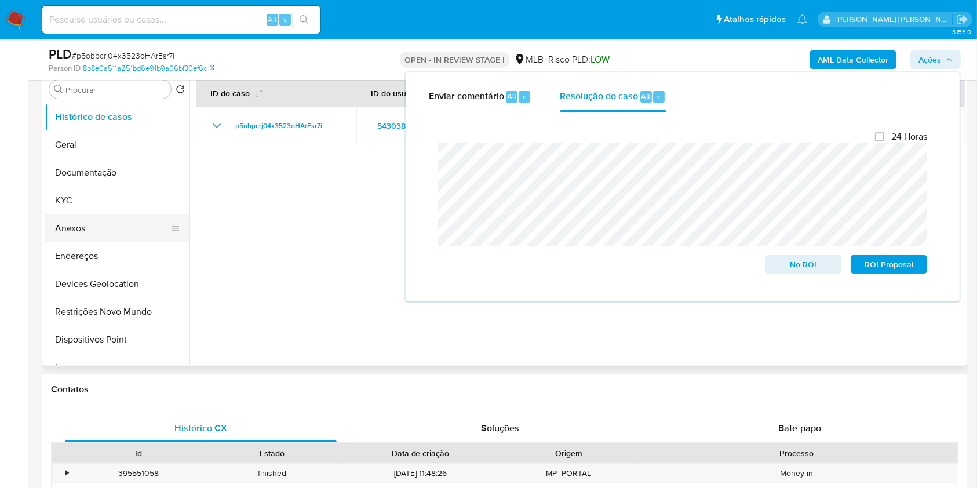
click at [101, 230] on button "Anexos" at bounding box center [113, 228] width 136 height 28
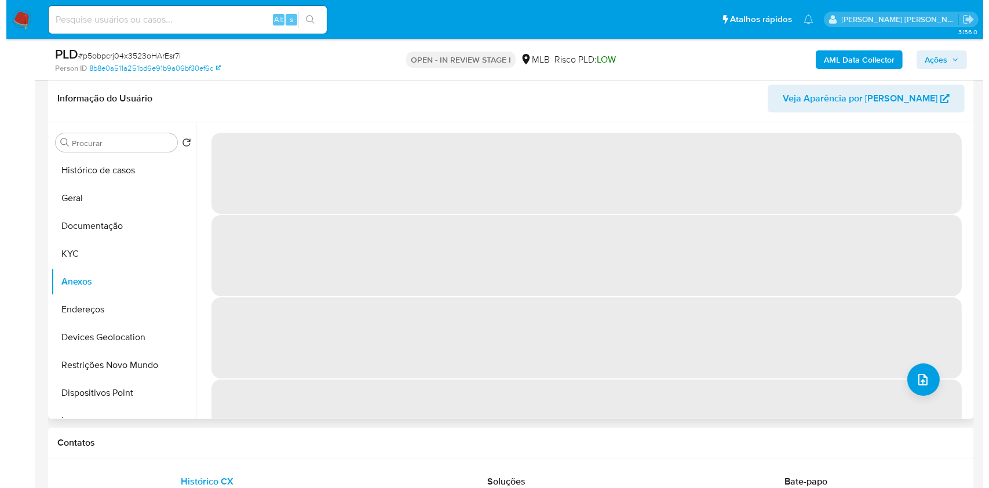
scroll to position [154, 0]
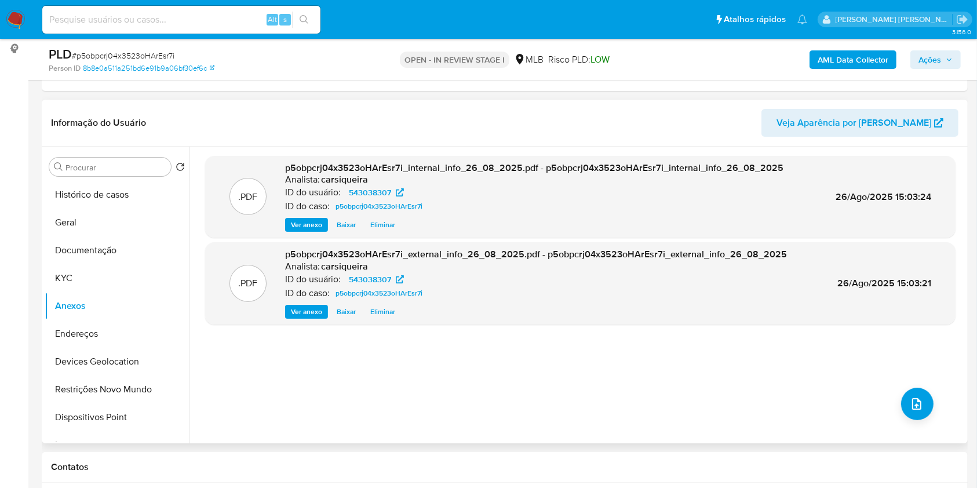
click at [925, 58] on span "Ações" at bounding box center [929, 59] width 23 height 19
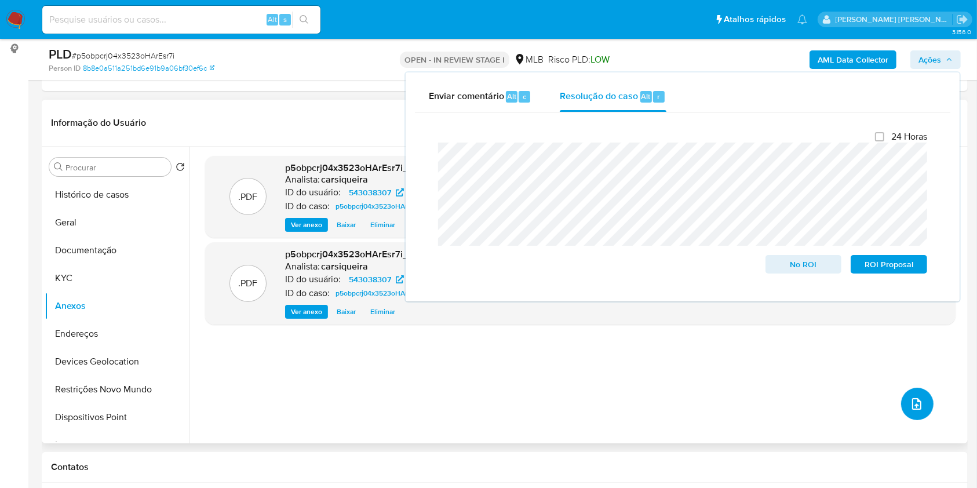
click at [918, 404] on span "upload-file" at bounding box center [917, 404] width 14 height 14
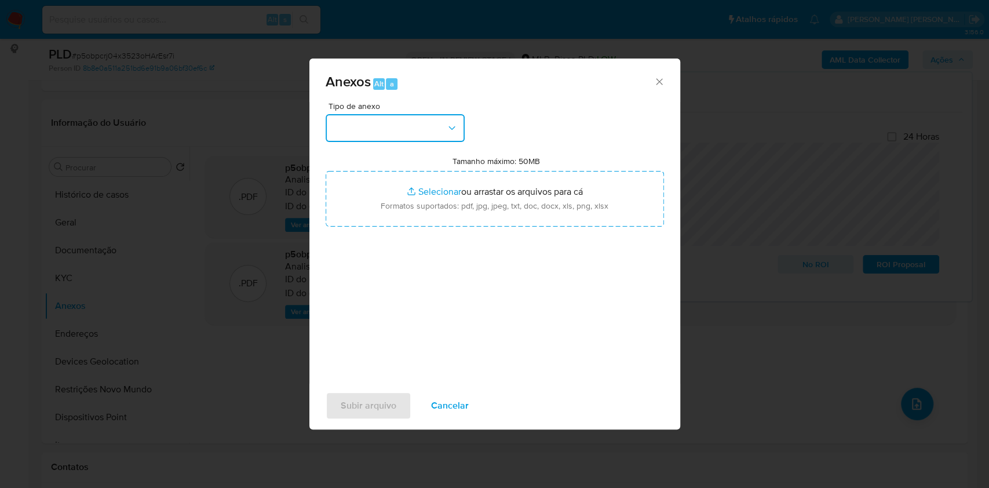
click at [394, 128] on button "button" at bounding box center [395, 128] width 139 height 28
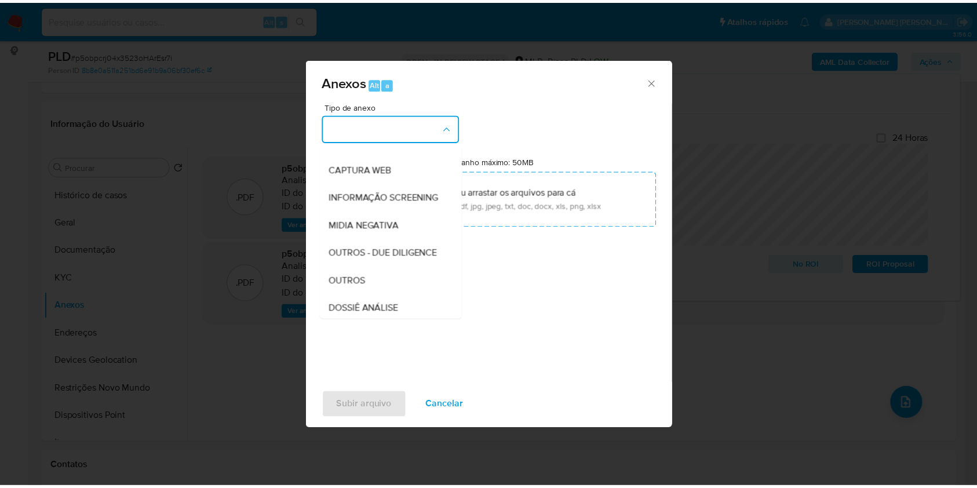
scroll to position [178, 0]
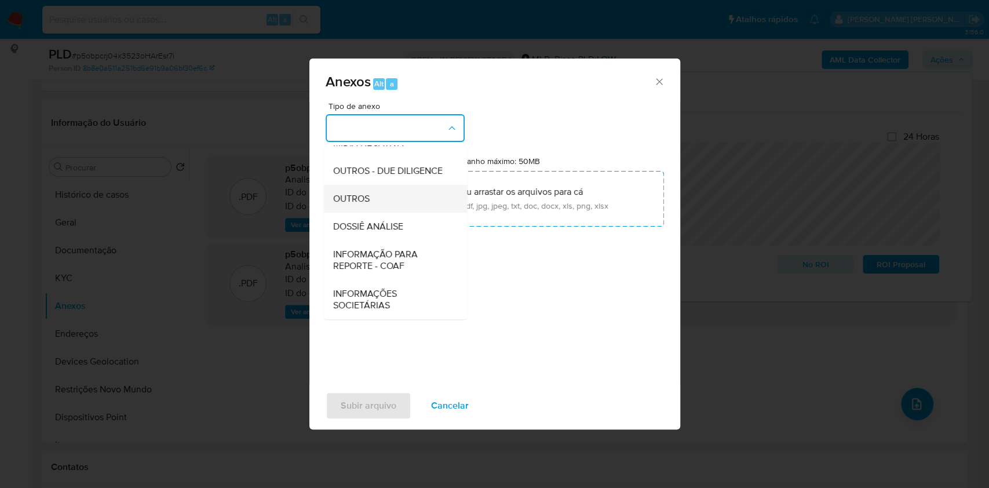
click at [384, 192] on div "OUTROS" at bounding box center [392, 199] width 118 height 28
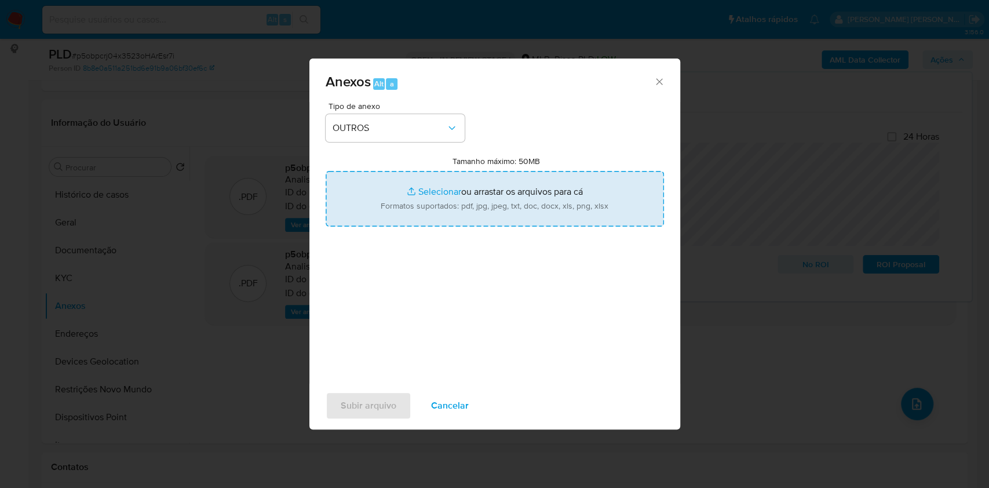
click at [440, 189] on input "Tamanho máximo: 50MB Selecionar arquivos" at bounding box center [495, 199] width 338 height 56
type input "C:\fakepath\CPF 91639964134 - [PERSON_NAME] DOS [PERSON_NAME] - Documentos Goog…"
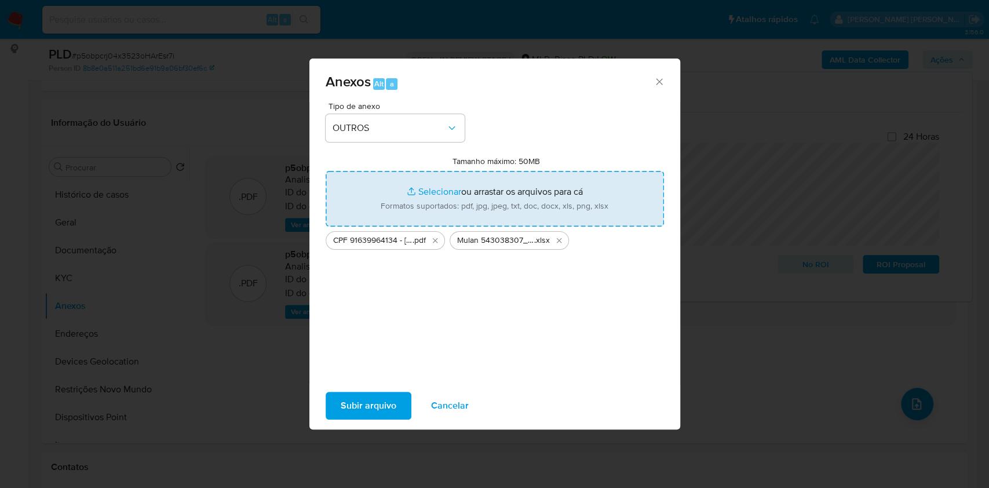
click at [369, 404] on span "Subir arquivo" at bounding box center [369, 405] width 56 height 25
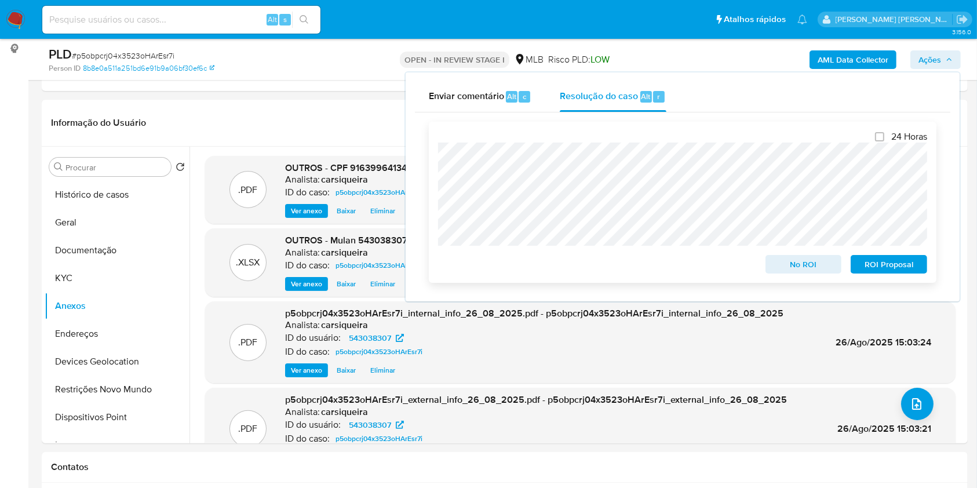
click at [812, 268] on span "No ROI" at bounding box center [803, 264] width 60 height 16
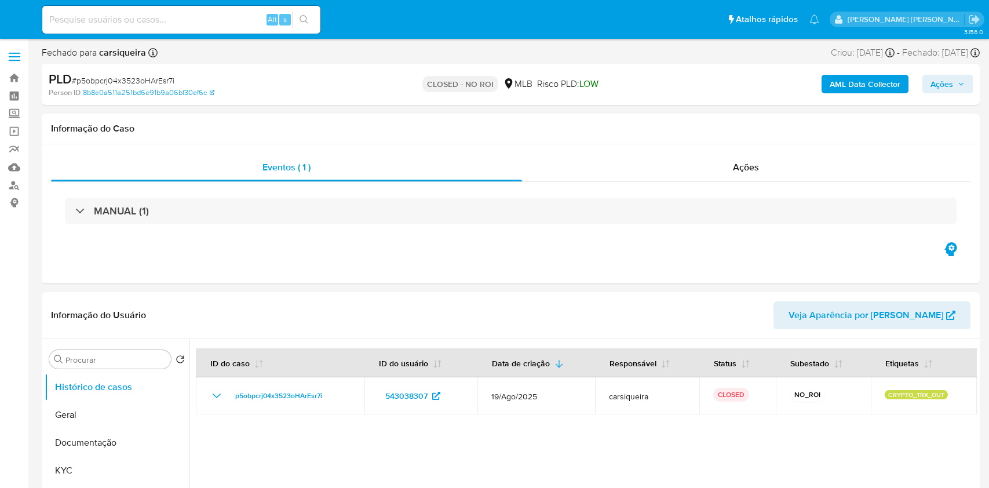
select select "10"
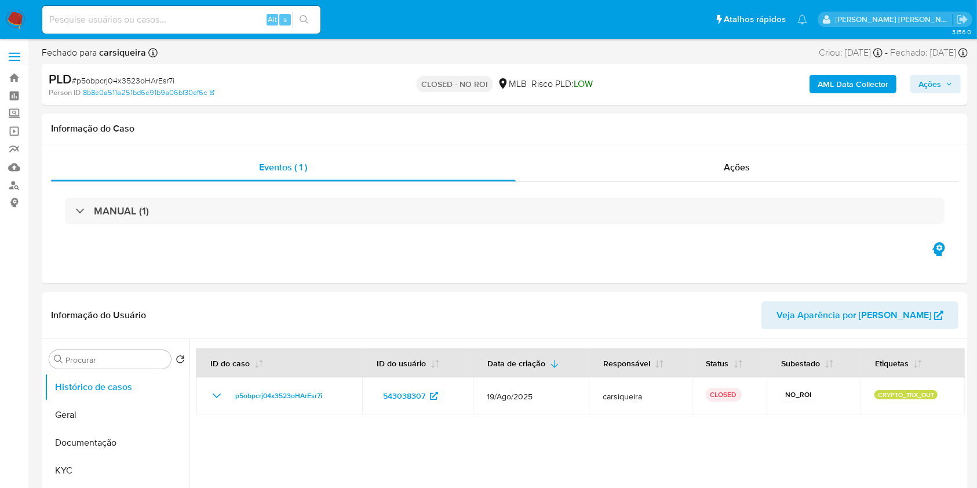
click at [12, 16] on img at bounding box center [16, 20] width 20 height 20
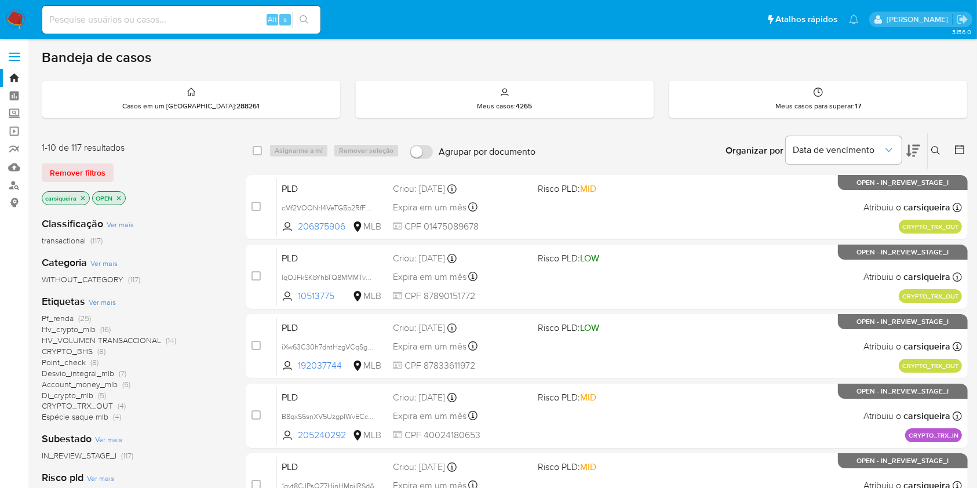
click at [17, 17] on img at bounding box center [16, 20] width 20 height 20
click at [117, 197] on icon "close-filter" at bounding box center [118, 198] width 7 height 7
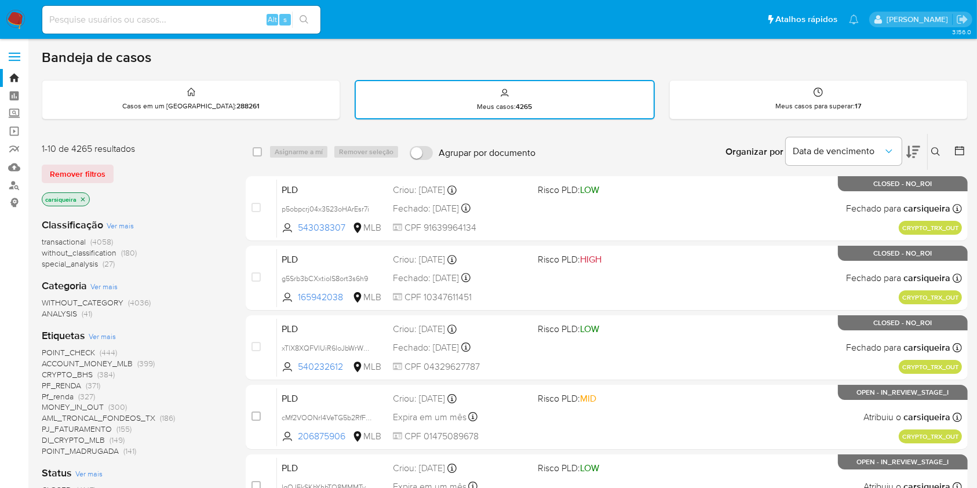
click at [963, 151] on icon at bounding box center [960, 151] width 12 height 12
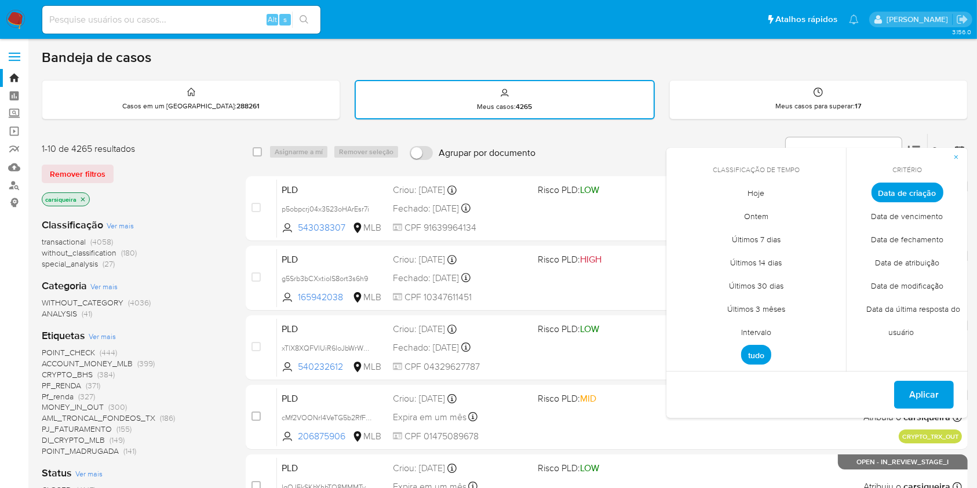
drag, startPoint x: 928, startPoint y: 236, endPoint x: 913, endPoint y: 235, distance: 15.2
click at [926, 236] on span "Data de fechamento" at bounding box center [907, 240] width 97 height 24
click at [755, 183] on span "Hoje" at bounding box center [756, 193] width 41 height 24
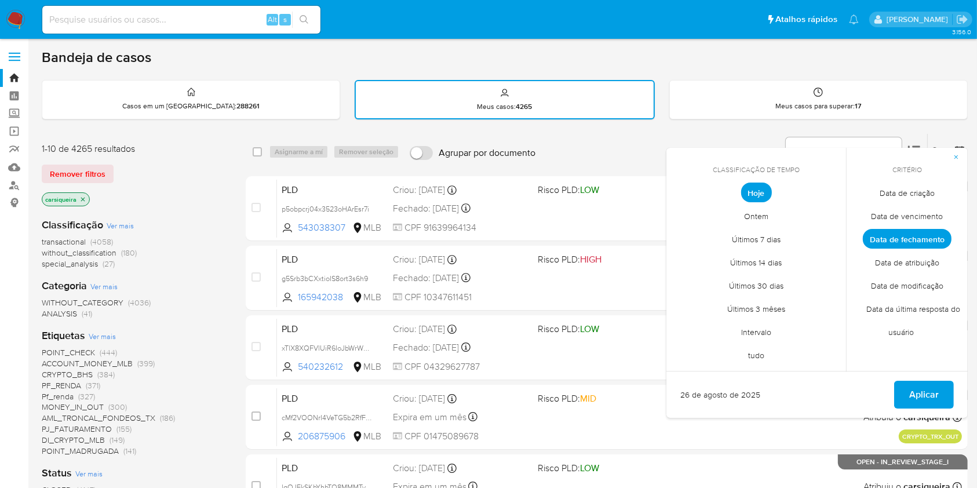
click at [917, 393] on span "Aplicar" at bounding box center [924, 394] width 30 height 25
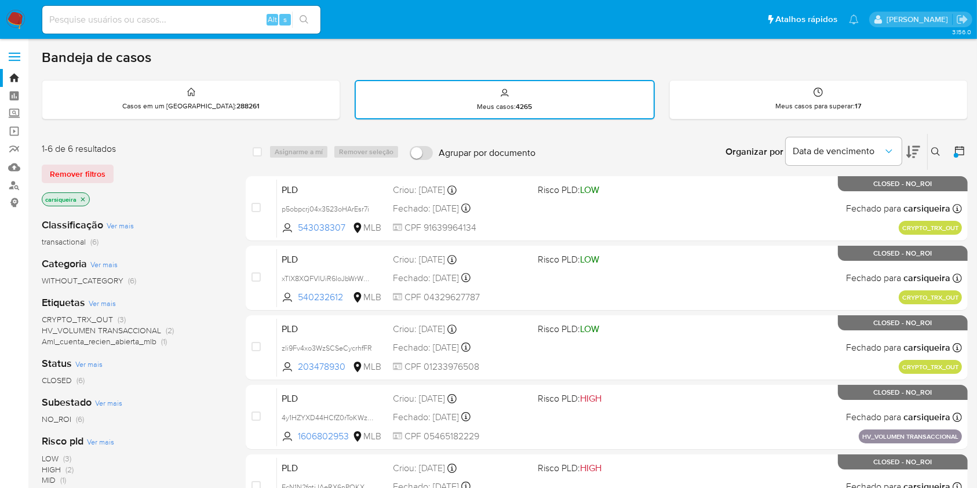
click at [63, 420] on span "NO_ROI" at bounding box center [57, 419] width 30 height 12
click at [2, 22] on nav "Pausado Ver notificaciones Alt s Atalhos rápidos Presiona las siguientes teclas…" at bounding box center [488, 19] width 977 height 39
drag, startPoint x: 162, startPoint y: 21, endPoint x: 300, endPoint y: 21, distance: 137.9
click at [162, 21] on input at bounding box center [181, 19] width 278 height 15
paste input "XxWG5DejCsAJeVvPa0Rir6Od"
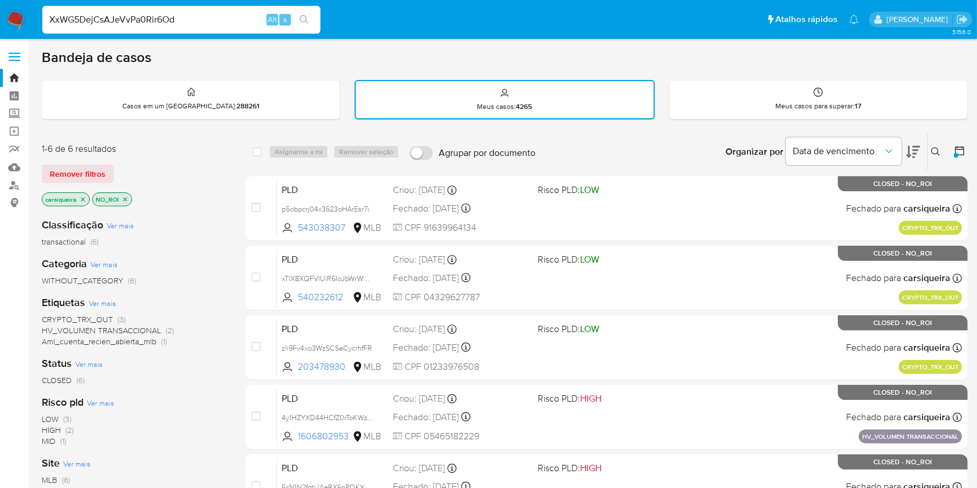
click at [316, 20] on input "XxWG5DejCsAJeVvPa0Rir6Od" at bounding box center [181, 19] width 278 height 15
type input "XxWG5DejCsAJeVvPa0Rir6Od"
click at [304, 21] on icon "search-icon" at bounding box center [304, 19] width 9 height 9
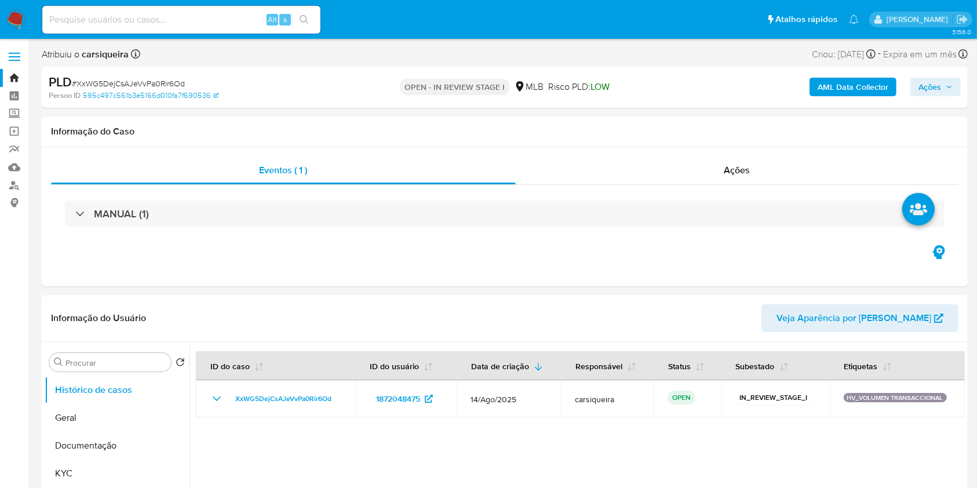
select select "10"
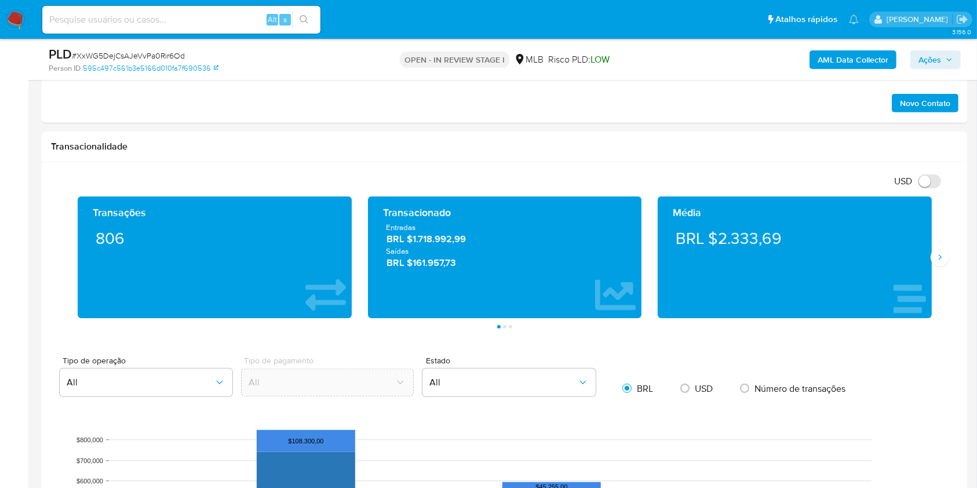
scroll to position [674, 0]
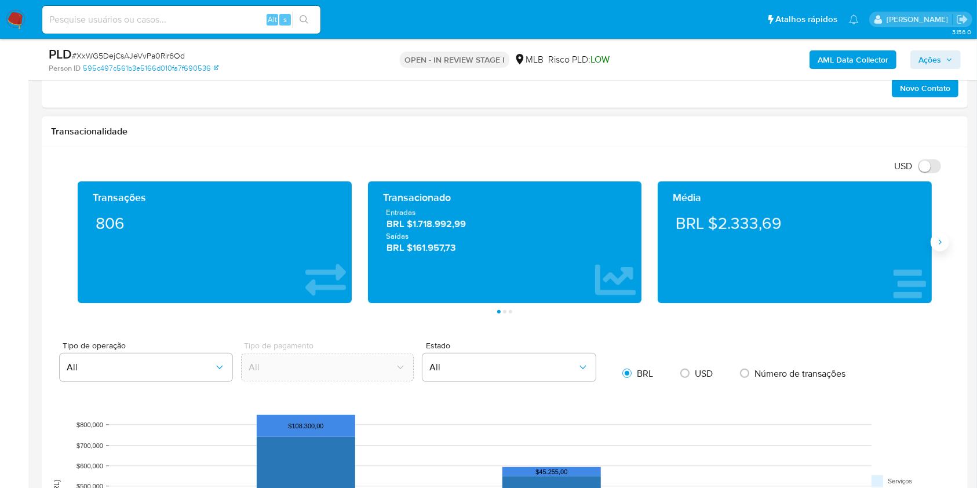
click at [939, 246] on icon "Siguiente" at bounding box center [939, 242] width 9 height 9
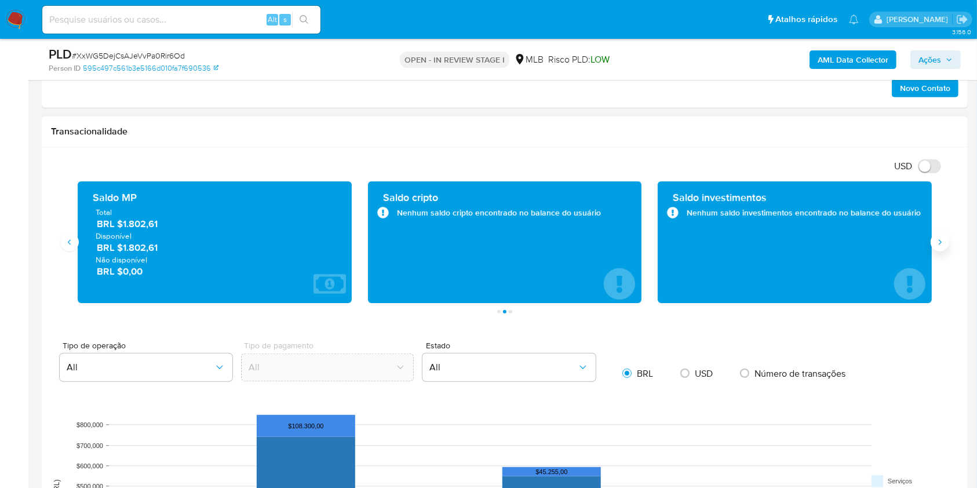
click at [939, 246] on icon "Siguiente" at bounding box center [939, 242] width 9 height 9
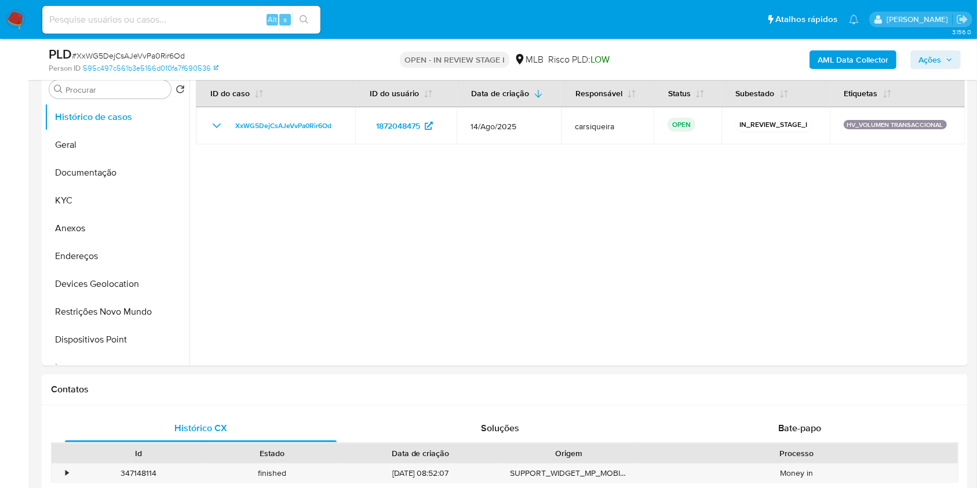
scroll to position [210, 0]
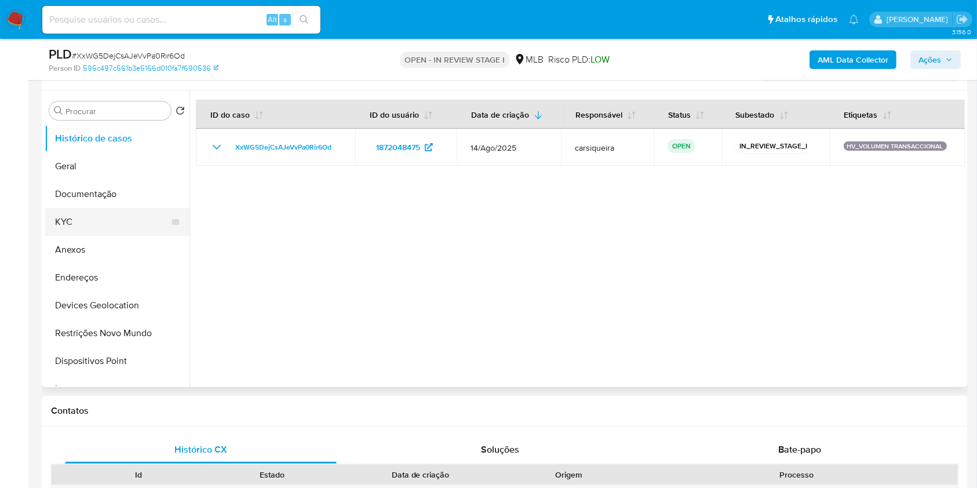
click at [121, 220] on button "KYC" at bounding box center [113, 222] width 136 height 28
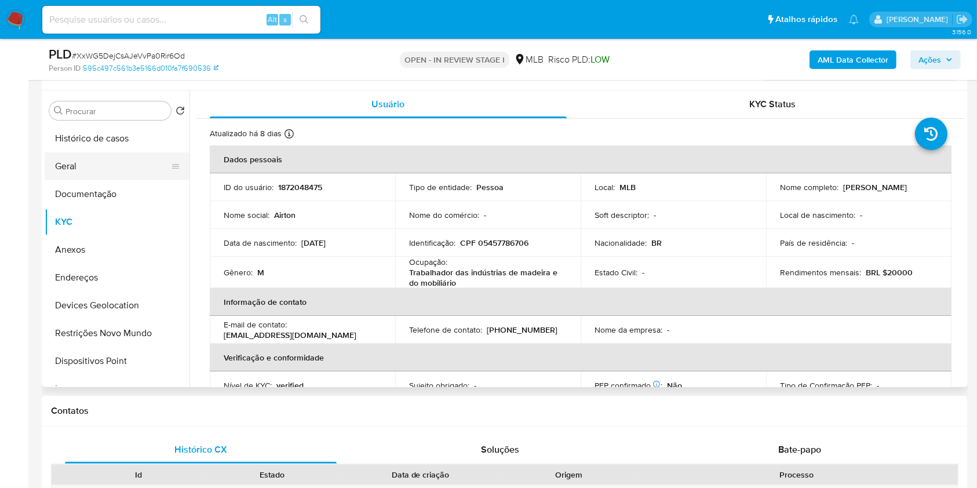
click at [68, 160] on button "Geral" at bounding box center [113, 166] width 136 height 28
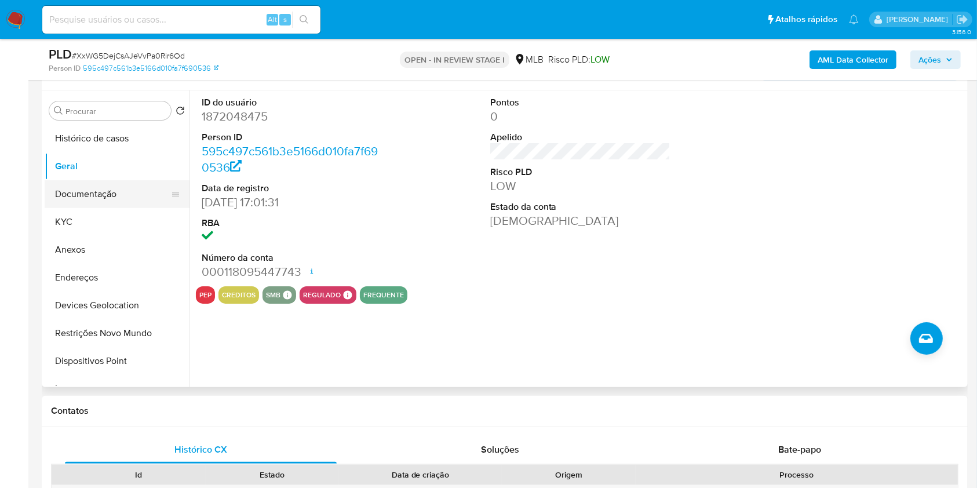
click at [66, 200] on button "Documentação" at bounding box center [113, 194] width 136 height 28
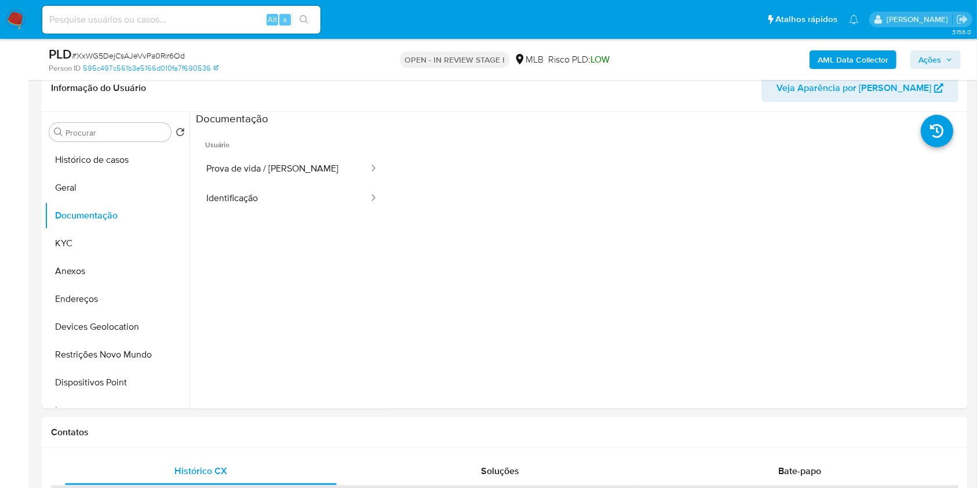
scroll to position [148, 0]
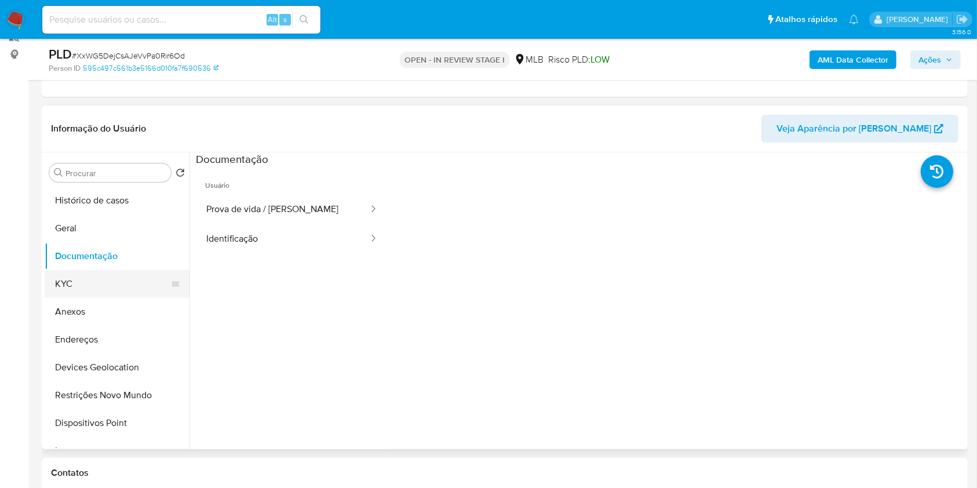
click at [105, 276] on button "KYC" at bounding box center [113, 284] width 136 height 28
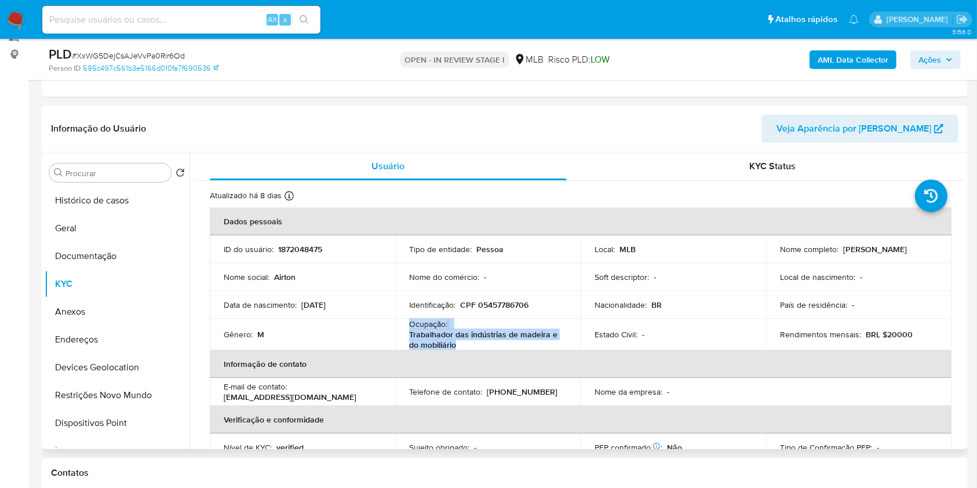
drag, startPoint x: 464, startPoint y: 344, endPoint x: 402, endPoint y: 324, distance: 65.0
click at [402, 324] on td "Ocupação : Trabalhador das indústrias de madeira e do mobiliário" at bounding box center [487, 334] width 185 height 31
copy div "Ocupação : Trabalhador das indústrias de madeira e do mobiliário"
click at [841, 59] on b "AML Data Collector" at bounding box center [852, 59] width 71 height 19
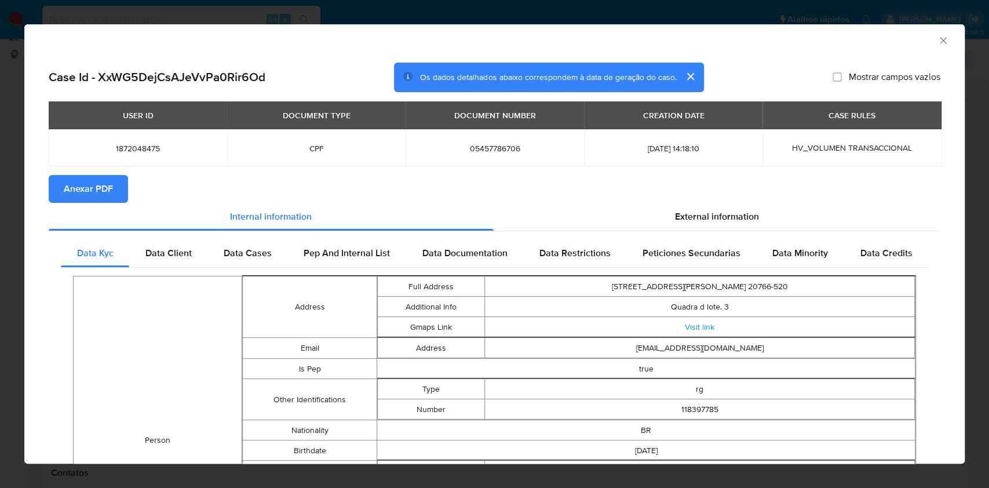
click at [76, 189] on span "Anexar PDF" at bounding box center [88, 188] width 49 height 25
click at [0, 169] on div "AML Data Collector Case Id - XxWG5DejCsAJeVvPa0Rir6Od Os dados detalhados abaix…" at bounding box center [494, 244] width 989 height 488
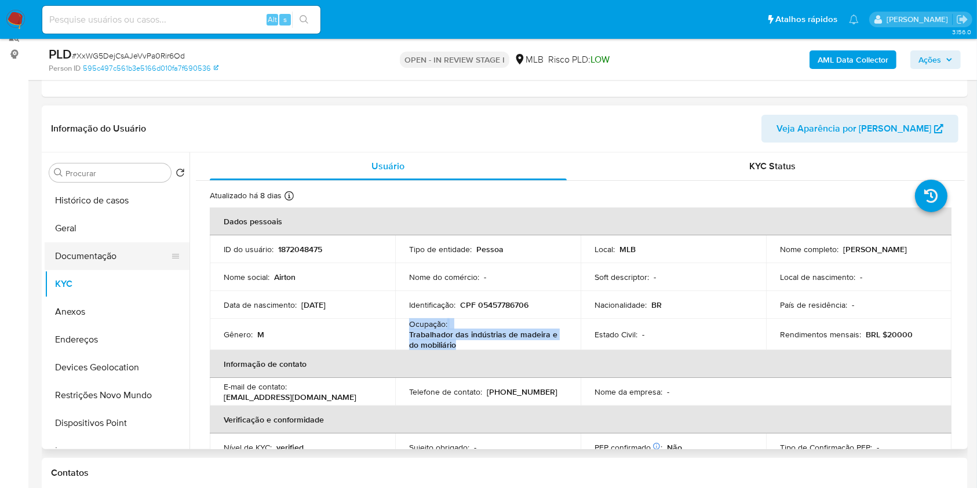
click at [97, 254] on button "Documentação" at bounding box center [113, 256] width 136 height 28
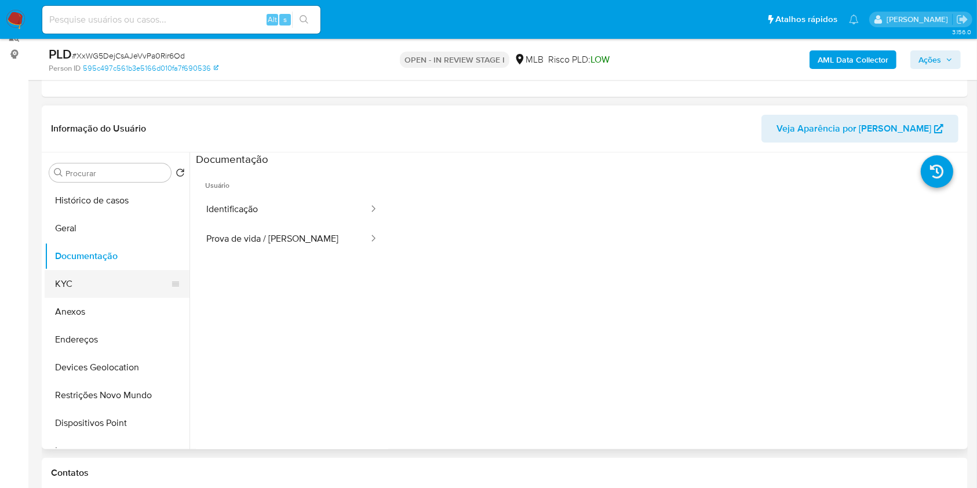
click at [90, 286] on button "KYC" at bounding box center [113, 284] width 136 height 28
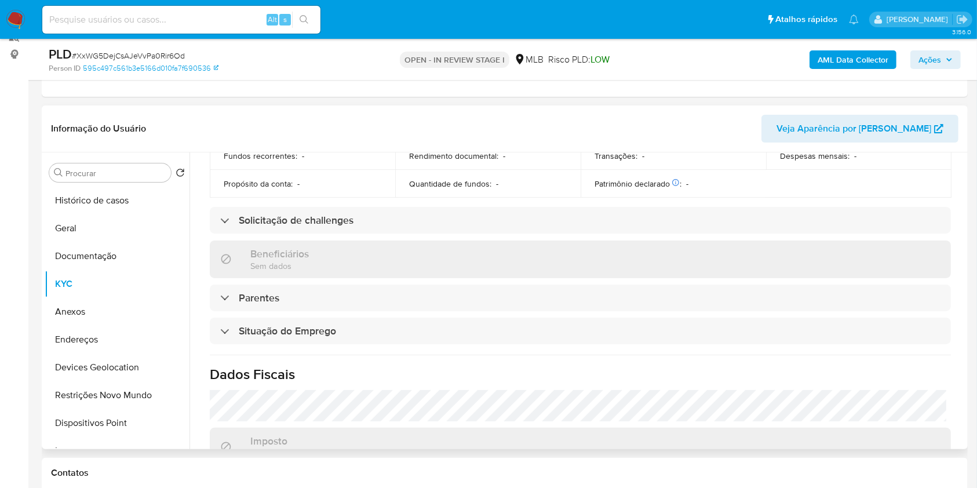
scroll to position [32, 0]
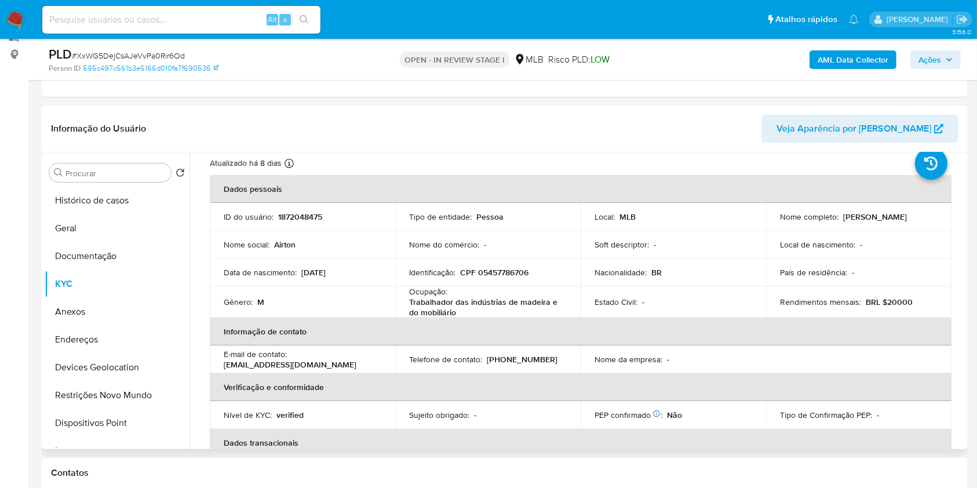
click at [506, 272] on p "CPF 05457786706" at bounding box center [494, 272] width 68 height 10
copy p "05457786706"
drag, startPoint x: 918, startPoint y: 217, endPoint x: 839, endPoint y: 215, distance: 78.2
click at [839, 215] on div "Nome completo : Airton Batista Ribeiro" at bounding box center [859, 216] width 158 height 10
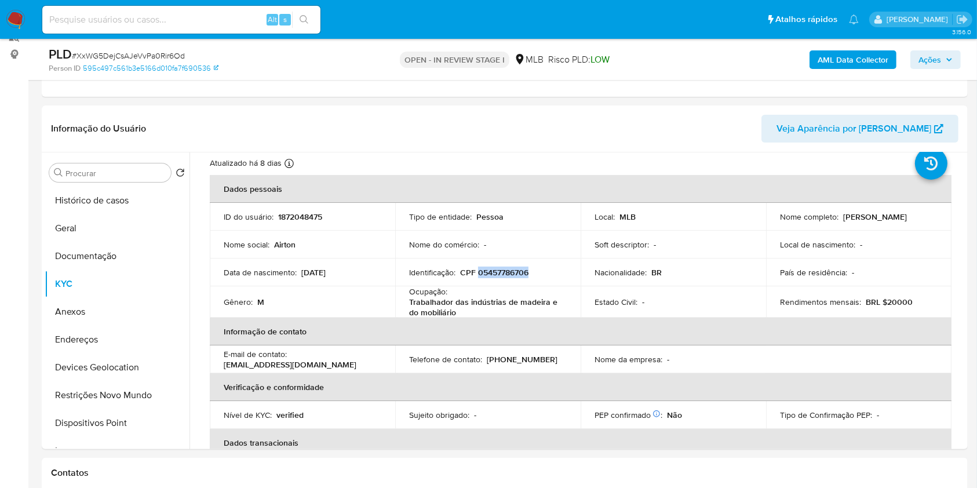
copy p "Airton Batista Ribeiro"
click at [510, 269] on p "CPF 05457786706" at bounding box center [494, 272] width 68 height 10
click at [510, 271] on p "CPF 05457786706" at bounding box center [494, 272] width 68 height 10
copy p "05457786706"
drag, startPoint x: 926, startPoint y: 220, endPoint x: 840, endPoint y: 217, distance: 85.8
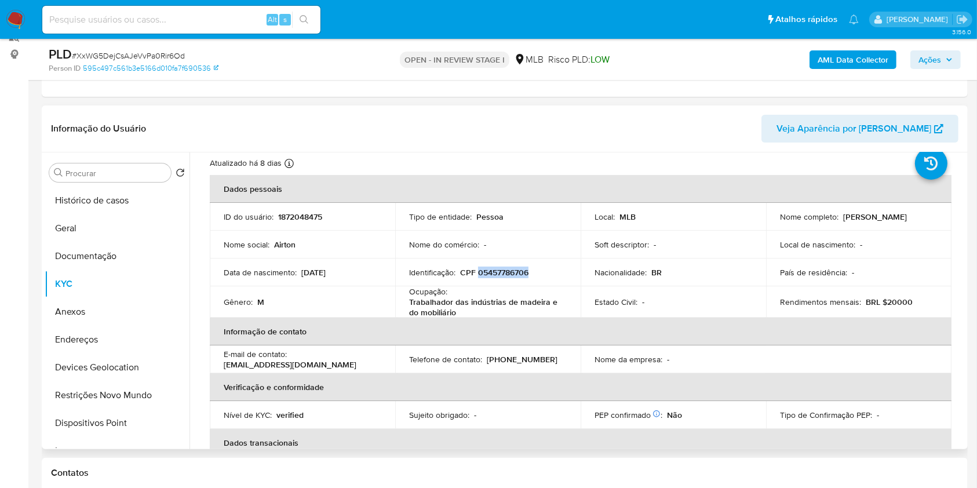
click at [840, 217] on div "Nome completo : Airton Batista Ribeiro" at bounding box center [859, 216] width 158 height 10
copy p "Airton Batista Ribeiro"
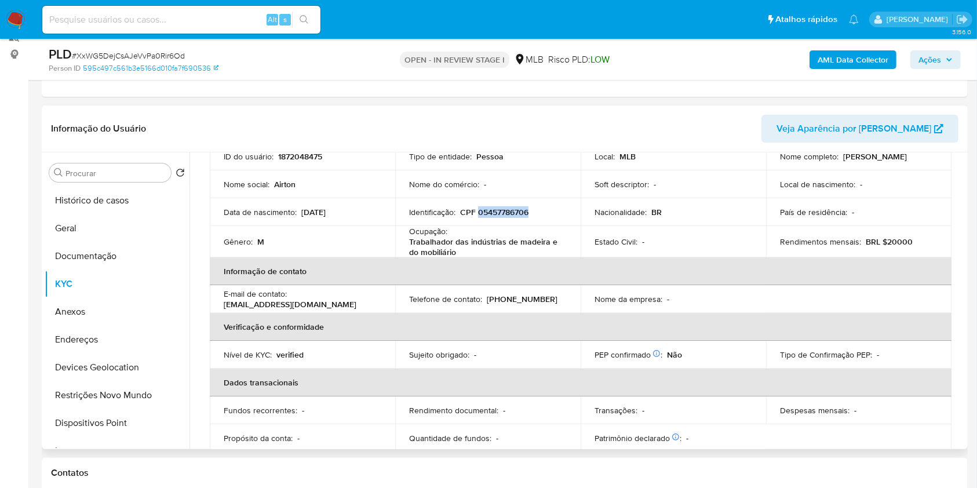
scroll to position [496, 0]
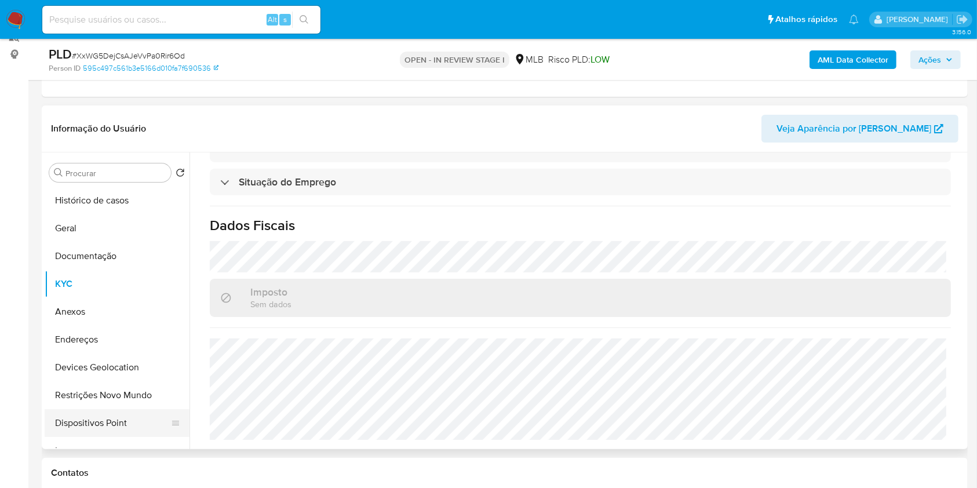
click at [118, 419] on button "Dispositivos Point" at bounding box center [113, 423] width 136 height 28
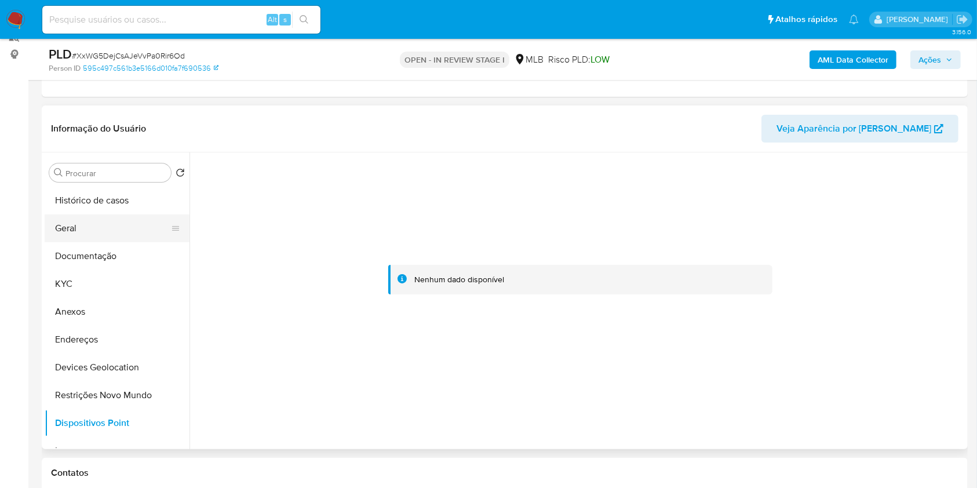
click at [75, 233] on button "Geral" at bounding box center [113, 228] width 136 height 28
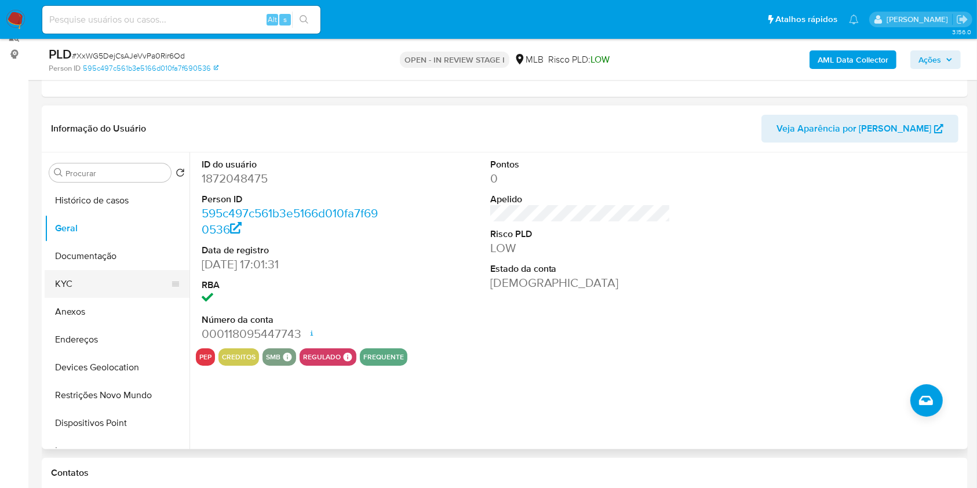
click at [112, 281] on button "KYC" at bounding box center [113, 284] width 136 height 28
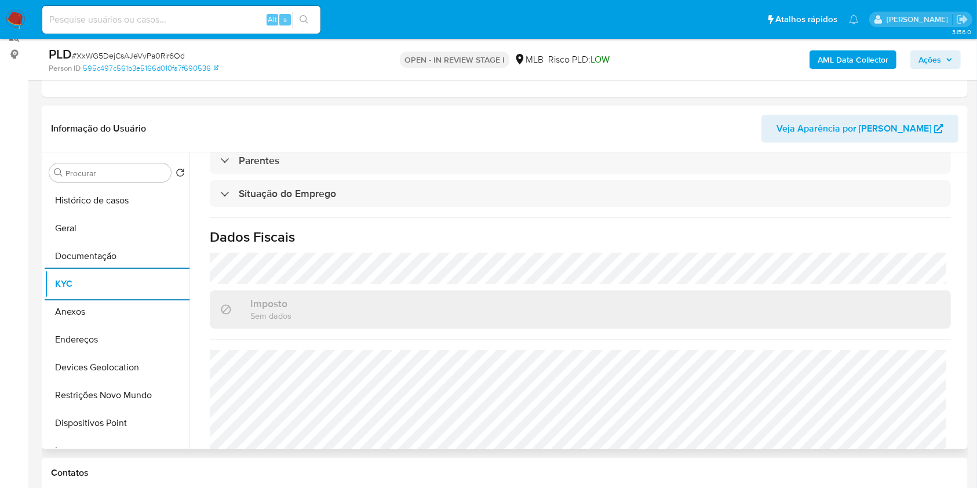
scroll to position [496, 0]
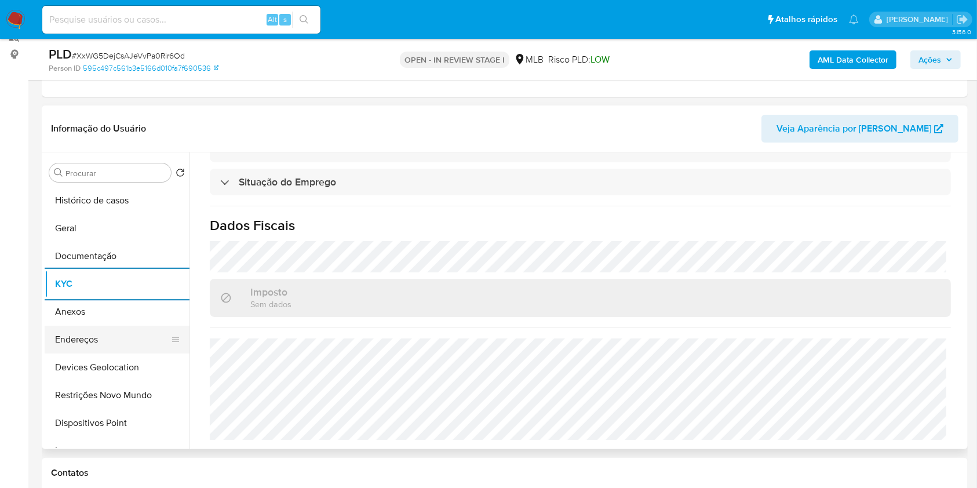
click at [118, 344] on button "Endereços" at bounding box center [113, 340] width 136 height 28
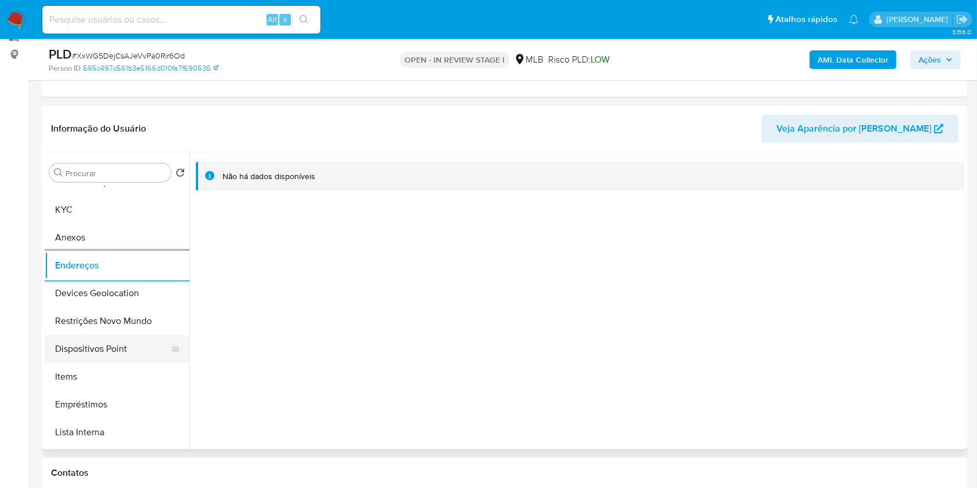
scroll to position [154, 0]
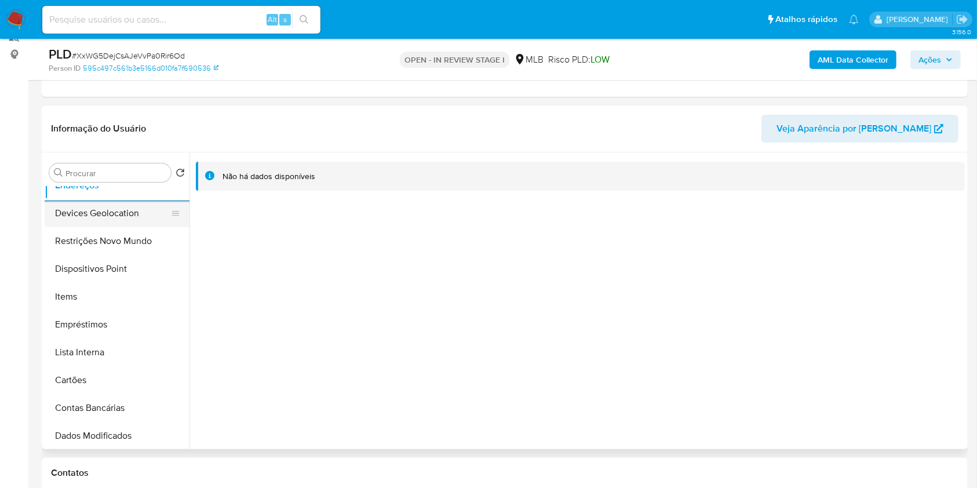
click at [107, 212] on button "Devices Geolocation" at bounding box center [113, 213] width 136 height 28
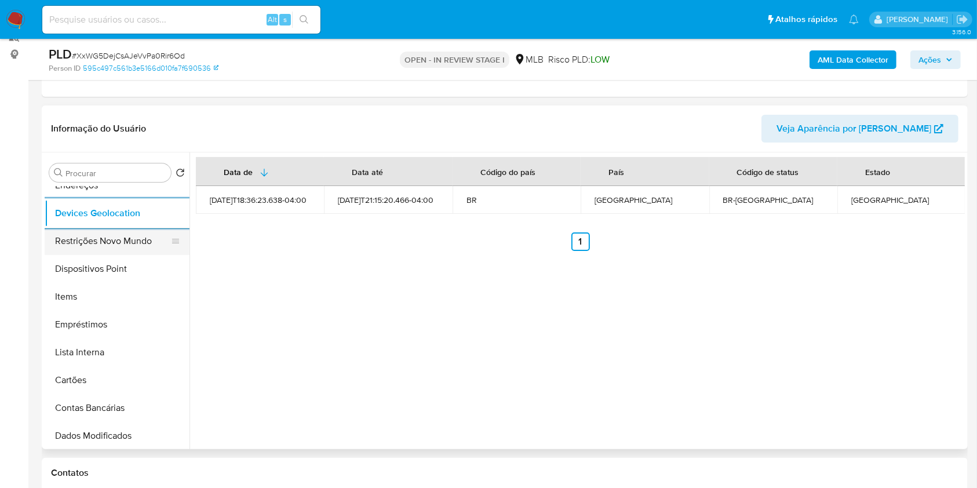
click at [101, 233] on button "Restrições Novo Mundo" at bounding box center [113, 241] width 136 height 28
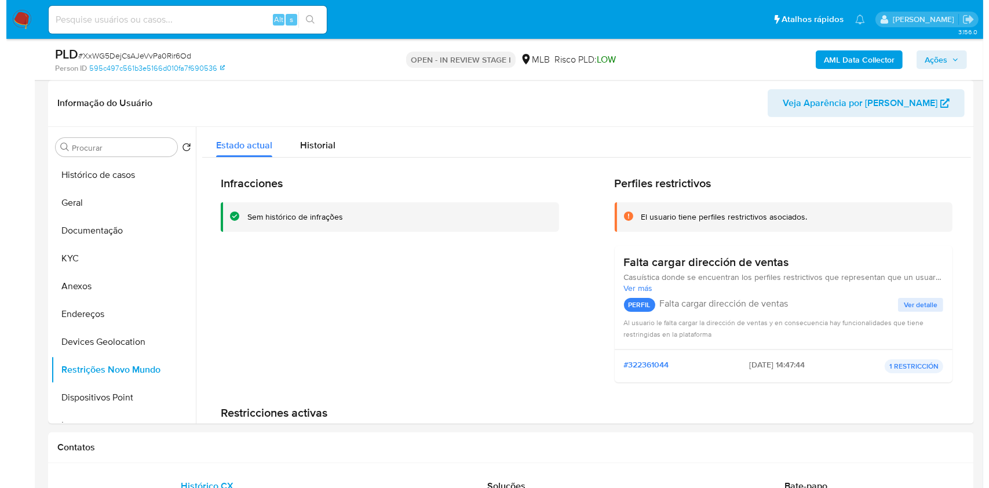
scroll to position [176, 0]
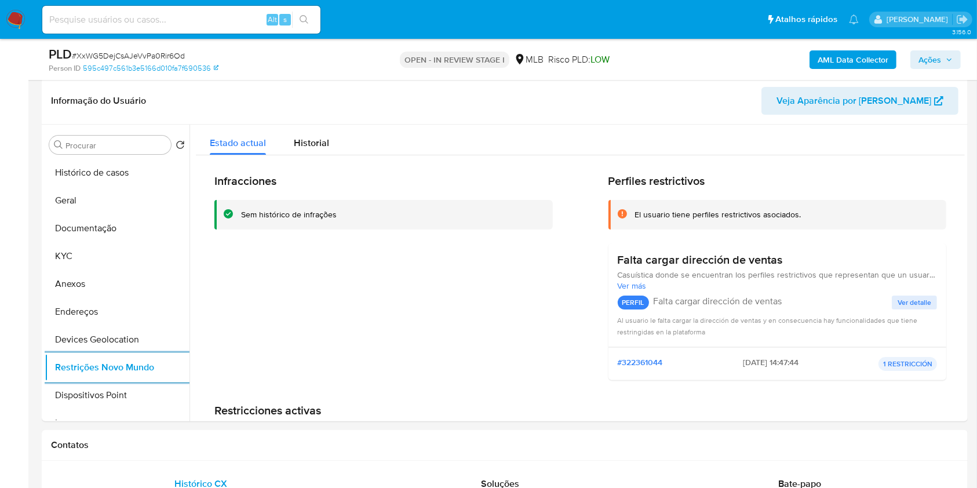
click at [842, 59] on b "AML Data Collector" at bounding box center [852, 59] width 71 height 19
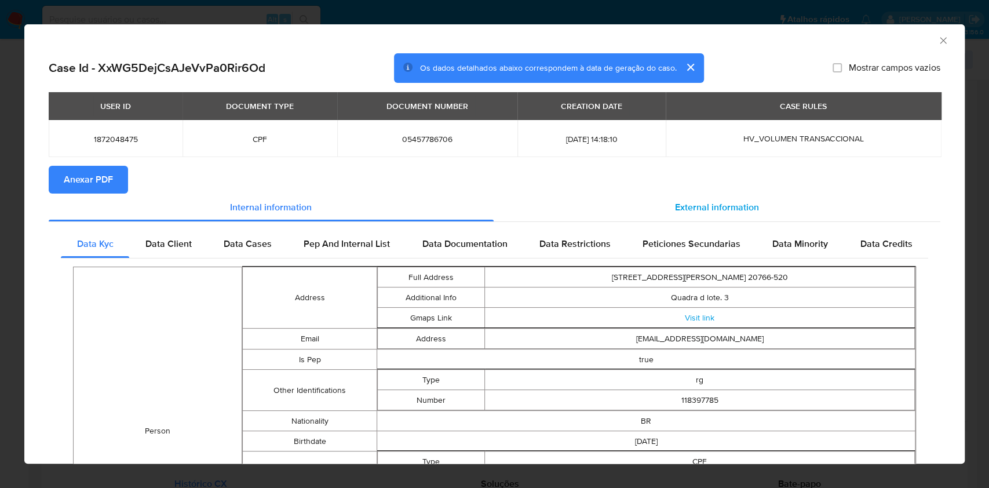
click at [701, 202] on span "External information" at bounding box center [717, 206] width 84 height 13
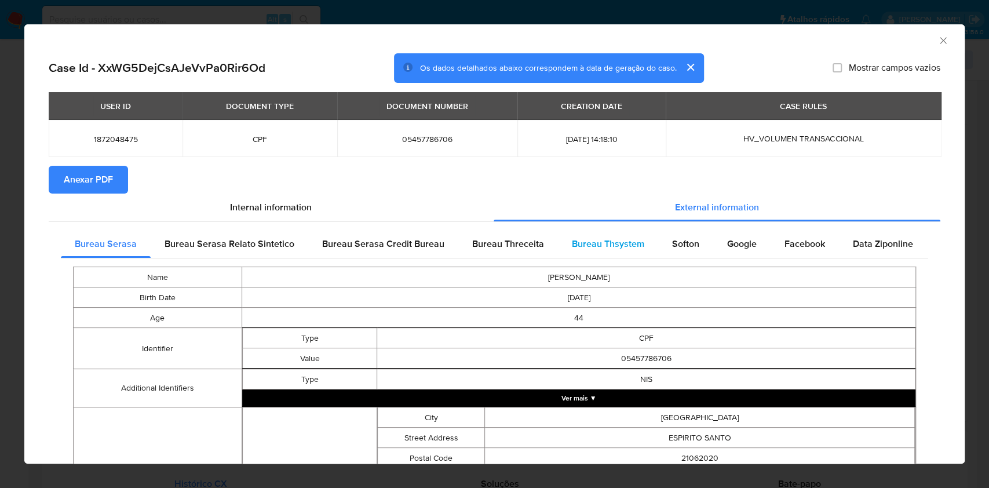
click at [607, 232] on div "Bureau Thsystem" at bounding box center [608, 244] width 100 height 28
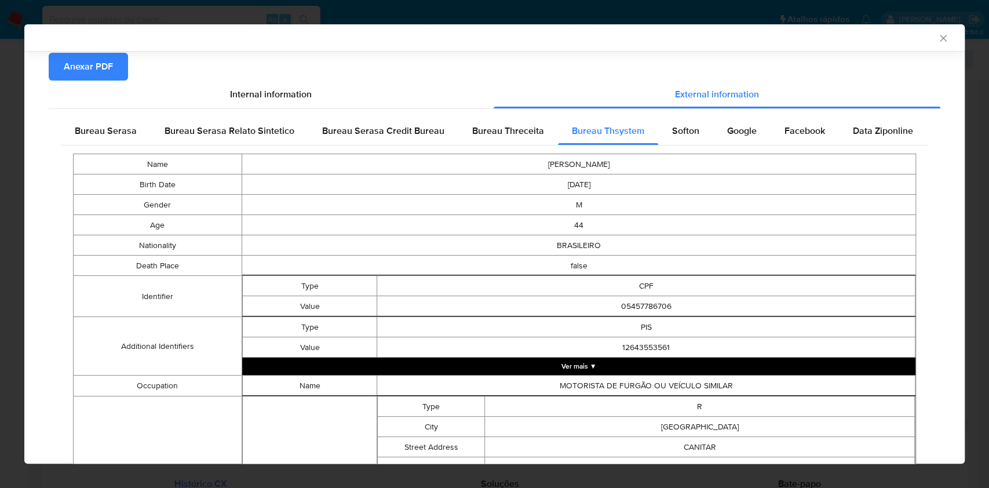
scroll to position [551, 0]
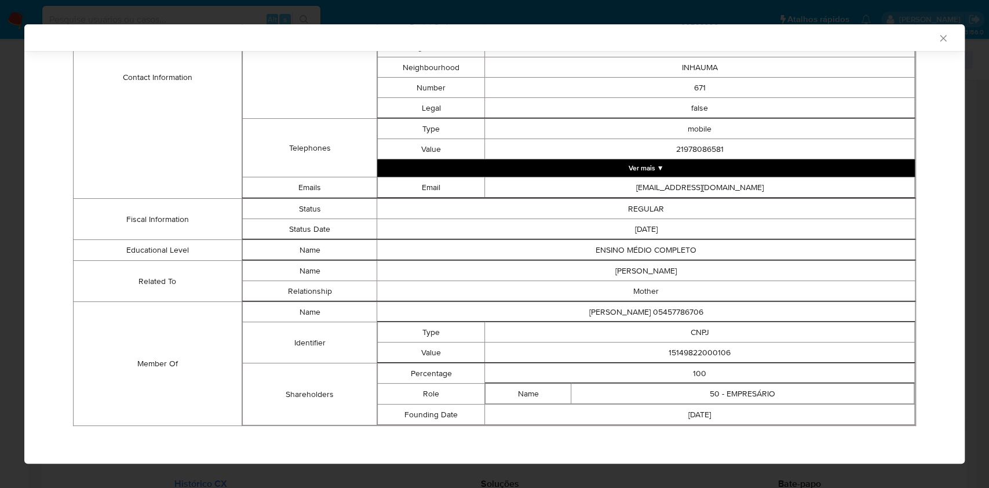
click at [700, 345] on td "15149822000106" at bounding box center [700, 352] width 430 height 20
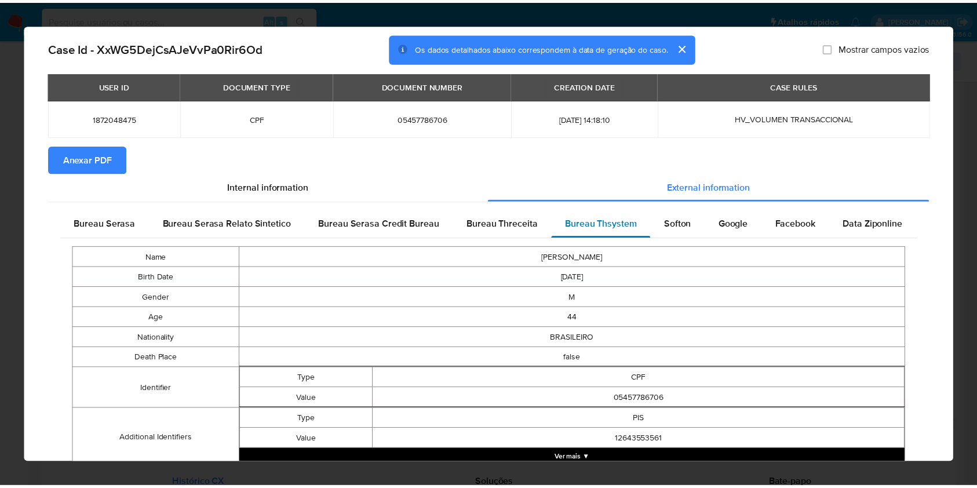
scroll to position [10, 0]
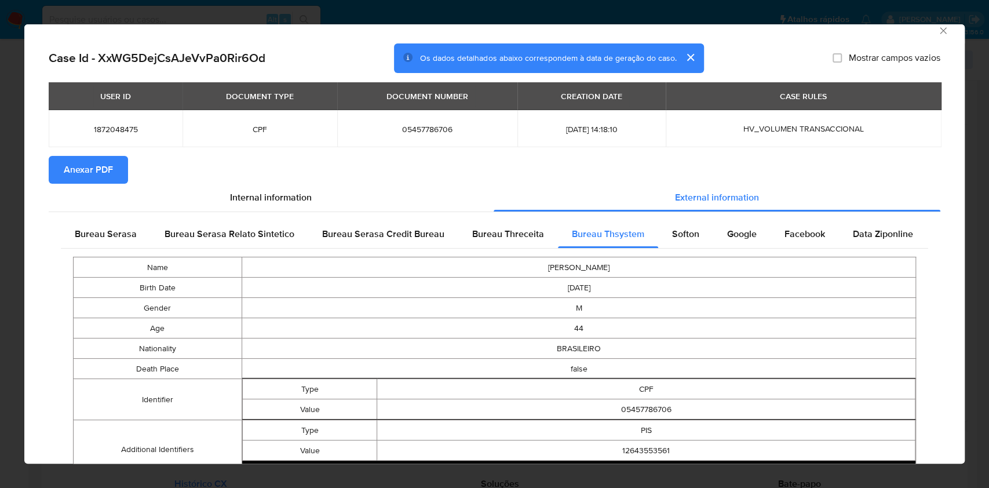
click at [400, 128] on span "05457786706" at bounding box center [427, 129] width 152 height 10
copy span "05457786706"
click at [0, 211] on div "AML Data Collector Case Id - XxWG5DejCsAJeVvPa0Rir6Od Os dados detalhados abaix…" at bounding box center [494, 244] width 989 height 488
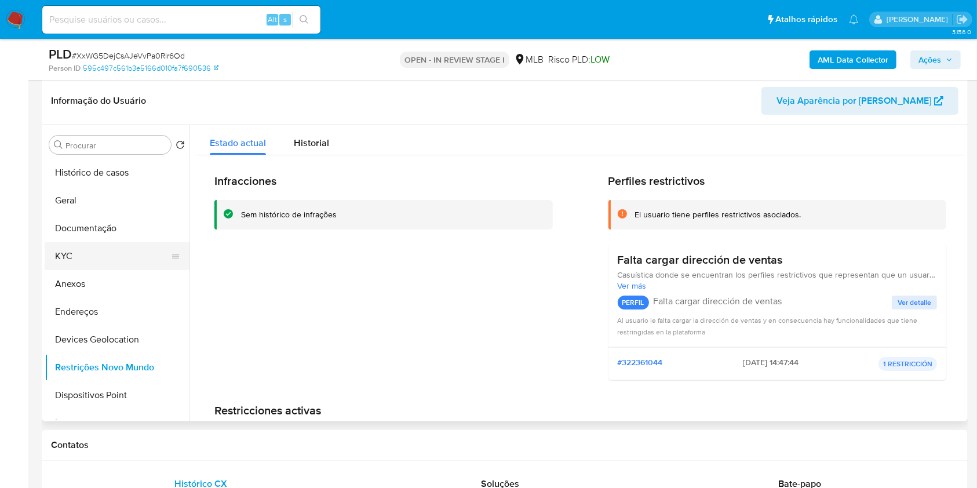
click at [98, 261] on button "KYC" at bounding box center [113, 256] width 136 height 28
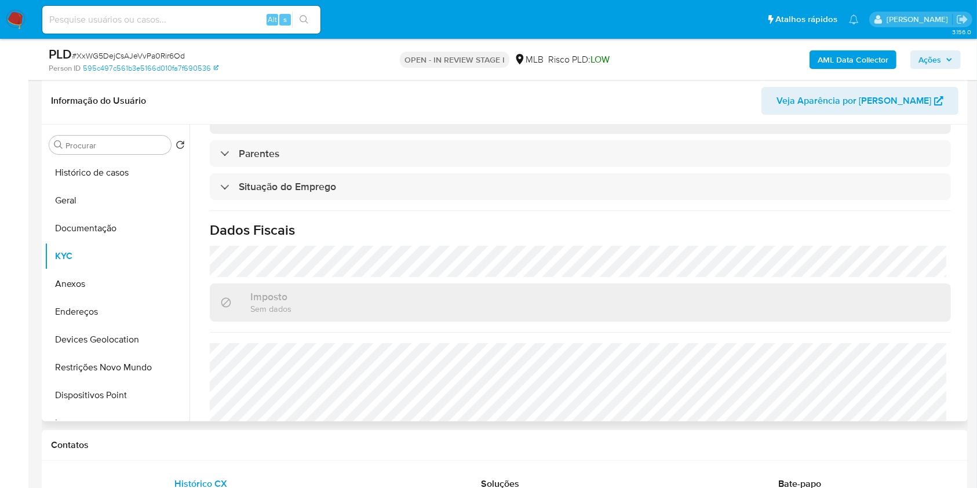
scroll to position [496, 0]
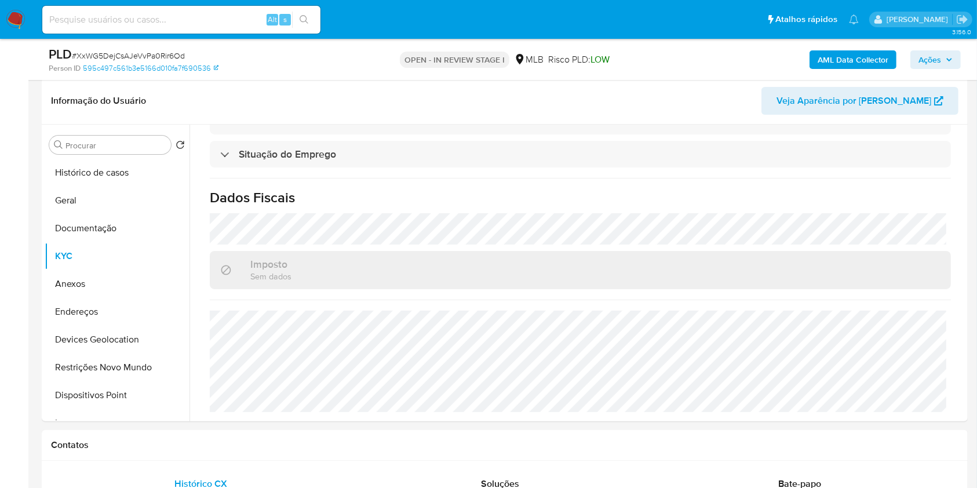
click at [936, 60] on span "Ações" at bounding box center [929, 59] width 23 height 19
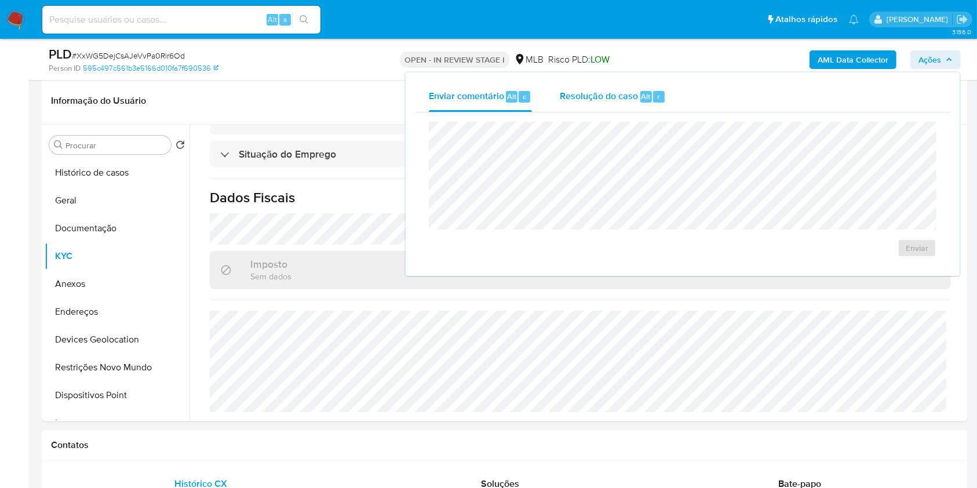
click at [591, 87] on div "Resolução do caso Alt r" at bounding box center [613, 97] width 106 height 30
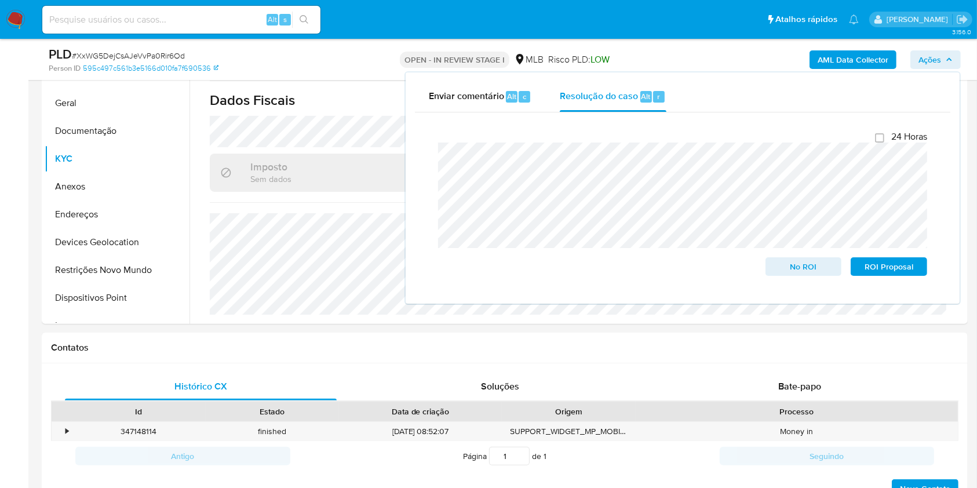
scroll to position [266, 0]
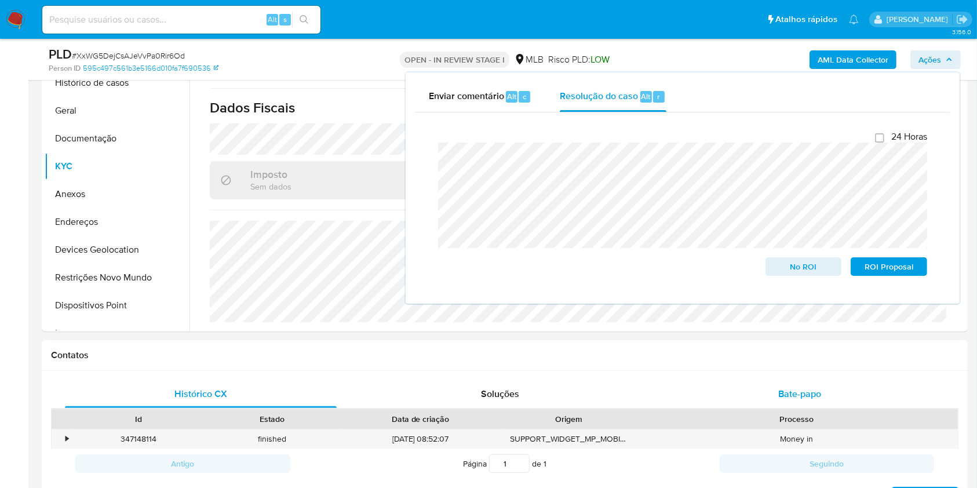
click at [773, 380] on div "Bate-papo" at bounding box center [800, 394] width 272 height 28
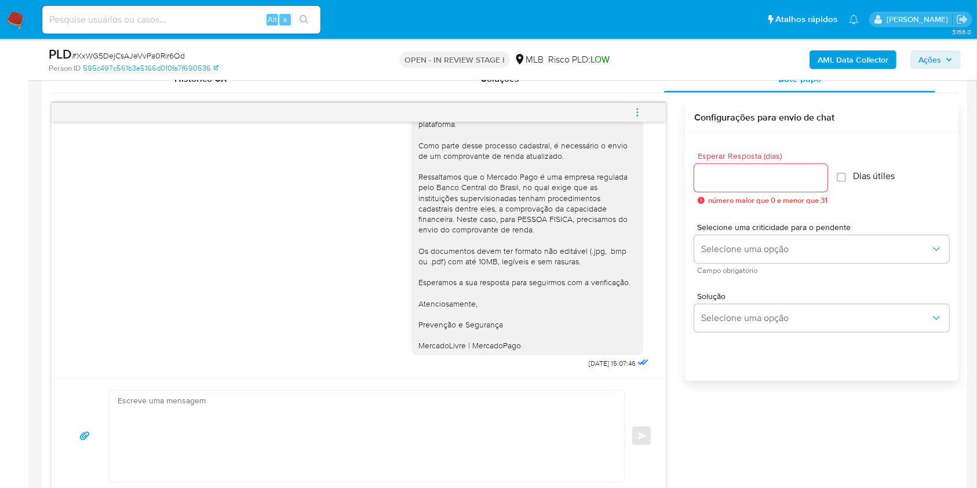
scroll to position [584, 0]
drag, startPoint x: 556, startPoint y: 362, endPoint x: 597, endPoint y: 360, distance: 40.6
click at [597, 360] on div "Ola, Estamos realizando uma verificação adicional de segurança em contas de usu…" at bounding box center [531, 215] width 240 height 308
copy span "18/08/2025"
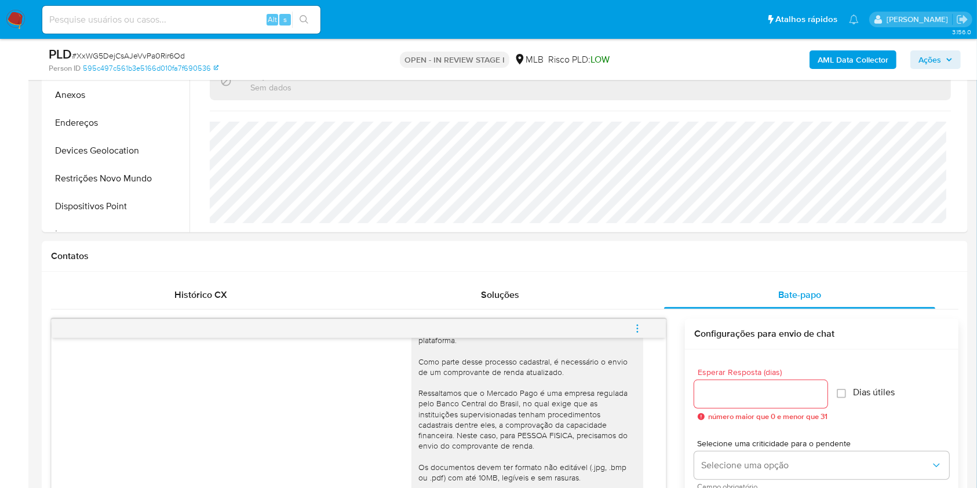
scroll to position [121, 0]
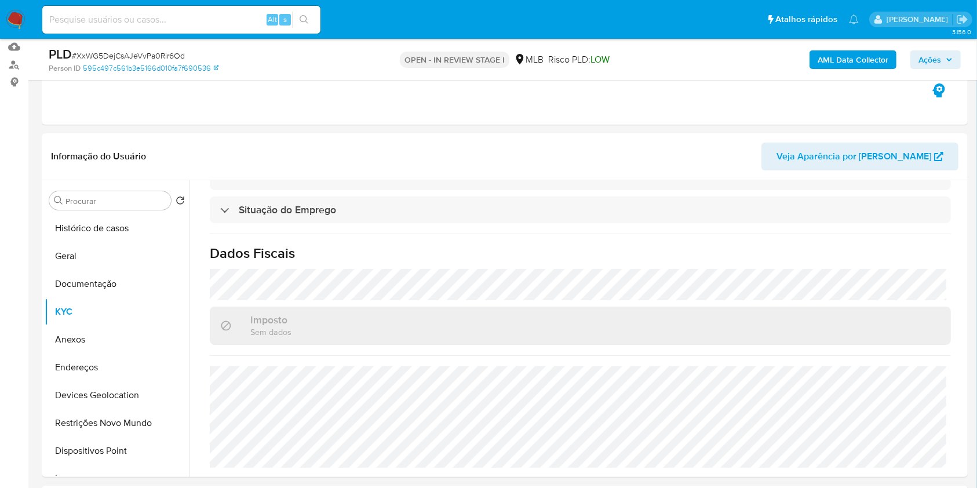
click at [944, 67] on button "Ações" at bounding box center [935, 59] width 50 height 19
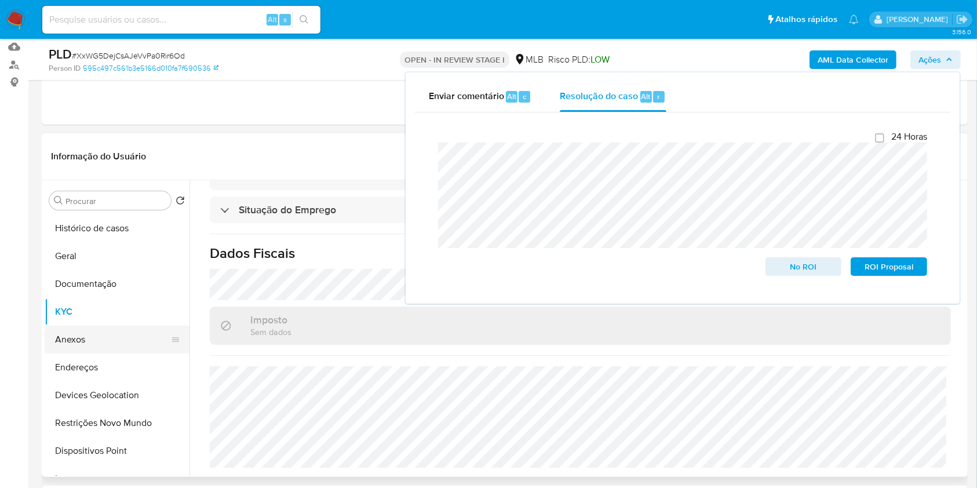
click at [98, 341] on button "Anexos" at bounding box center [113, 340] width 136 height 28
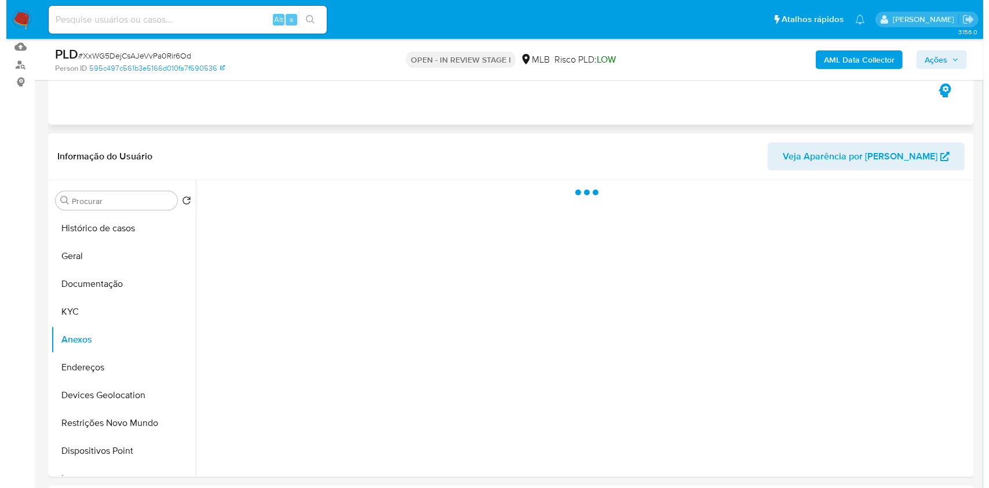
scroll to position [0, 0]
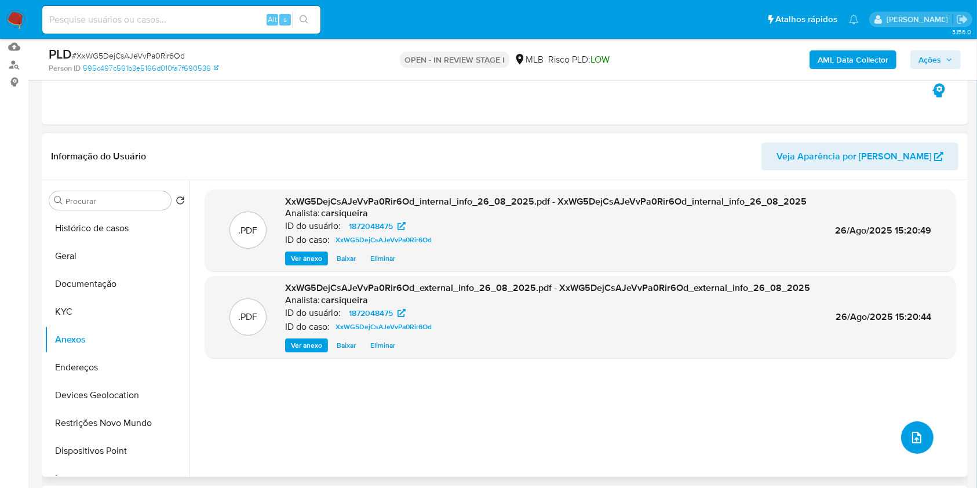
click at [918, 432] on span "upload-file" at bounding box center [917, 437] width 14 height 14
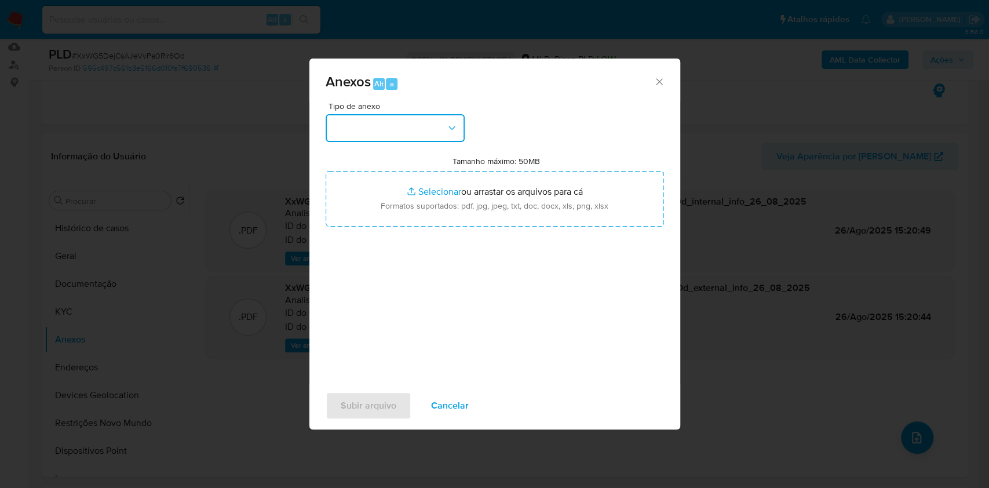
click at [426, 124] on button "button" at bounding box center [395, 128] width 139 height 28
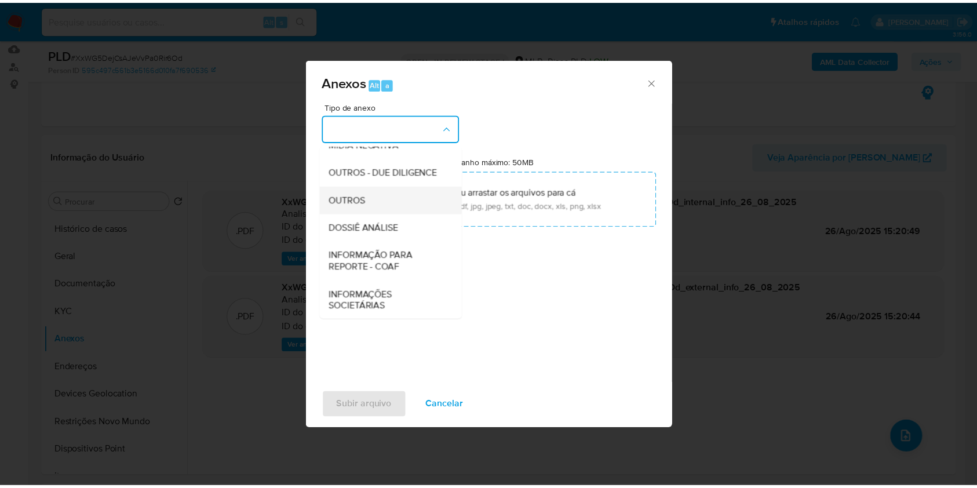
scroll to position [178, 0]
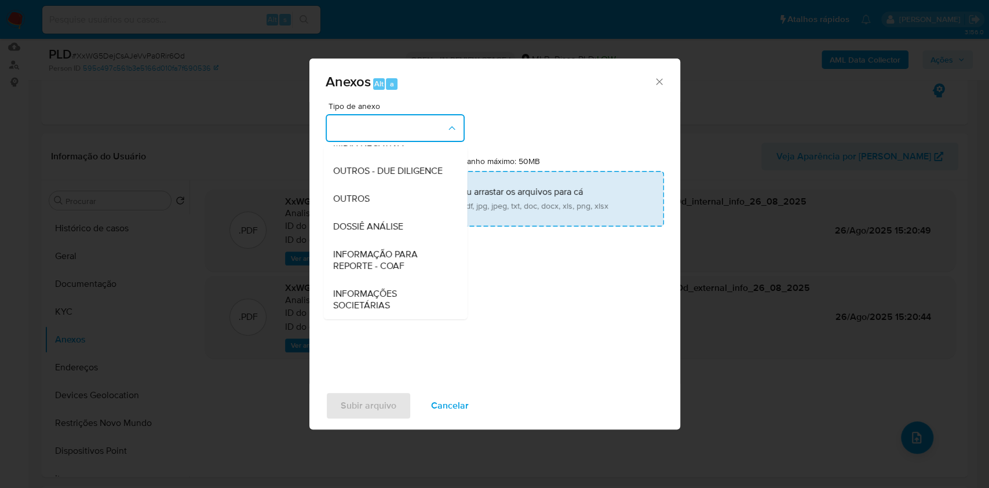
drag, startPoint x: 389, startPoint y: 200, endPoint x: 392, endPoint y: 194, distance: 6.2
click at [387, 199] on div "OUTROS" at bounding box center [392, 199] width 118 height 28
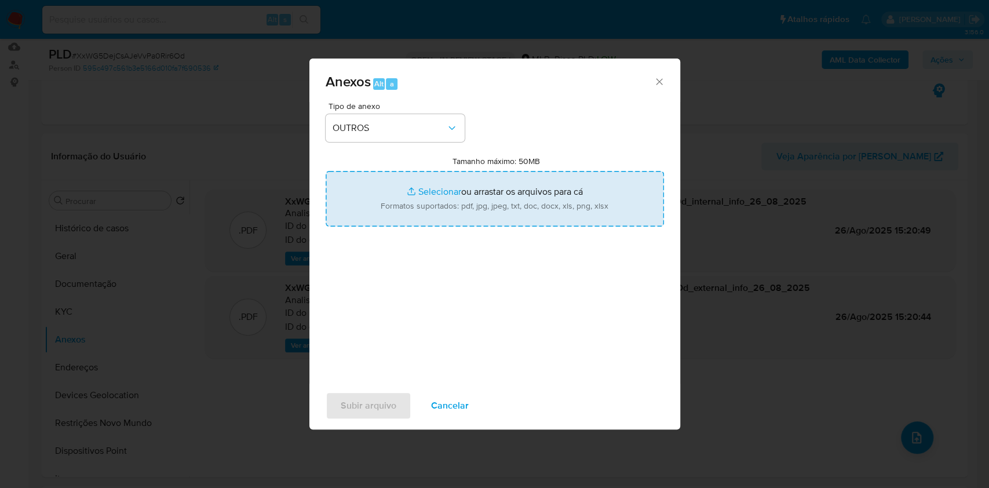
click at [431, 181] on input "Tamanho máximo: 50MB Selecionar arquivos" at bounding box center [495, 199] width 338 height 56
type input "C:\fakepath\Mulan 1872048475_2025_08_26_14_04_39.xlsx"
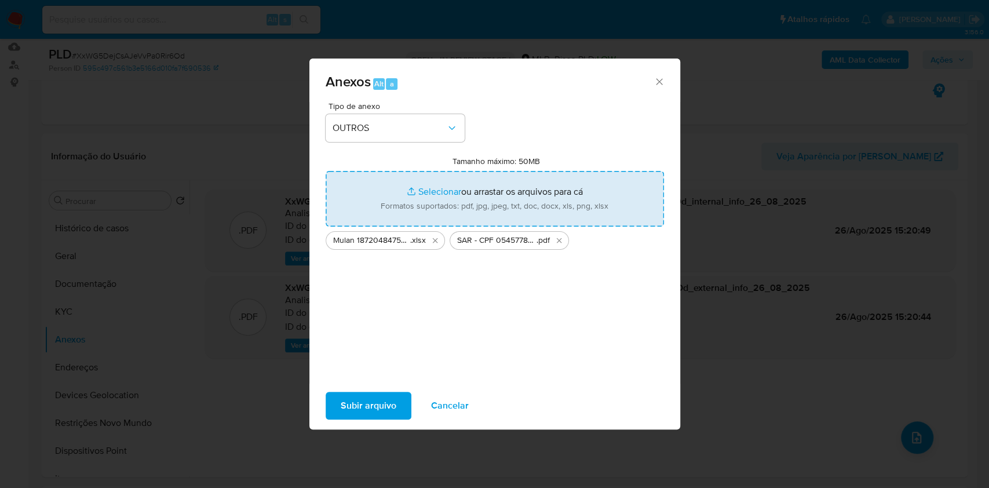
click at [382, 397] on span "Subir arquivo" at bounding box center [369, 405] width 56 height 25
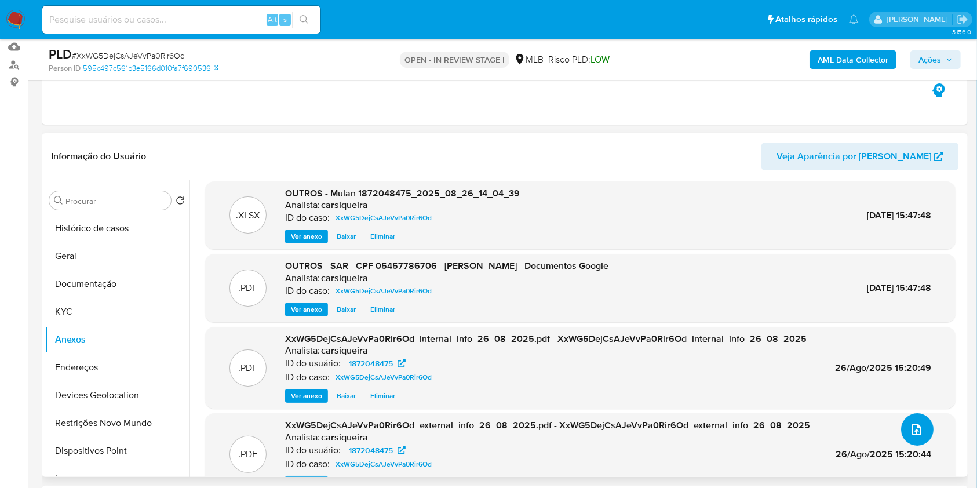
scroll to position [0, 0]
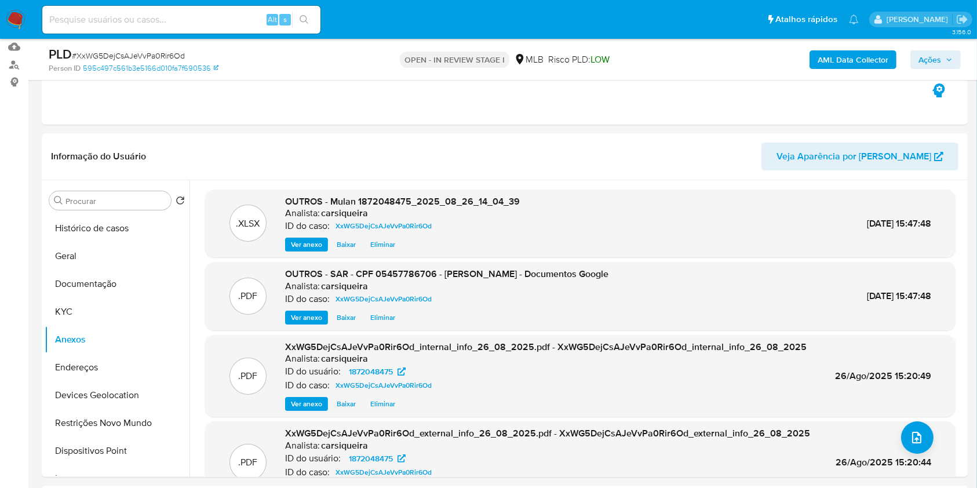
click at [929, 48] on div "AML Data Collector Ações" at bounding box center [810, 59] width 301 height 27
click at [936, 61] on span "Ações" at bounding box center [929, 59] width 23 height 19
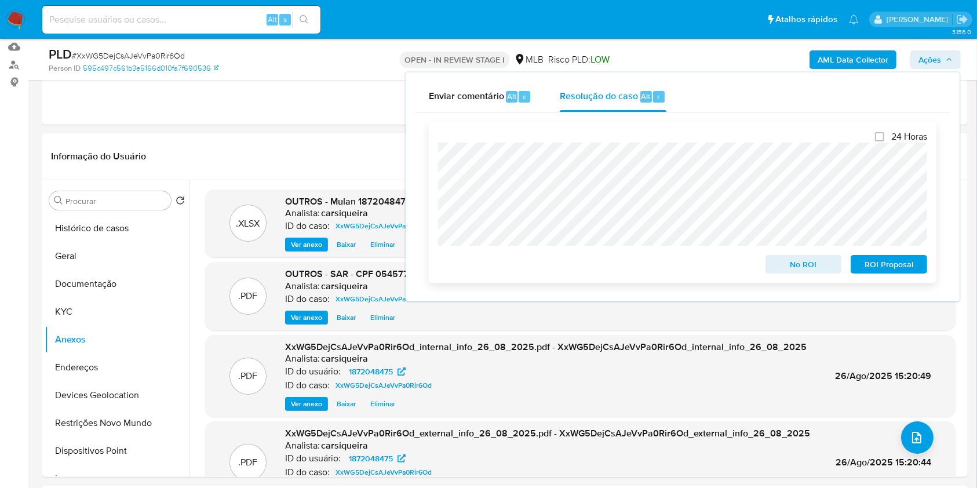
click at [912, 262] on span "ROI Proposal" at bounding box center [889, 264] width 60 height 16
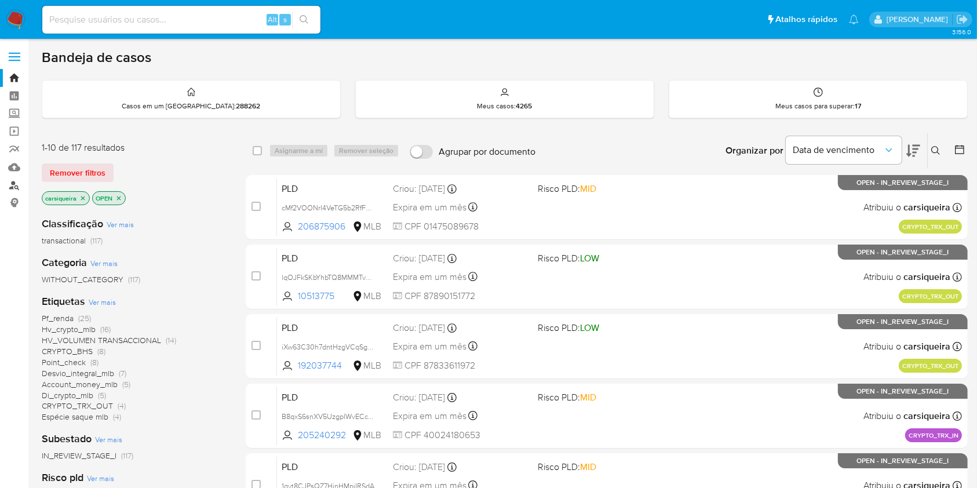
click at [19, 180] on link "Localizador de pessoas" at bounding box center [69, 185] width 138 height 18
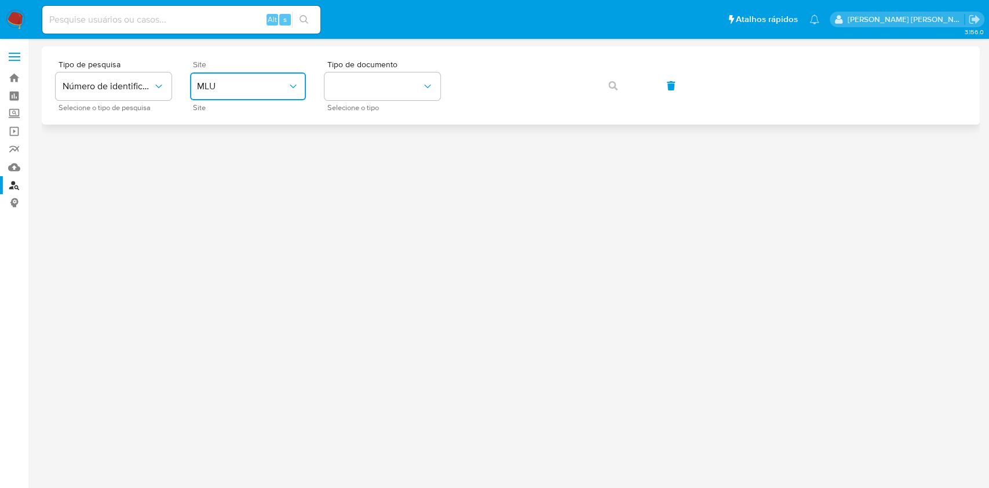
click at [250, 82] on span "MLU" at bounding box center [242, 87] width 90 height 12
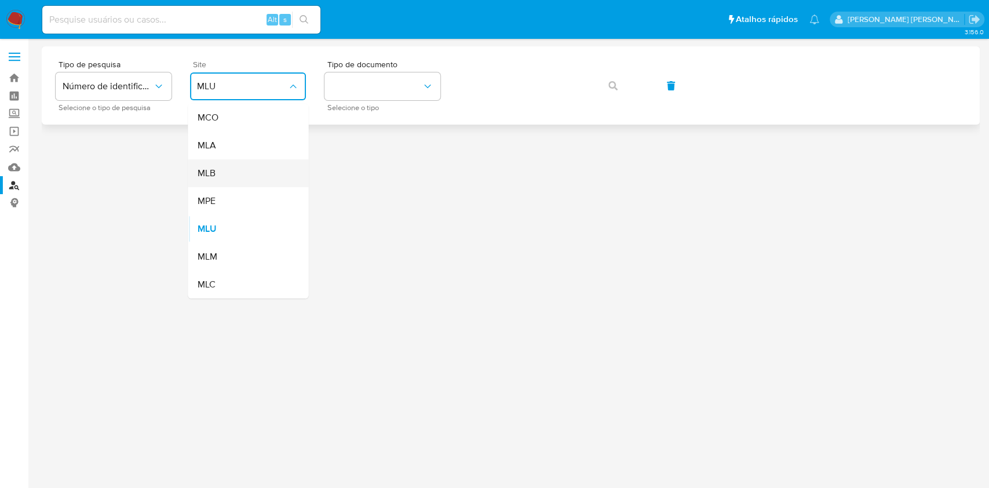
click at [224, 172] on div "MLB" at bounding box center [244, 173] width 95 height 28
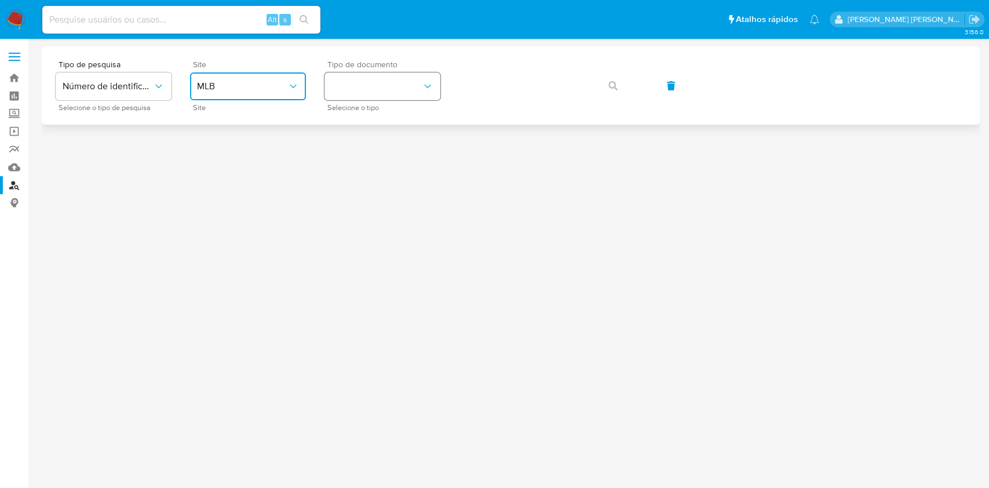
click at [360, 94] on button "identificationType" at bounding box center [382, 86] width 116 height 28
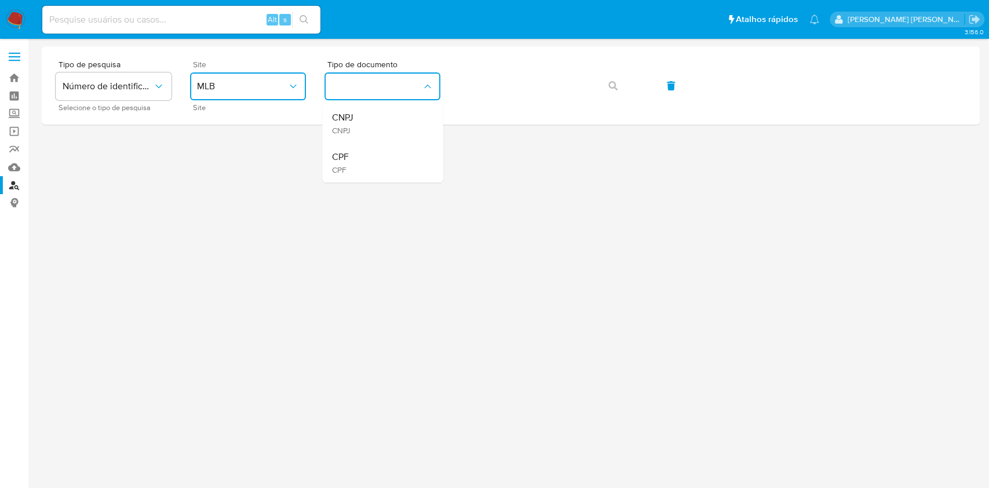
click at [352, 160] on div "CPF CPF" at bounding box center [378, 162] width 95 height 39
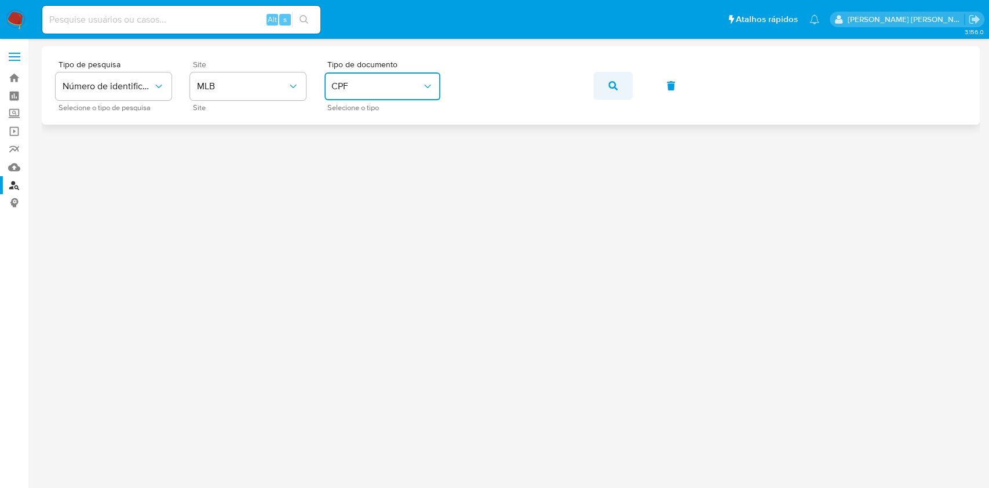
click at [603, 85] on button "button" at bounding box center [612, 86] width 39 height 28
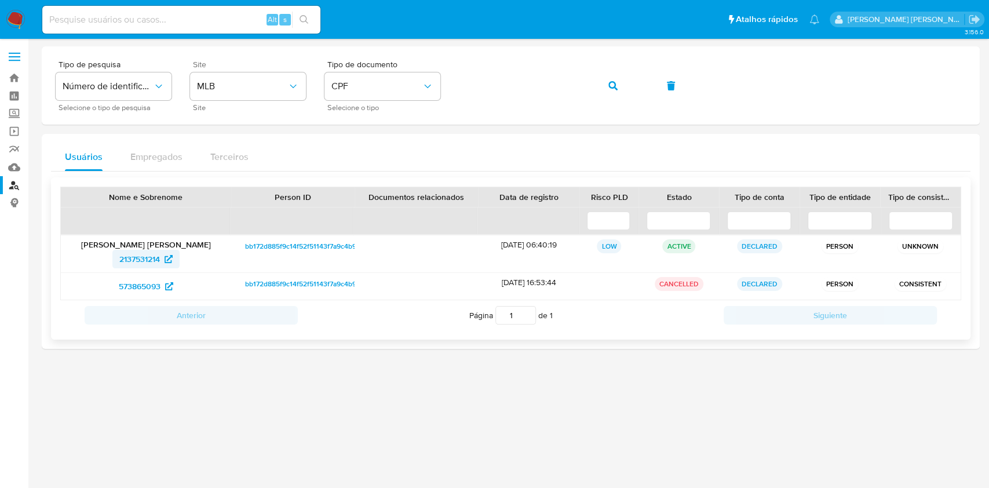
click at [139, 266] on span "2137531214" at bounding box center [139, 259] width 41 height 19
click at [158, 287] on span "573865093" at bounding box center [140, 286] width 42 height 19
click at [611, 83] on icon "button" at bounding box center [612, 85] width 9 height 9
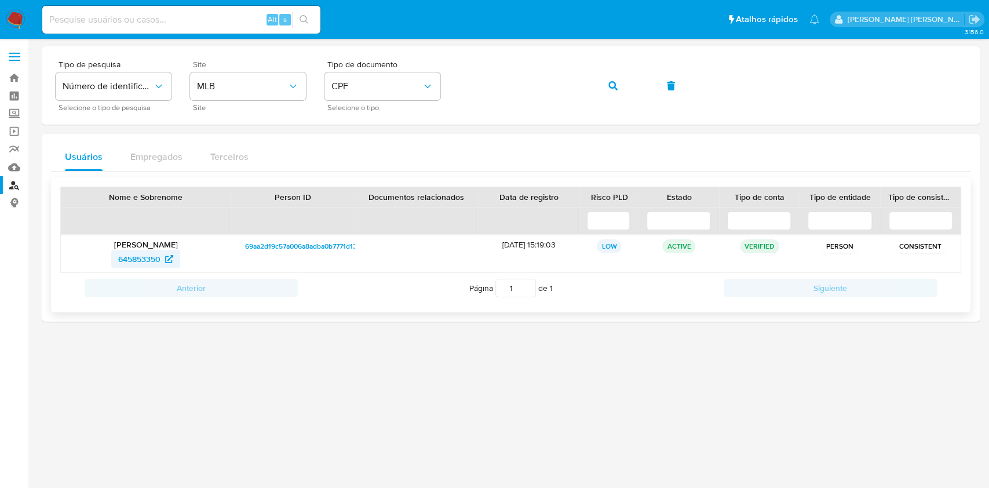
click at [150, 257] on span "645853350" at bounding box center [139, 259] width 42 height 19
click at [618, 87] on button "button" at bounding box center [612, 86] width 39 height 28
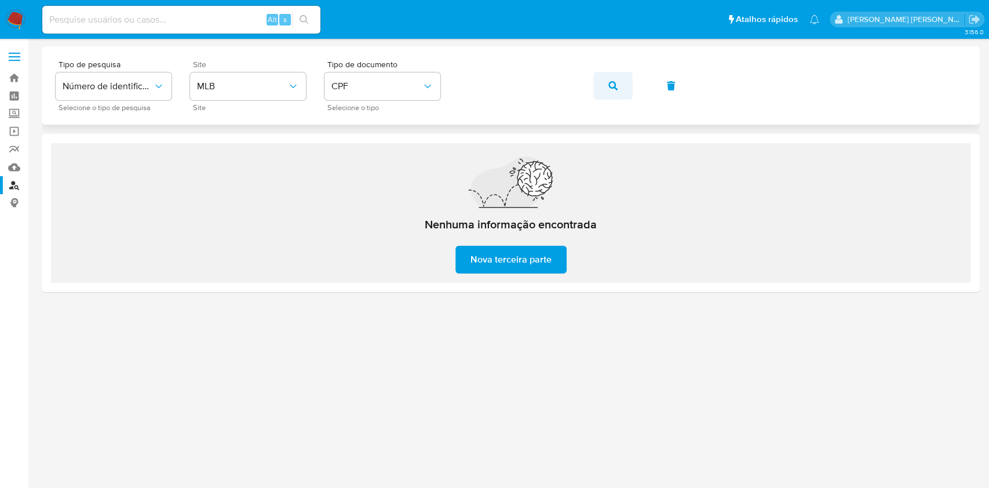
click at [601, 86] on button "button" at bounding box center [612, 86] width 39 height 28
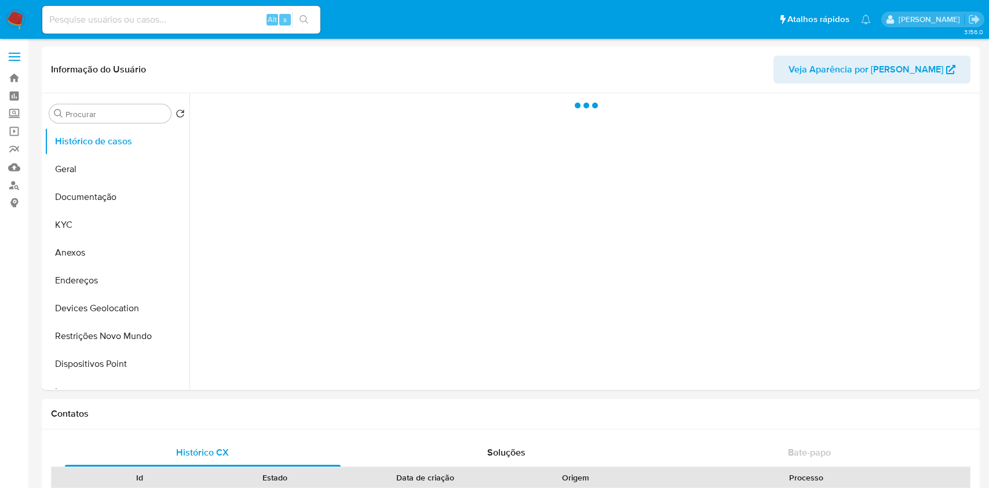
select select "10"
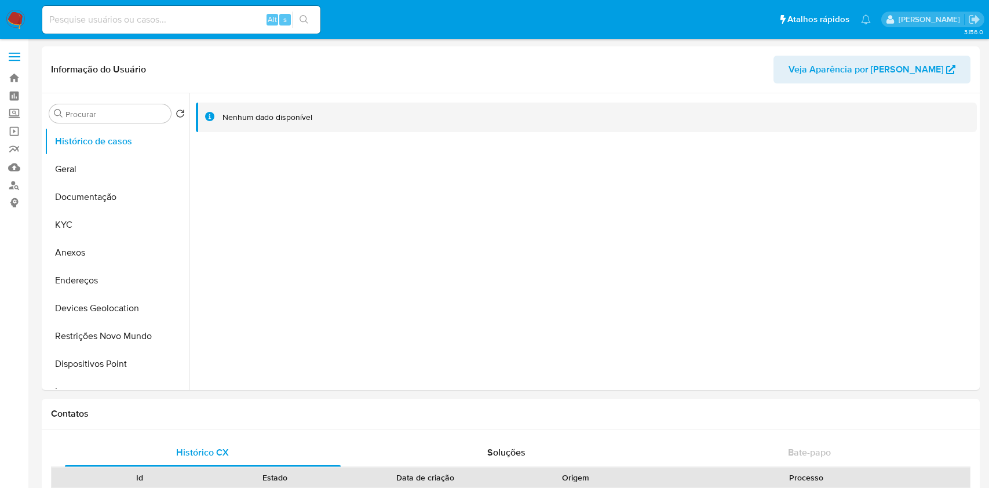
select select "10"
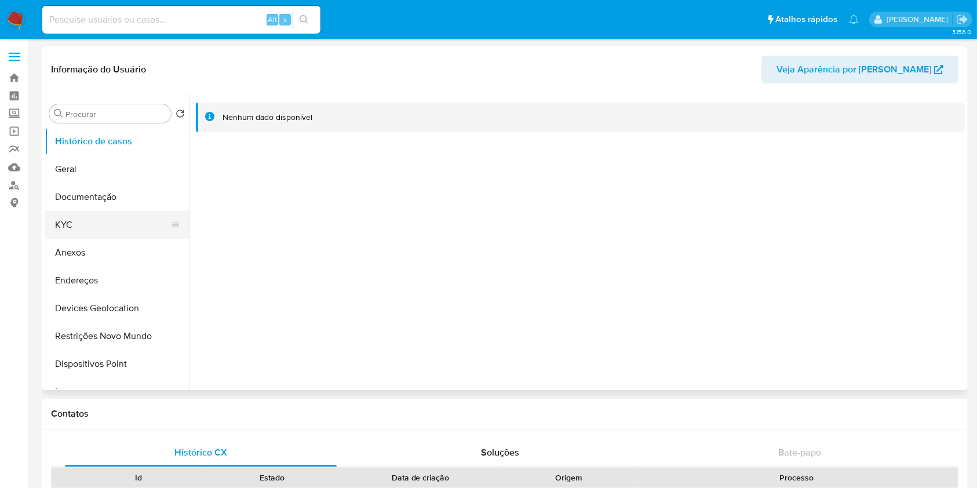
click at [90, 238] on button "KYC" at bounding box center [113, 225] width 136 height 28
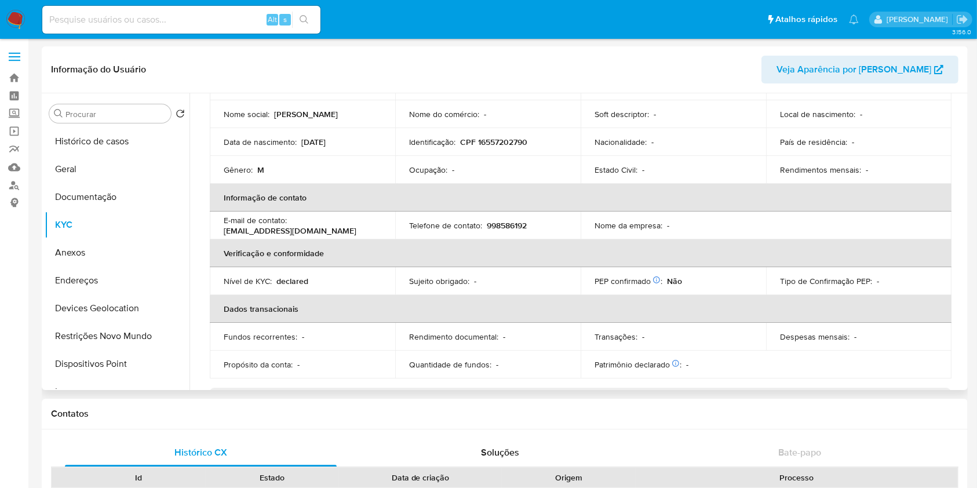
scroll to position [507, 0]
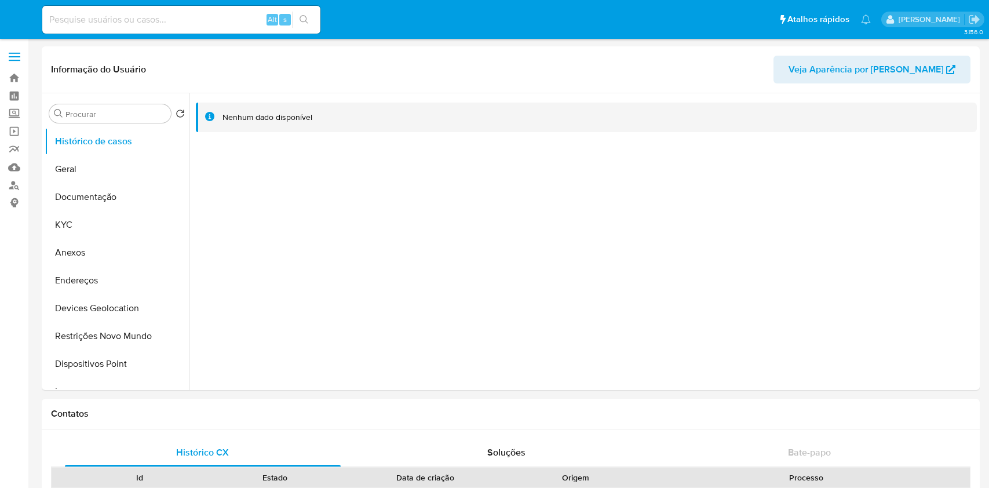
select select "10"
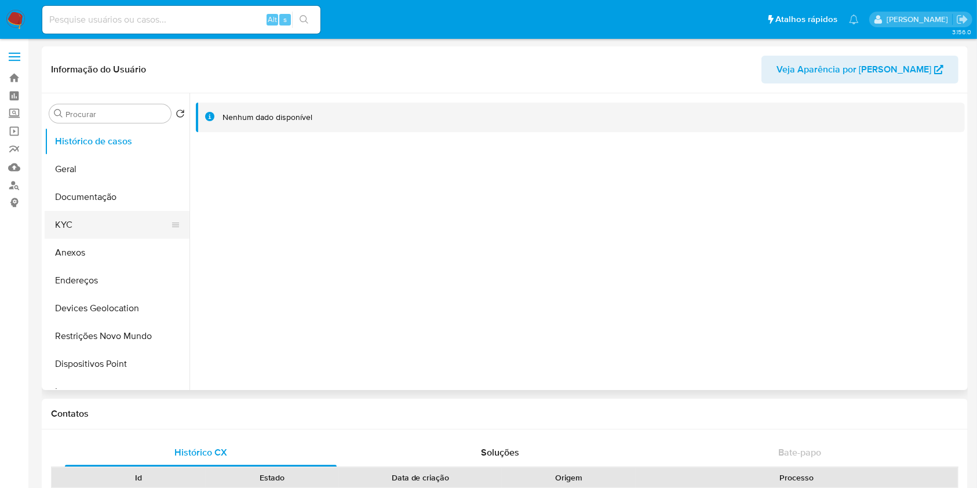
click at [96, 231] on button "KYC" at bounding box center [113, 225] width 136 height 28
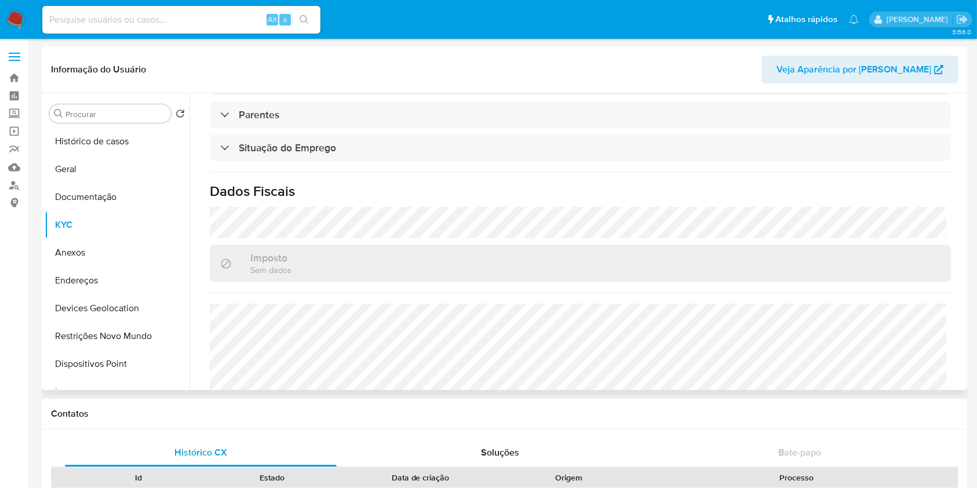
scroll to position [492, 0]
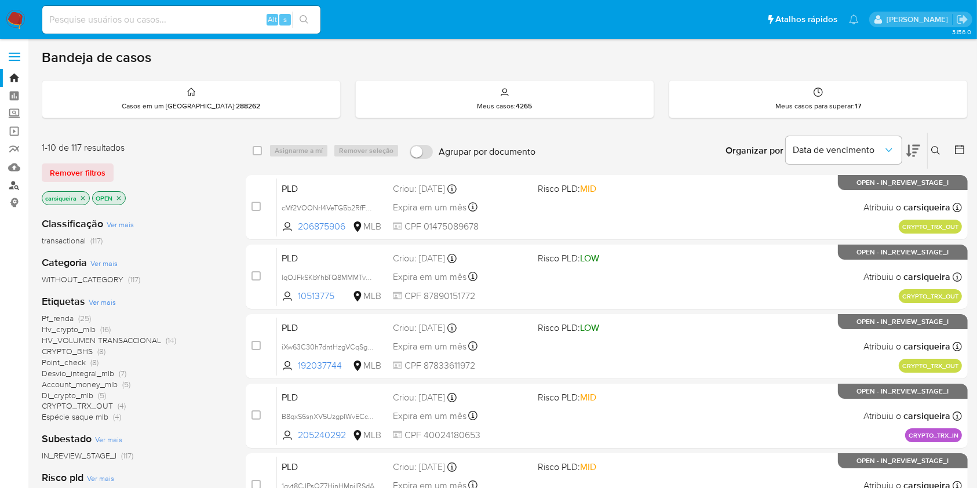
click at [17, 188] on link "Localizador de pessoas" at bounding box center [69, 185] width 138 height 18
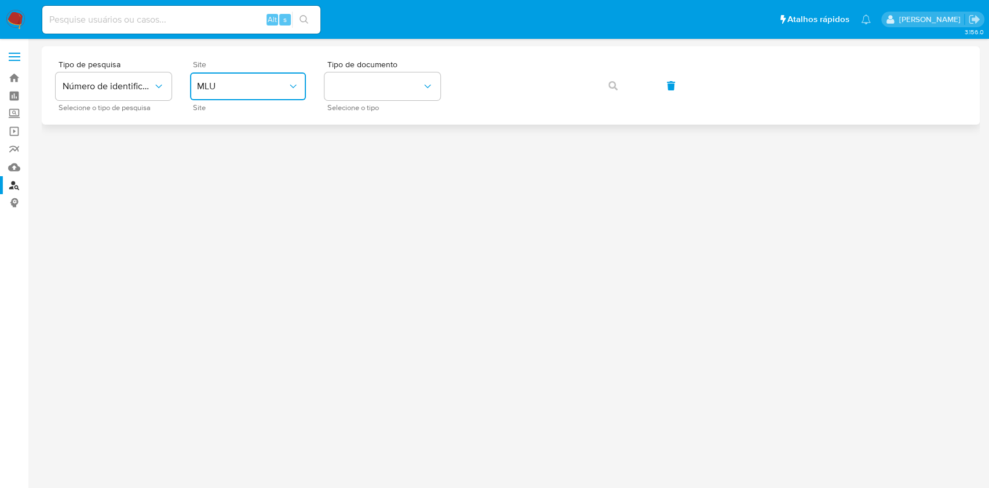
click at [258, 86] on span "MLU" at bounding box center [242, 87] width 90 height 12
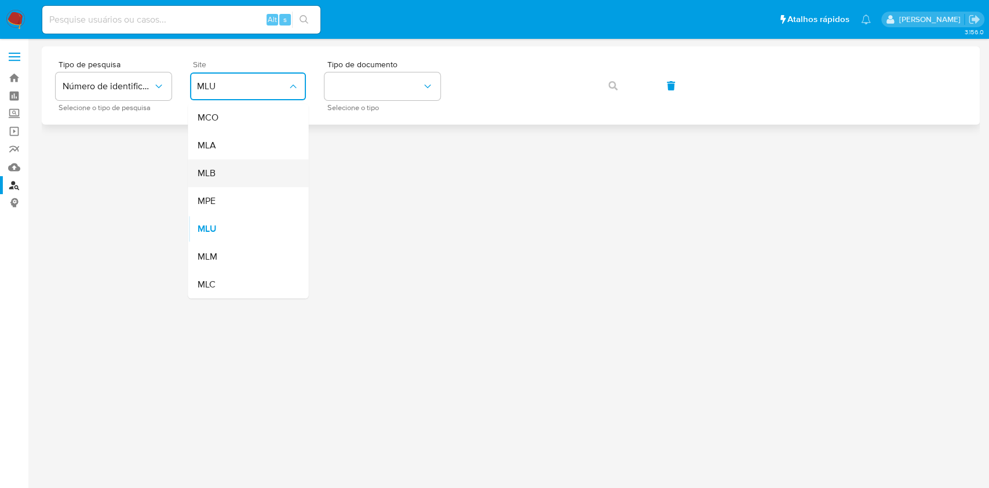
click at [249, 181] on div "MLB" at bounding box center [244, 173] width 95 height 28
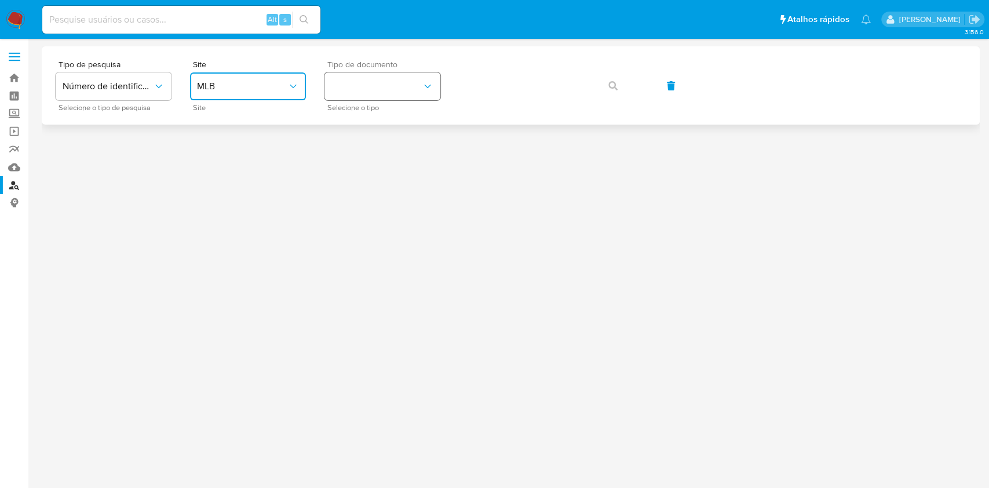
click at [385, 85] on button "identificationType" at bounding box center [382, 86] width 116 height 28
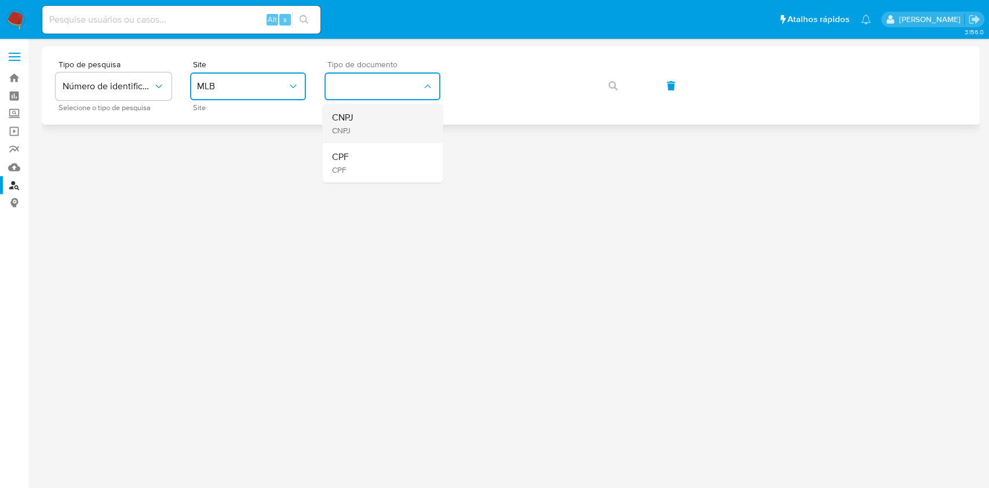
click at [401, 112] on div "CNPJ CNPJ" at bounding box center [378, 123] width 95 height 39
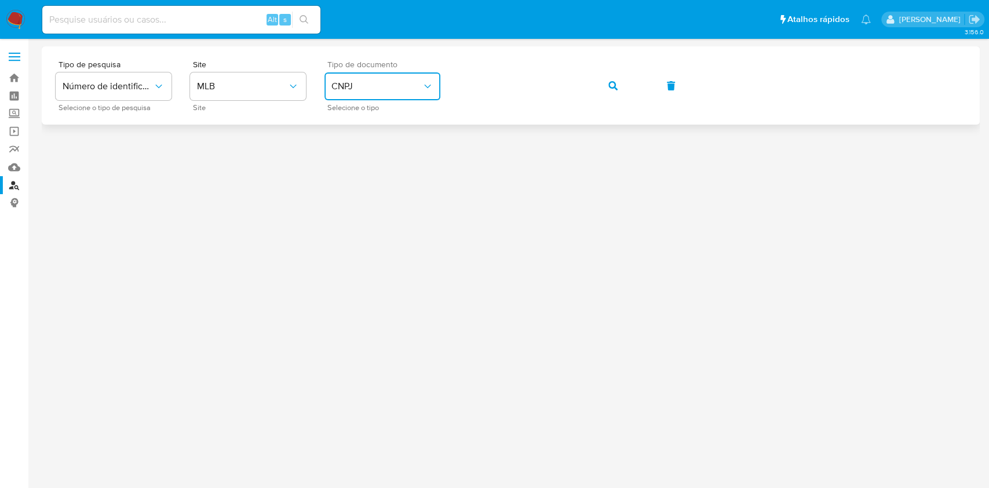
click at [614, 84] on icon "button" at bounding box center [612, 85] width 9 height 9
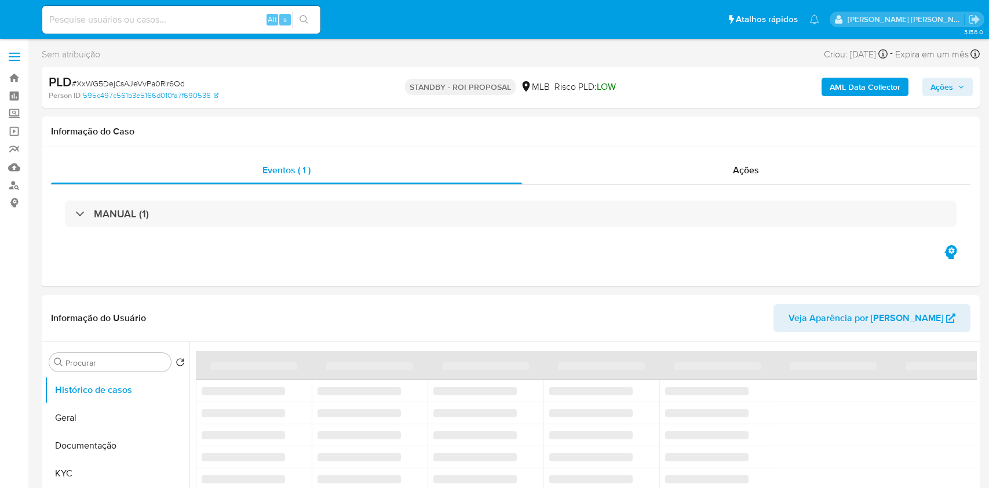
select select "10"
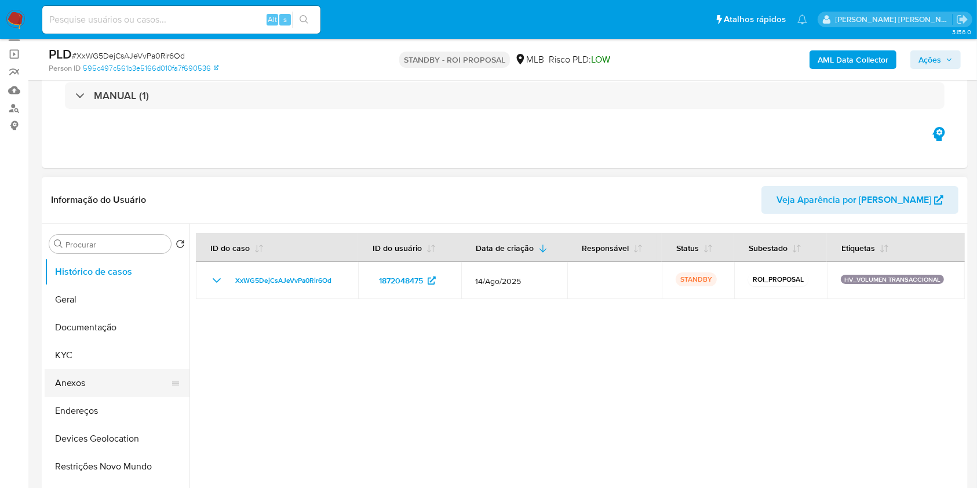
click at [101, 370] on button "Anexos" at bounding box center [113, 383] width 136 height 28
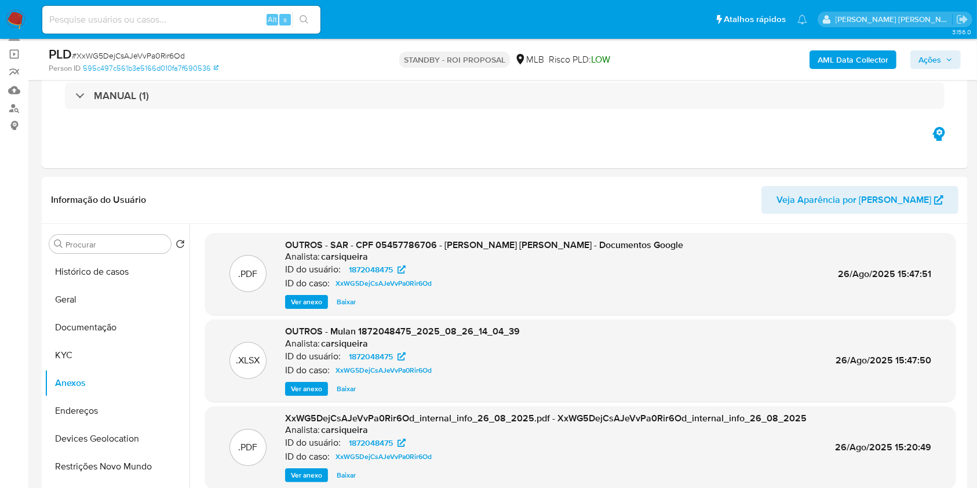
click at [16, 23] on img at bounding box center [16, 20] width 20 height 20
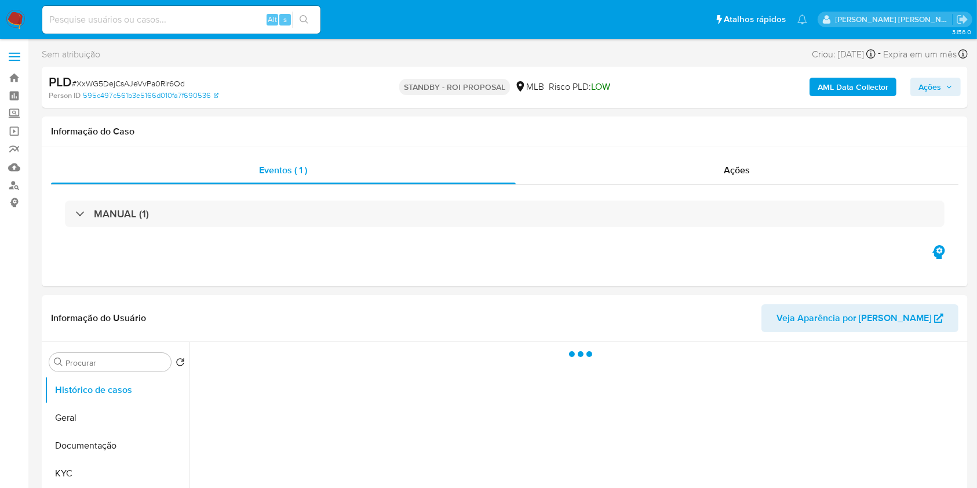
click at [127, 78] on span "# XxWG5DejCsAJeVvPa0Rir6Od" at bounding box center [128, 84] width 113 height 12
copy span "XxWG5DejCsAJeVvPa0Rir6Od"
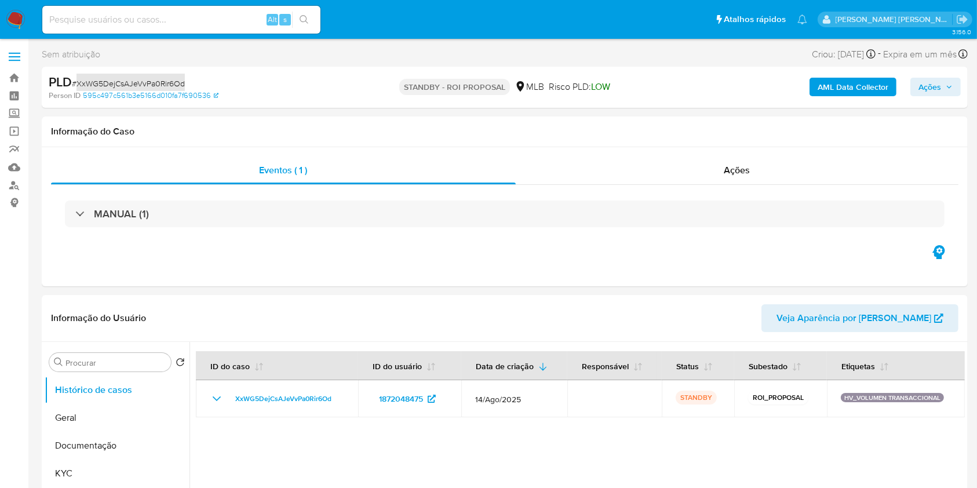
select select "10"
click at [13, 16] on img at bounding box center [16, 20] width 20 height 20
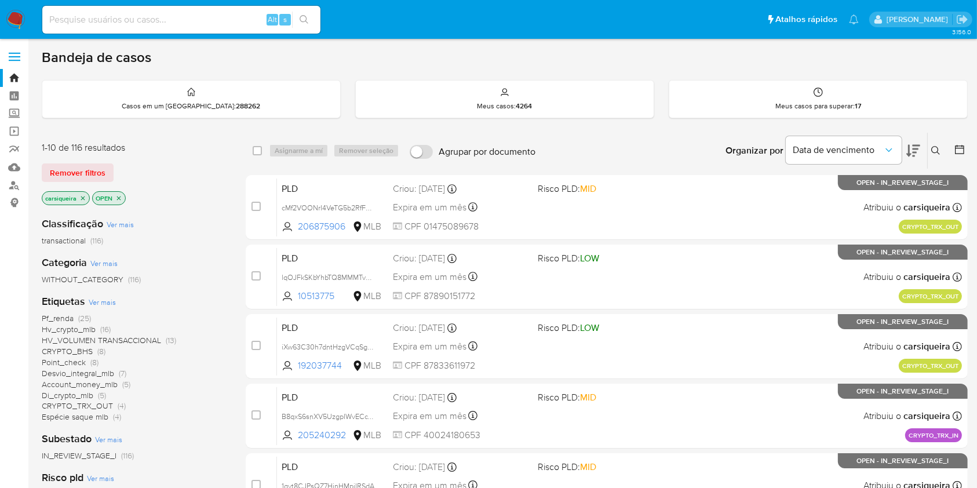
click at [82, 195] on icon "close-filter" at bounding box center [82, 198] width 7 height 7
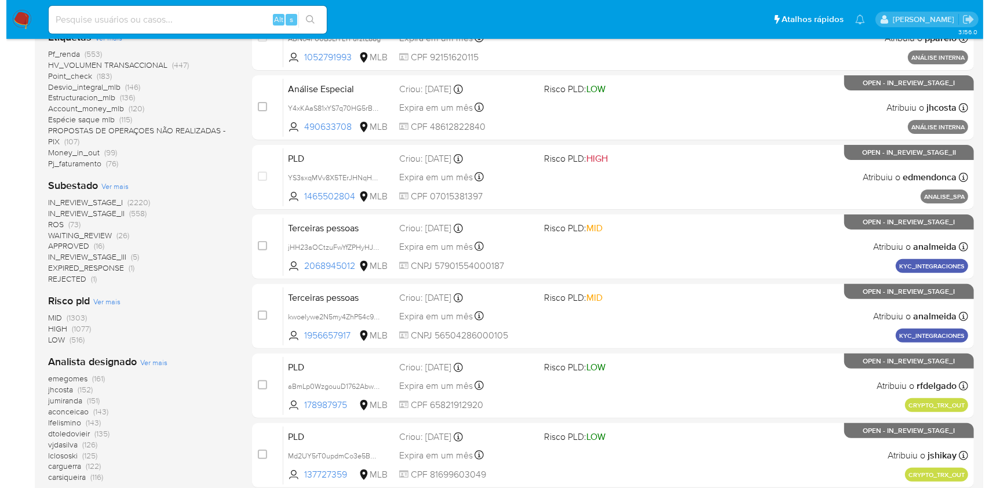
scroll to position [309, 0]
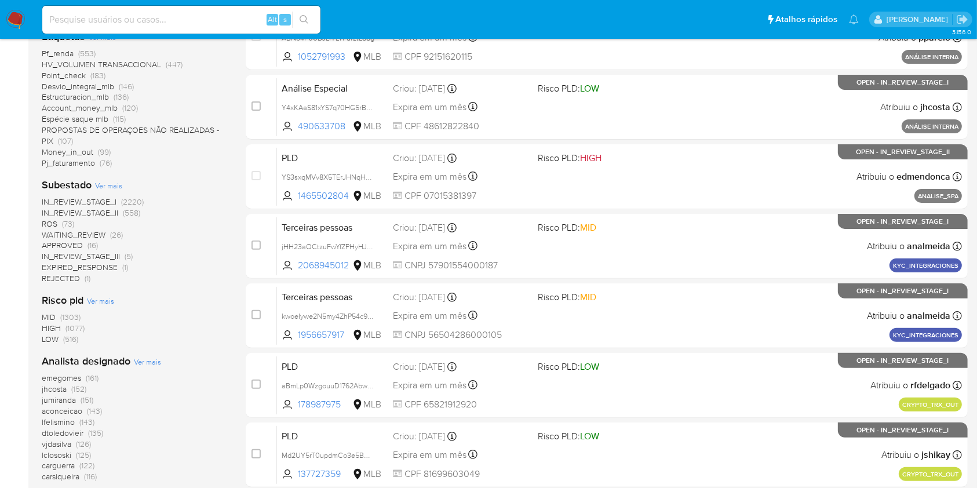
click at [152, 359] on span "Ver mais" at bounding box center [147, 361] width 27 height 10
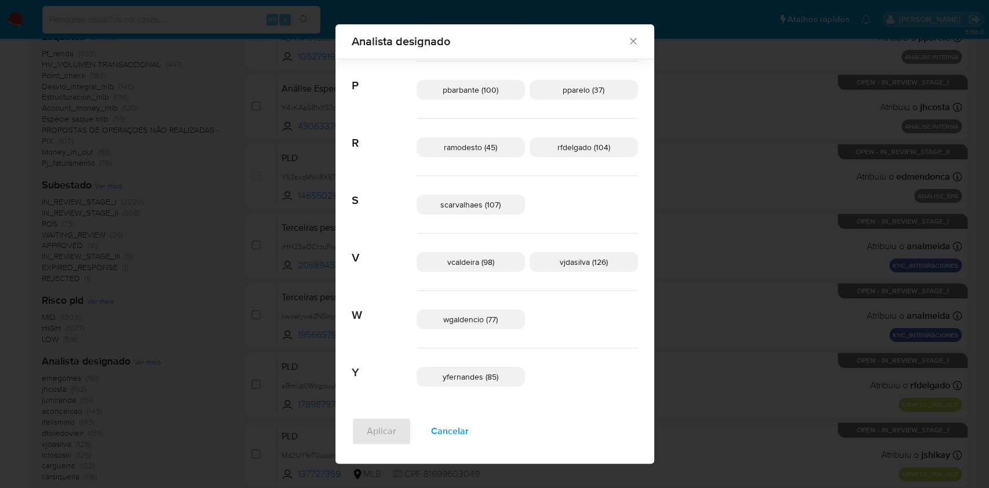
scroll to position [591, 0]
click at [469, 421] on span "Cancelar" at bounding box center [450, 430] width 38 height 25
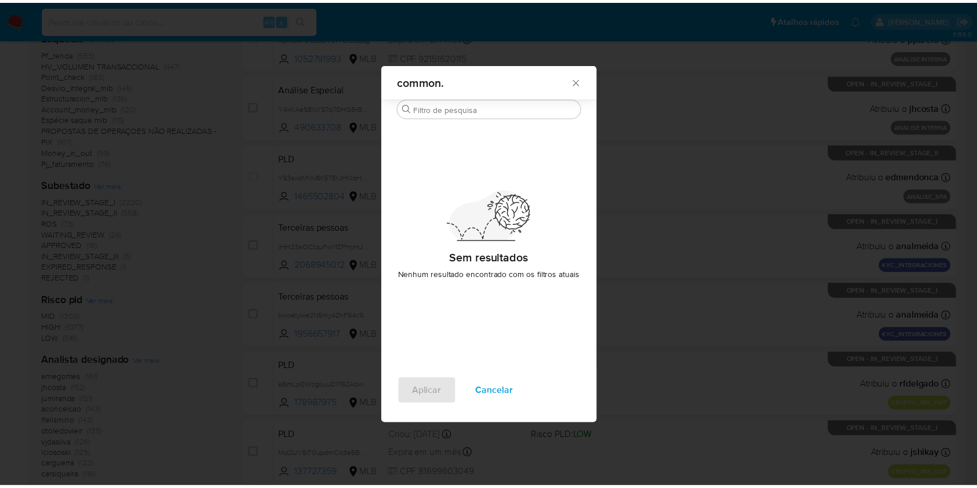
scroll to position [0, 0]
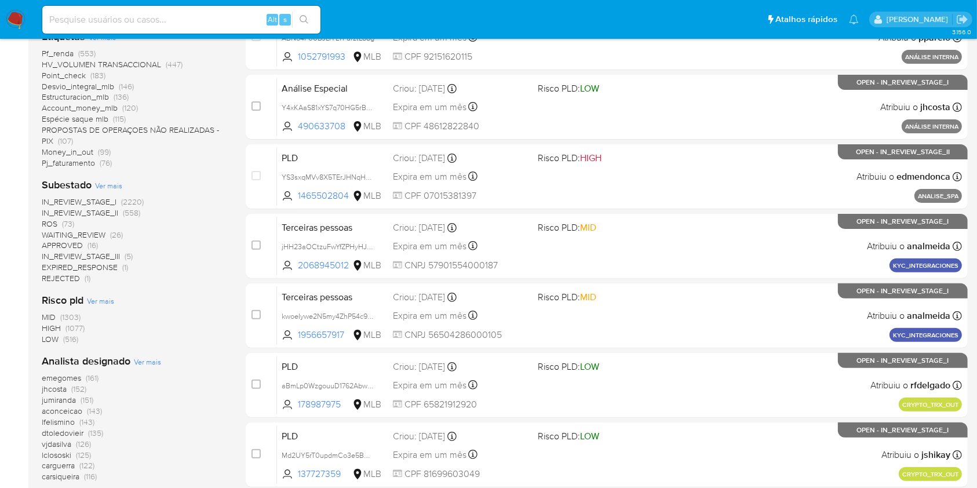
click at [11, 15] on img at bounding box center [16, 20] width 20 height 20
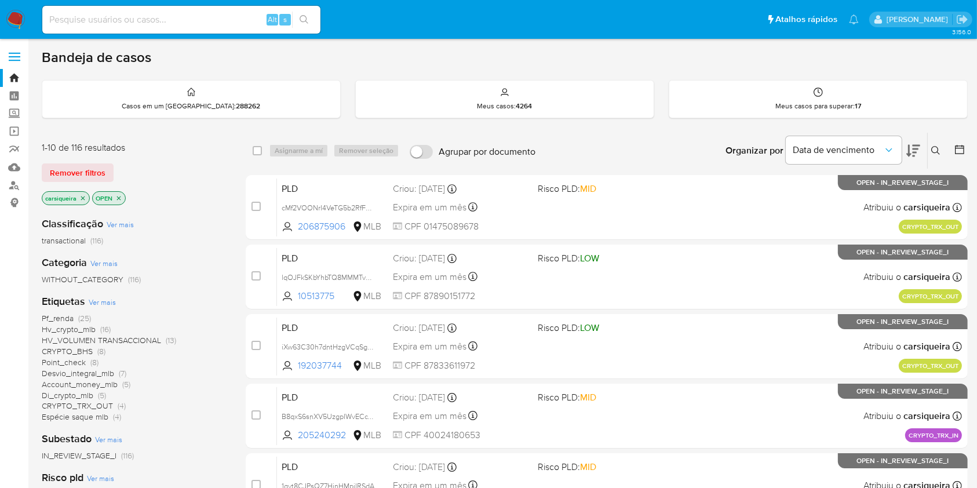
click at [85, 195] on icon "close-filter" at bounding box center [82, 198] width 7 height 7
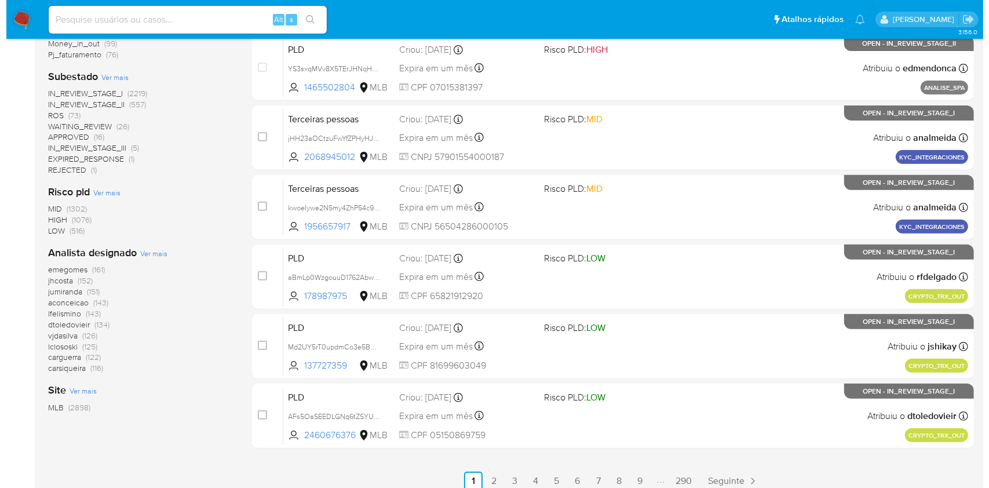
scroll to position [426, 0]
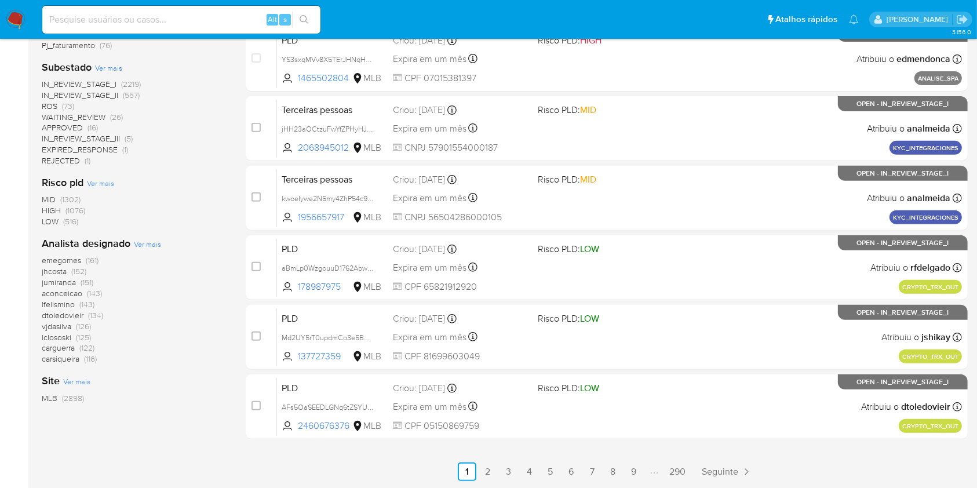
click at [149, 237] on div "Analista designado Ver mais emegomes (161) jhcosta (152) jumiranda (151) aconce…" at bounding box center [134, 300] width 185 height 128
click at [149, 241] on span "Ver mais" at bounding box center [147, 244] width 27 height 10
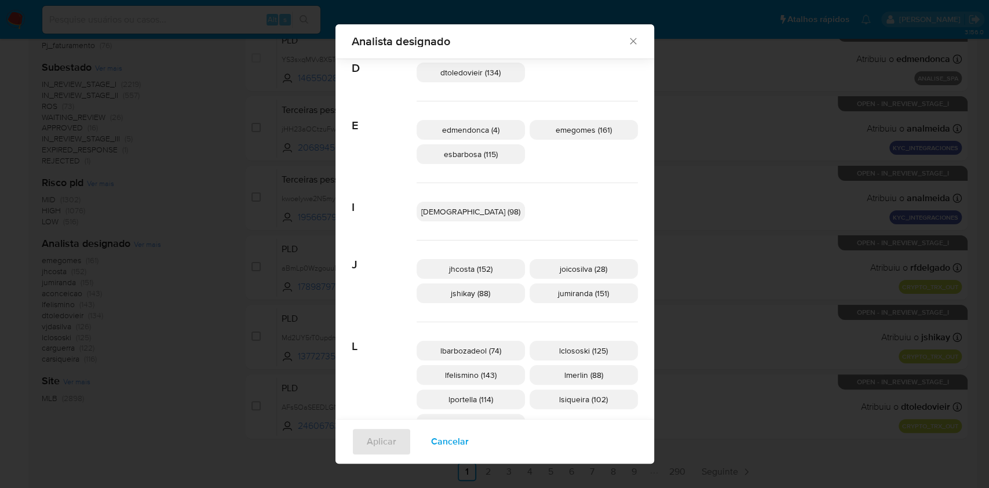
scroll to position [200, 0]
click at [508, 396] on p "lportella (114)" at bounding box center [471, 397] width 108 height 20
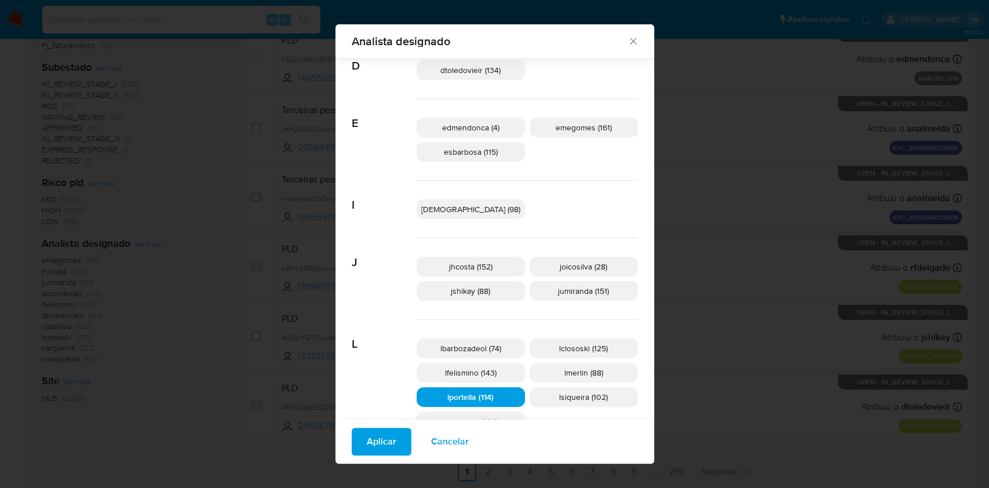
click at [396, 439] on span "Aplicar" at bounding box center [382, 441] width 30 height 25
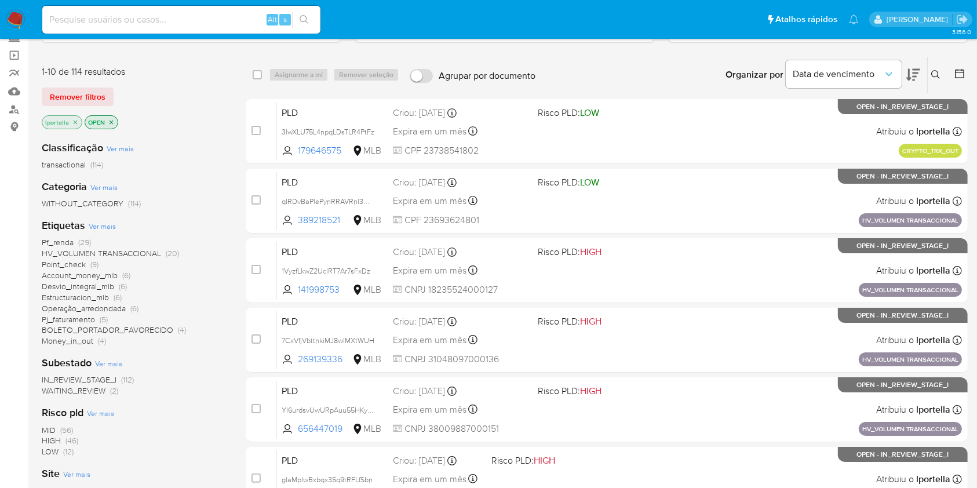
scroll to position [232, 0]
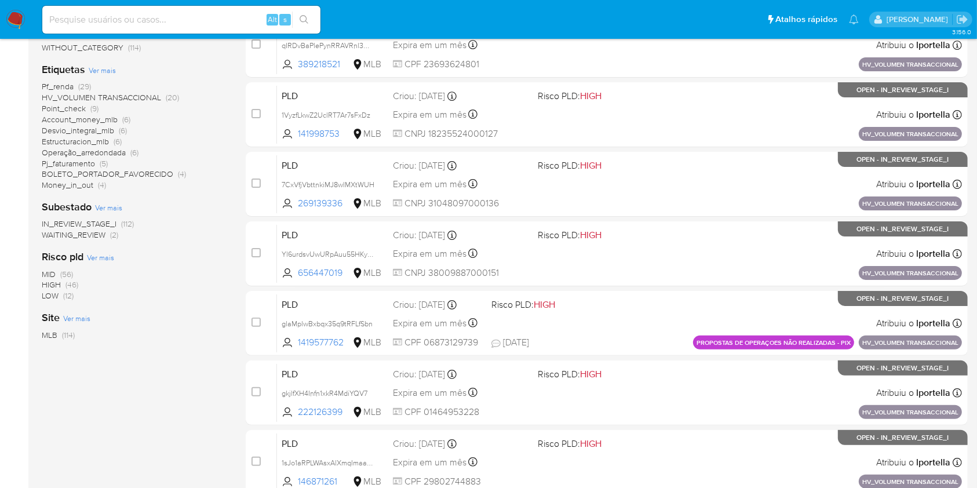
click at [74, 284] on span "(46)" at bounding box center [71, 285] width 13 height 12
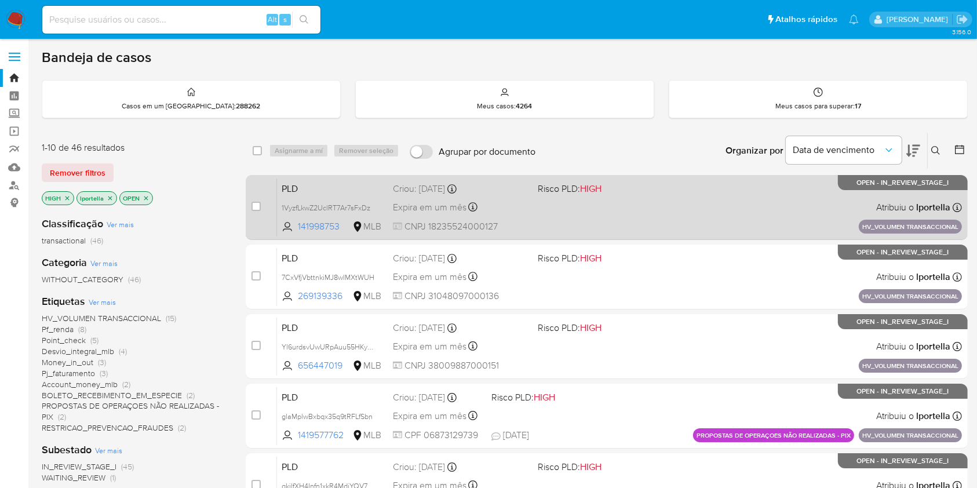
click at [582, 200] on div "PLD 1VyzfLkwZ2UclRT7Ar7sFxDz 141998753 MLB Risco PLD: HIGH Criou: 14/08/2025 Cr…" at bounding box center [619, 207] width 685 height 59
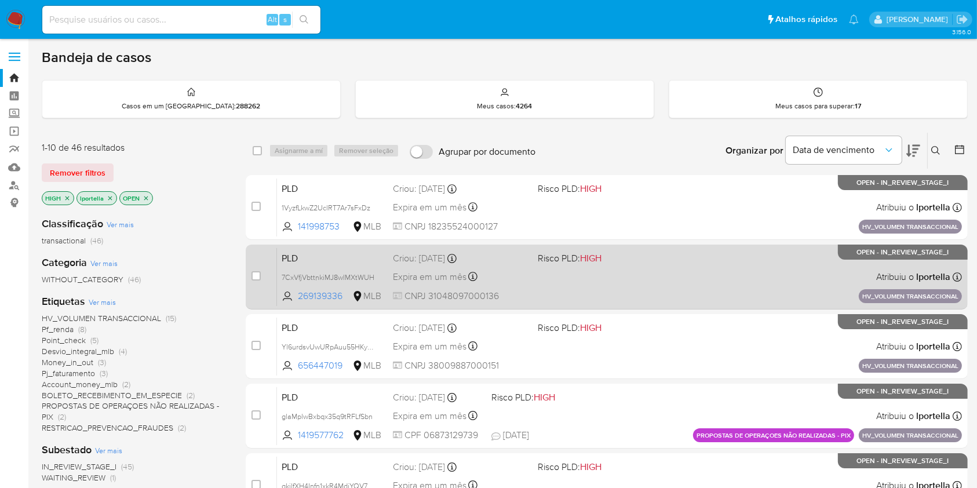
click at [494, 257] on div "Criou: 14/08/2025 Criou: 14/08/2025 11:18:09" at bounding box center [460, 258] width 135 height 13
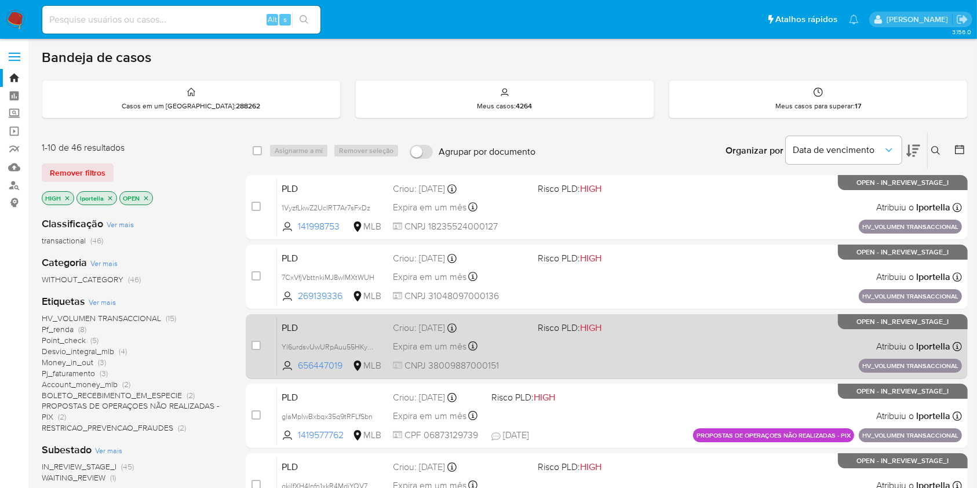
click at [457, 347] on span "Expira em um mês" at bounding box center [430, 346] width 74 height 13
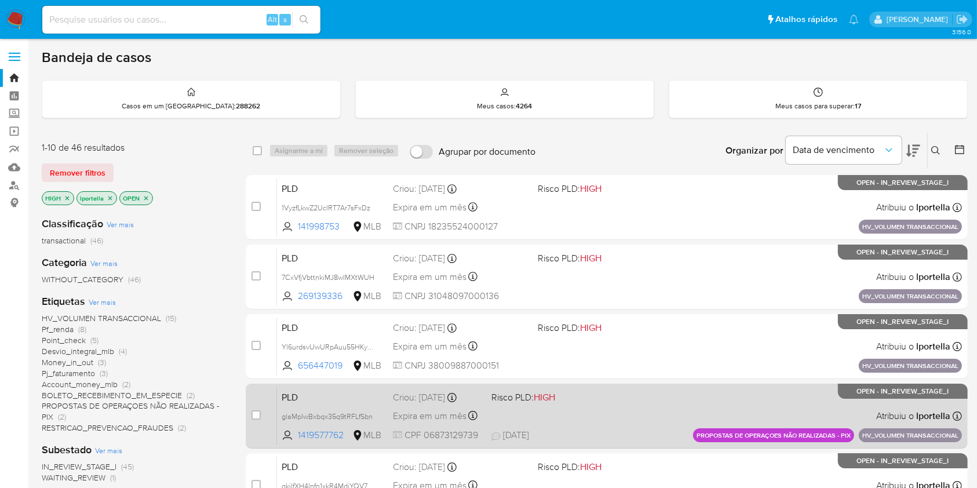
click at [542, 428] on div "PLD glaMplwBxbqx35q9tRFLfSbn 1419577762 MLB Risco PLD: HIGH Criou: 14/08/2025 C…" at bounding box center [619, 415] width 685 height 59
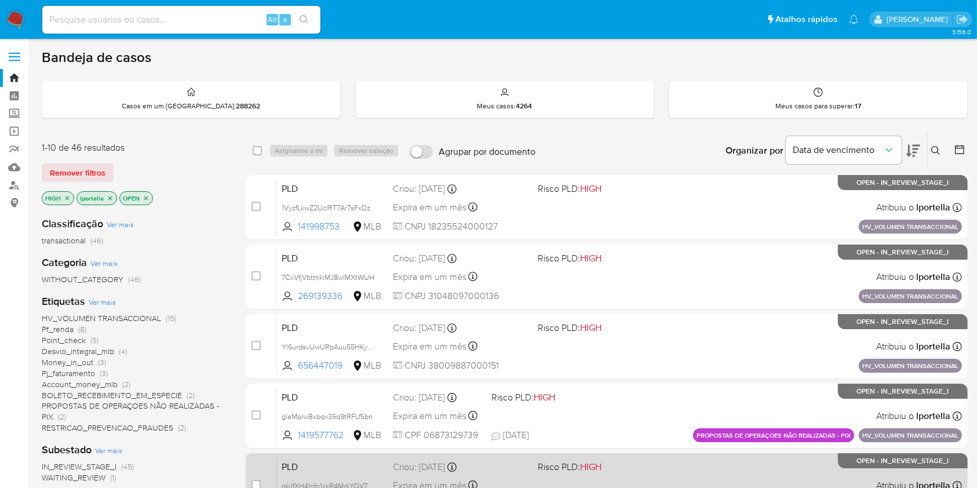
click at [601, 463] on span "HIGH" at bounding box center [590, 466] width 21 height 13
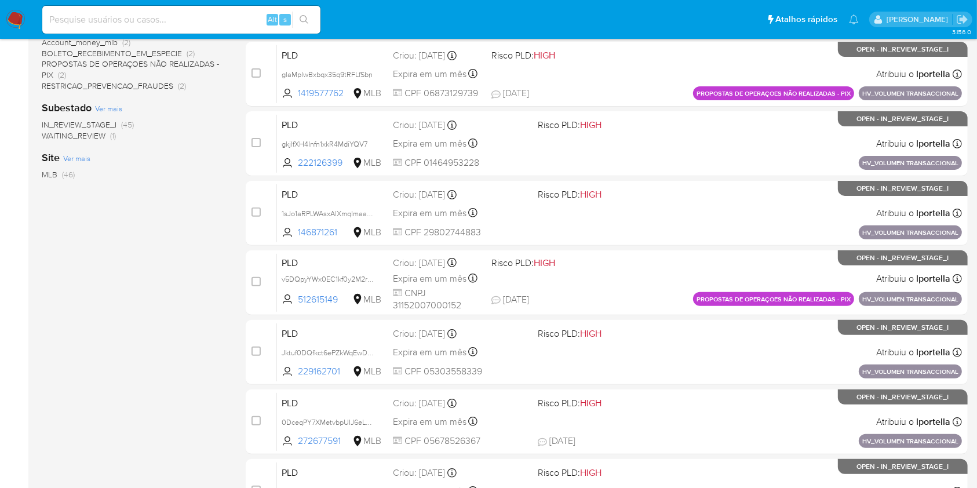
scroll to position [426, 0]
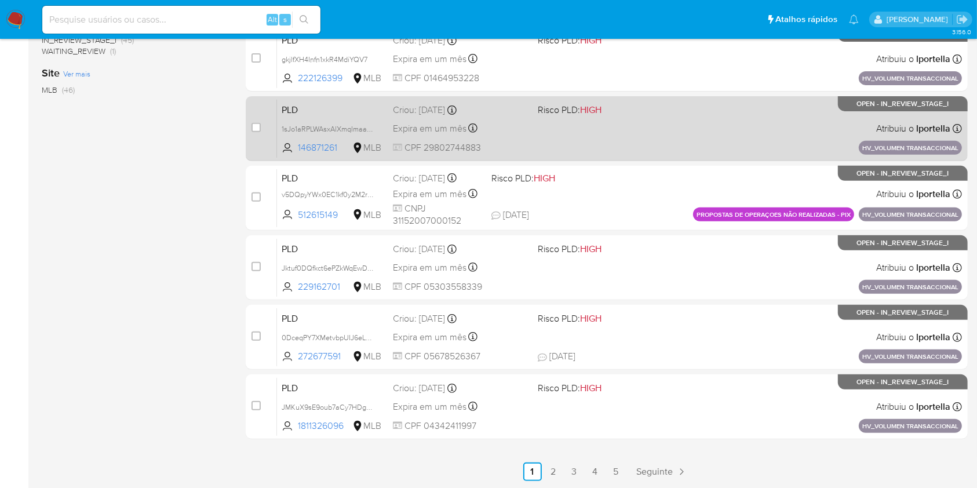
click at [539, 129] on div "PLD 1sJo1aRPLWAsxAlXmqImaabm 146871261 MLB Risco PLD: HIGH Criou: 14/08/2025 Cr…" at bounding box center [619, 128] width 685 height 59
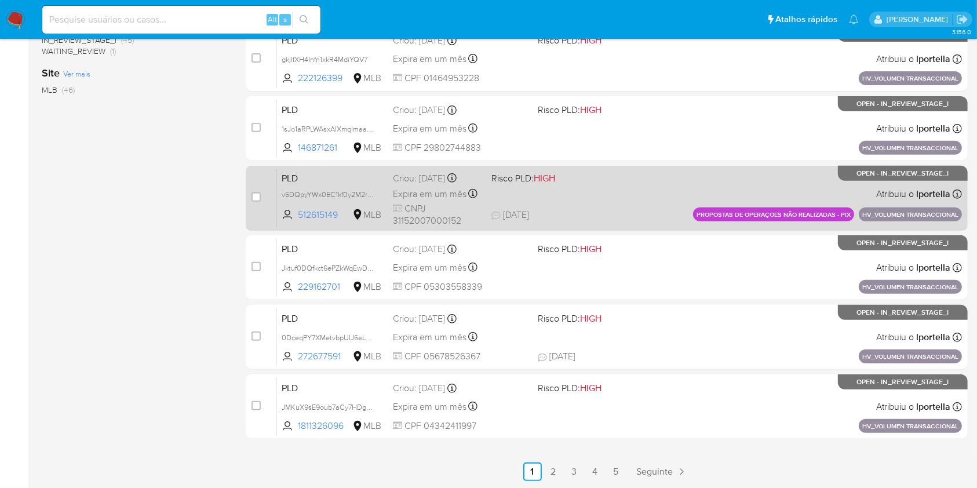
click at [482, 195] on div "PLD v5DQpyYWx0EC1kf0y2M2rHPu 512615149 MLB Risco PLD: HIGH Criou: 14/08/2025 Cr…" at bounding box center [619, 198] width 685 height 59
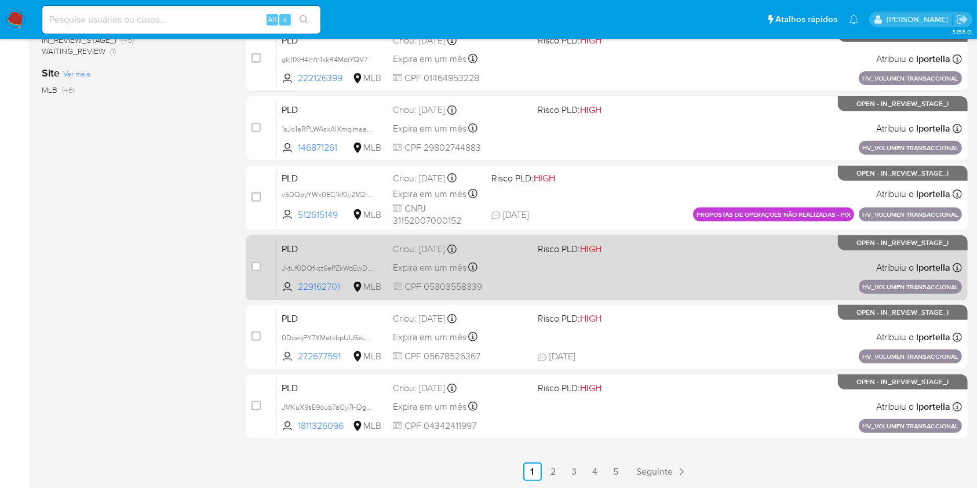
click at [547, 272] on div "PLD Jktuf0DQfkct6ePZkWqEwDNz 229162701 MLB Risco PLD: HIGH Criou: 14/08/2025 Cr…" at bounding box center [619, 267] width 685 height 59
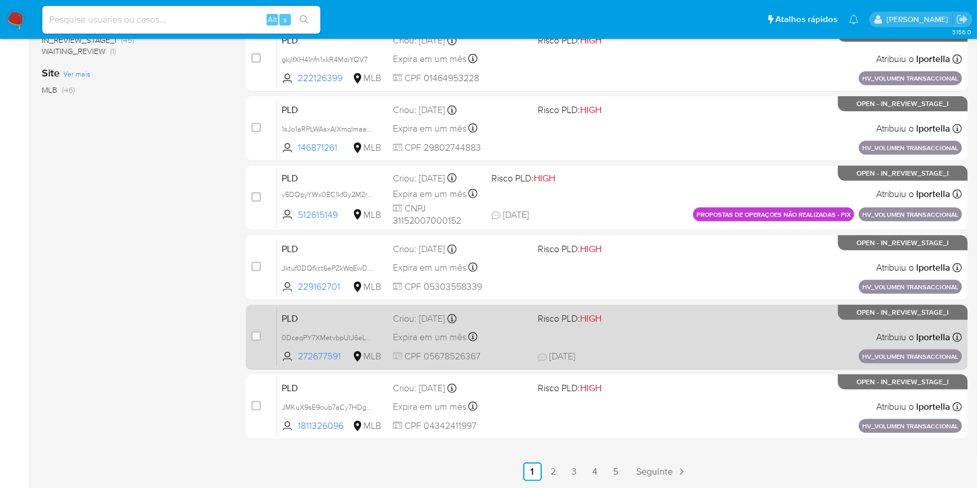
click at [538, 312] on span "Risco PLD: HIGH" at bounding box center [570, 318] width 64 height 13
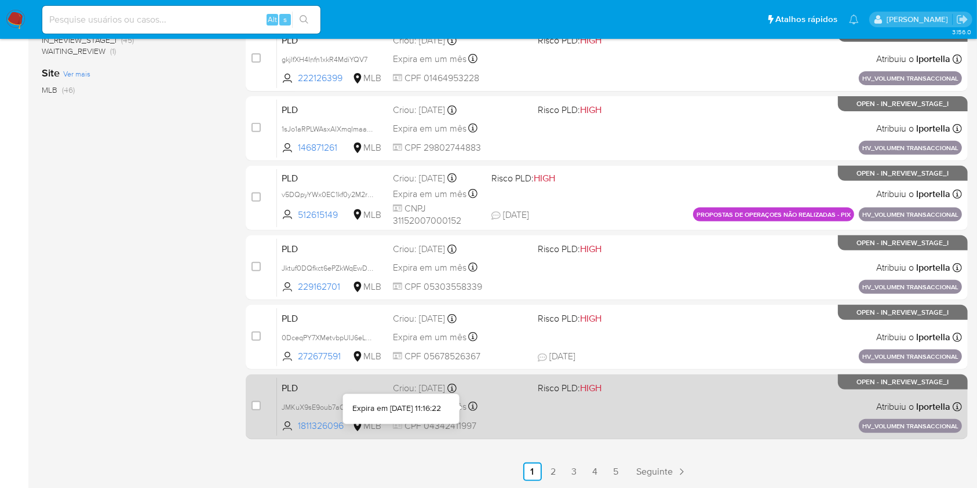
click at [470, 407] on icon at bounding box center [472, 405] width 9 height 9
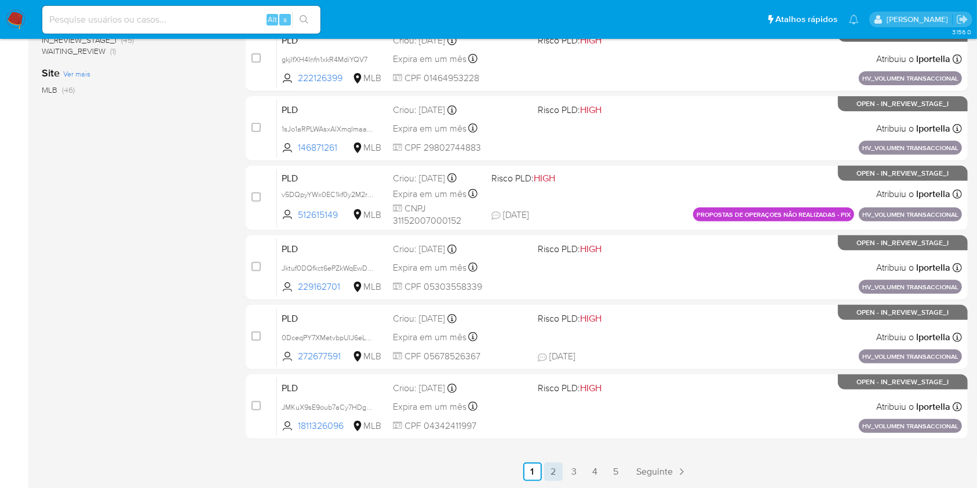
click at [556, 468] on link "2" at bounding box center [553, 471] width 19 height 19
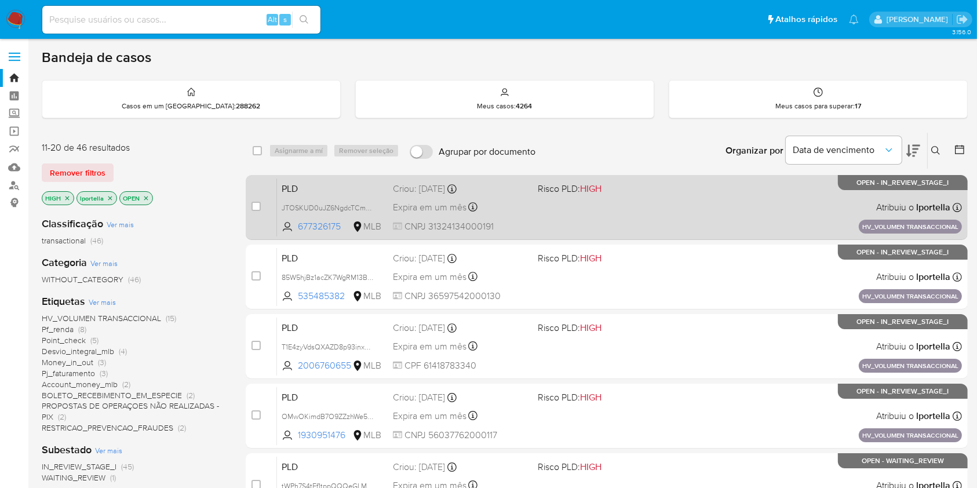
click at [644, 190] on span "Risco PLD: HIGH" at bounding box center [605, 187] width 135 height 15
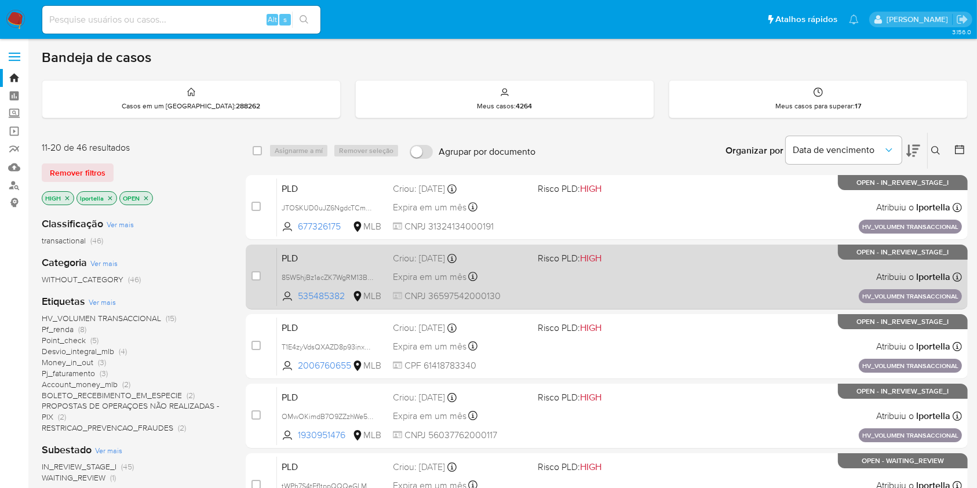
click at [599, 291] on div "PLD 85W5hjBz1acZK7WgRM13B1Ka 535485382 MLB Risco PLD: HIGH Criou: 14/08/2025 Cr…" at bounding box center [619, 276] width 685 height 59
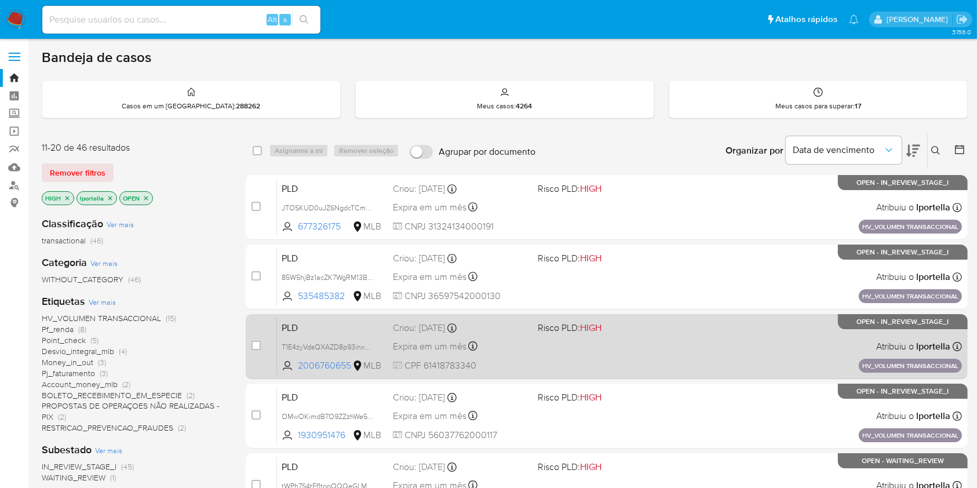
drag, startPoint x: 625, startPoint y: 345, endPoint x: 612, endPoint y: 335, distance: 16.5
click at [624, 345] on div "PLD T1E4zyVdsQXAZD8p93inxeQe 2006760655 MLB Risco PLD: HIGH Criou: 14/08/2025 C…" at bounding box center [619, 346] width 685 height 59
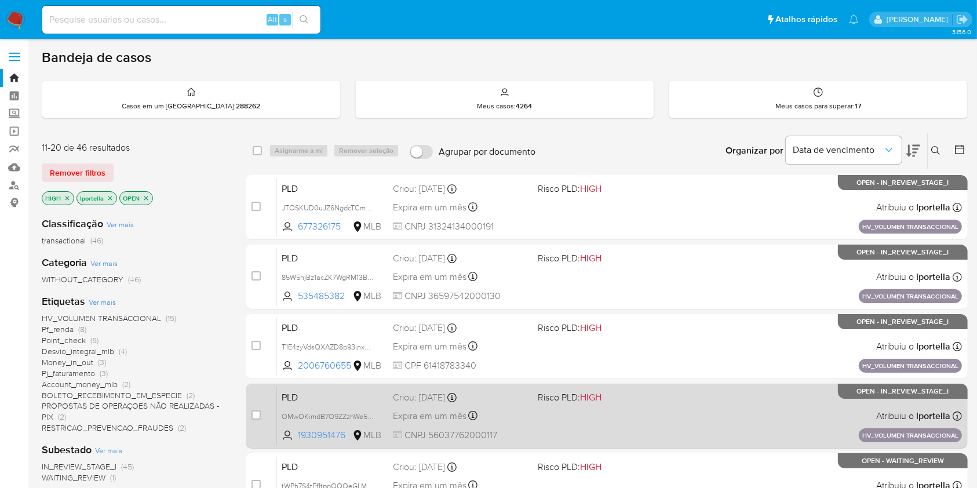
click at [619, 423] on div "PLD OMwOKimdB7O9ZZzhWe5t4YIK 1930951476 MLB Risco PLD: HIGH Criou: 14/08/2025 C…" at bounding box center [619, 415] width 685 height 59
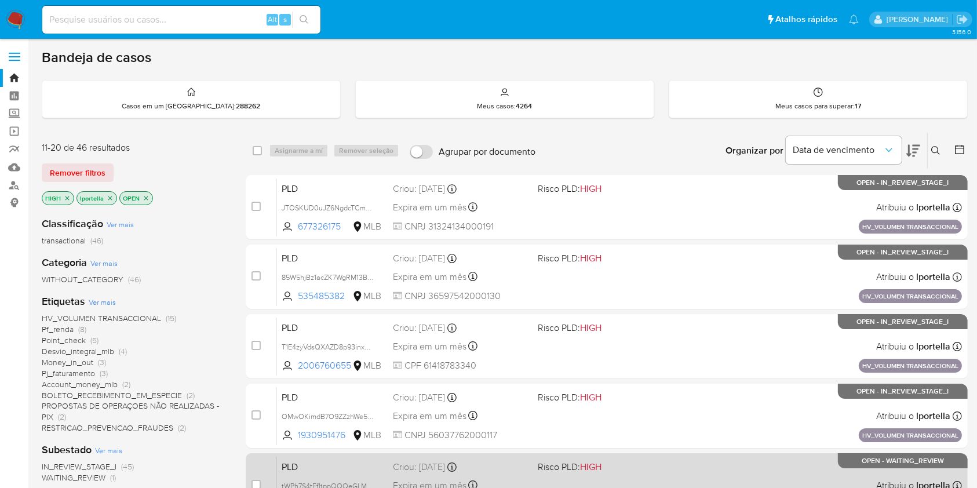
click at [658, 468] on span "Risco PLD: HIGH" at bounding box center [605, 465] width 135 height 15
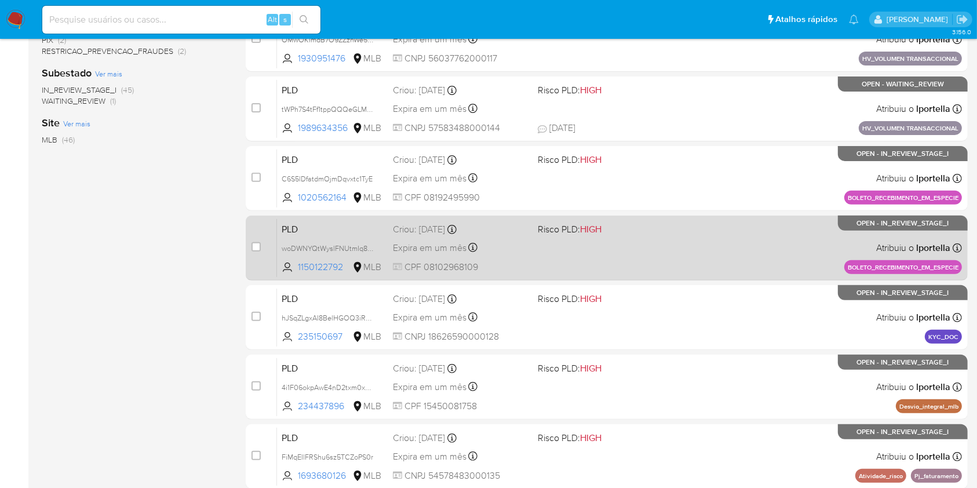
scroll to position [426, 0]
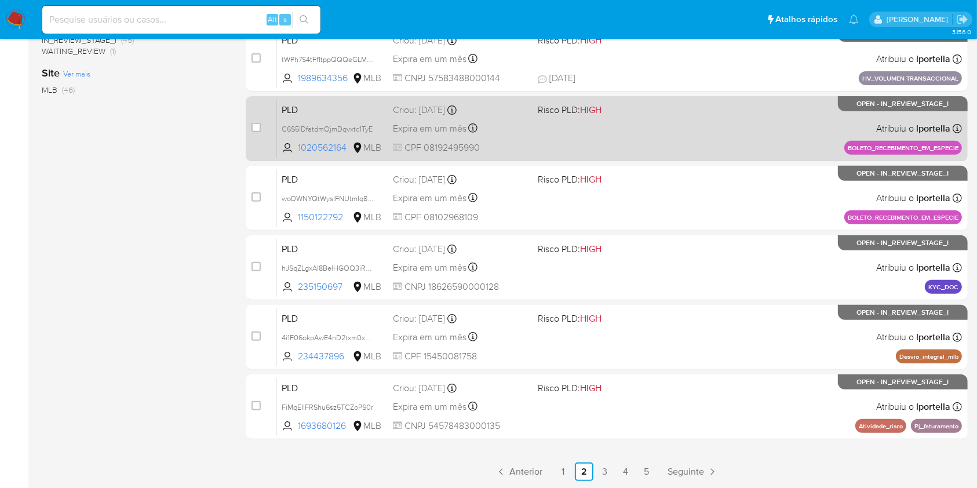
click at [619, 115] on div "PLD C6S5lDfatdmOjmDqvxtc1TyE 1020562164 MLB Risco PLD: HIGH Criou: 14/08/2025 C…" at bounding box center [619, 128] width 685 height 59
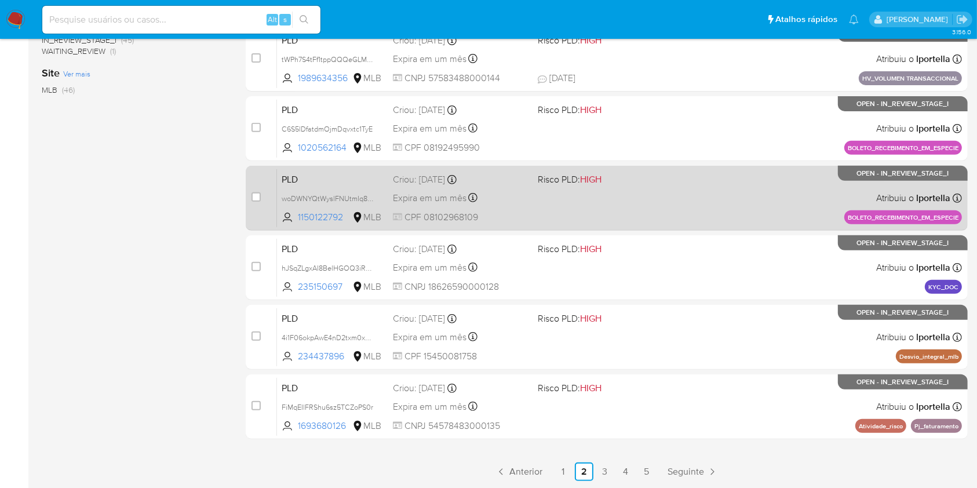
click at [492, 196] on div "Expira em um mês Expira em 28/09/2025 09:35:52" at bounding box center [460, 198] width 135 height 16
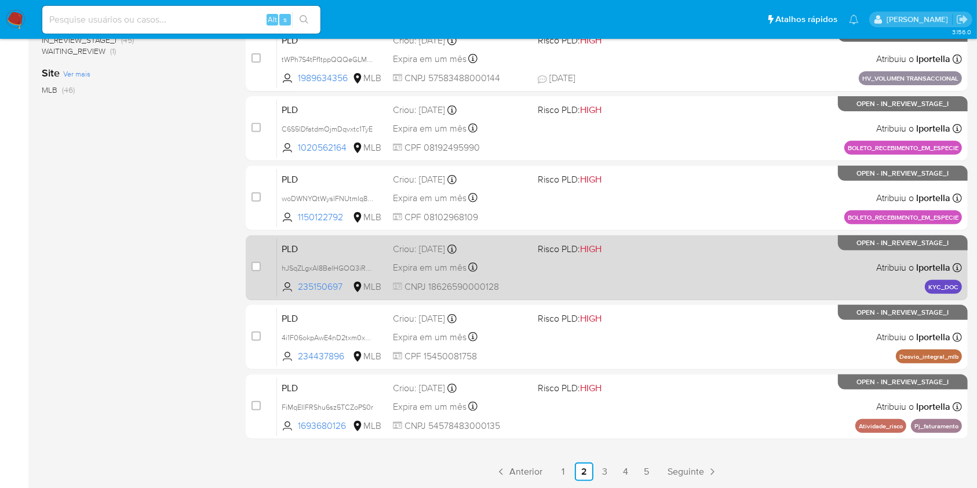
click at [585, 263] on div "PLD hJSqZLgxAI8BelHGOQ3iRKmu 235150697 MLB Risco PLD: HIGH Criou: 14/08/2025 Cr…" at bounding box center [619, 267] width 685 height 59
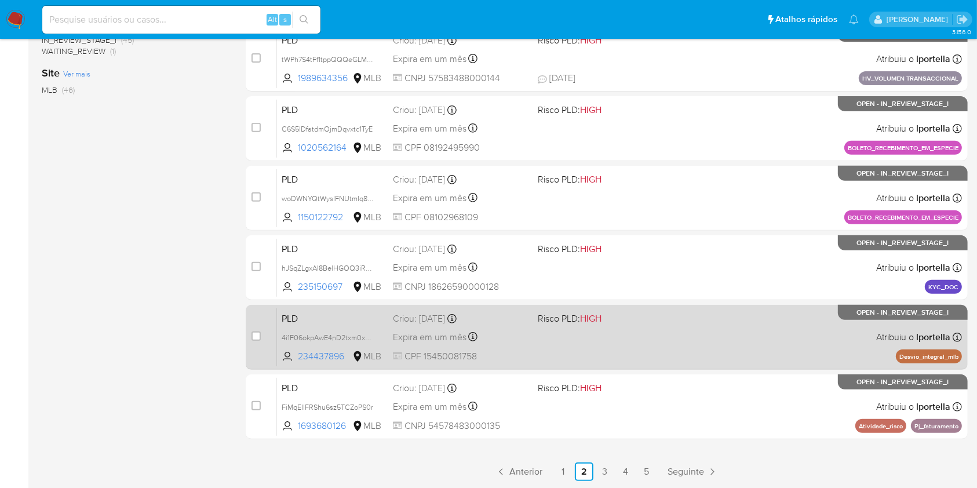
click at [671, 328] on div "PLD 4i1F06okpAwE4nD2txm0xyLX 234437896 MLB Risco PLD: HIGH Criou: 12/08/2025 Cr…" at bounding box center [619, 337] width 685 height 59
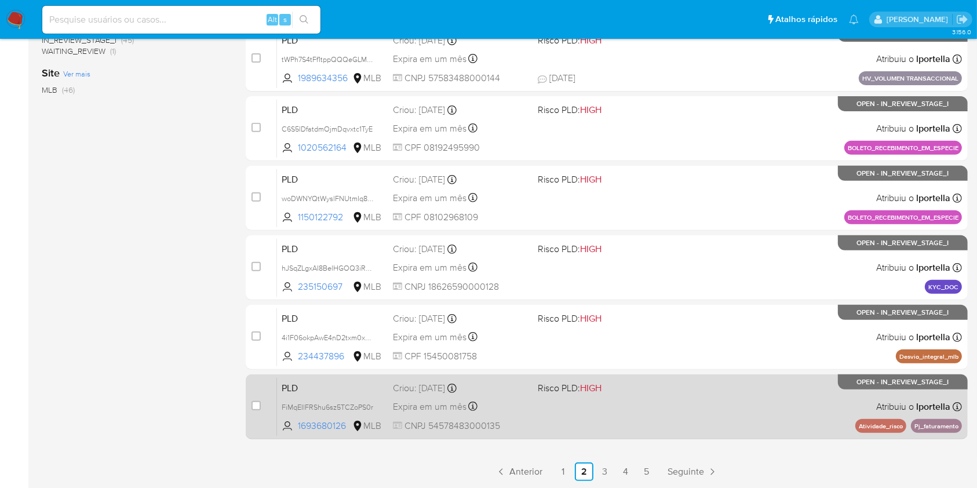
click at [617, 429] on div "PLD FiMqEIlFRShu6sz5TCZoPS0r 1693680126 MLB Risco PLD: HIGH Criou: 12/08/2025 C…" at bounding box center [619, 406] width 685 height 59
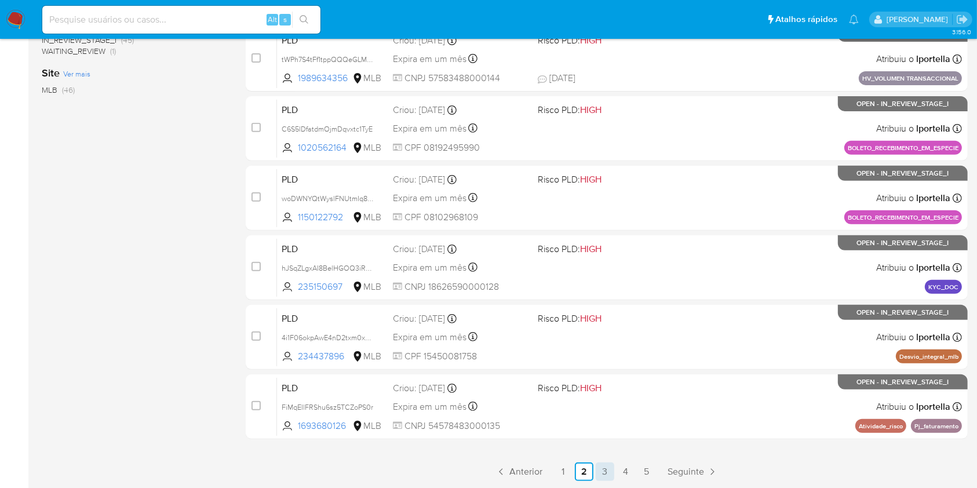
click at [603, 472] on link "3" at bounding box center [605, 471] width 19 height 19
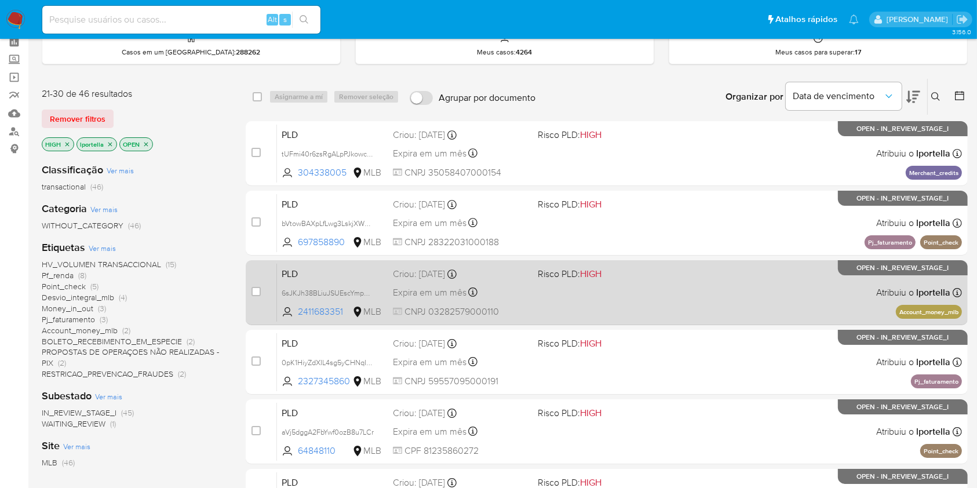
scroll to position [77, 0]
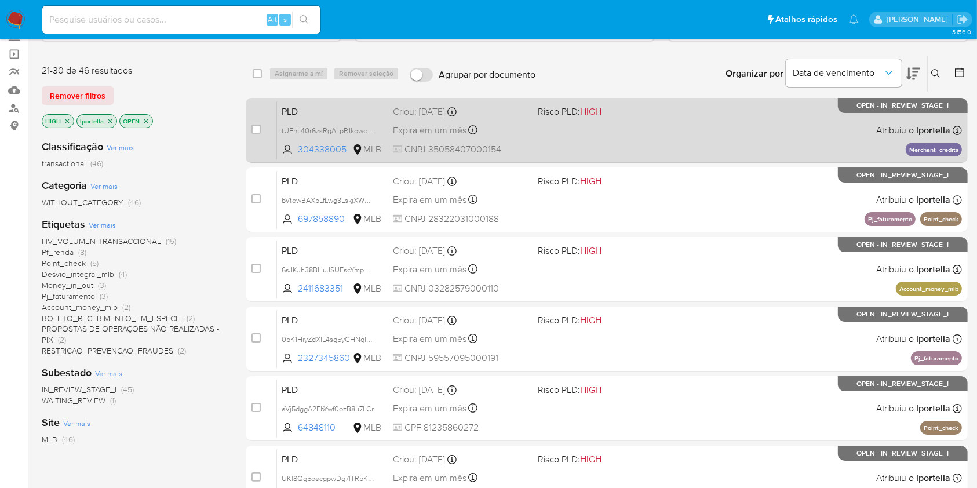
click at [611, 138] on div "PLD tUFmi40r6zsRgALpPJkowcd3 304338005 MLB Risco PLD: HIGH Criou: 12/08/2025 Cr…" at bounding box center [619, 130] width 685 height 59
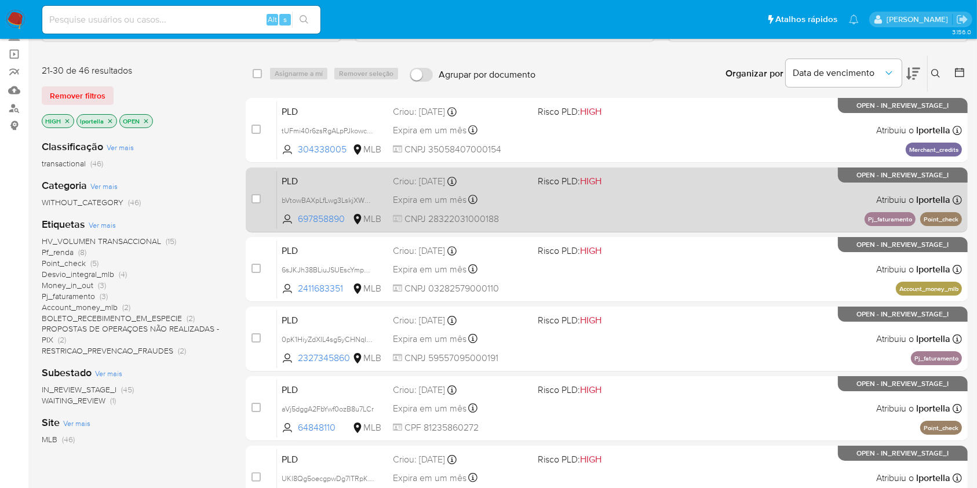
click at [672, 187] on div "PLD bVtowBAXpLfLwg3LskjXWVHa 697858890 MLB Risco PLD: HIGH Criou: 12/08/2025 Cr…" at bounding box center [619, 199] width 685 height 59
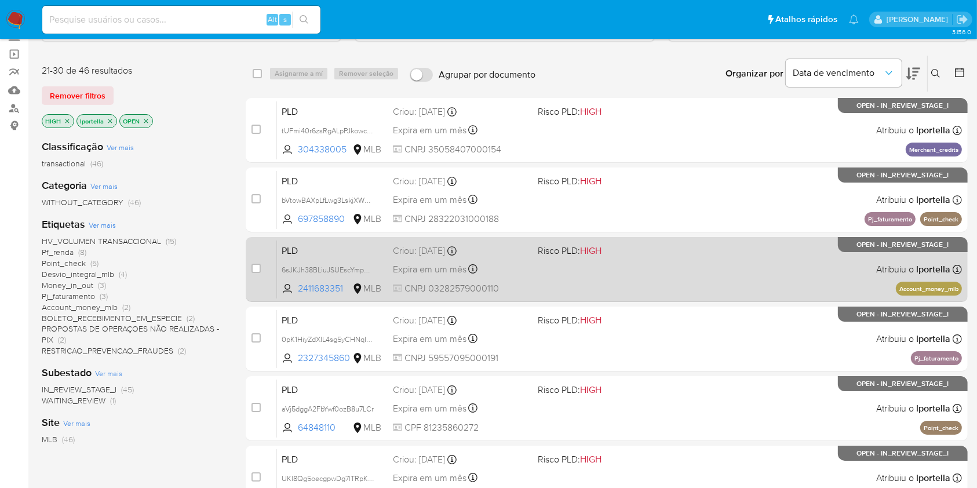
click at [651, 278] on div "PLD 6sJKJh38BLiuJSUEscYmpUHc 2411683351 MLB Risco PLD: HIGH Criou: 12/08/2025 C…" at bounding box center [619, 269] width 685 height 59
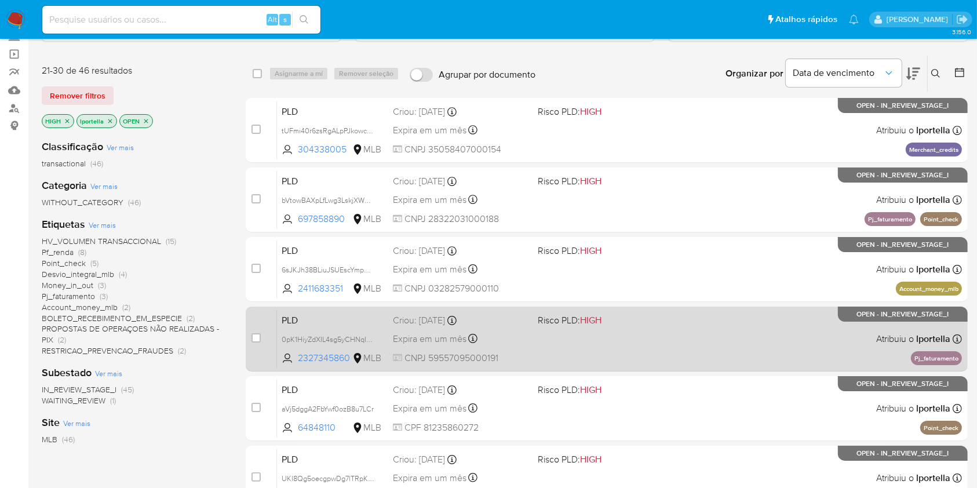
click at [660, 327] on div "PLD 0pK1HiyZdXIL4sg5yCHNqIOQ 2327345860 MLB Risco PLD: HIGH Criou: 12/08/2025 C…" at bounding box center [619, 338] width 685 height 59
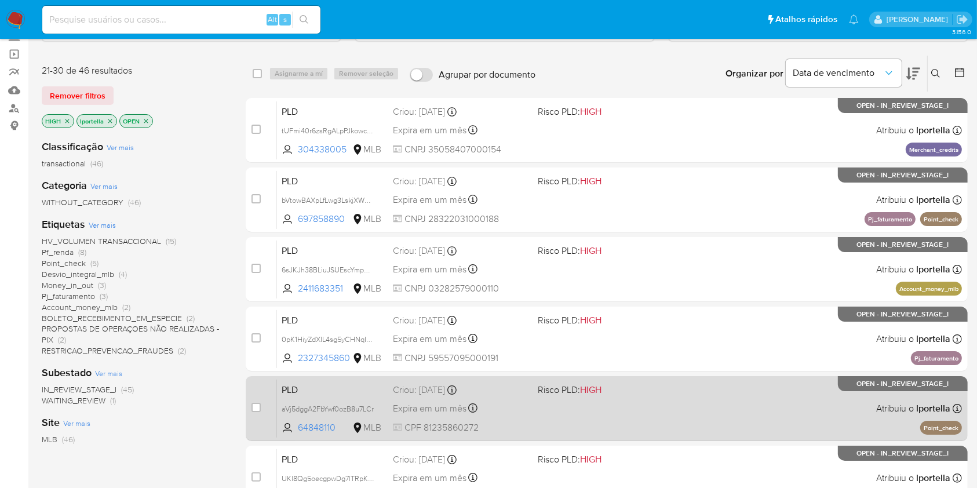
click at [646, 414] on div "PLD aVj5dggA2FbYwf0ozB8u7LCr 64848110 MLB Risco PLD: HIGH Criou: 12/08/2025 Cri…" at bounding box center [619, 408] width 685 height 59
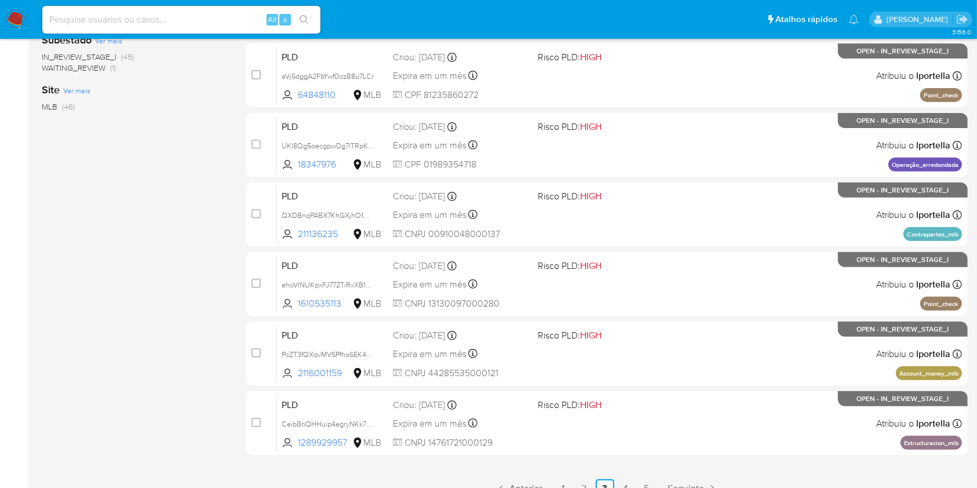
scroll to position [426, 0]
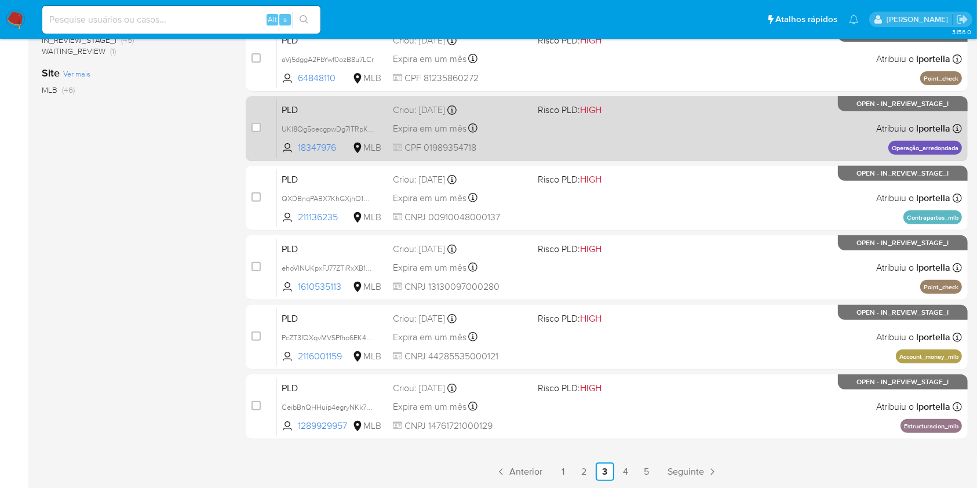
click at [531, 130] on div "PLD UKl8Qg5oecgpwDg7lTRpK8Fe 18347976 MLB Risco PLD: HIGH Criou: 12/08/2025 Cri…" at bounding box center [619, 128] width 685 height 59
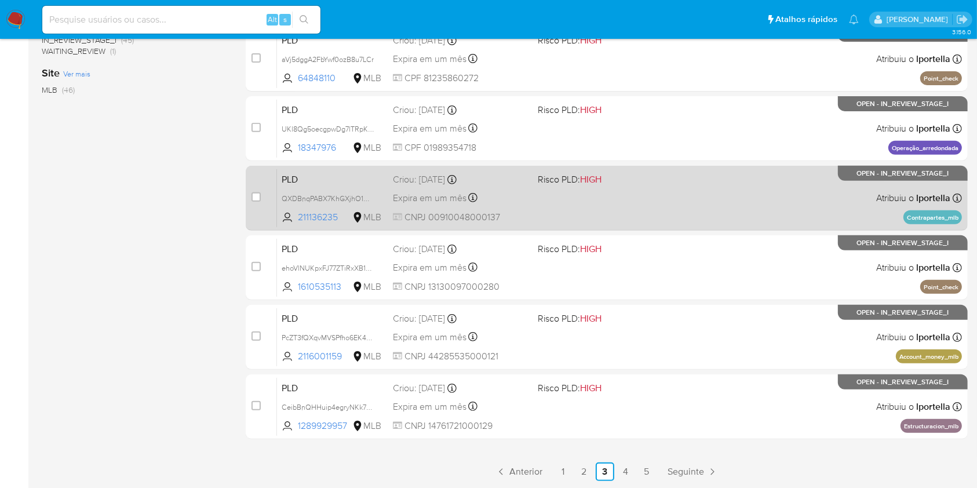
click at [550, 166] on div "case-item-checkbox Incapaz de atribuir o caso PLD QXDBnqPABX7KhGXjhO1HKQtl 2111…" at bounding box center [607, 198] width 722 height 65
click at [506, 200] on div "Expira em um mês Expira em 26/09/2025 00:23:16" at bounding box center [460, 198] width 135 height 16
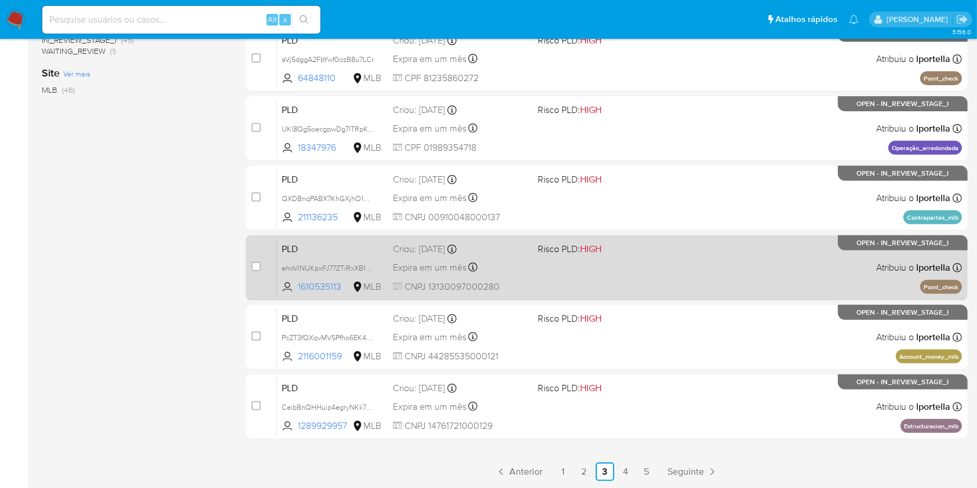
click at [677, 266] on div "PLD ehoVlNUKpxFJ77ZTiRxXB1wg 1610535113 MLB Risco PLD: HIGH Criou: 12/08/2025 C…" at bounding box center [619, 267] width 685 height 59
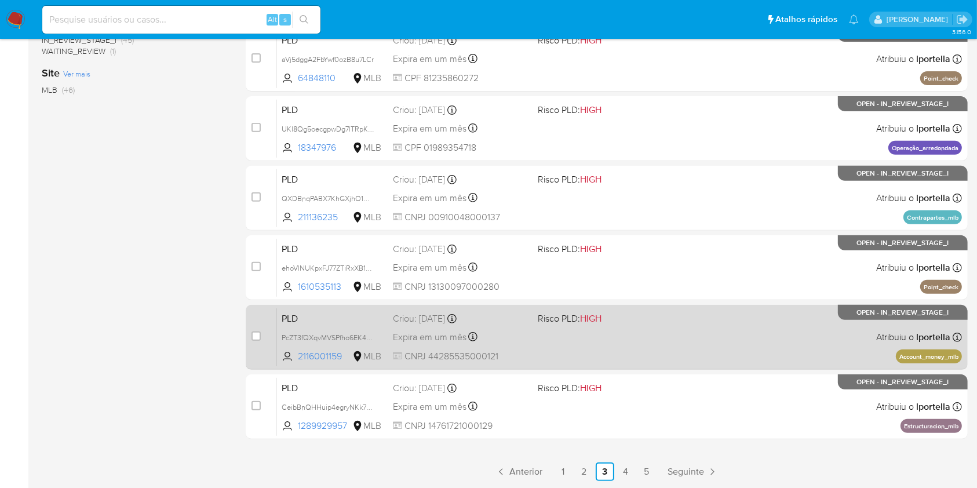
click at [598, 350] on div "PLD PcZT3fQXqvMVSPfho6EK4L77 2116001159 MLB Risco PLD: HIGH Criou: 12/08/2025 C…" at bounding box center [619, 337] width 685 height 59
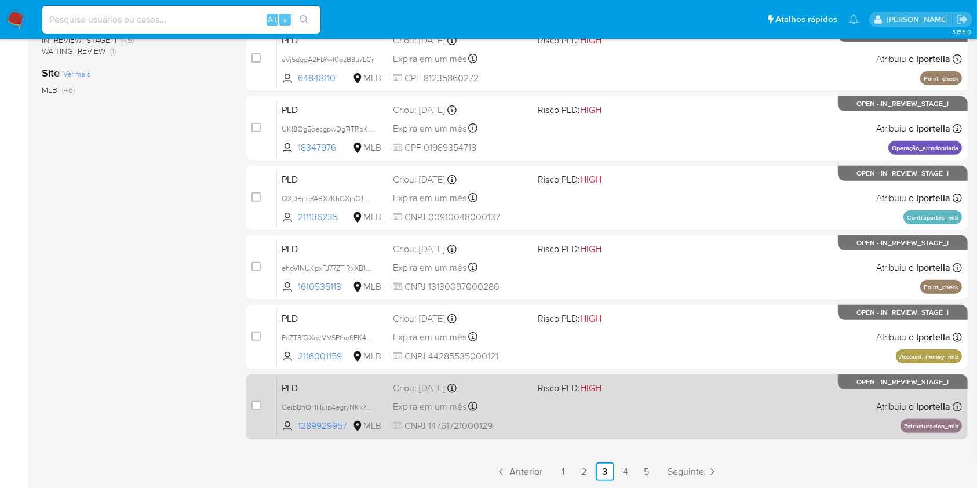
click at [558, 403] on div "PLD CeibBnQHHuip4egryNKk7ooa 1289929957 MLB Risco PLD: HIGH Criou: 12/08/2025 C…" at bounding box center [619, 406] width 685 height 59
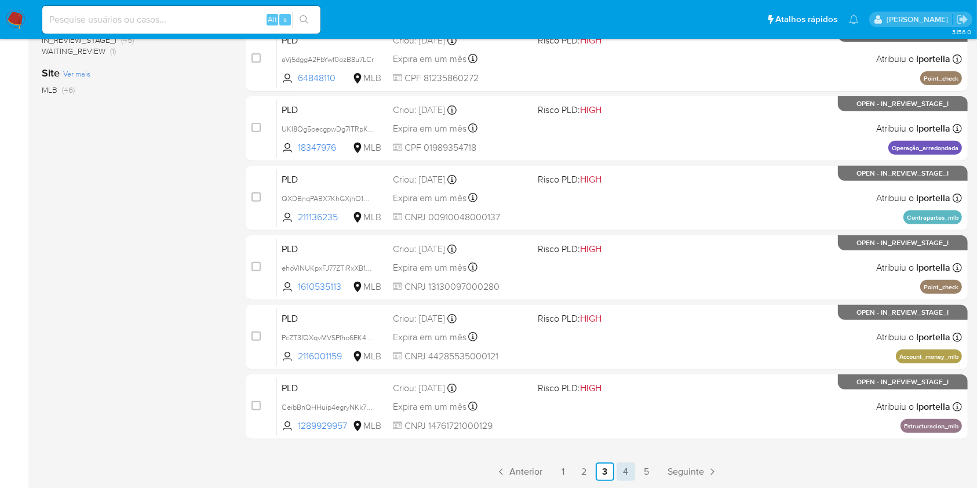
click at [625, 463] on link "4" at bounding box center [625, 471] width 19 height 19
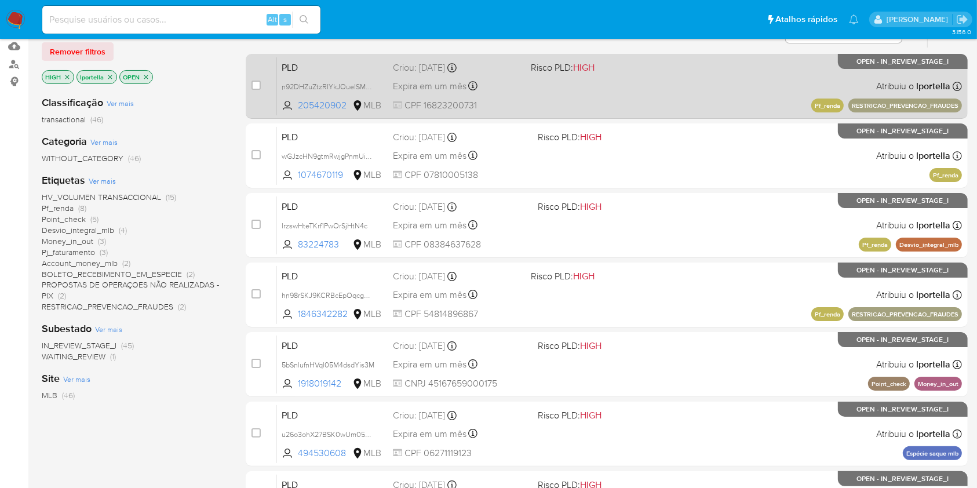
scroll to position [154, 0]
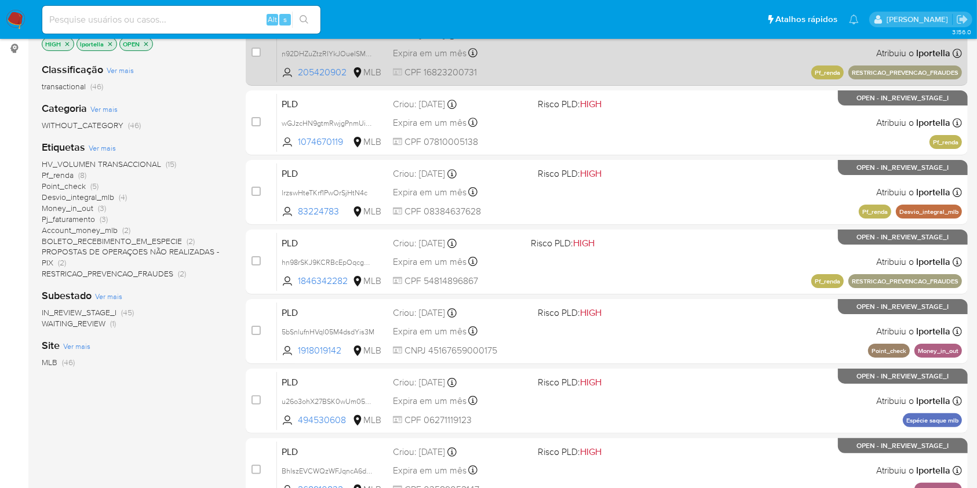
click at [692, 58] on div "PLD n92DHZuZtzRIYkJOueISMgjz 205420902 MLB Risco PLD: HIGH Criou: 12/08/2025 Cr…" at bounding box center [619, 53] width 685 height 59
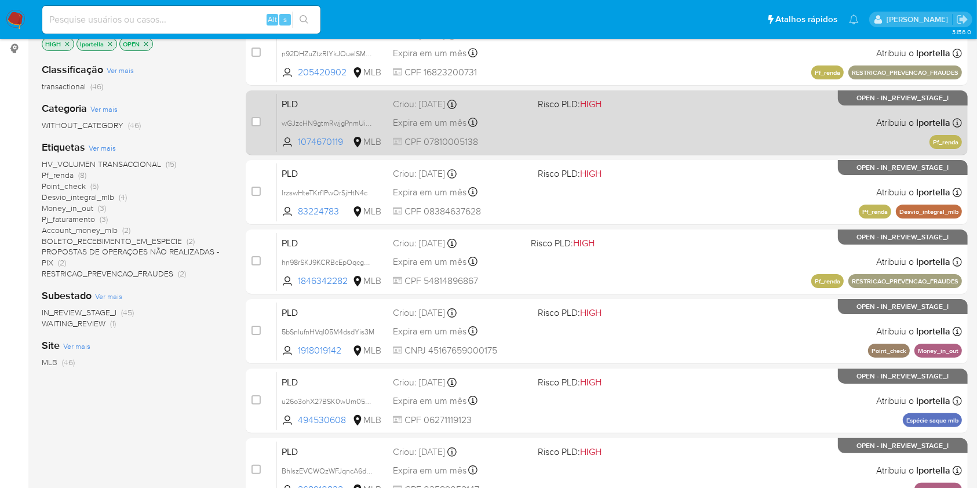
click at [640, 111] on div "PLD wGJzcHN9gtmRwjgPnmUiWQEQ 1074670119 MLB Risco PLD: HIGH Criou: 12/08/2025 C…" at bounding box center [619, 122] width 685 height 59
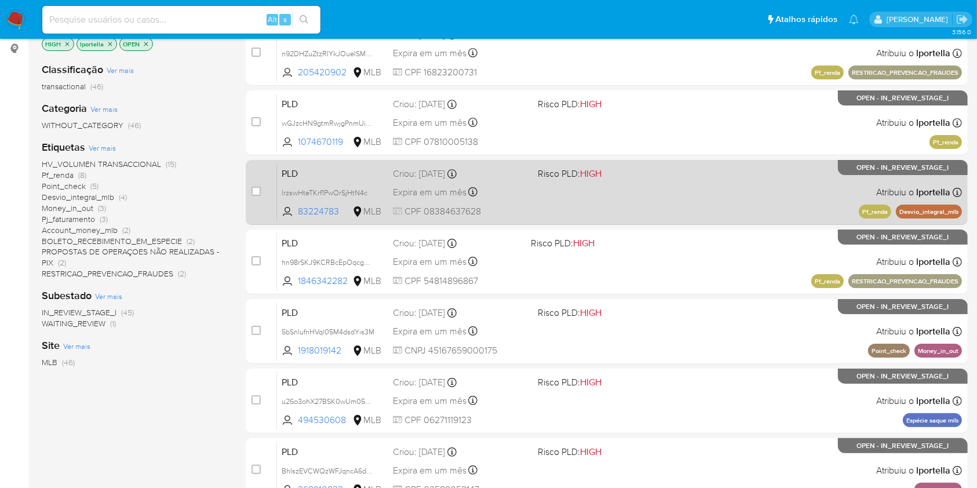
click at [642, 196] on div "PLD lrzswHteTKrf1PwOrSjHtN4c 83224783 MLB Risco PLD: HIGH Criou: 12/08/2025 Cri…" at bounding box center [619, 192] width 685 height 59
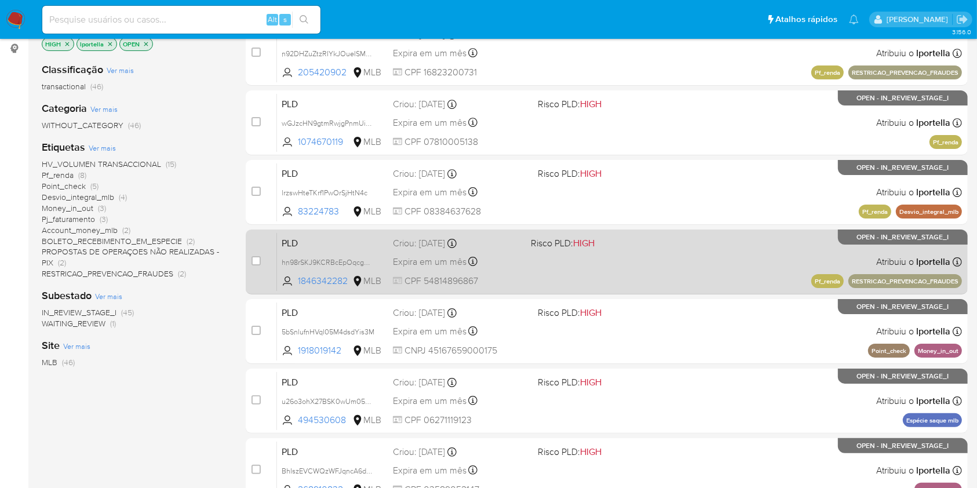
click at [674, 257] on div "PLD hn98rSKJ9KCRBcEpOqcgHFfR 1846342282 MLB Risco PLD: HIGH Criou: 12/08/2025 C…" at bounding box center [619, 261] width 685 height 59
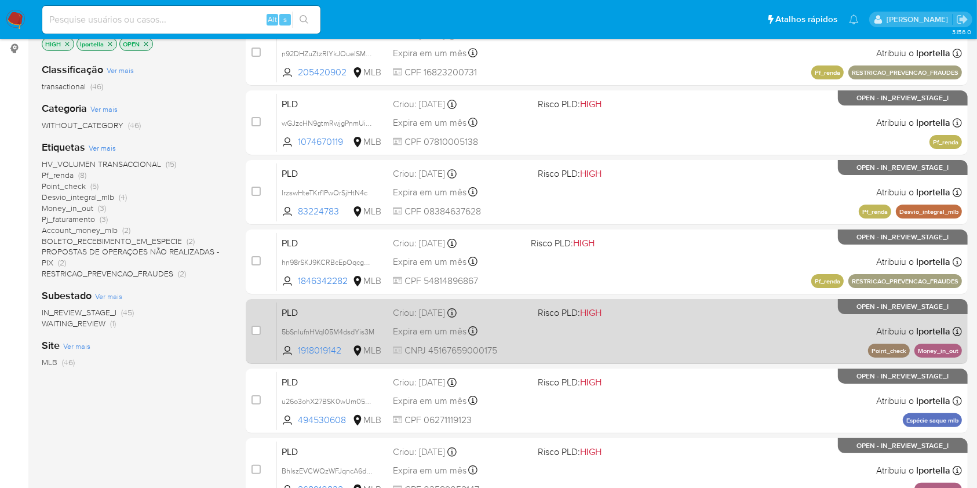
click at [747, 302] on div "PLD 5bSnlufnHVql05M4dsdYis3M 1918019142 MLB Risco PLD: HIGH Criou: 12/08/2025 C…" at bounding box center [619, 331] width 685 height 59
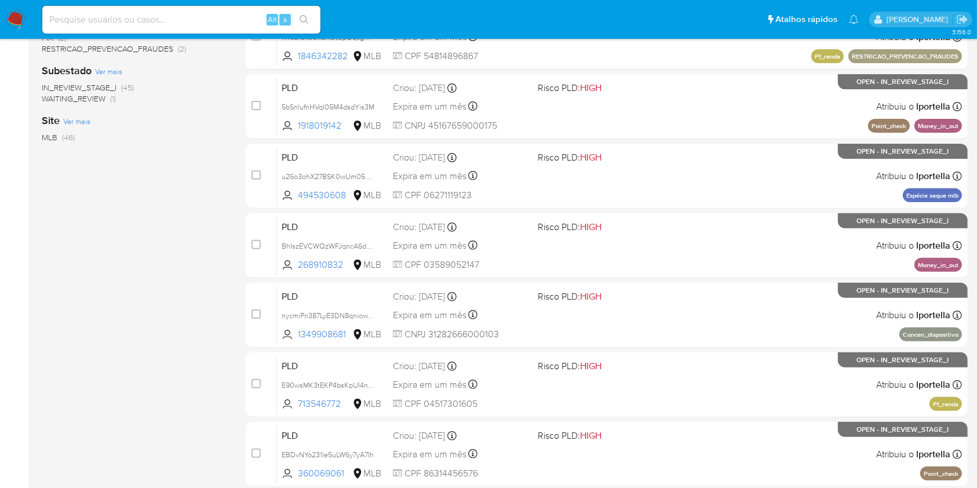
scroll to position [426, 0]
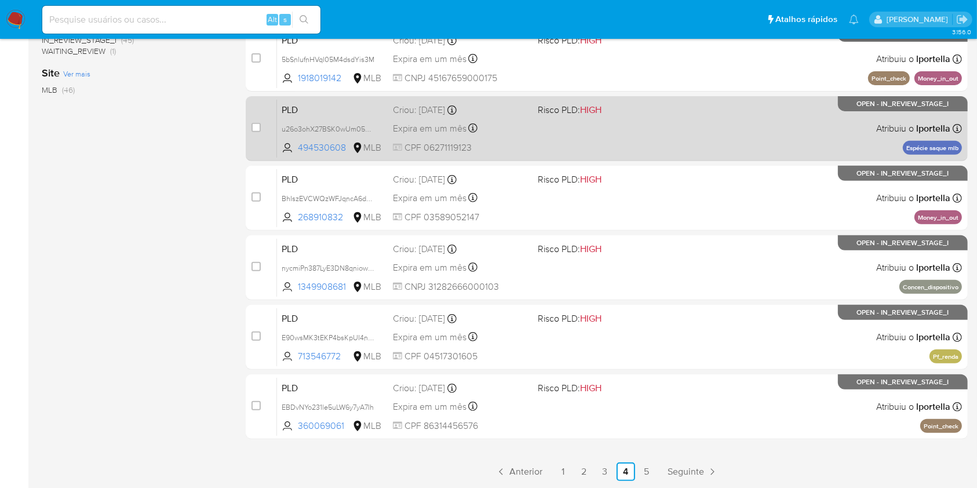
click at [599, 108] on span "HIGH" at bounding box center [590, 109] width 21 height 13
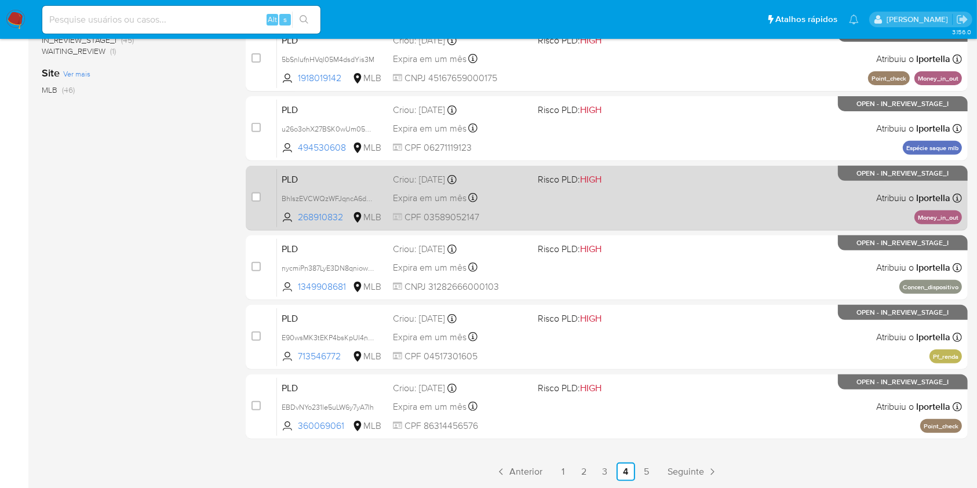
click at [626, 189] on div "PLD BhIszEVCWQzWFJqncA6dKoIe 268910832 MLB Risco PLD: HIGH Criou: 12/08/2025 Cr…" at bounding box center [619, 198] width 685 height 59
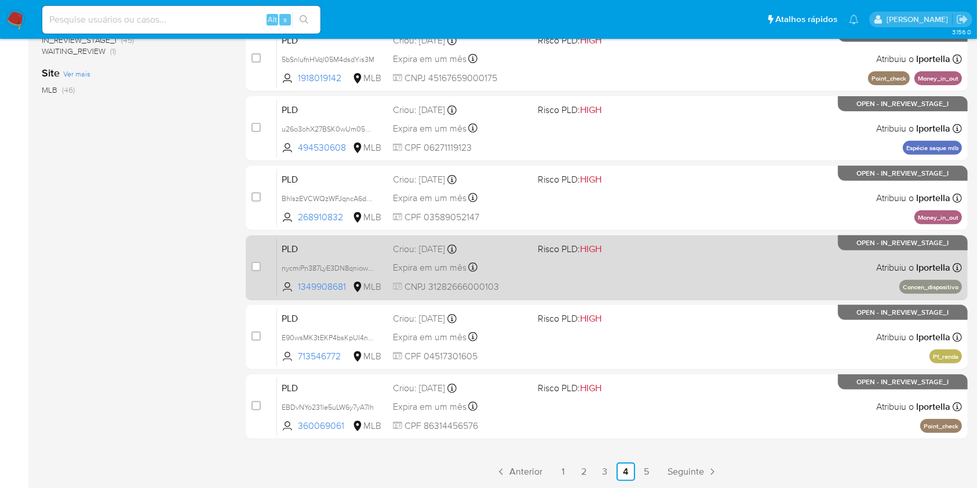
click at [663, 267] on div "PLD nycmiPn387LyE3DN8qniow1V 1349908681 MLB Risco PLD: HIGH Criou: 12/08/2025 C…" at bounding box center [619, 267] width 685 height 59
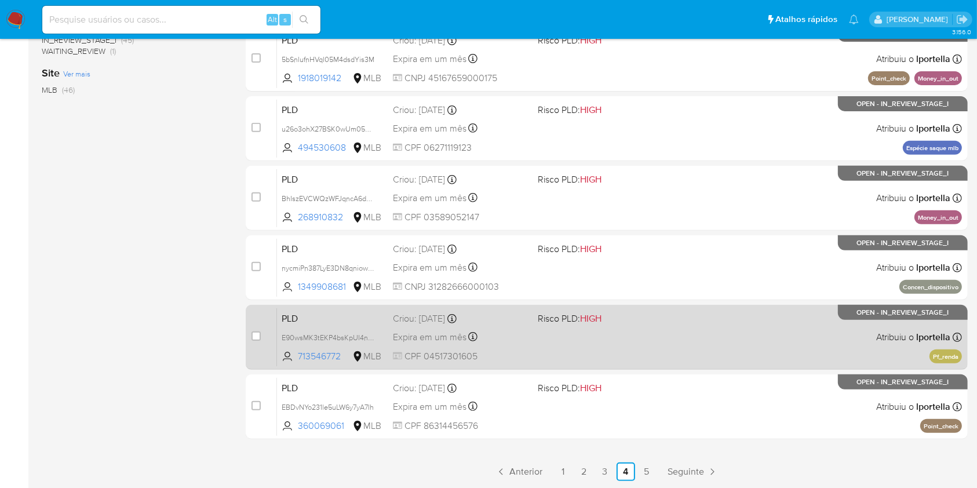
click at [621, 326] on div "PLD E90wsMK3tEKP4bsKpUI4nRuq 713546772 MLB Risco PLD: HIGH Criou: 12/08/2025 Cr…" at bounding box center [619, 337] width 685 height 59
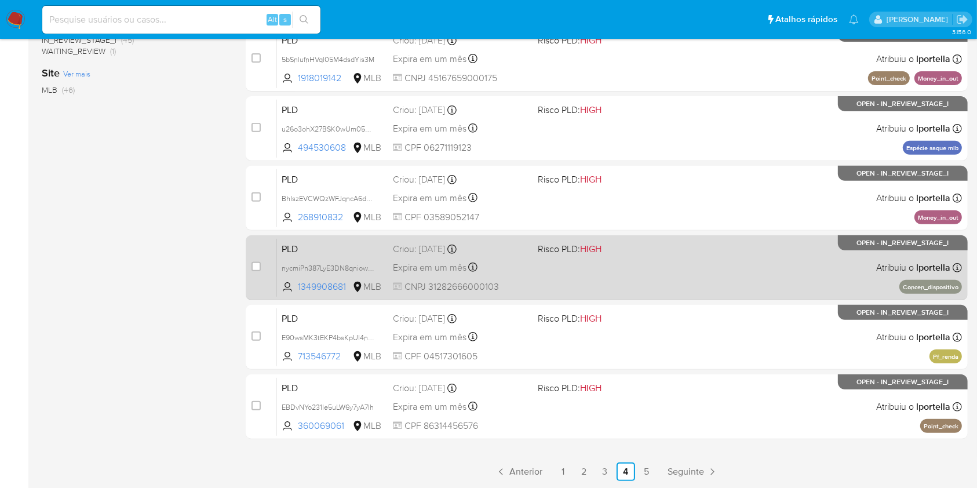
drag, startPoint x: 648, startPoint y: 399, endPoint x: 702, endPoint y: 263, distance: 146.1
click at [648, 398] on div "PLD EBDvNYo231le5uLW6y7yA7Ih 360069061 MLB Risco PLD: HIGH Criou: 12/08/2025 Cr…" at bounding box center [619, 406] width 685 height 59
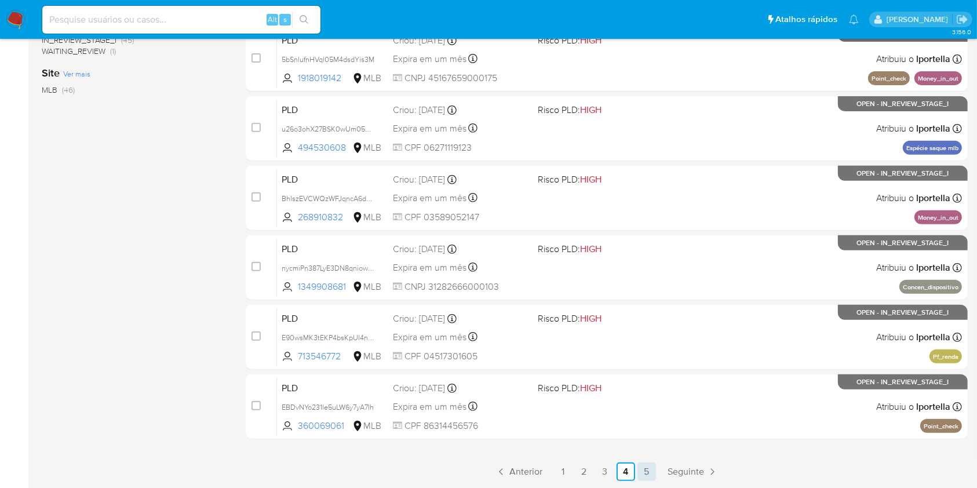
click at [649, 465] on link "5" at bounding box center [646, 471] width 19 height 19
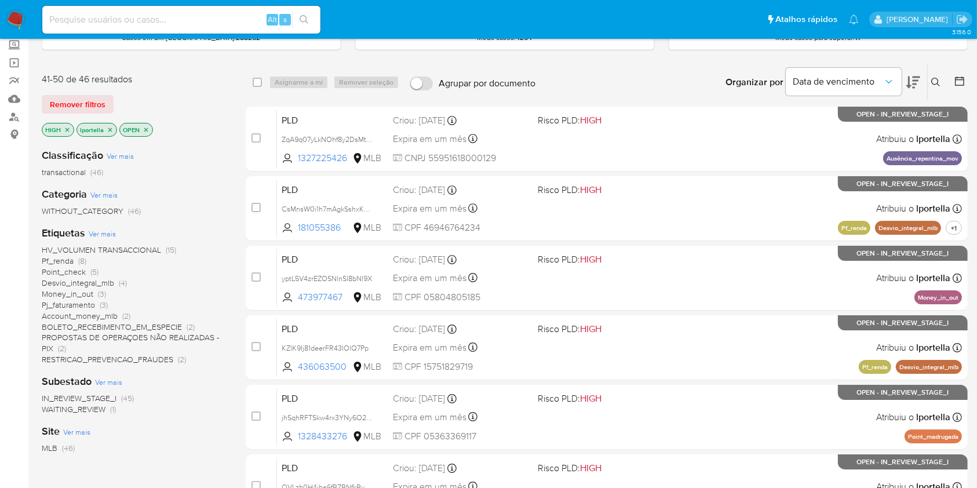
scroll to position [21, 0]
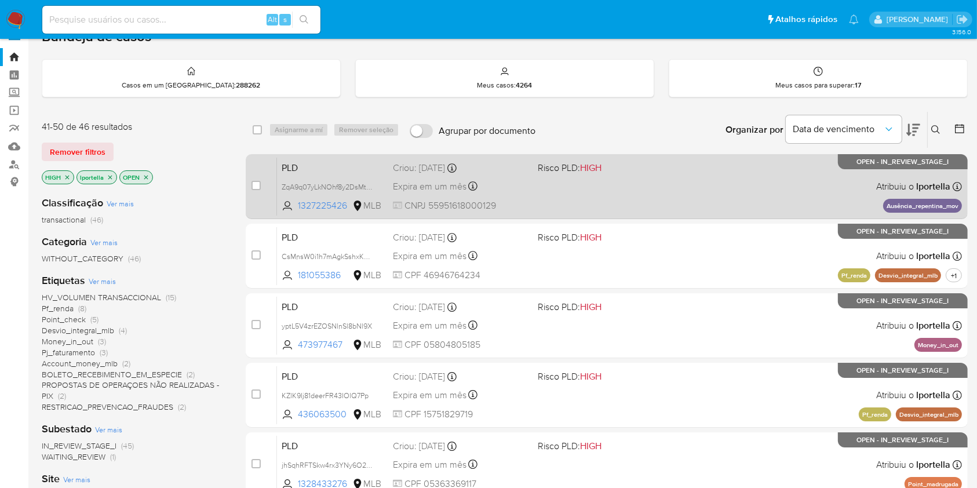
click at [575, 198] on div "PLD ZqA9q07yLkNOhf8y2DsMtaBV 1327225426 MLB Risco PLD: HIGH Criou: 12/08/2025 C…" at bounding box center [619, 186] width 685 height 59
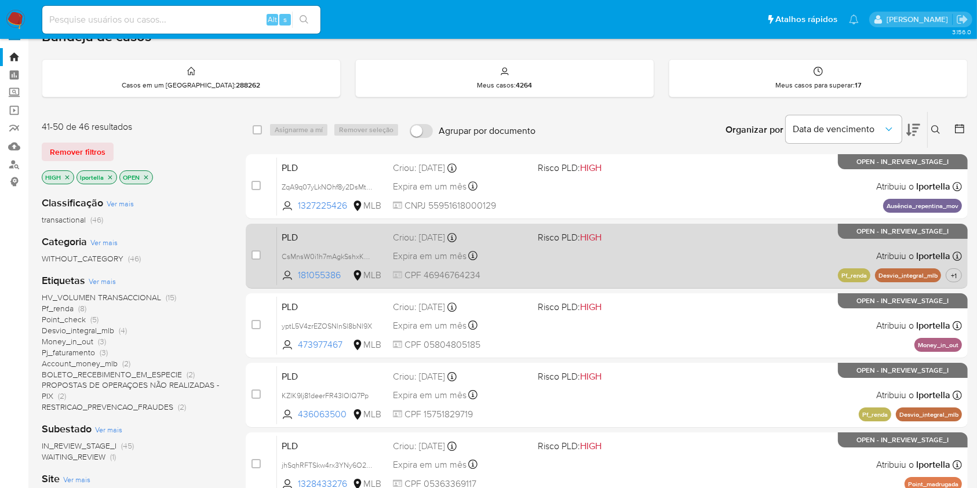
click at [655, 268] on div "PLD CsMnsW0i1h7mAgkSshxKAJU9 181055386 MLB Risco PLD: HIGH Criou: 12/08/2025 Cr…" at bounding box center [619, 256] width 685 height 59
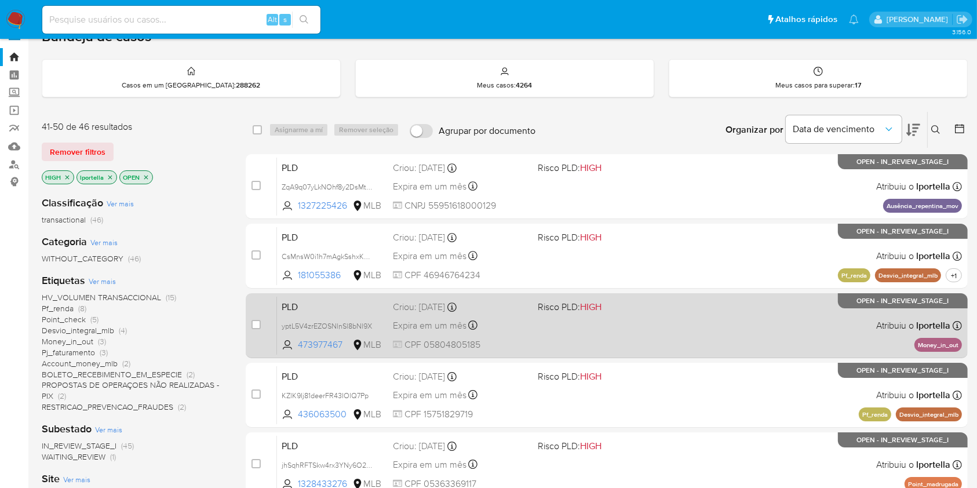
click at [564, 323] on div "PLD yptL5V4zrEZOSNlnSl8bNl9X 473977467 MLB Risco PLD: HIGH Criou: 12/08/2025 Cr…" at bounding box center [619, 325] width 685 height 59
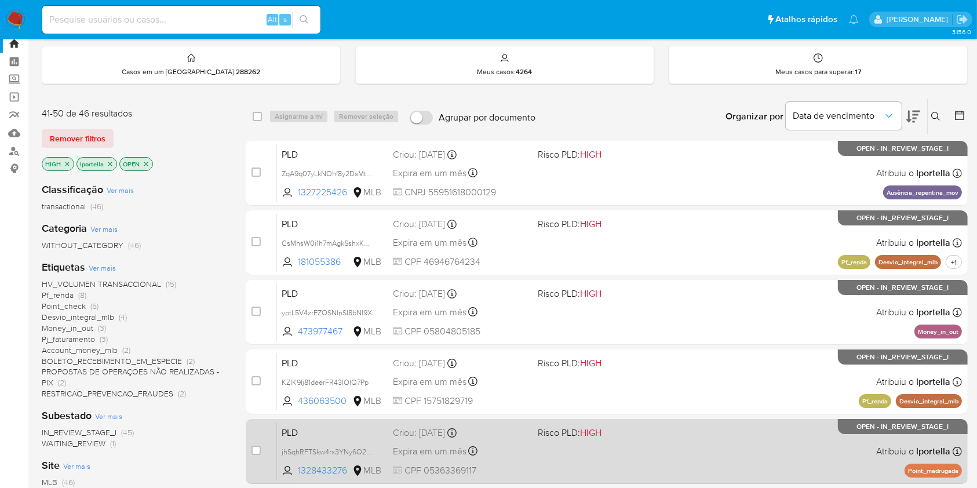
scroll to position [176, 0]
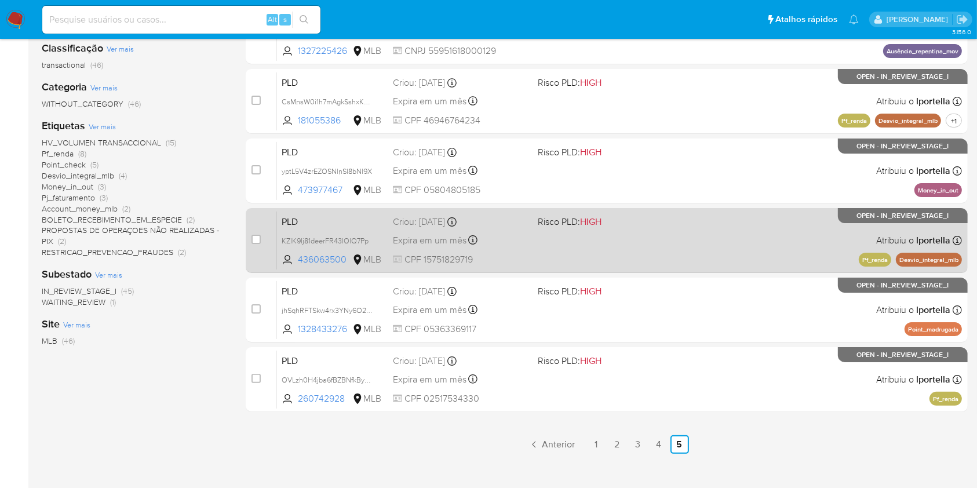
click at [665, 246] on div "PLD KZlK9Ij81deerFR43IOlQ7Pp 436063500 MLB Risco PLD: HIGH Criou: 12/08/2025 Cr…" at bounding box center [619, 240] width 685 height 59
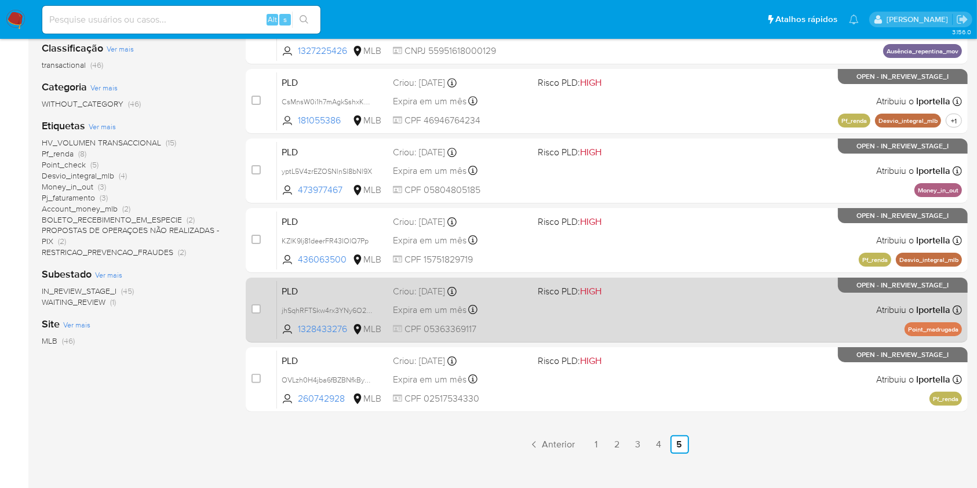
click at [639, 314] on div "PLD jhSqhRFTSkw4rx3YNy6O2H0K 1328433276 MLB Risco PLD: HIGH Criou: 12/08/2025 C…" at bounding box center [619, 309] width 685 height 59
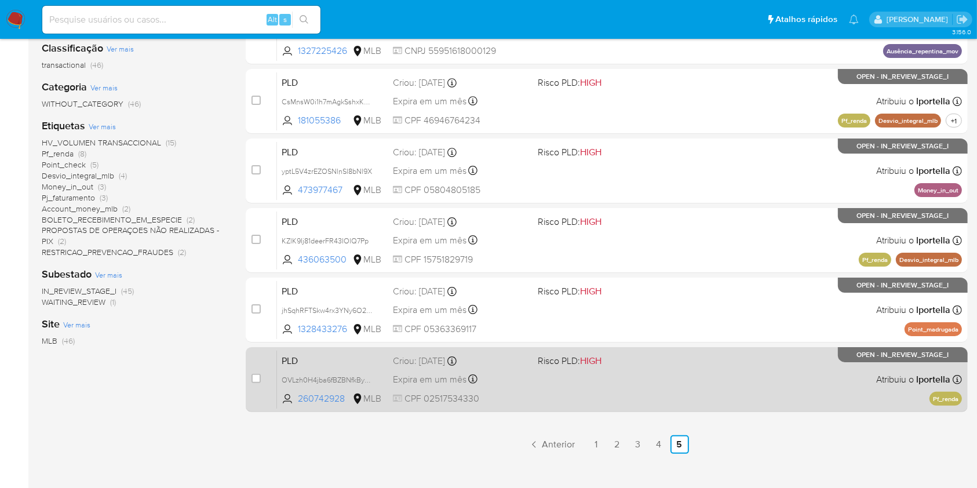
click at [677, 377] on div "PLD OVLzh0H4jba6fBZBNfkBy9eO 260742928 MLB Risco PLD: HIGH Criou: 12/08/2025 Cr…" at bounding box center [619, 379] width 685 height 59
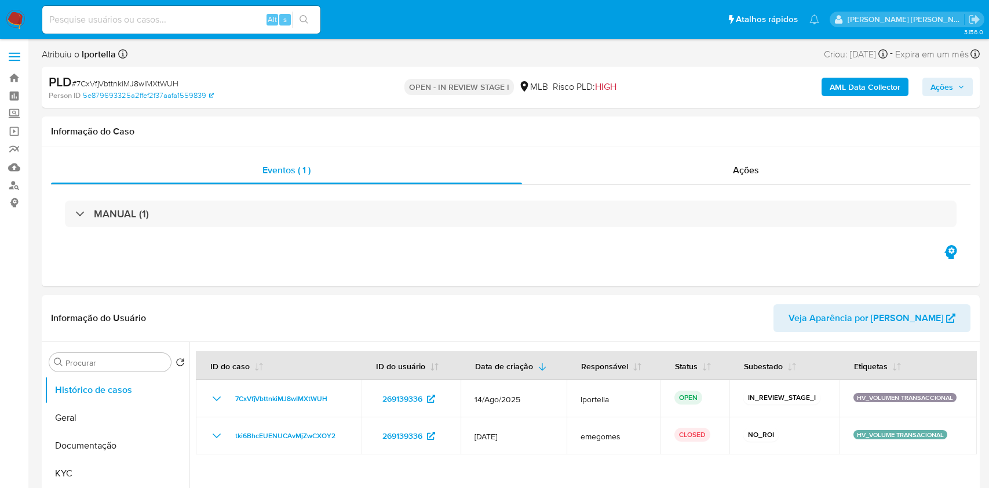
select select "10"
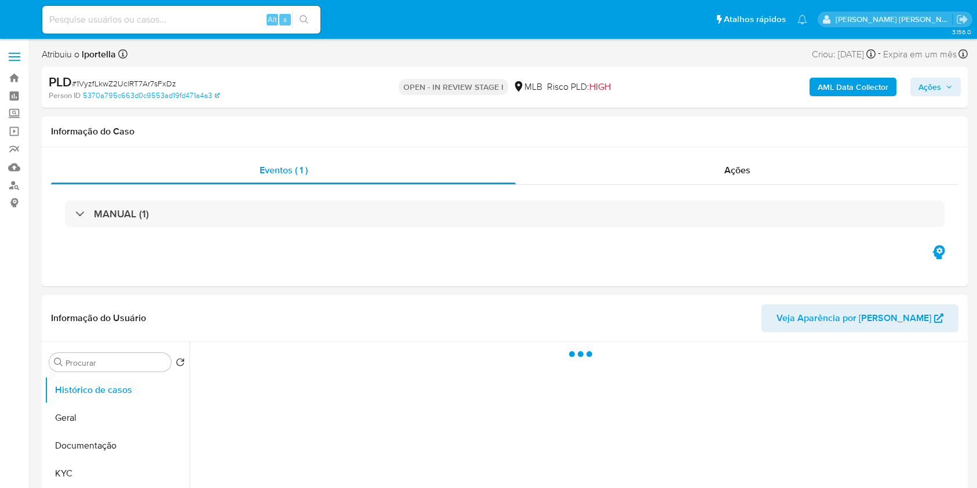
select select "10"
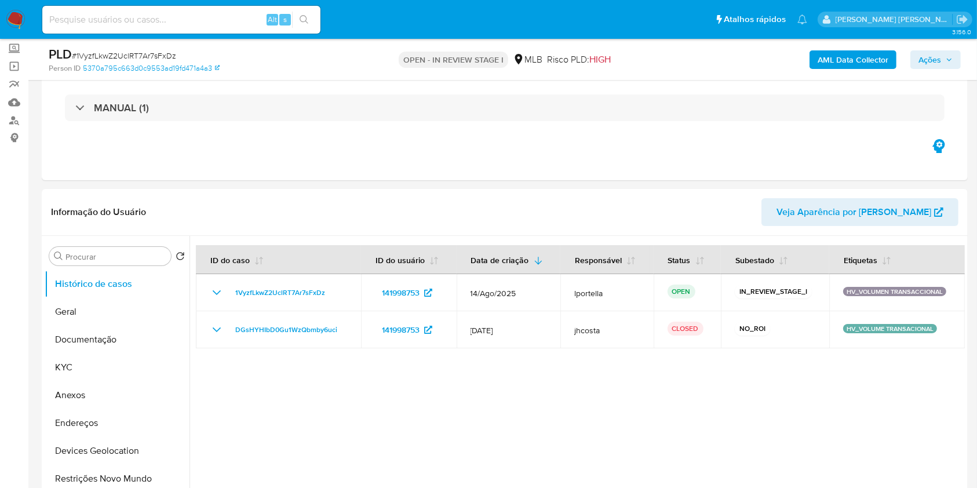
scroll to position [154, 0]
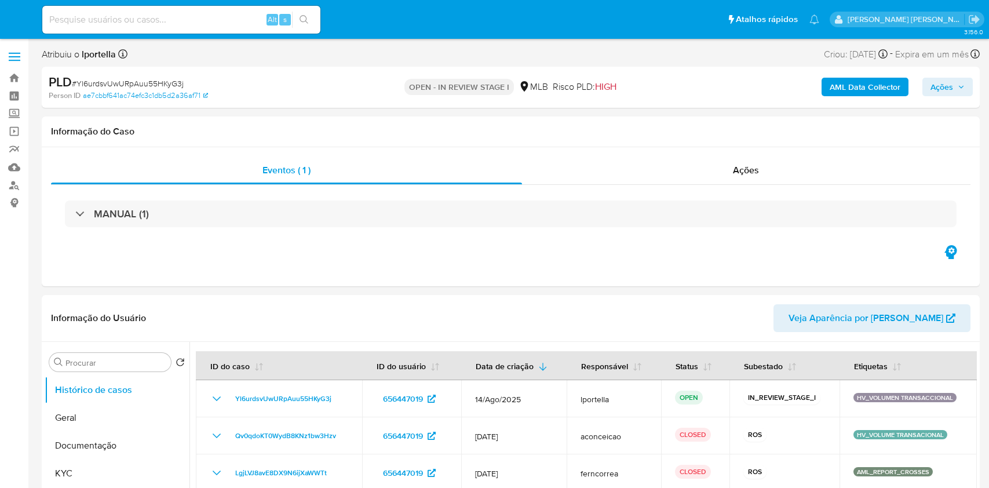
select select "10"
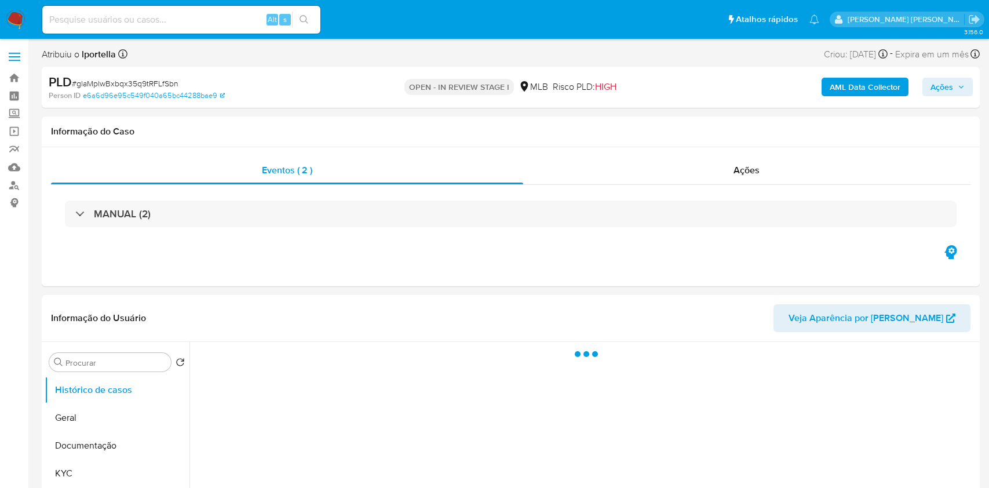
select select "10"
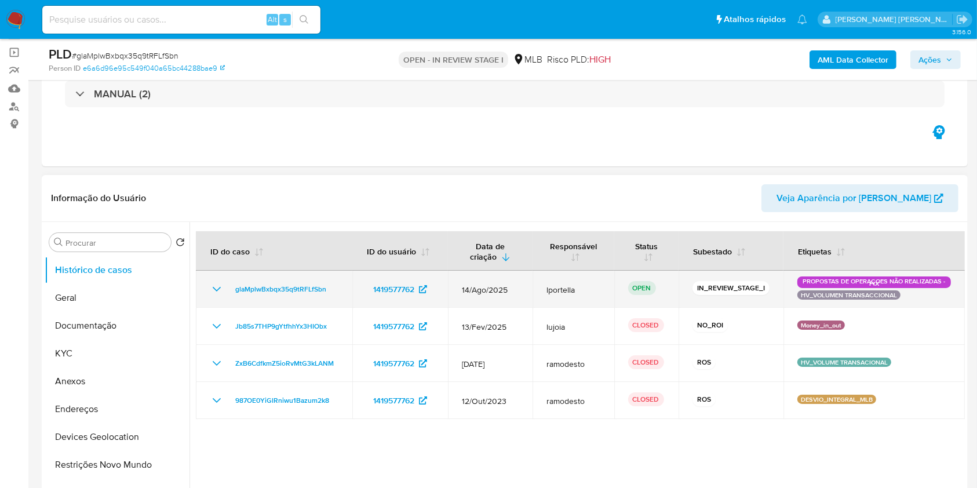
scroll to position [154, 0]
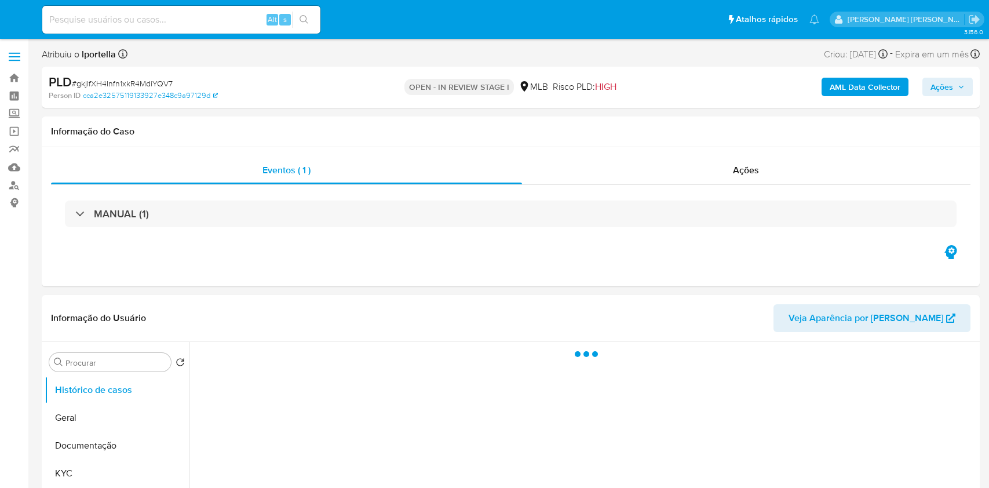
select select "10"
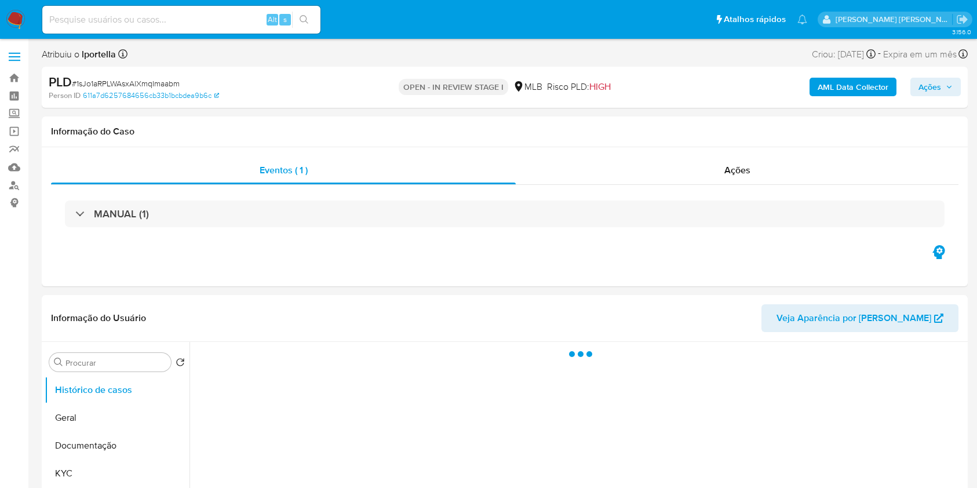
select select "10"
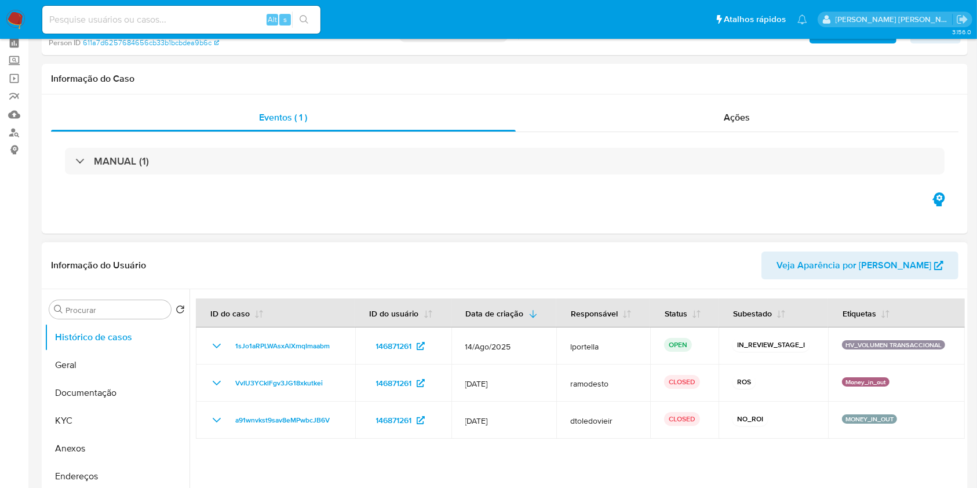
scroll to position [77, 0]
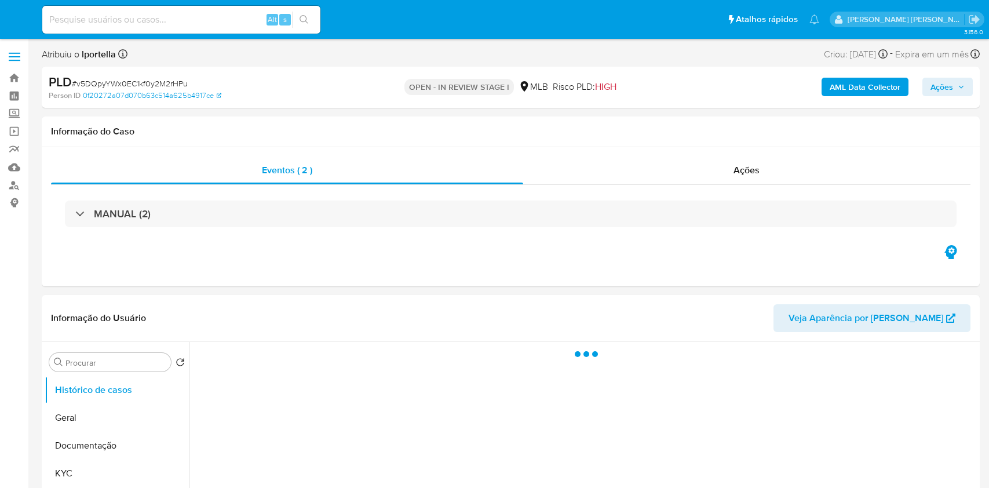
select select "10"
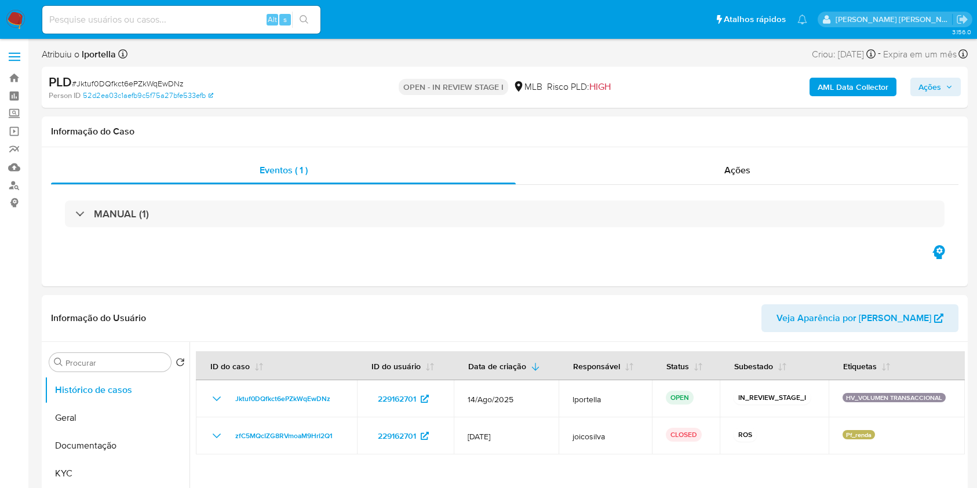
select select "10"
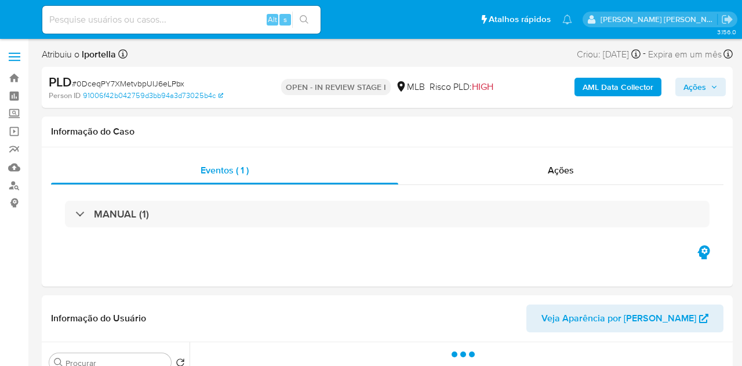
select select "10"
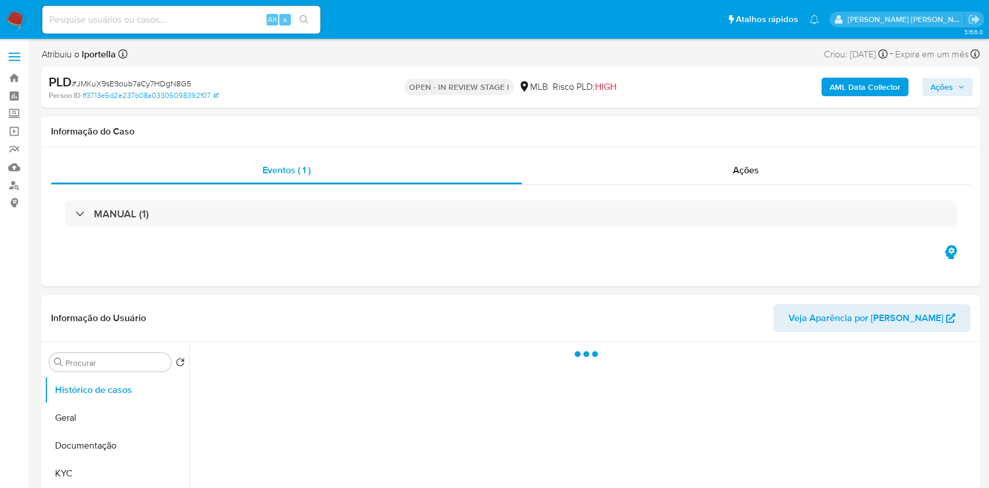
select select "10"
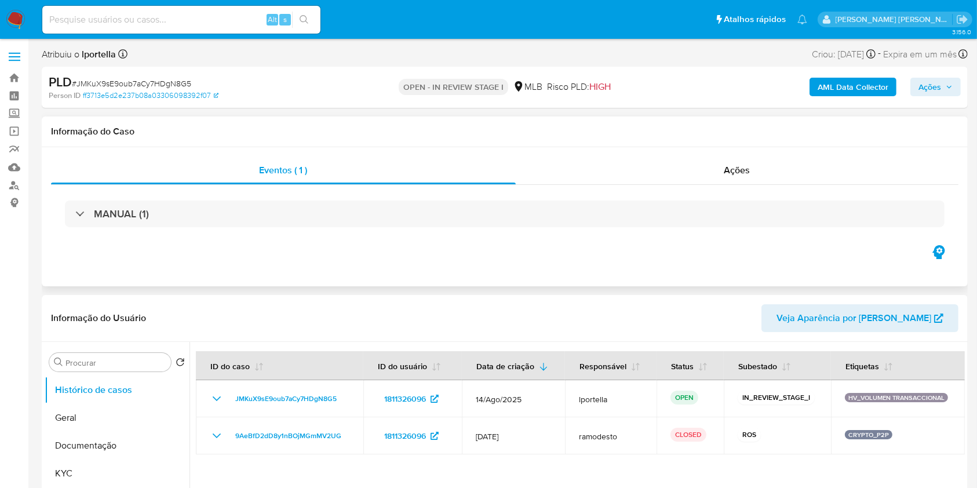
scroll to position [154, 0]
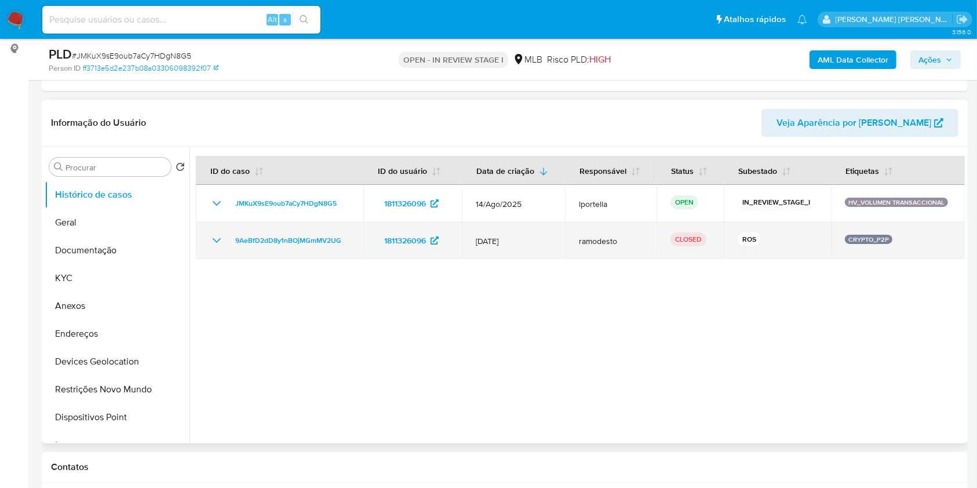
click at [220, 233] on icon "Mostrar/Ocultar" at bounding box center [217, 240] width 14 height 14
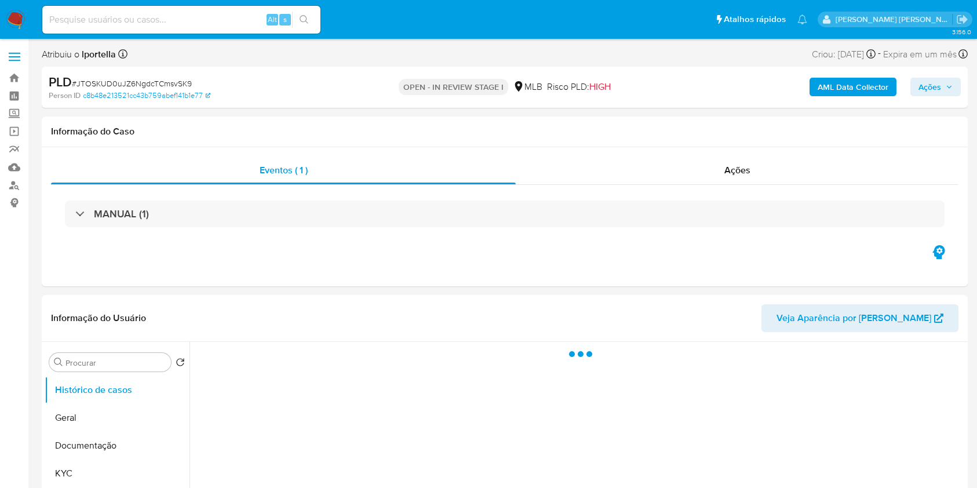
select select "10"
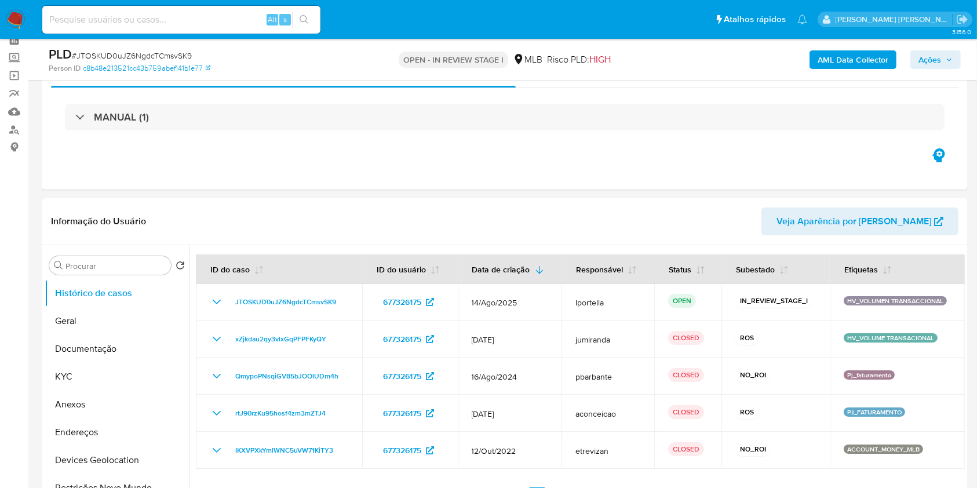
scroll to position [77, 0]
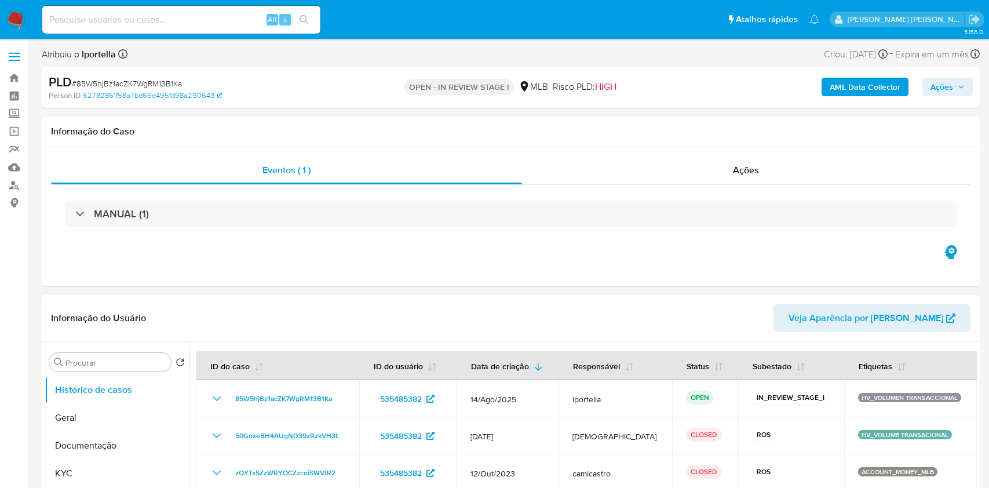
select select "10"
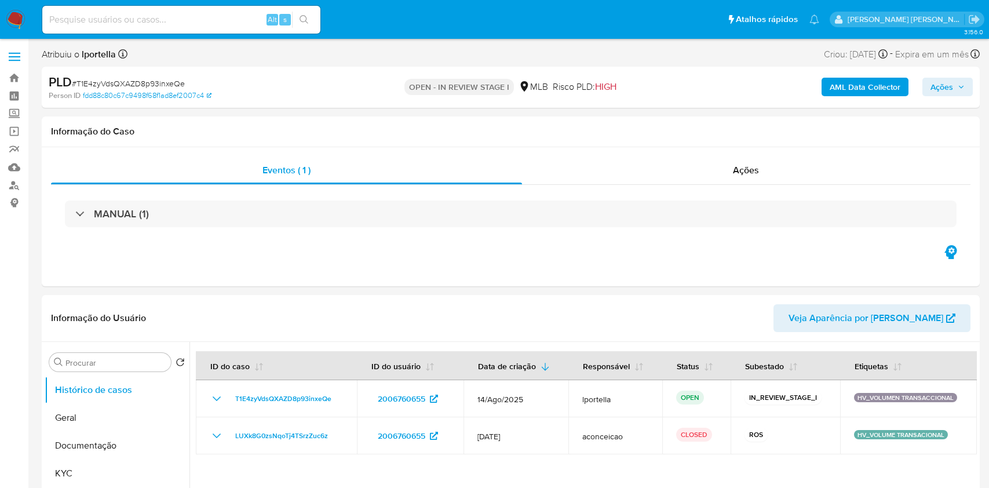
select select "10"
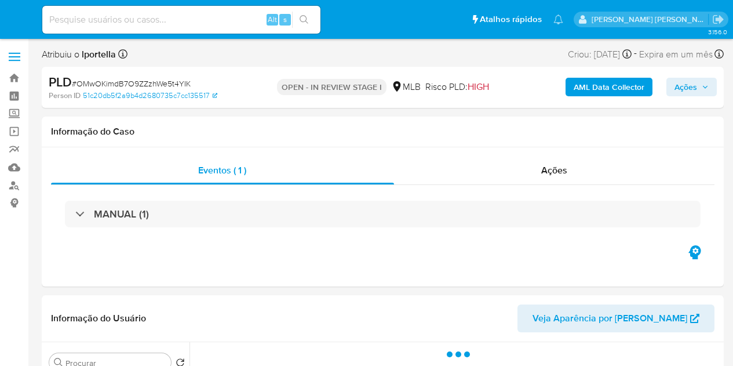
select select "10"
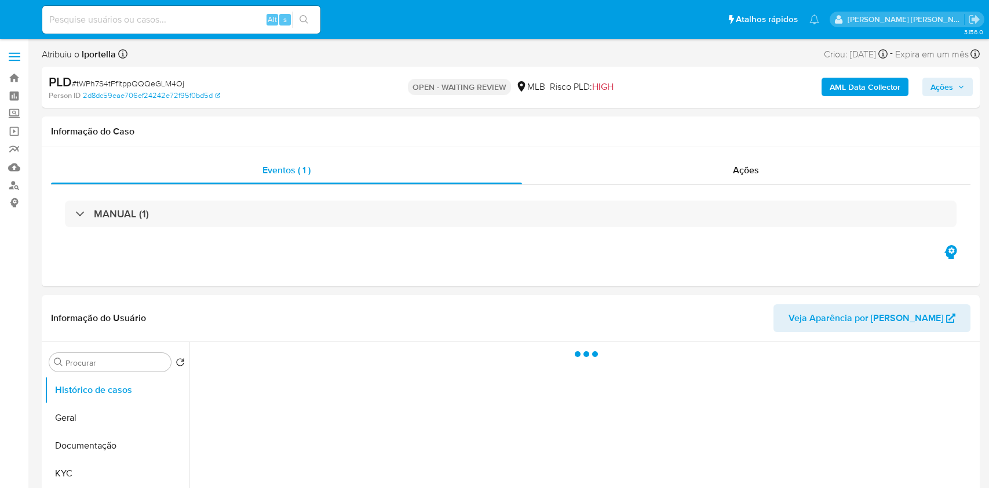
select select "10"
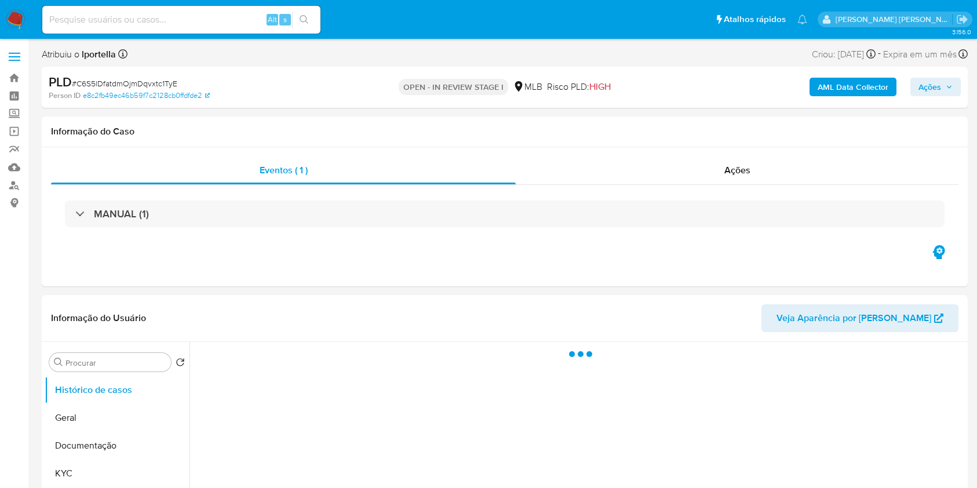
select select "10"
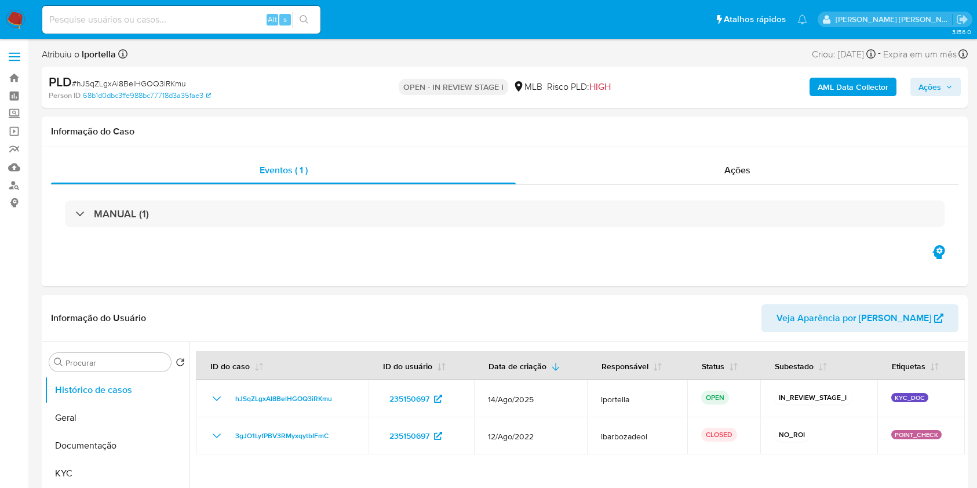
select select "10"
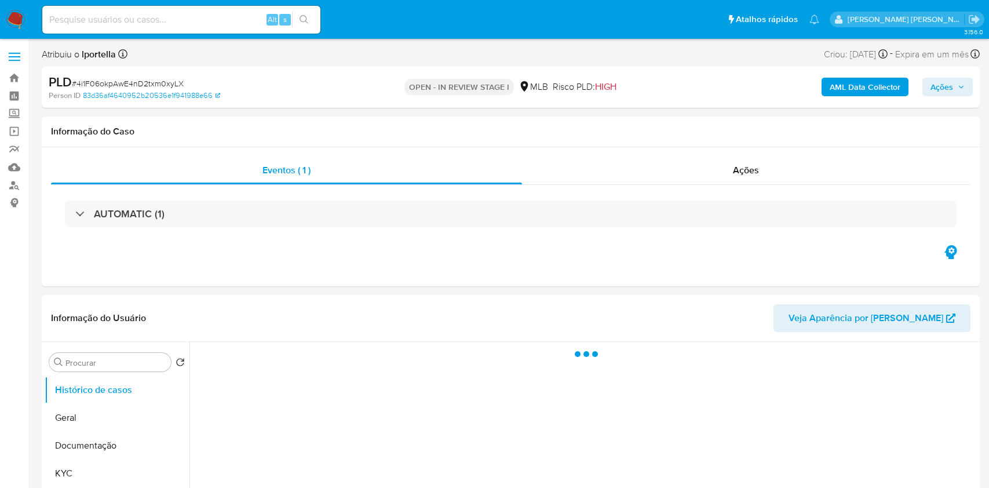
select select "10"
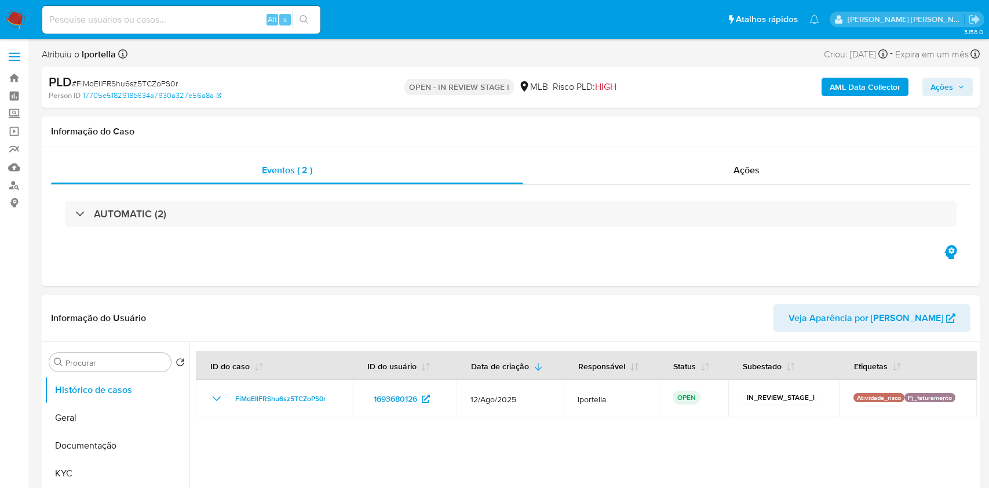
select select "10"
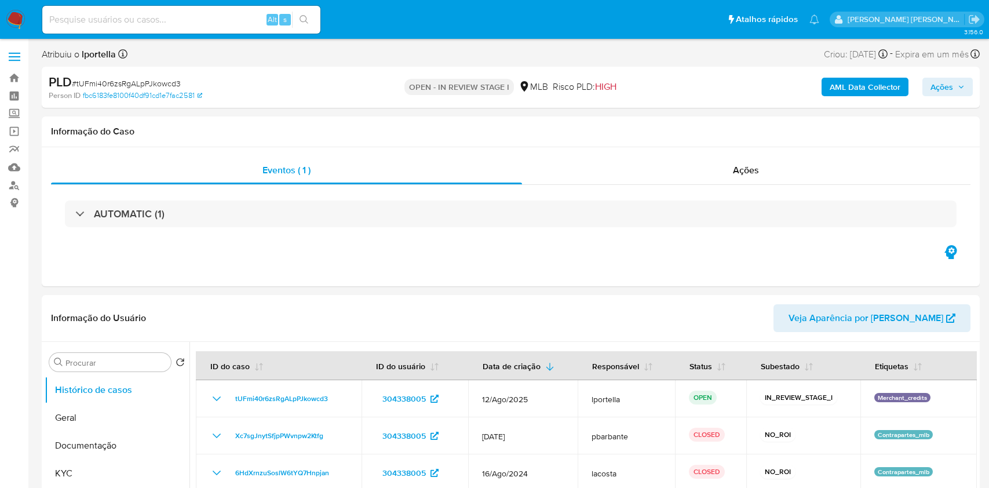
select select "10"
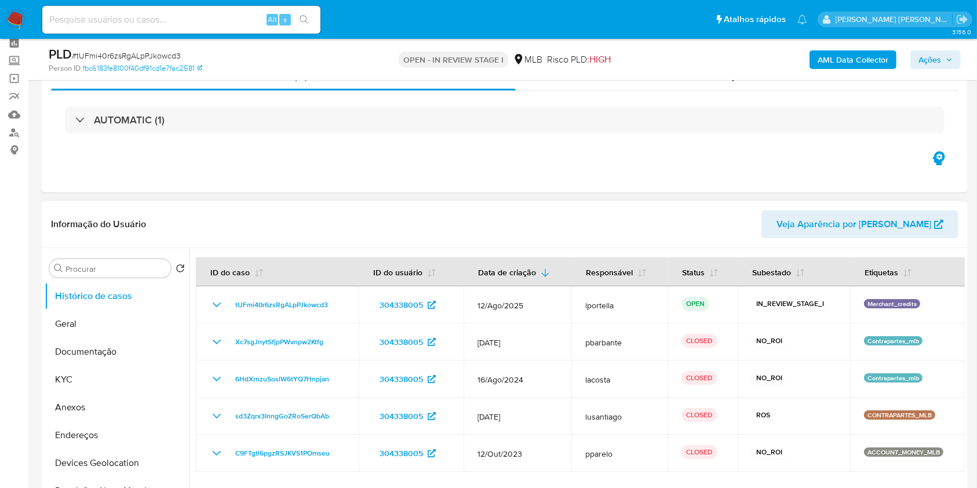
scroll to position [77, 0]
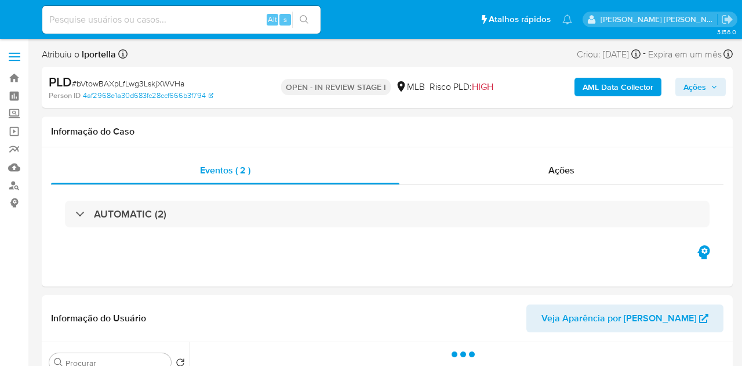
select select "10"
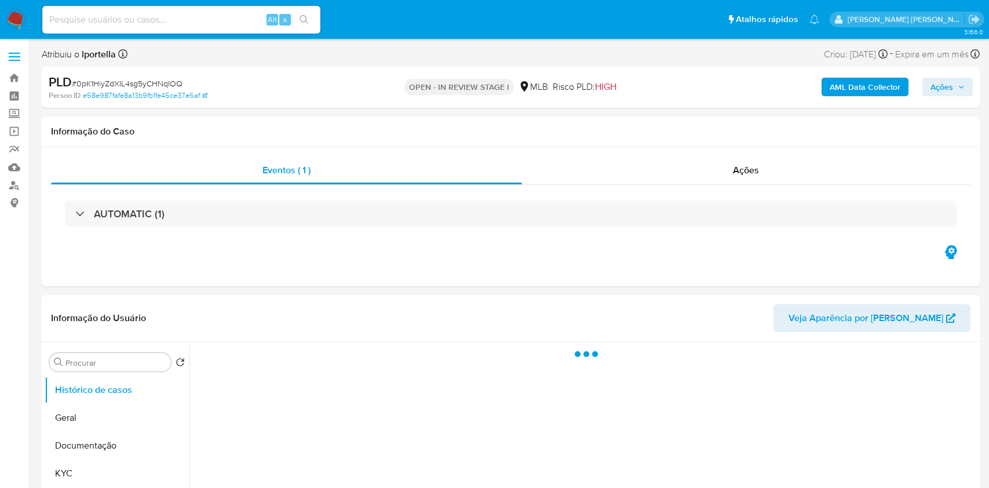
select select "10"
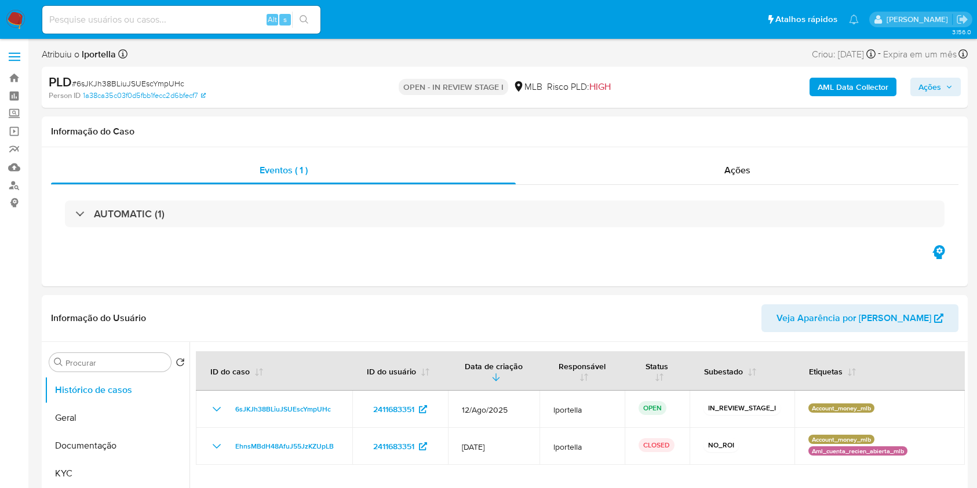
select select "10"
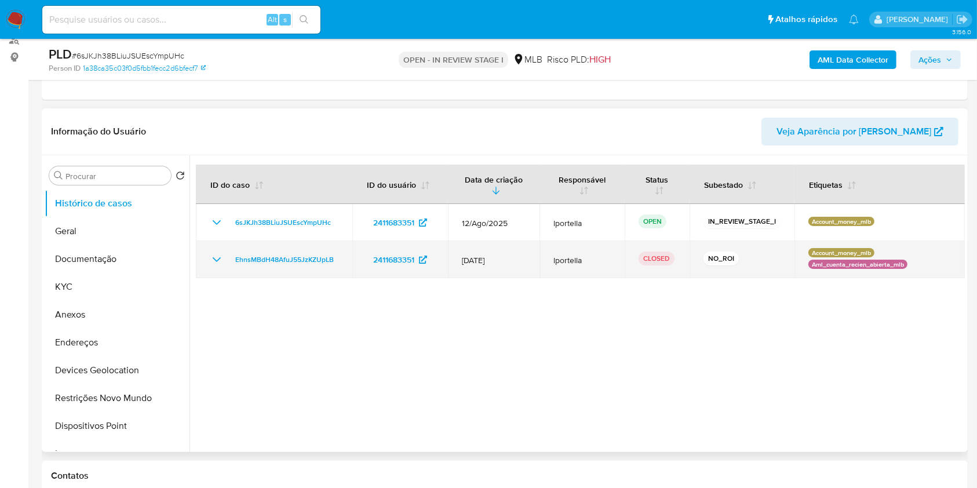
scroll to position [154, 0]
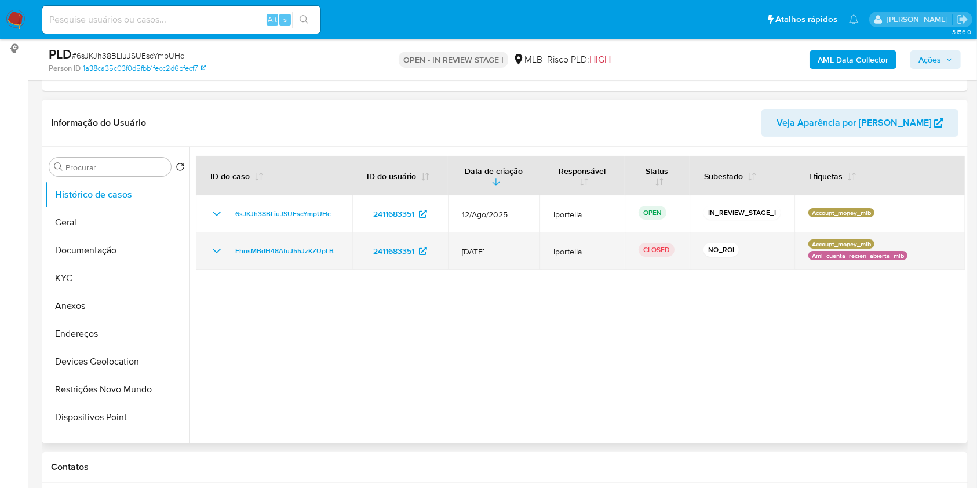
click at [217, 250] on icon "Mostrar/Ocultar" at bounding box center [217, 251] width 14 height 14
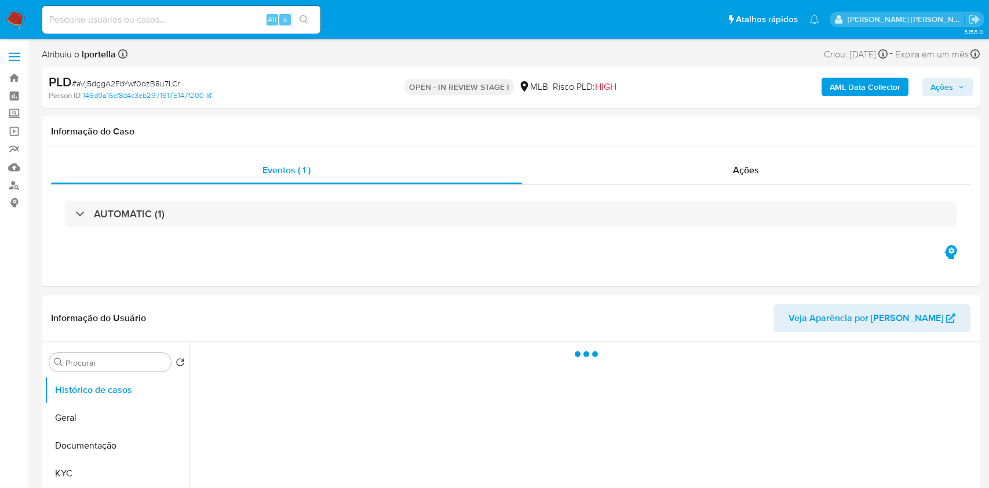
select select "10"
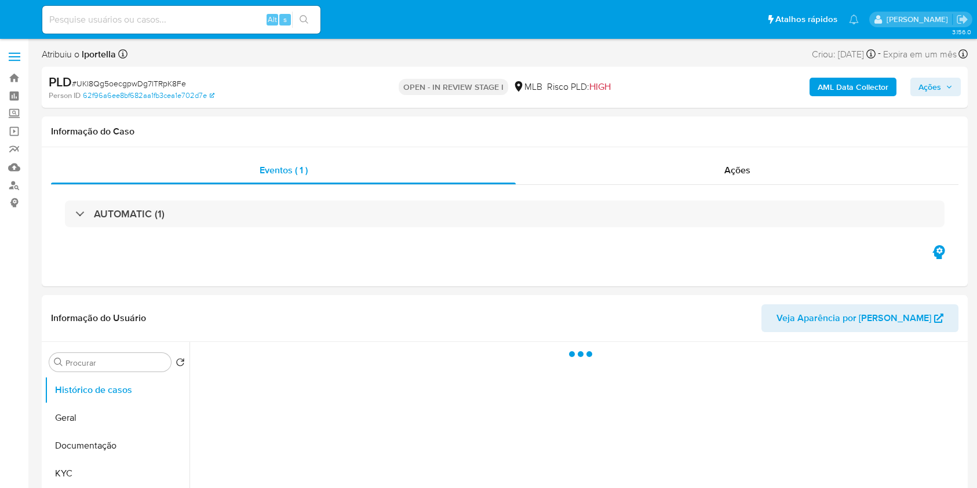
select select "10"
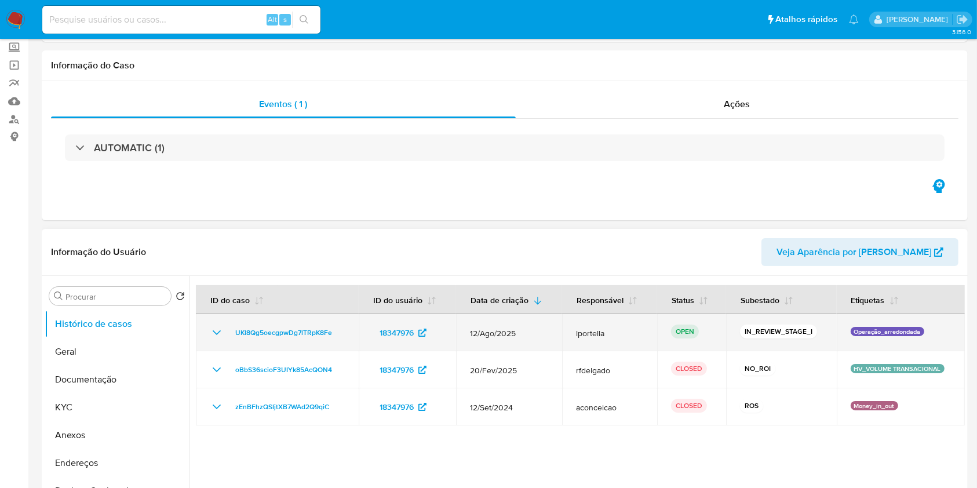
scroll to position [154, 0]
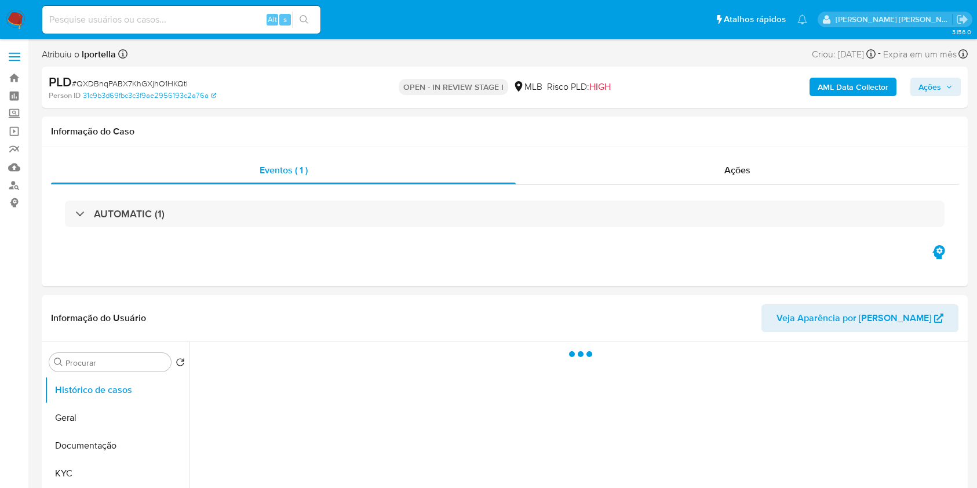
select select "10"
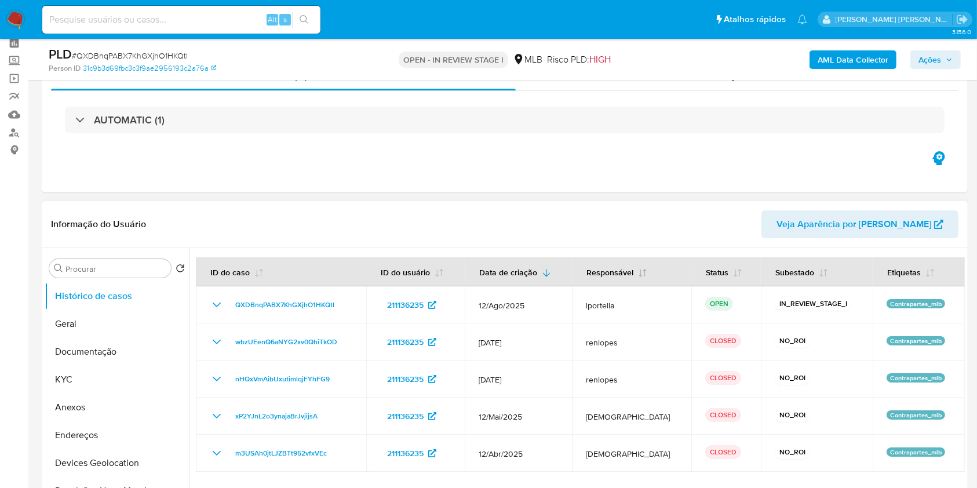
scroll to position [77, 0]
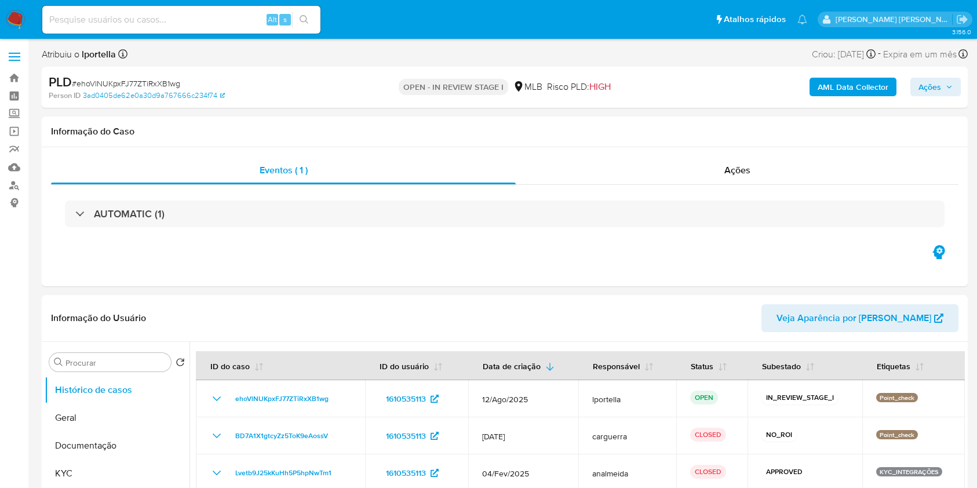
select select "10"
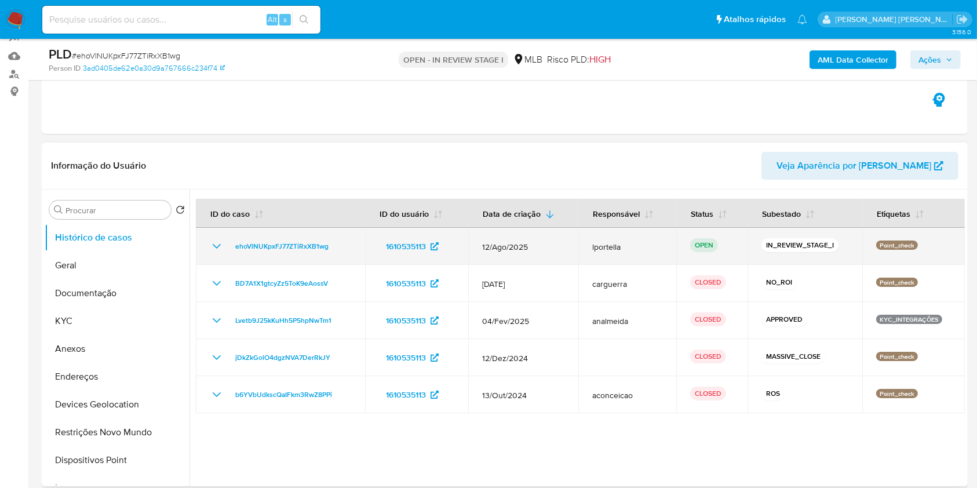
scroll to position [154, 0]
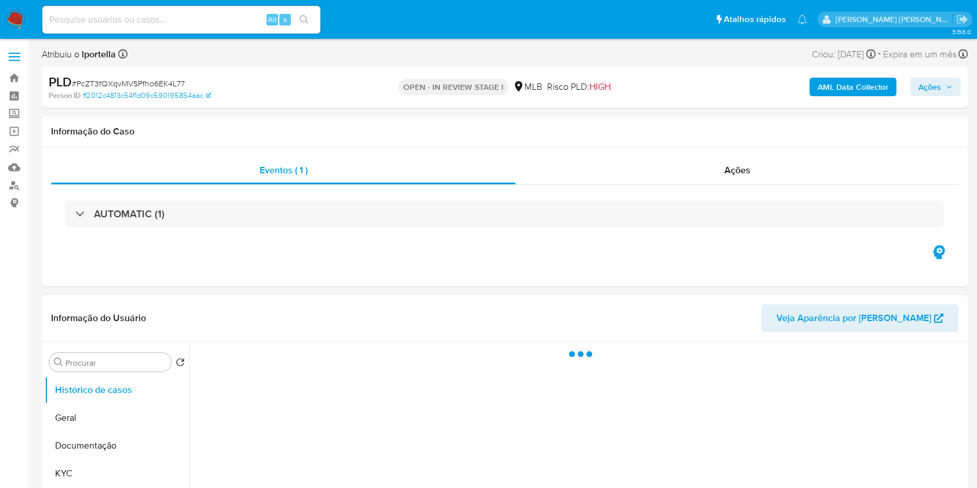
select select "10"
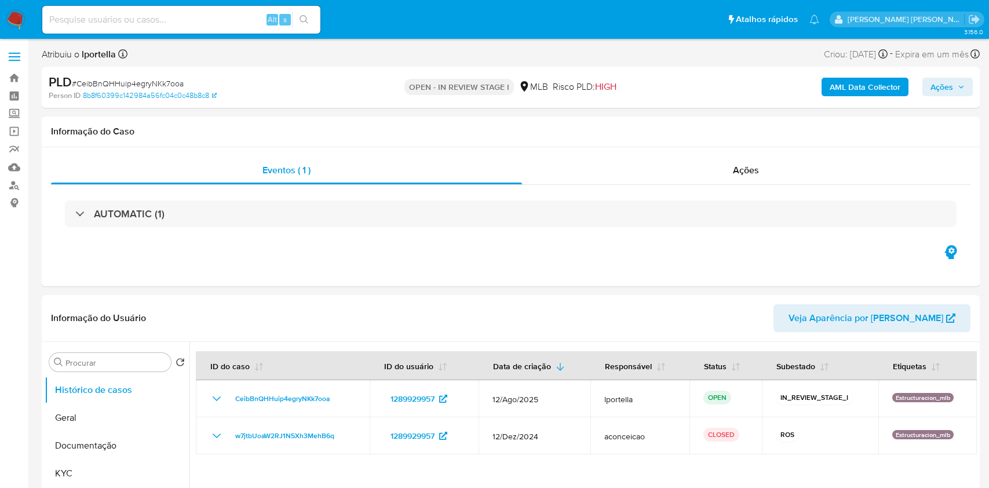
select select "10"
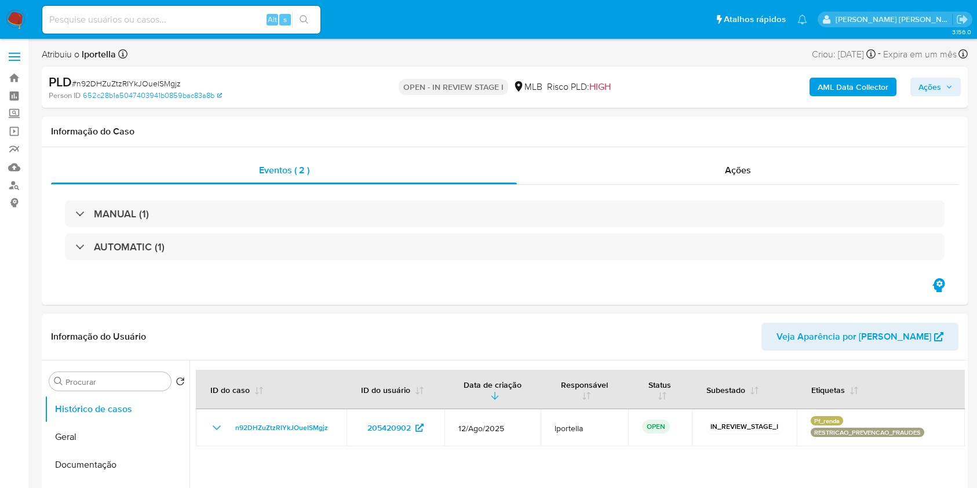
select select "10"
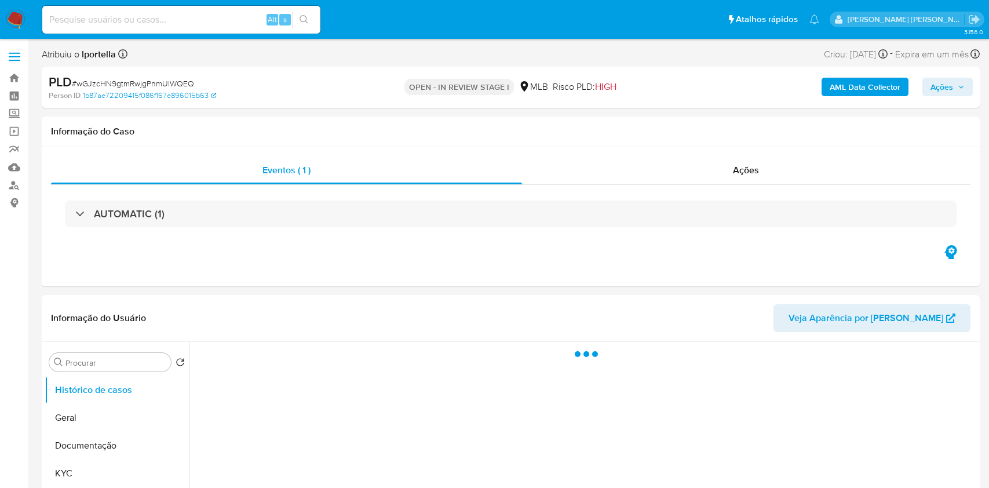
select select "10"
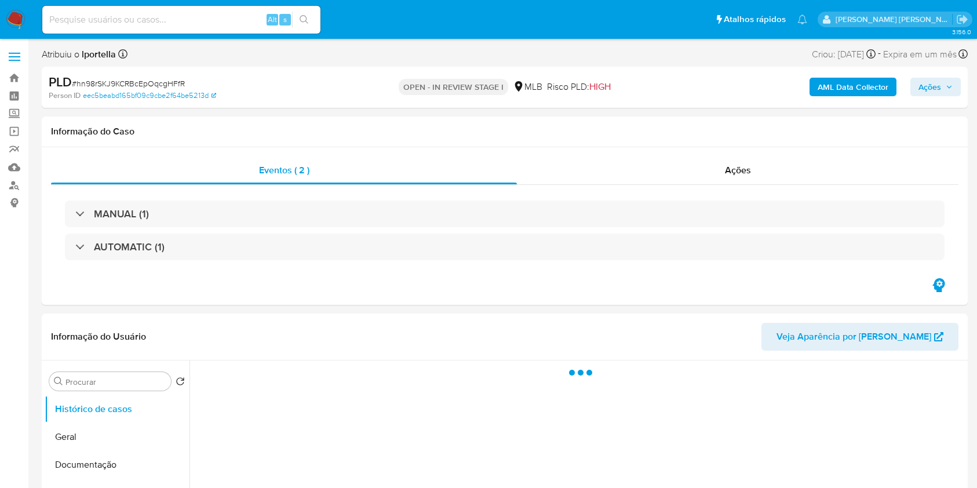
select select "10"
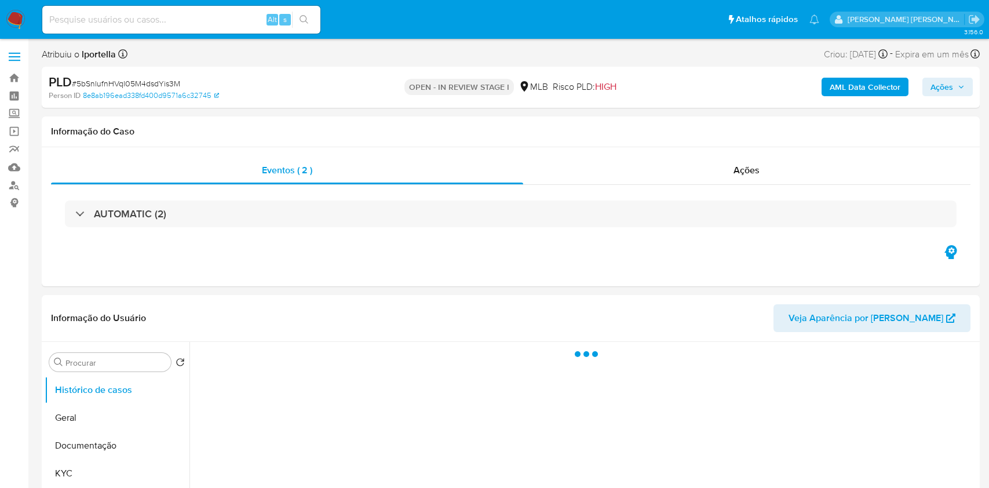
select select "10"
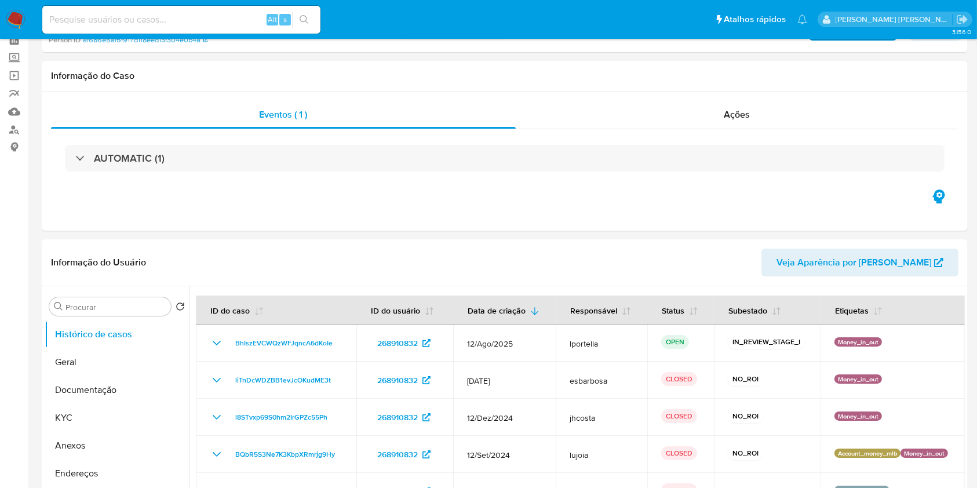
scroll to position [77, 0]
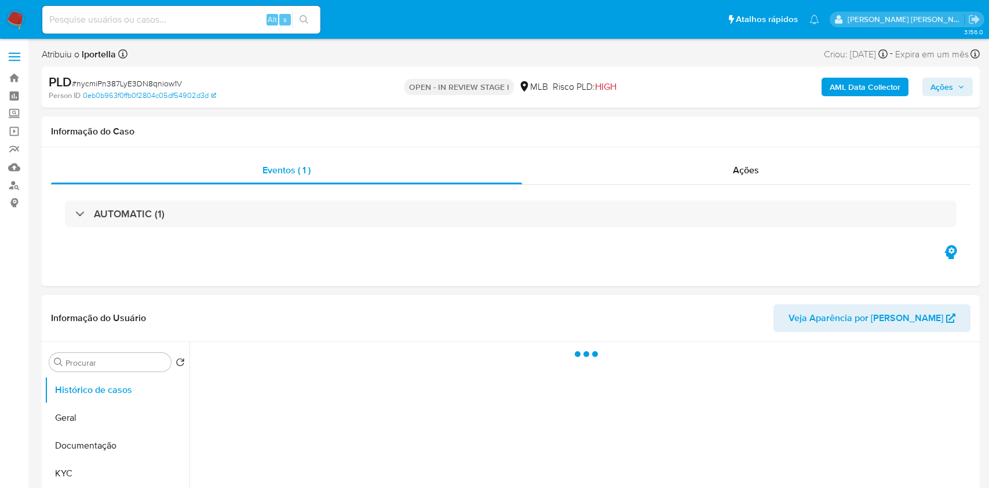
select select "10"
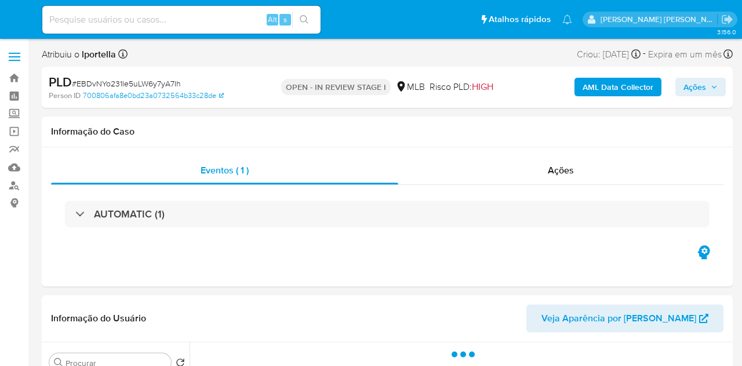
select select "10"
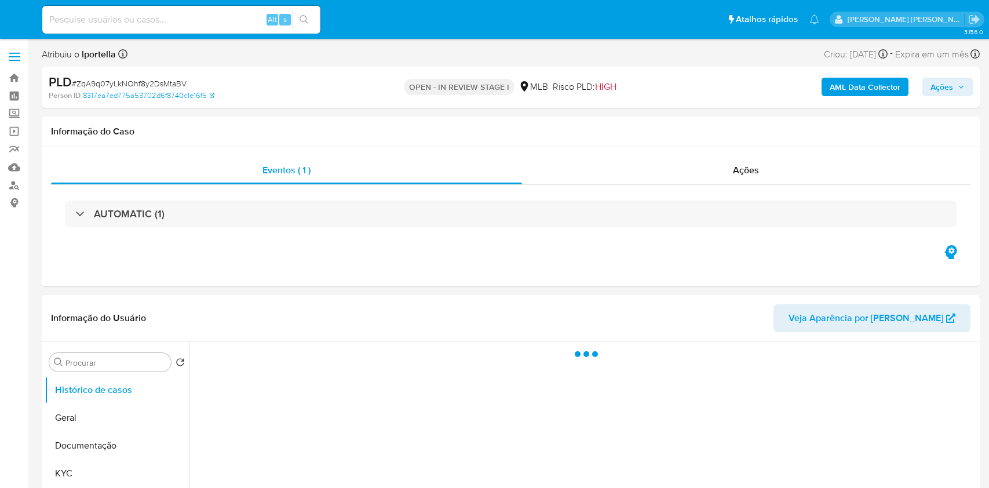
select select "10"
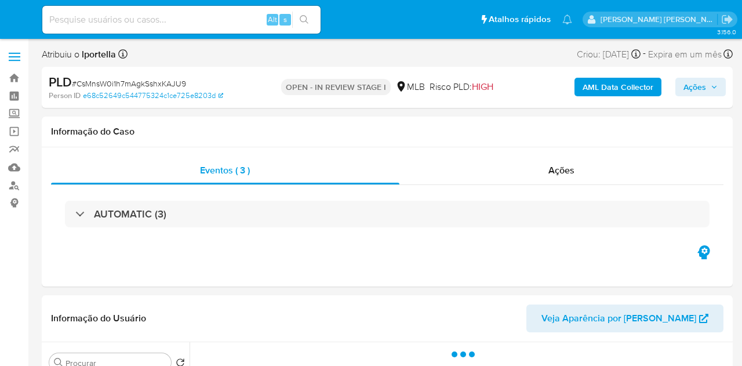
select select "10"
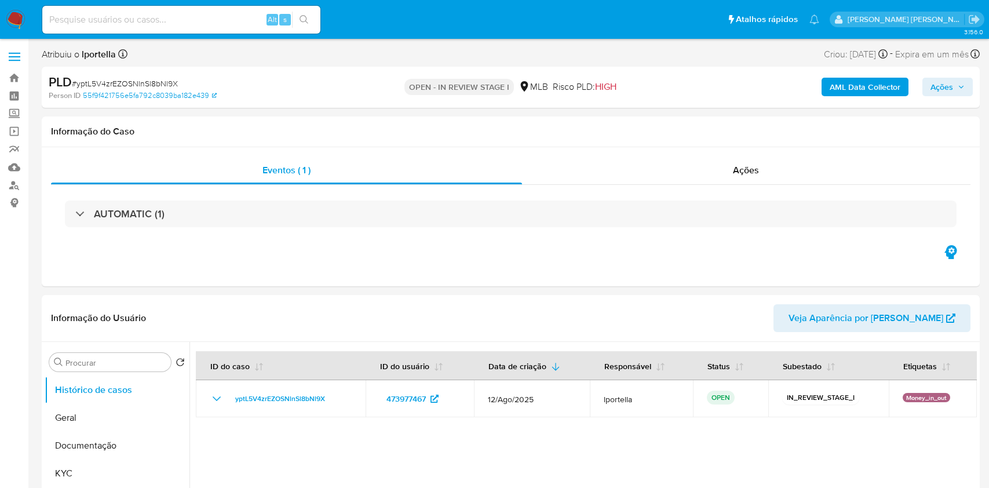
select select "10"
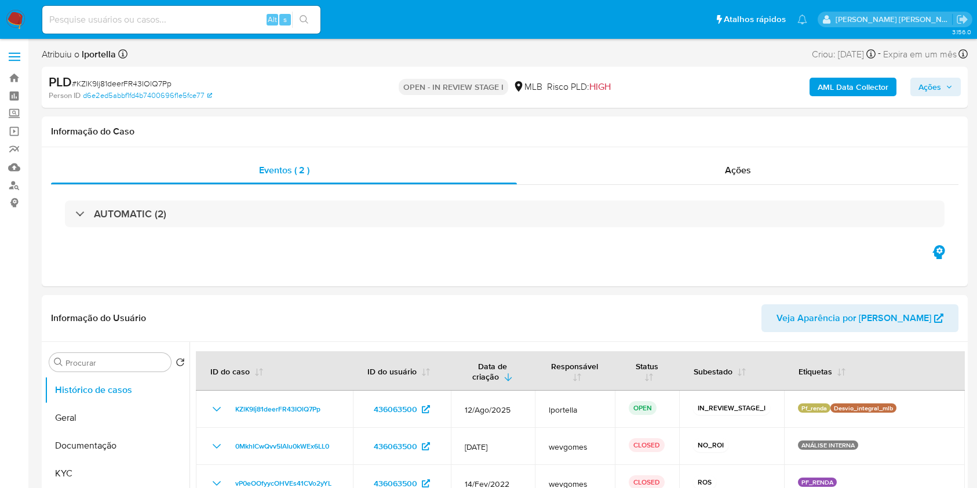
select select "10"
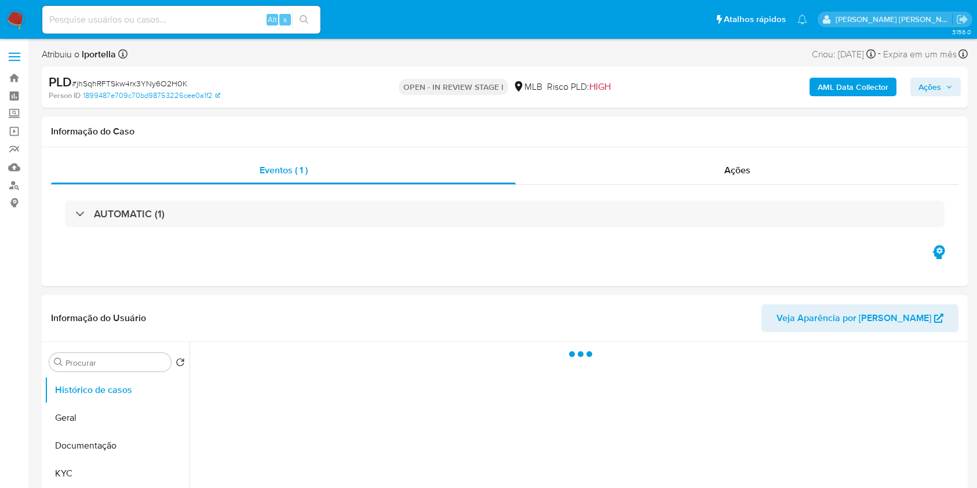
select select "10"
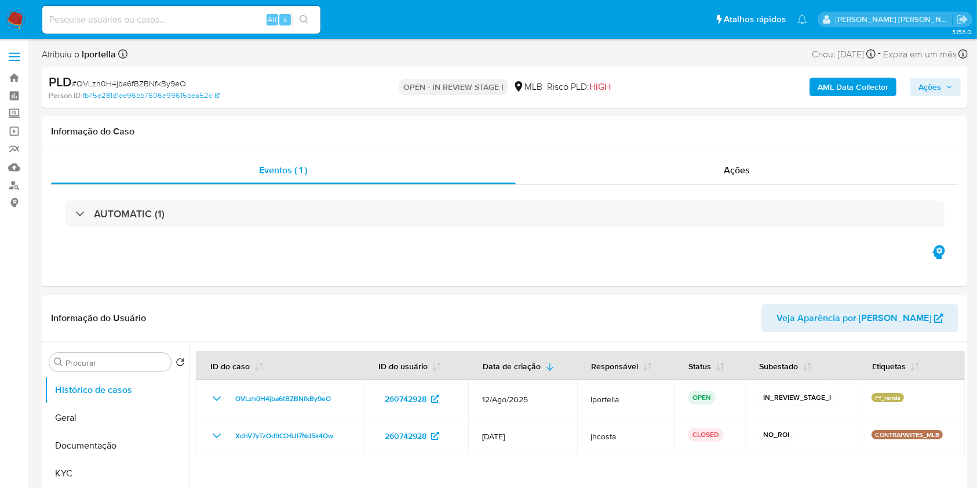
select select "10"
